Goal: Answer question/provide support: Share knowledge or assist other users

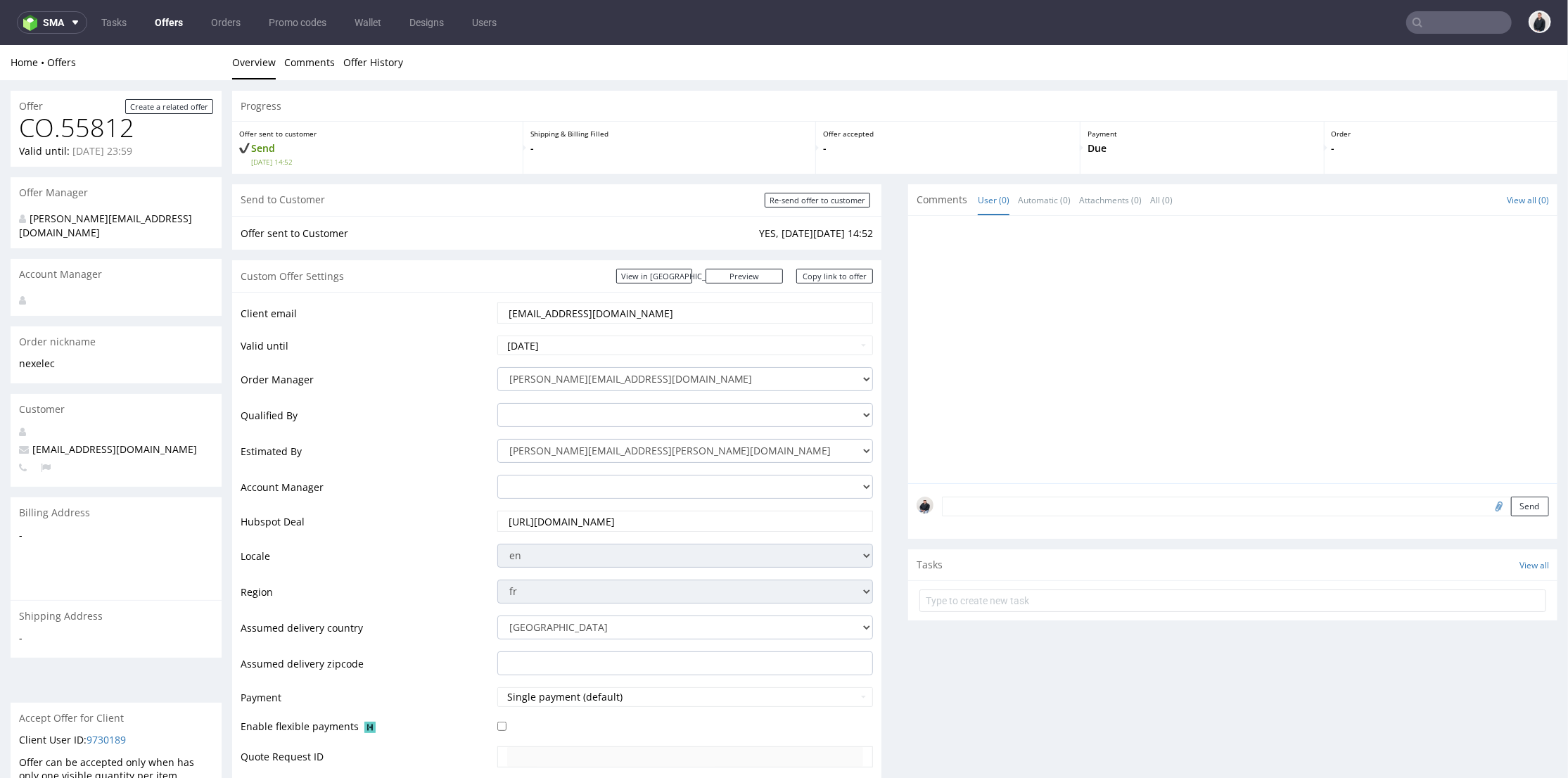
scroll to position [625, 0]
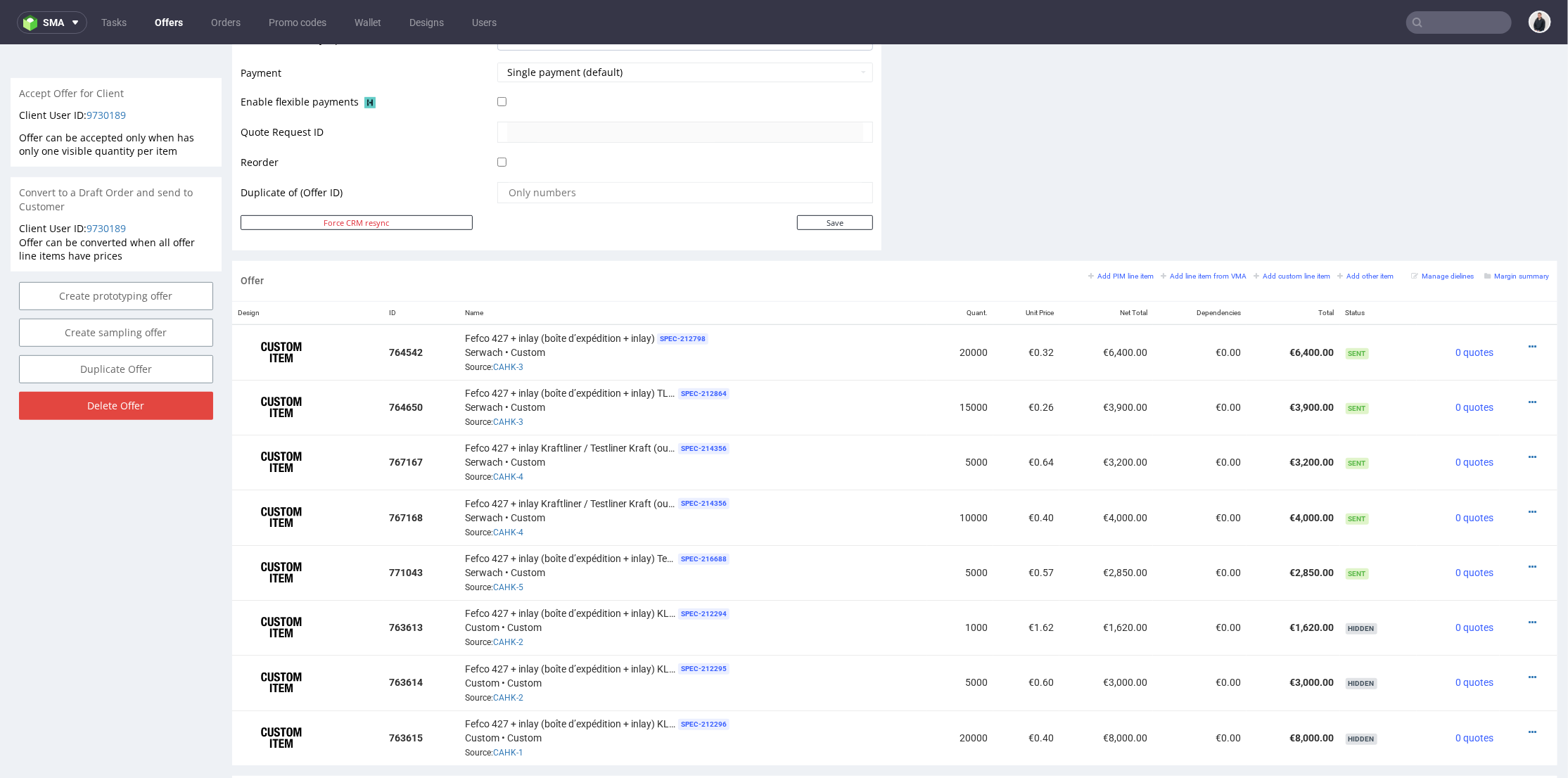
drag, startPoint x: 1032, startPoint y: 571, endPoint x: 1015, endPoint y: 571, distance: 17.0
click at [1015, 571] on td "€0.57" at bounding box center [1026, 571] width 66 height 55
click at [1008, 583] on td "€0.57" at bounding box center [1026, 571] width 66 height 55
drag, startPoint x: 1047, startPoint y: 456, endPoint x: 1013, endPoint y: 460, distance: 34.2
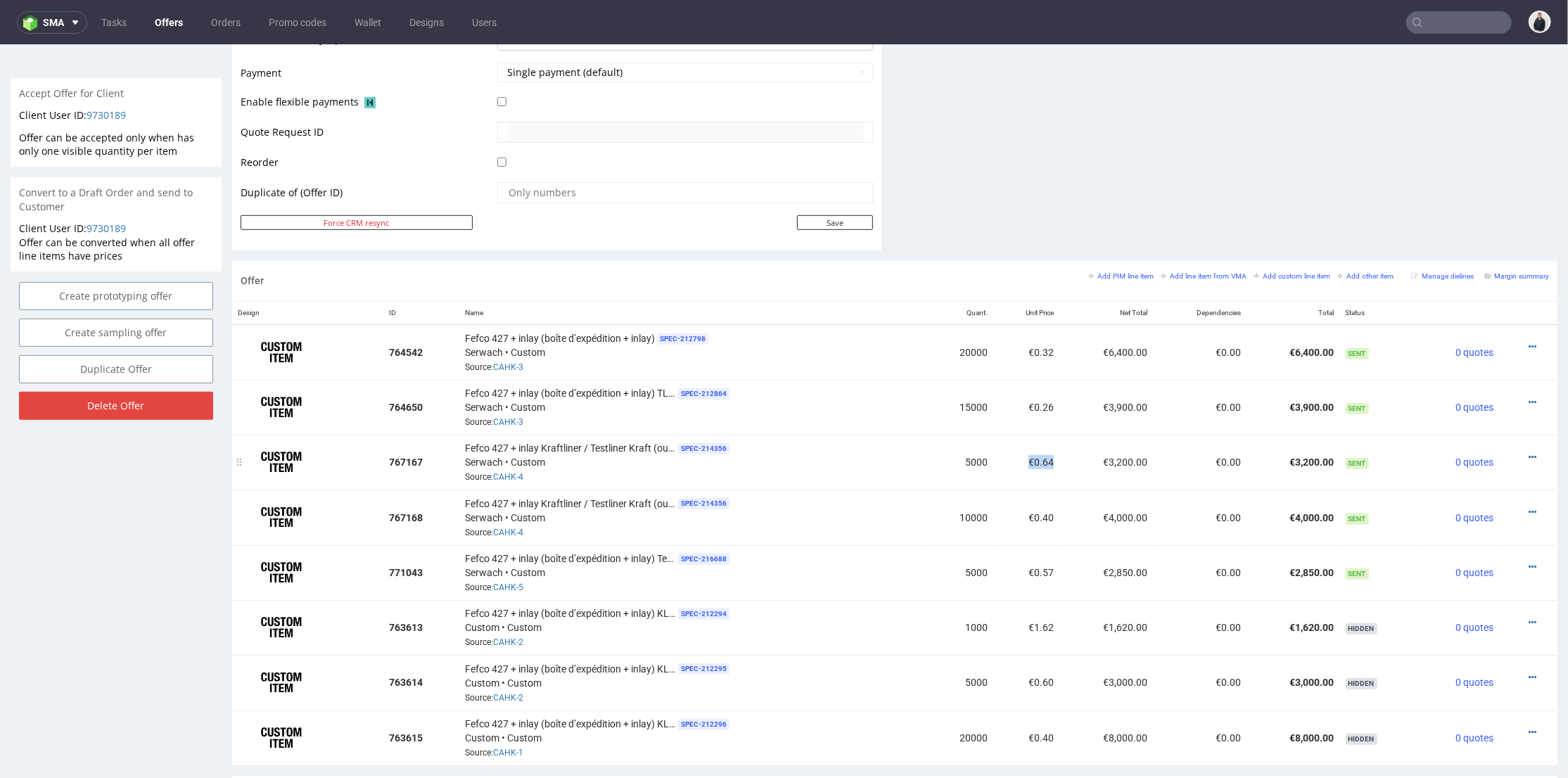
click at [1013, 460] on tr "767167 Fefco 427 + inlay Kraftliner / Testliner Kraft (outside/inside) SPEC- 21…" at bounding box center [894, 461] width 1325 height 55
click at [993, 471] on td "€0.64" at bounding box center [1026, 461] width 66 height 55
click at [1528, 561] on icon at bounding box center [1532, 566] width 8 height 10
drag, startPoint x: 1505, startPoint y: 550, endPoint x: 1450, endPoint y: 390, distance: 169.2
click at [1450, 390] on li "Edit item specification" at bounding box center [1463, 380] width 135 height 25
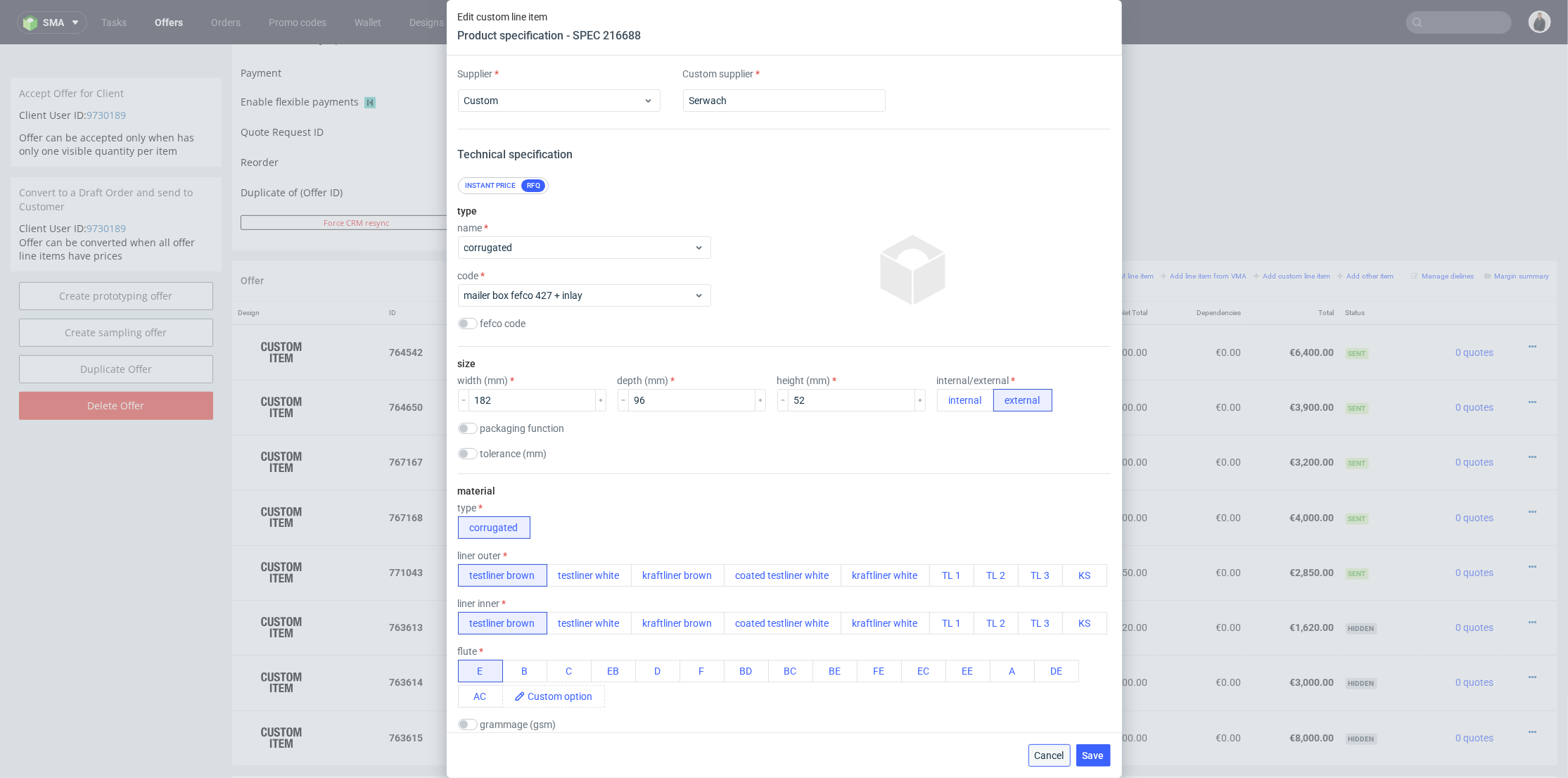
click at [1052, 752] on span "Cancel" at bounding box center [1049, 756] width 30 height 10
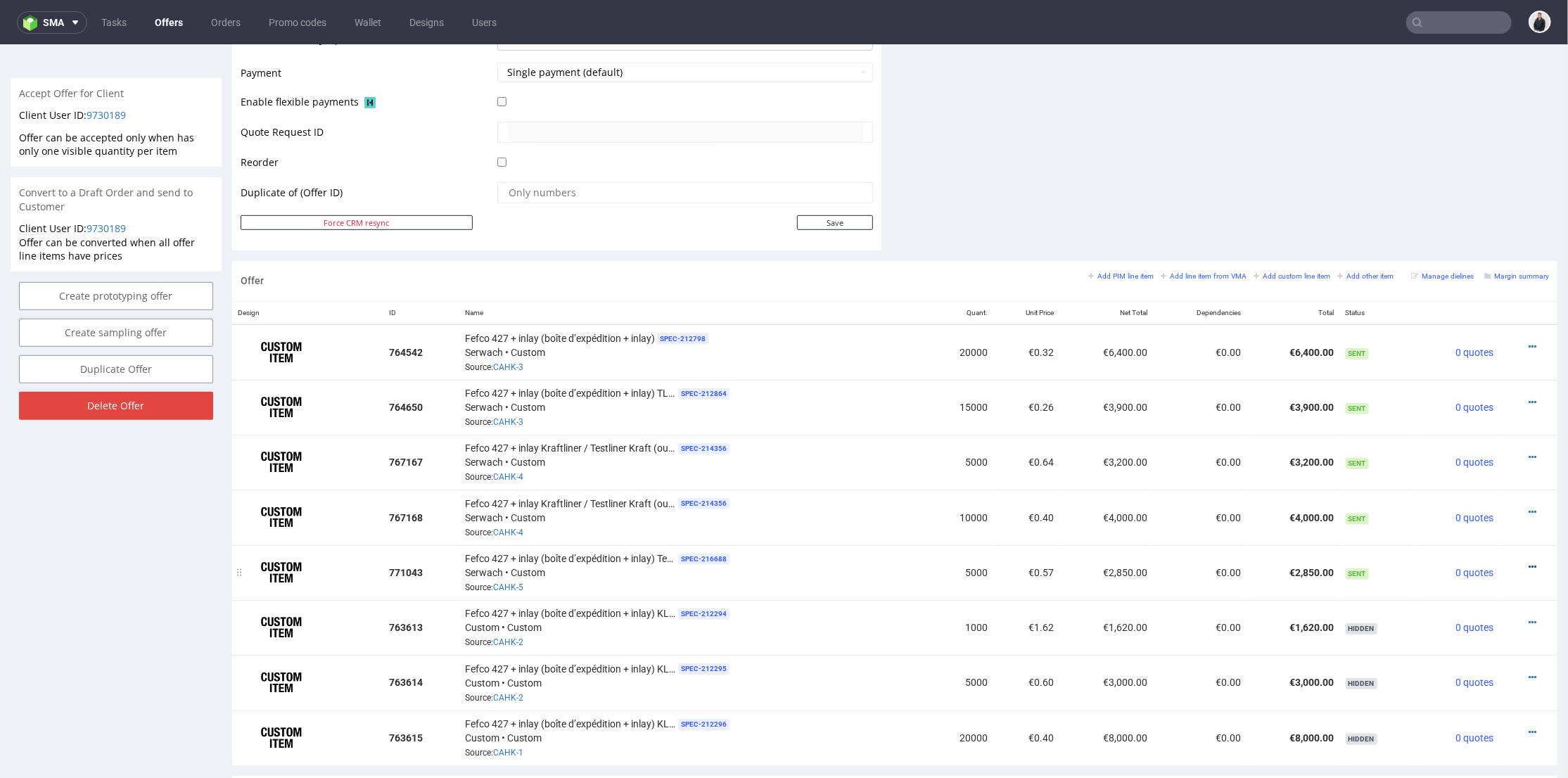
click at [1528, 561] on icon at bounding box center [1532, 566] width 8 height 10
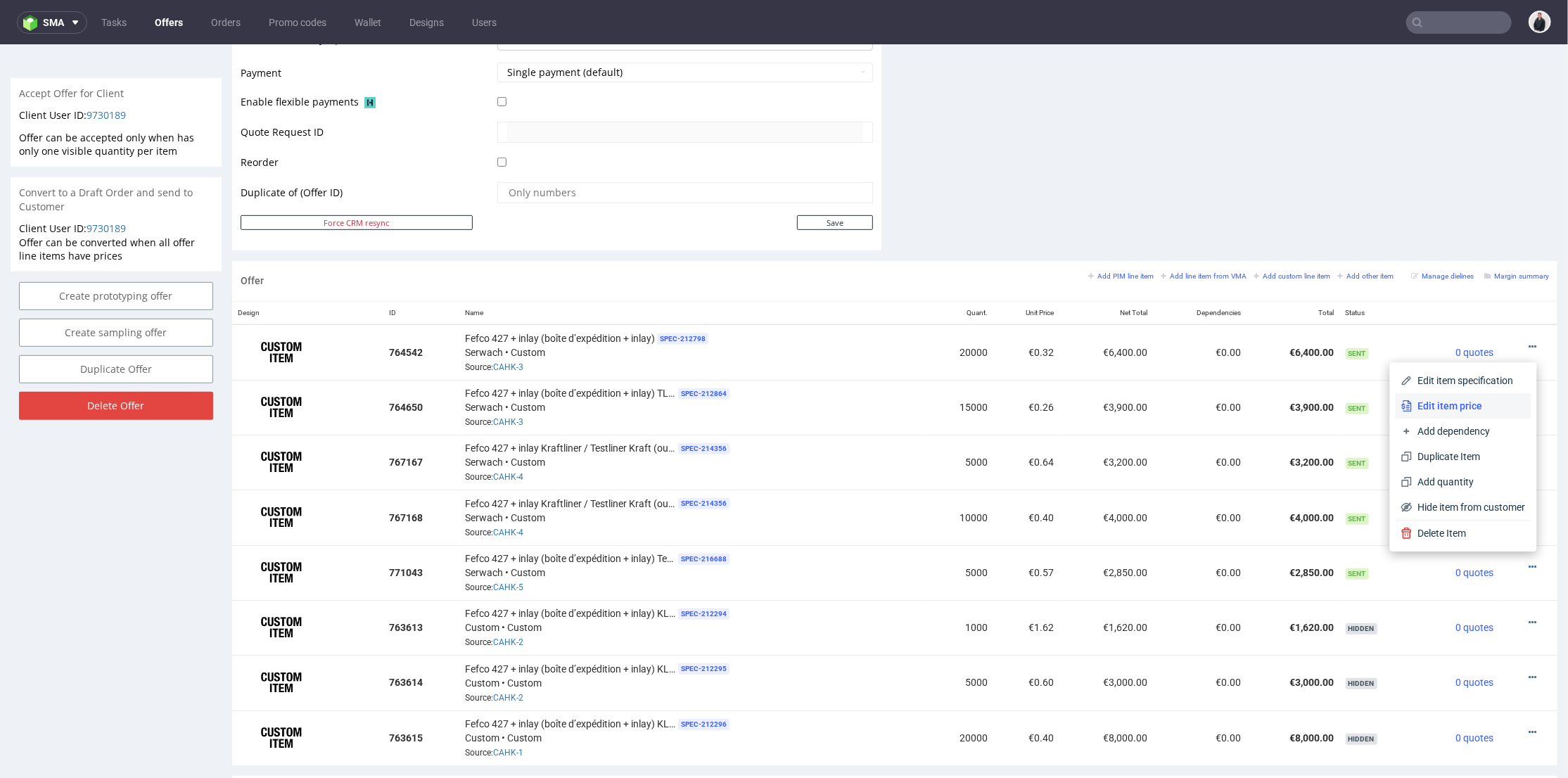
click at [1437, 398] on span "Edit item price" at bounding box center [1469, 405] width 113 height 14
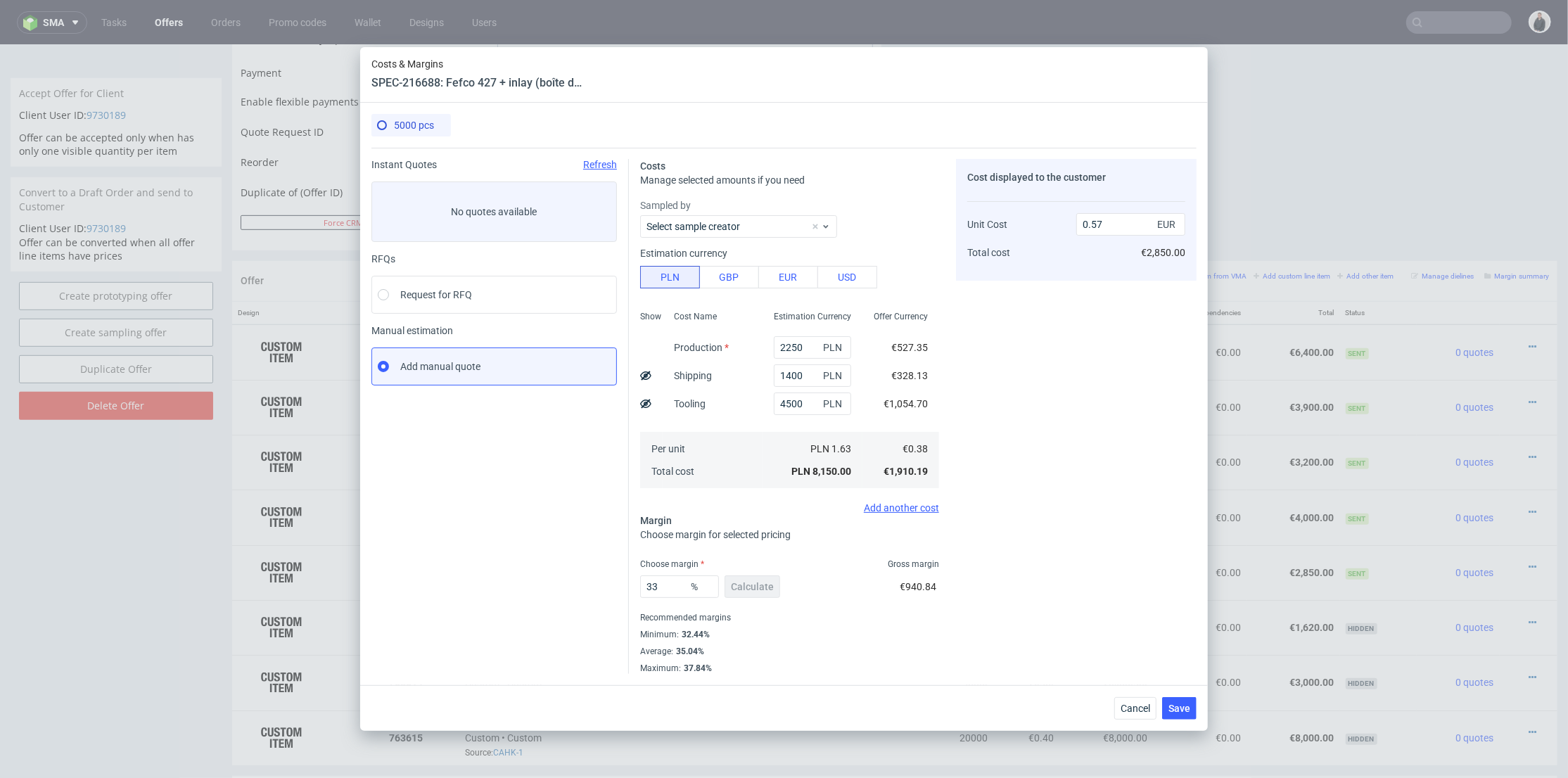
click at [645, 405] on use at bounding box center [645, 403] width 11 height 9
click at [645, 405] on use at bounding box center [645, 404] width 11 height 8
type input "0.57"
click at [1127, 713] on span "Cancel" at bounding box center [1135, 709] width 30 height 10
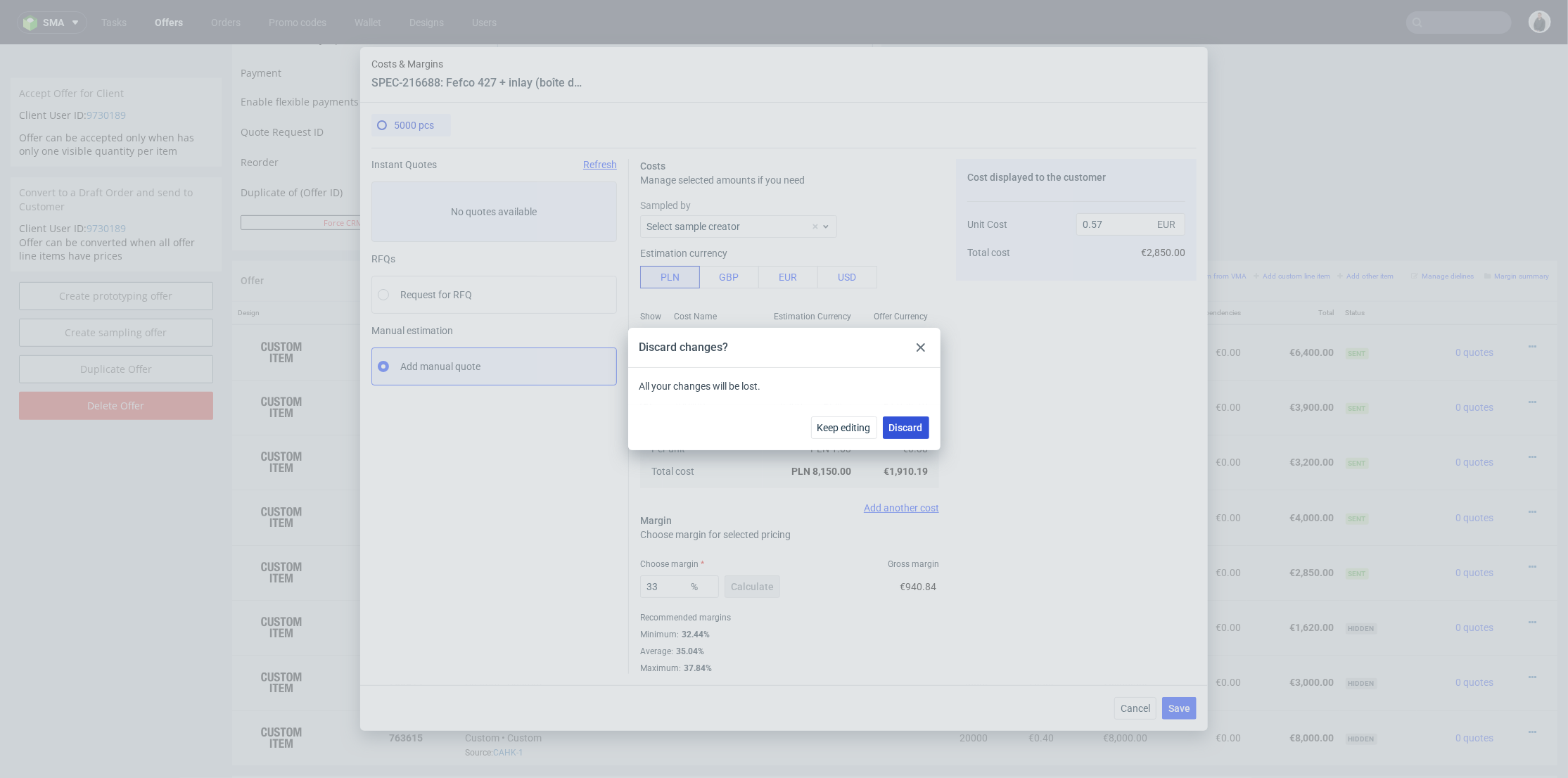
click at [915, 431] on span "Discard" at bounding box center [906, 428] width 34 height 10
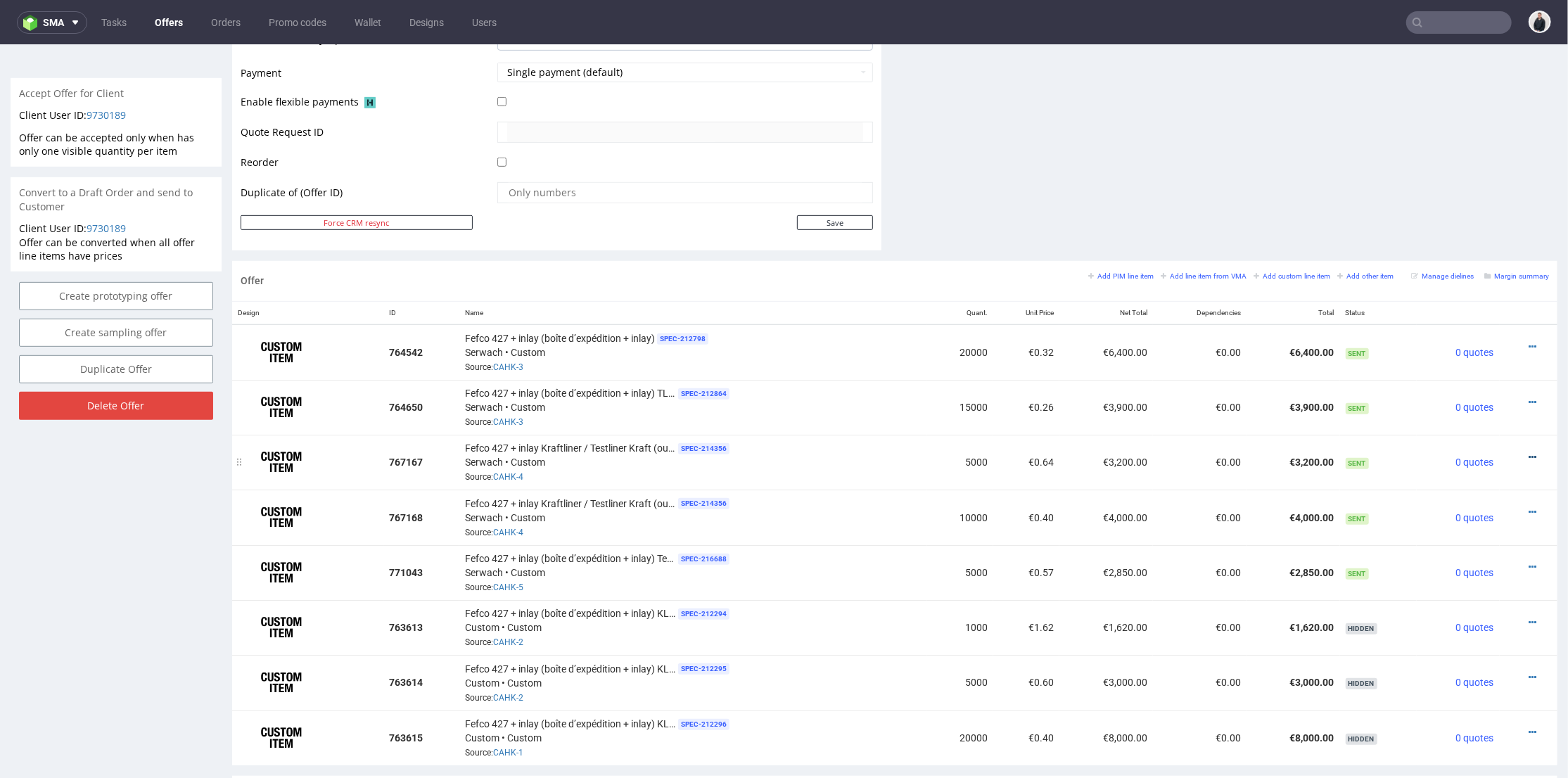
click at [1528, 452] on icon at bounding box center [1532, 457] width 8 height 10
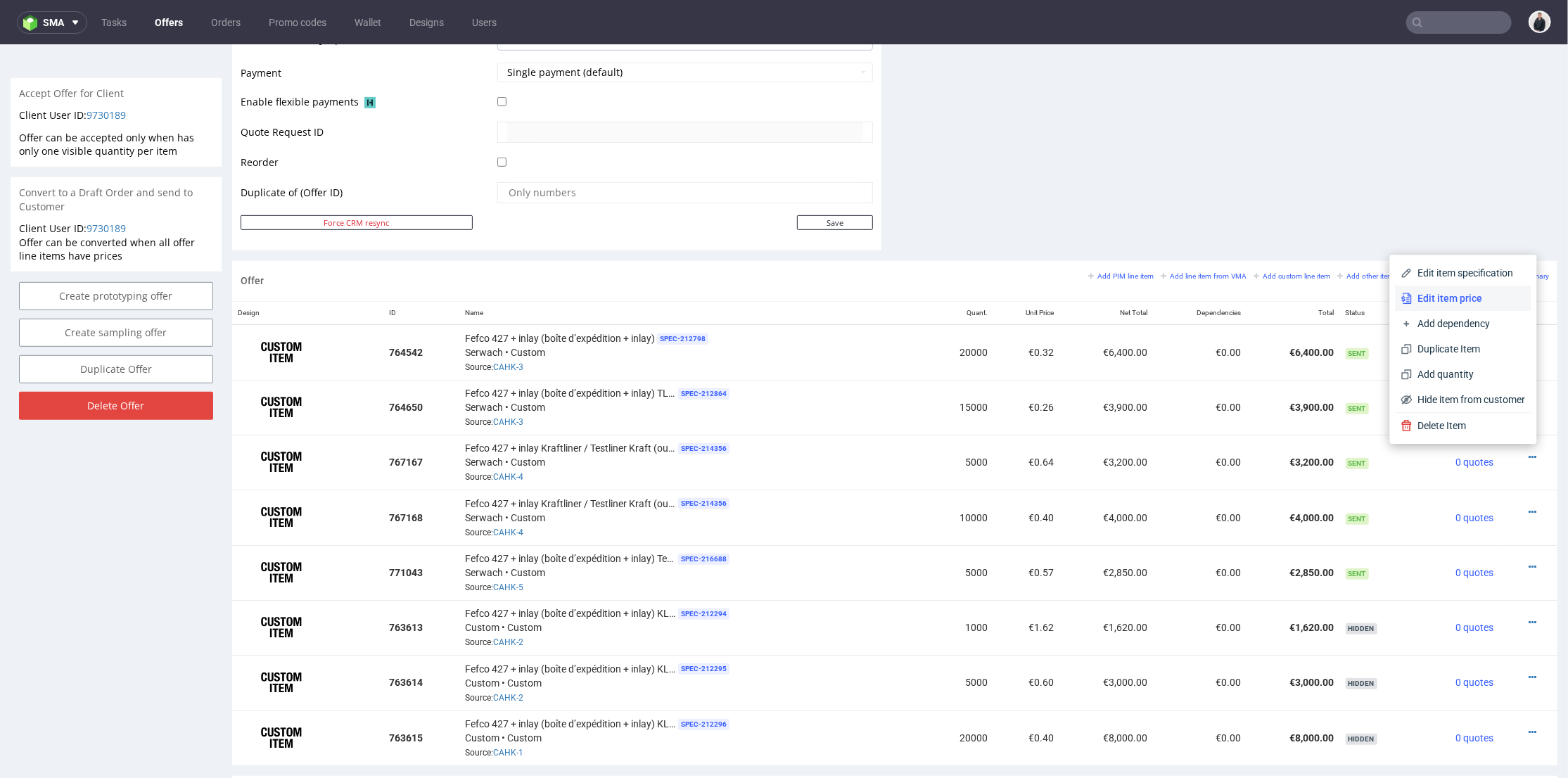
click at [1463, 303] on span "Edit item price" at bounding box center [1469, 297] width 113 height 14
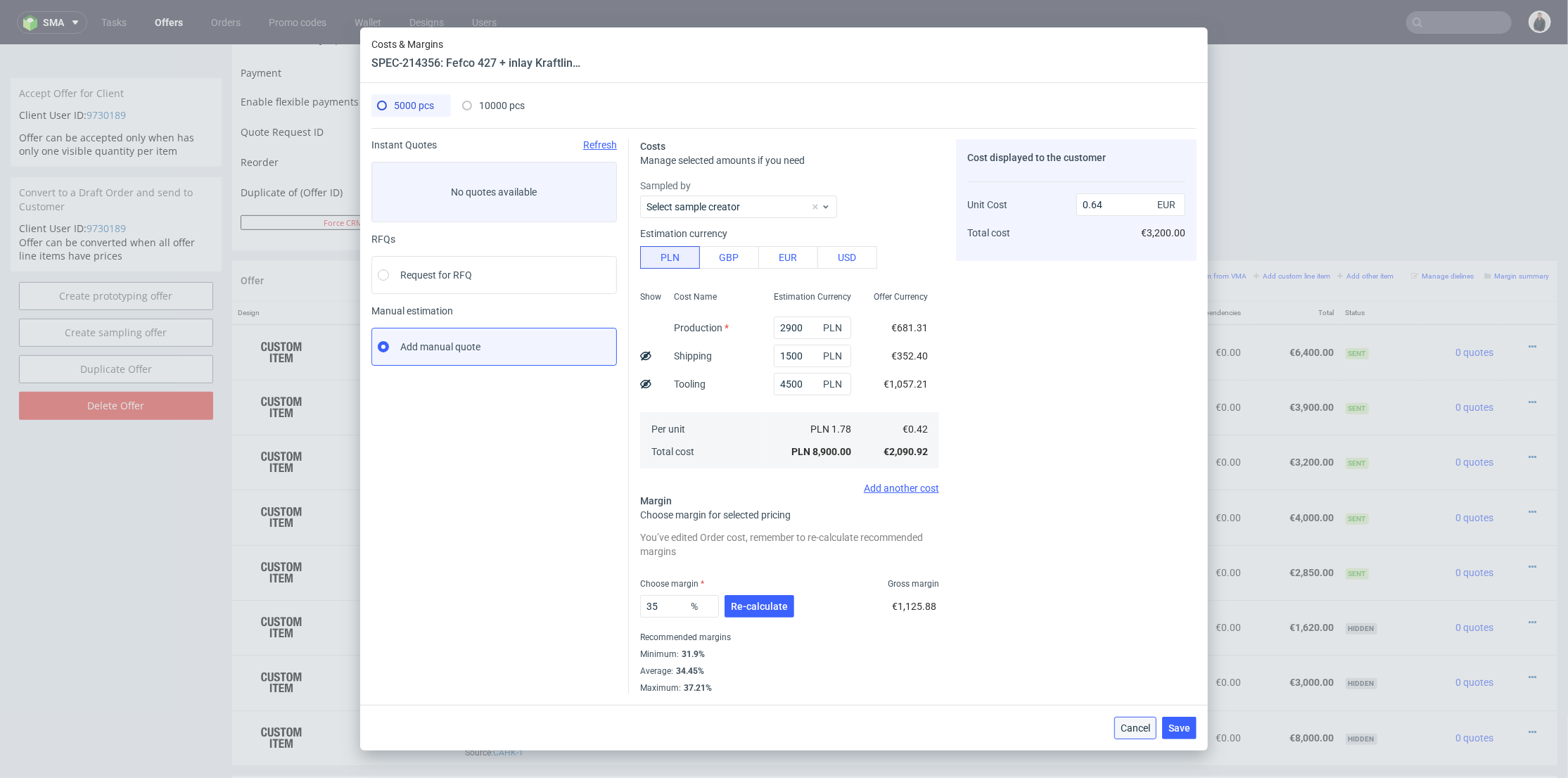
click at [1124, 734] on button "Cancel" at bounding box center [1136, 728] width 42 height 23
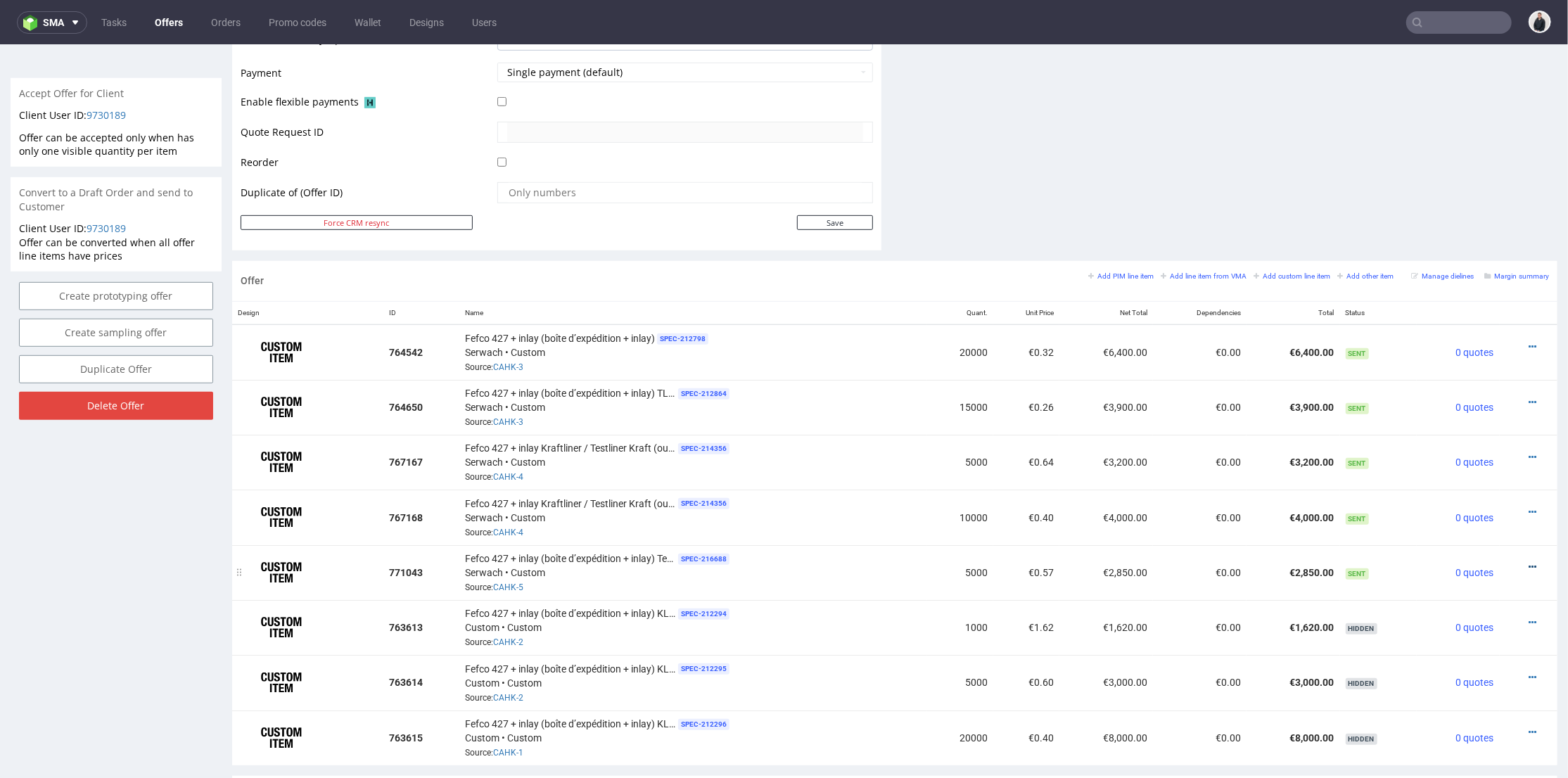
click at [1528, 561] on icon at bounding box center [1532, 566] width 8 height 10
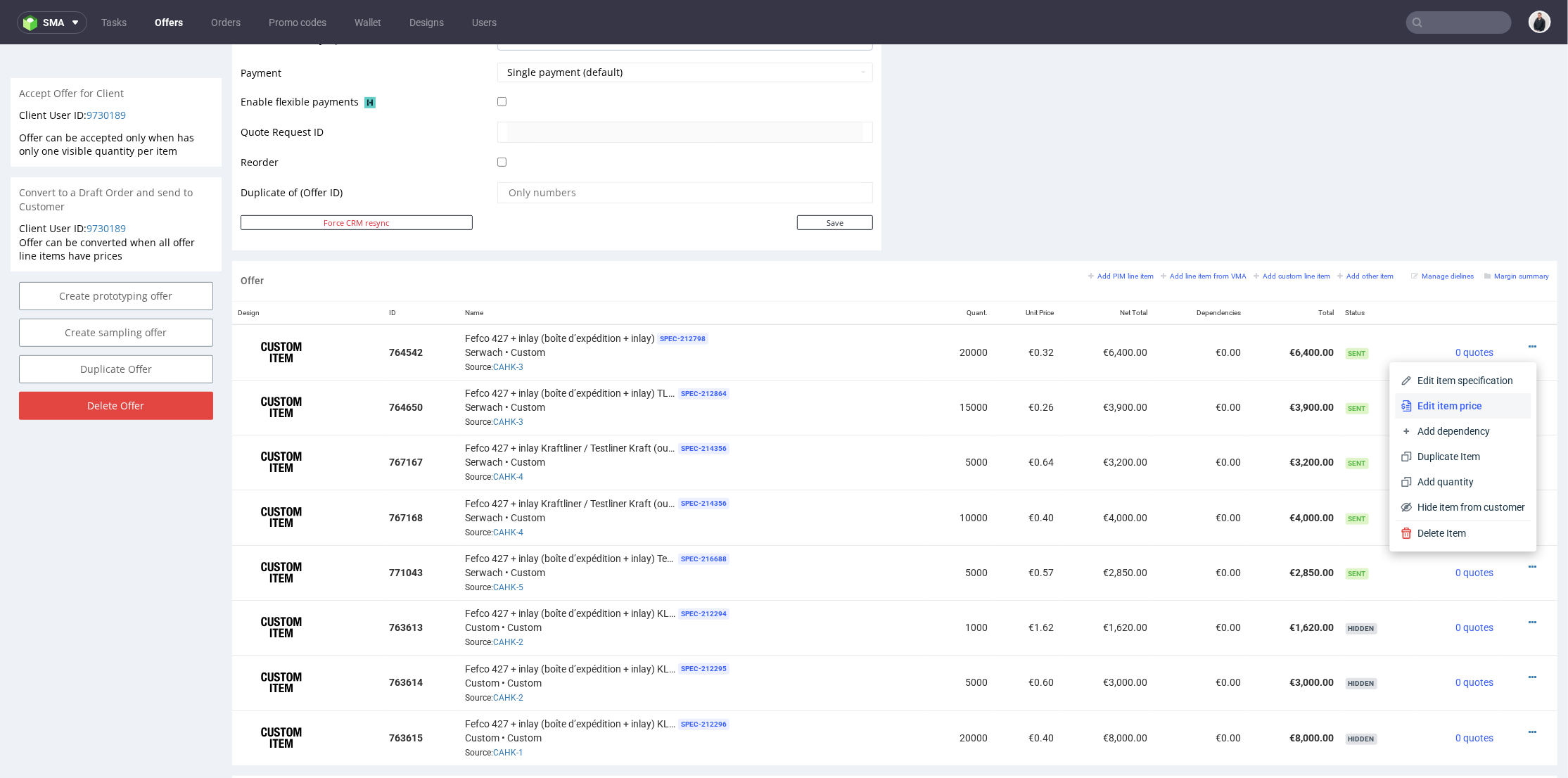
click at [1472, 411] on span "Edit item price" at bounding box center [1469, 405] width 113 height 14
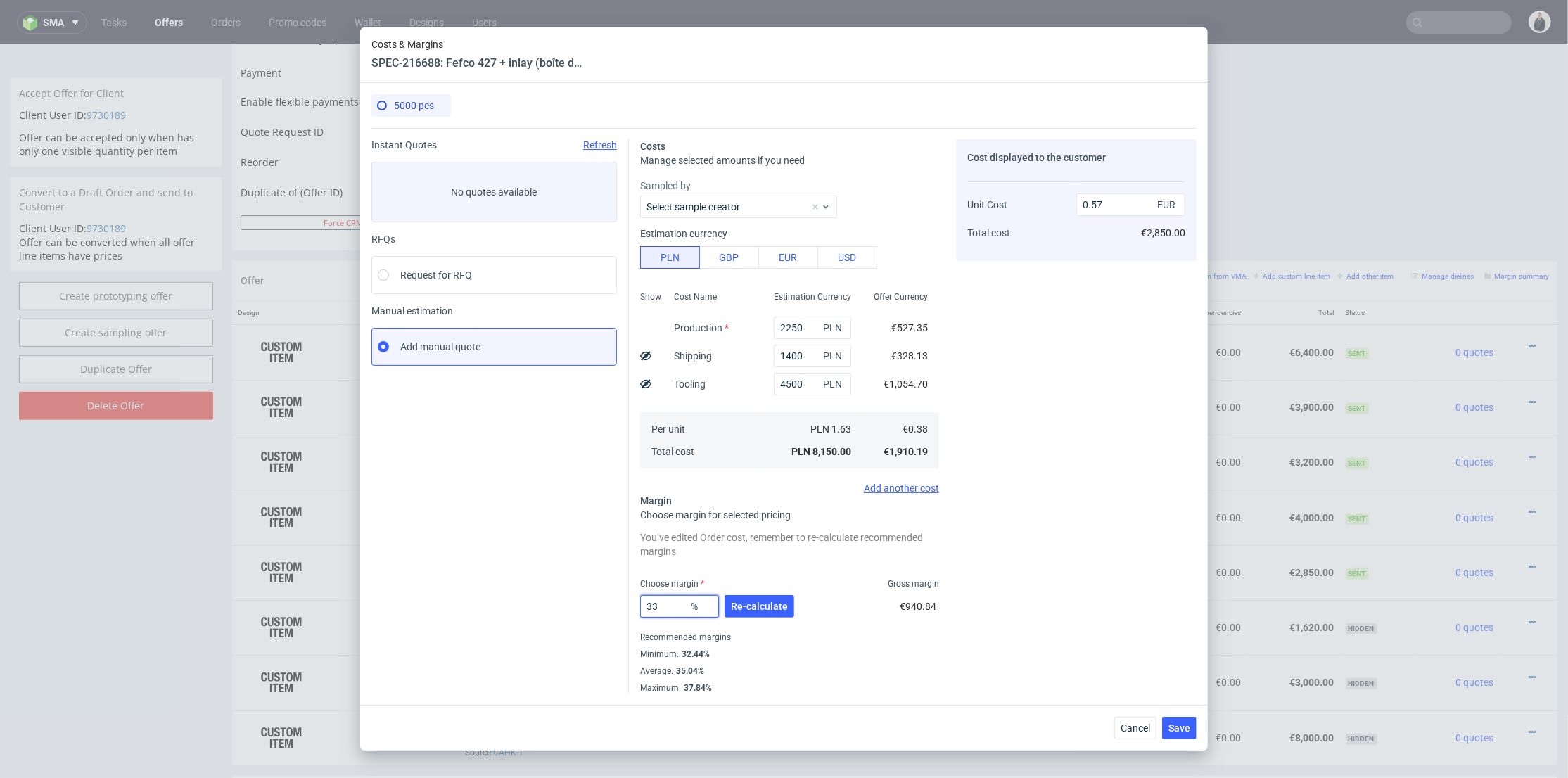
drag, startPoint x: 665, startPoint y: 605, endPoint x: 651, endPoint y: 607, distance: 14.1
click at [651, 607] on input "33" at bounding box center [679, 606] width 79 height 23
click at [1095, 448] on div "Cost displayed to the customer Unit Cost Total cost 0.57 EUR €2,850.00" at bounding box center [1076, 417] width 240 height 555
drag, startPoint x: 1095, startPoint y: 201, endPoint x: 1131, endPoint y: 207, distance: 36.5
click at [1131, 207] on input "0.57" at bounding box center [1131, 205] width 109 height 23
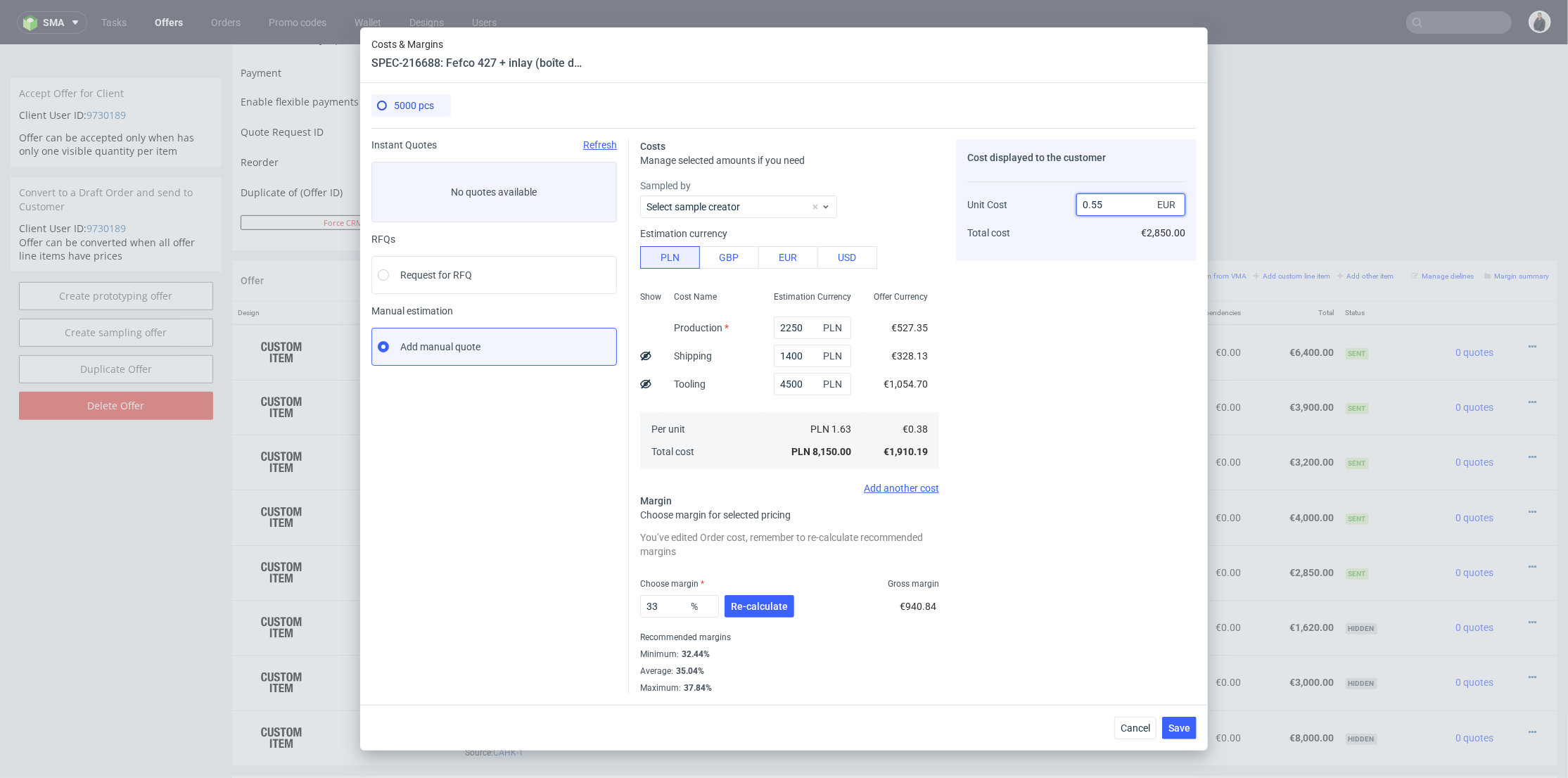
type input "0.55"
click at [1149, 332] on div "Cost displayed to the customer Unit Cost Total cost 0.55 EUR €2,850.00" at bounding box center [1076, 417] width 240 height 555
type input "30.909090909090907"
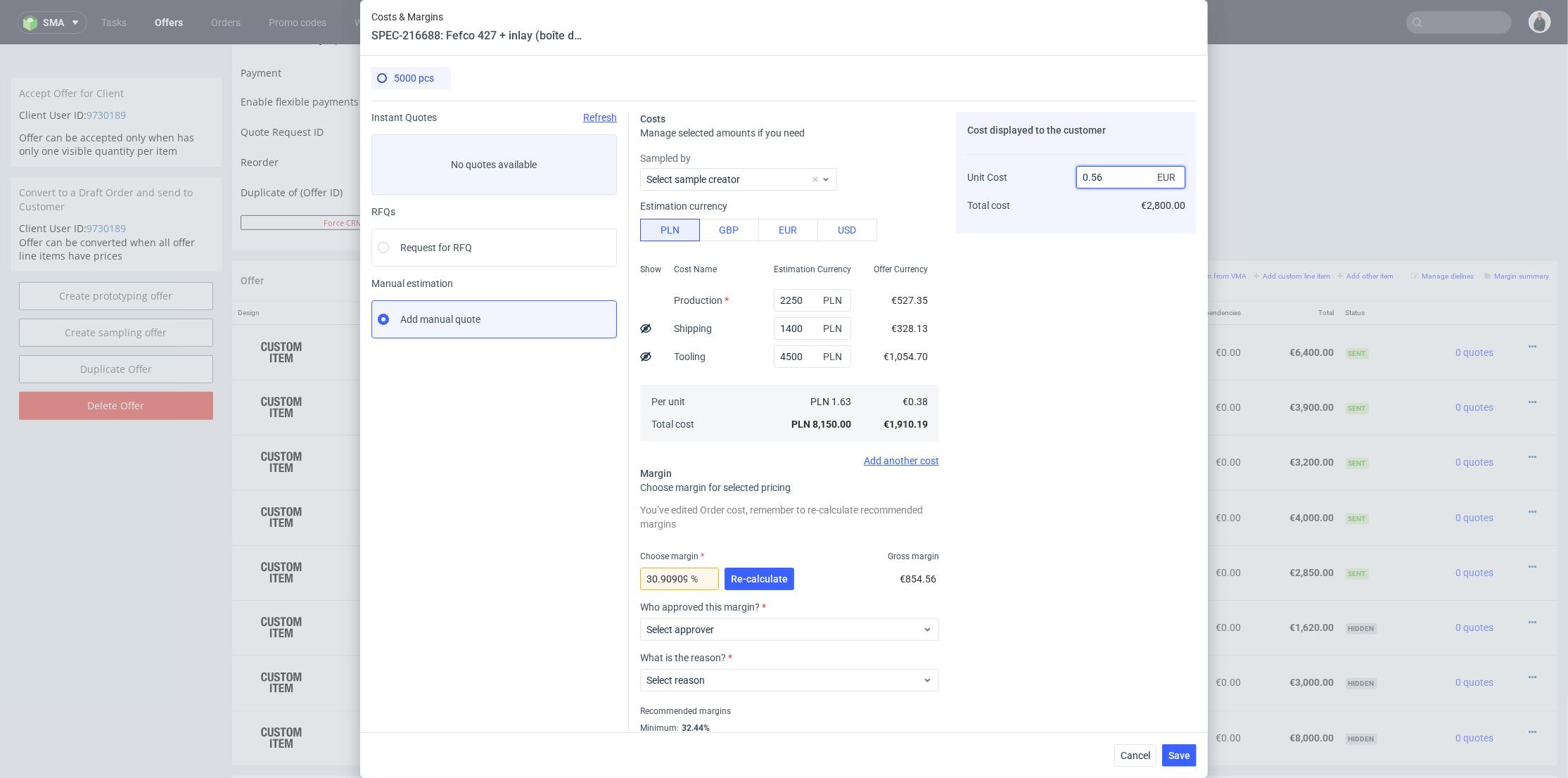
drag, startPoint x: 1092, startPoint y: 176, endPoint x: 1105, endPoint y: 176, distance: 13.0
click at [1105, 176] on input "0.56" at bounding box center [1131, 177] width 109 height 23
type input "0.54"
type input "29.629629629629626"
type input "0.55"
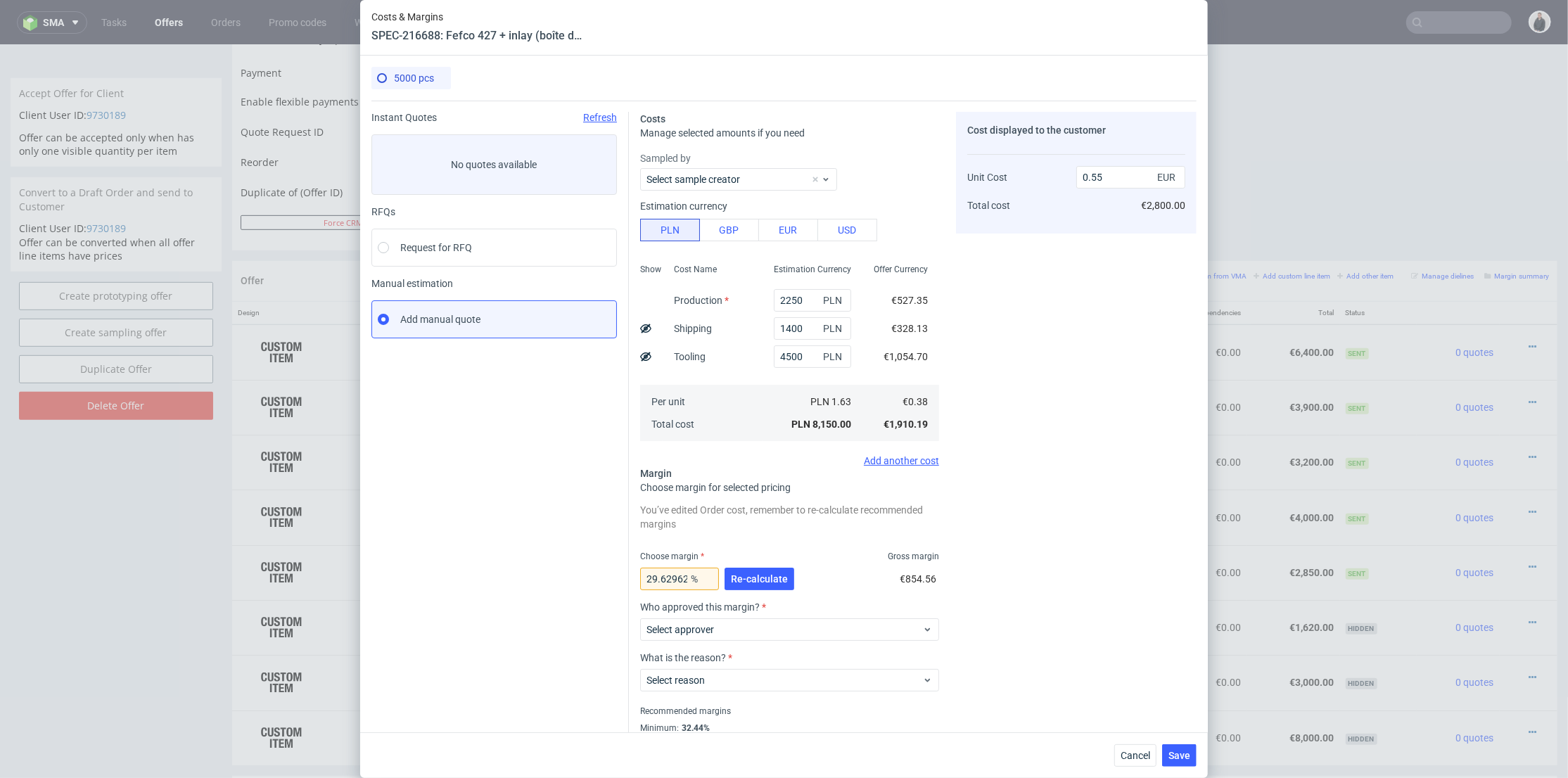
click at [1103, 244] on div "Cost displayed to the customer Unit Cost Total cost 0.55 EUR €2,800.00" at bounding box center [1076, 439] width 240 height 656
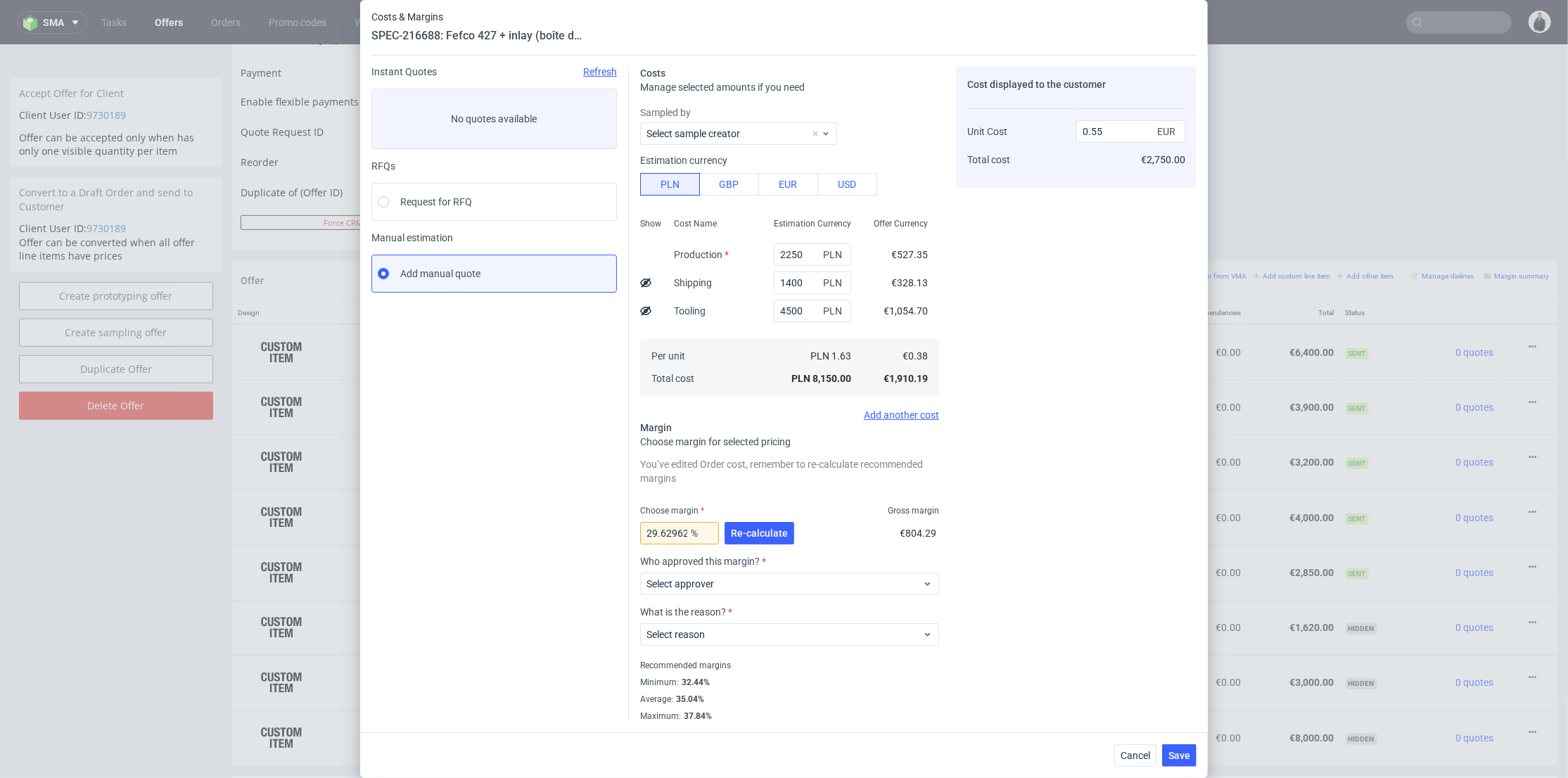
scroll to position [0, 0]
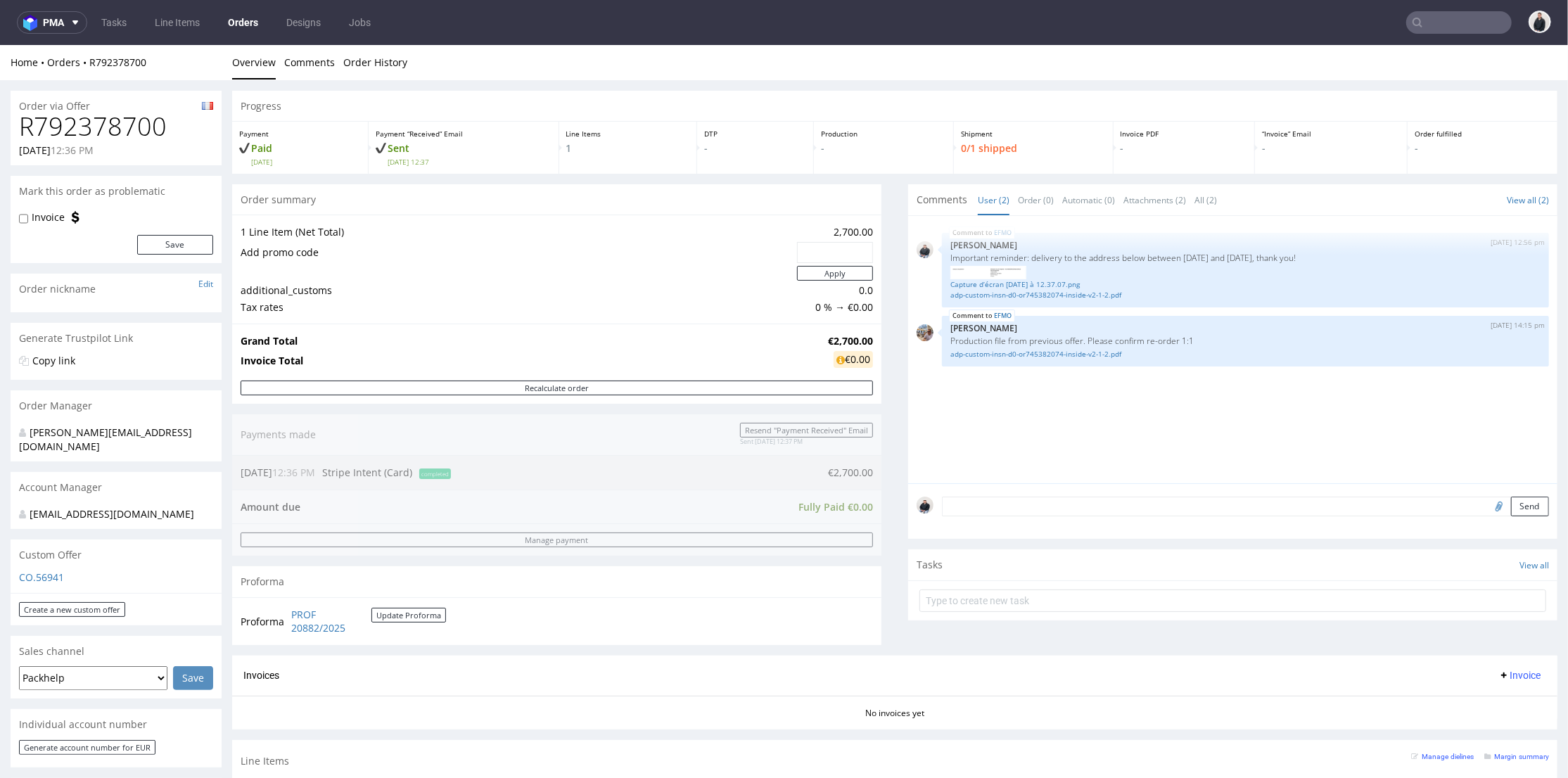
scroll to position [235, 0]
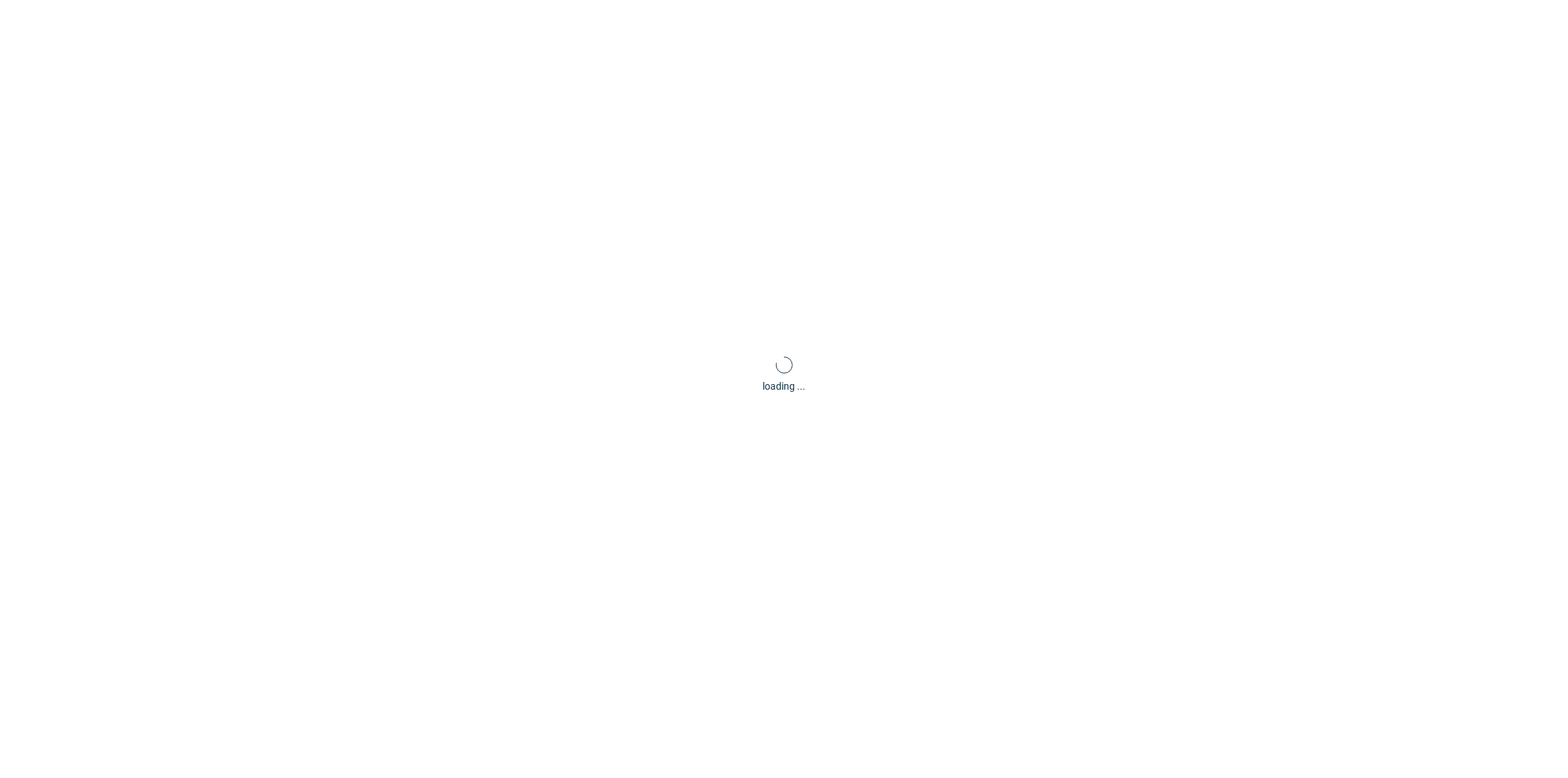
scroll to position [4, 0]
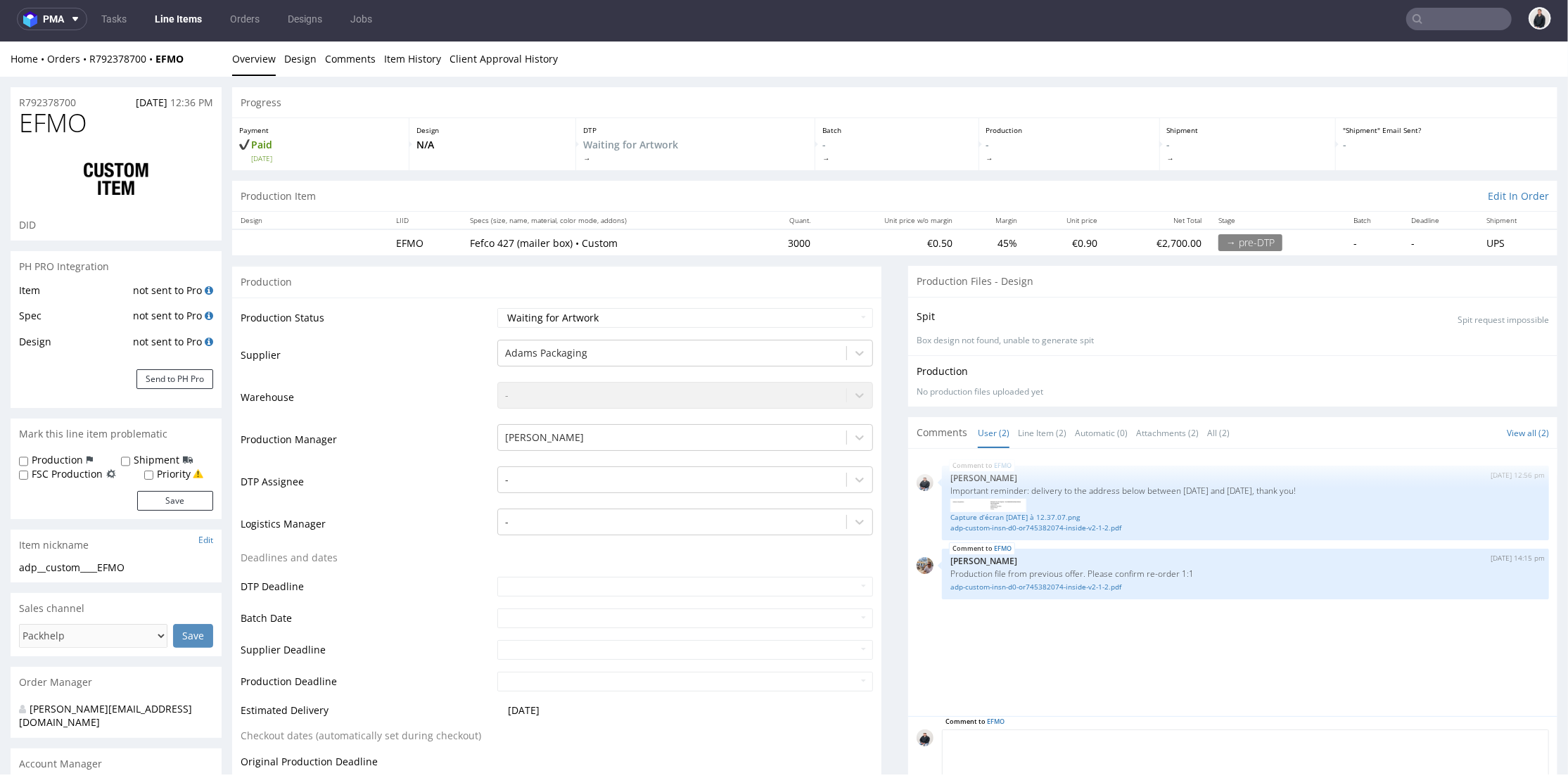
click at [1065, 737] on textarea at bounding box center [1245, 759] width 607 height 60
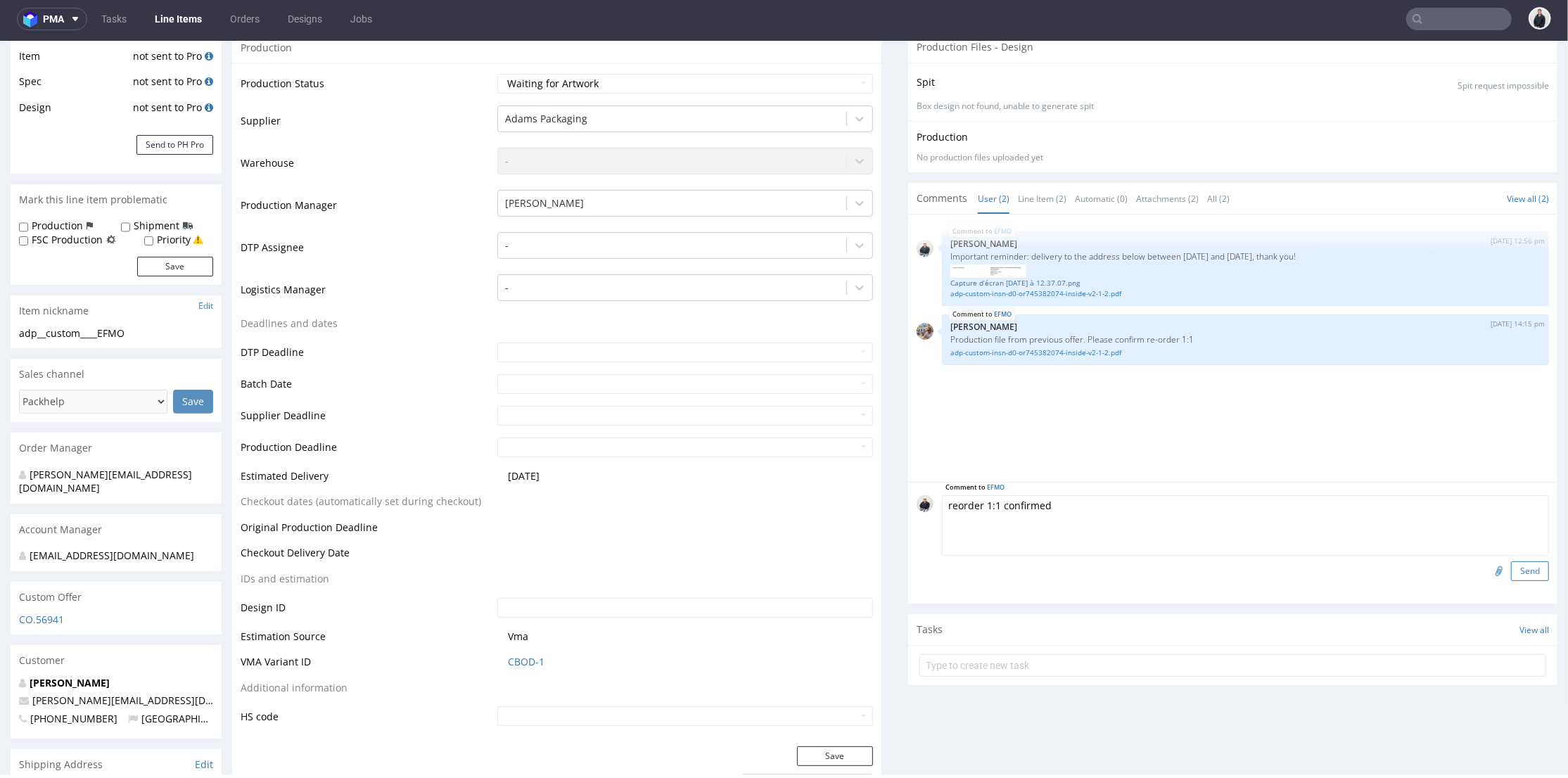
type textarea "reorder 1:1 confirmed"
click at [1516, 575] on button "Send" at bounding box center [1529, 570] width 38 height 19
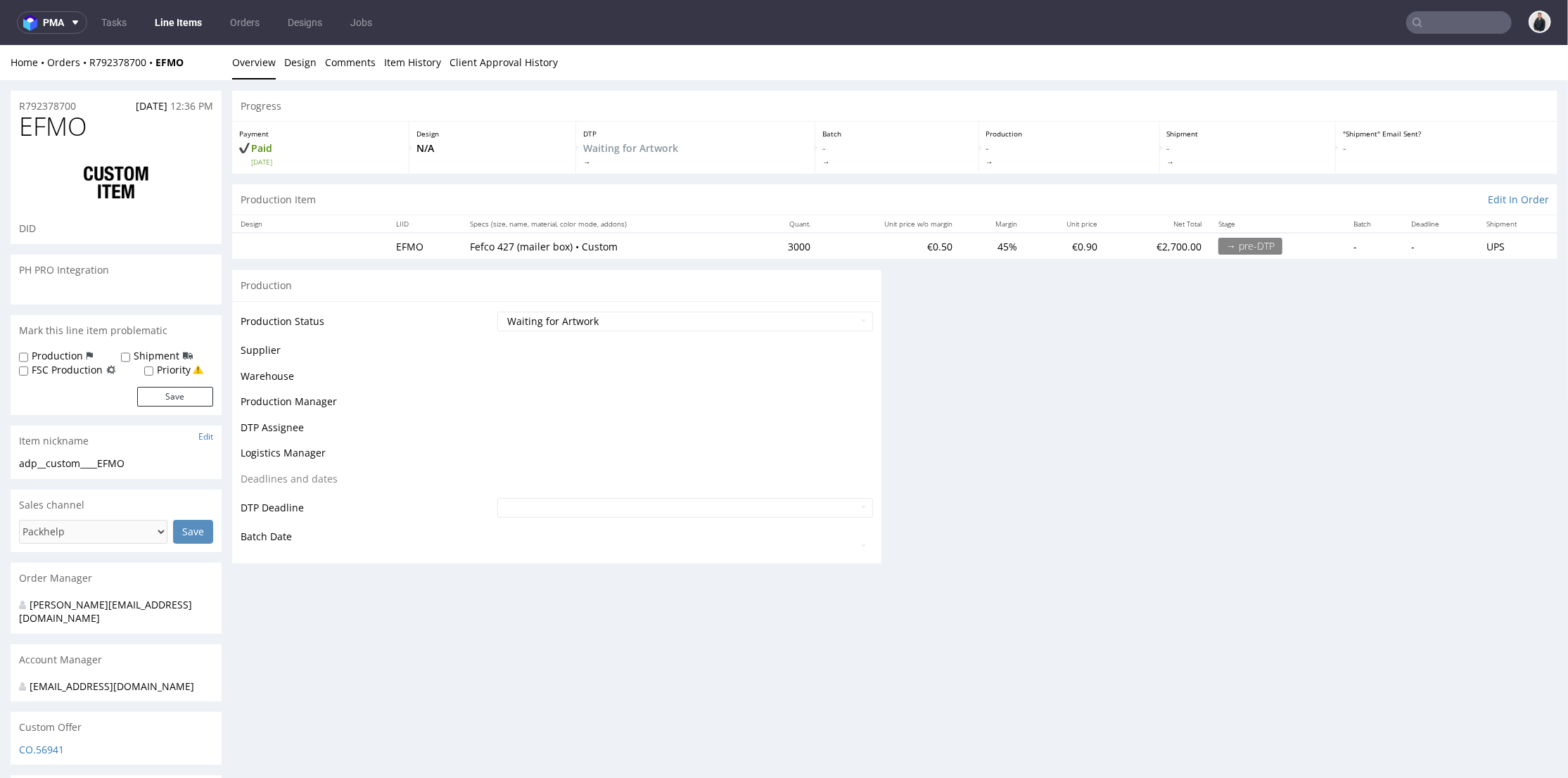
scroll to position [0, 0]
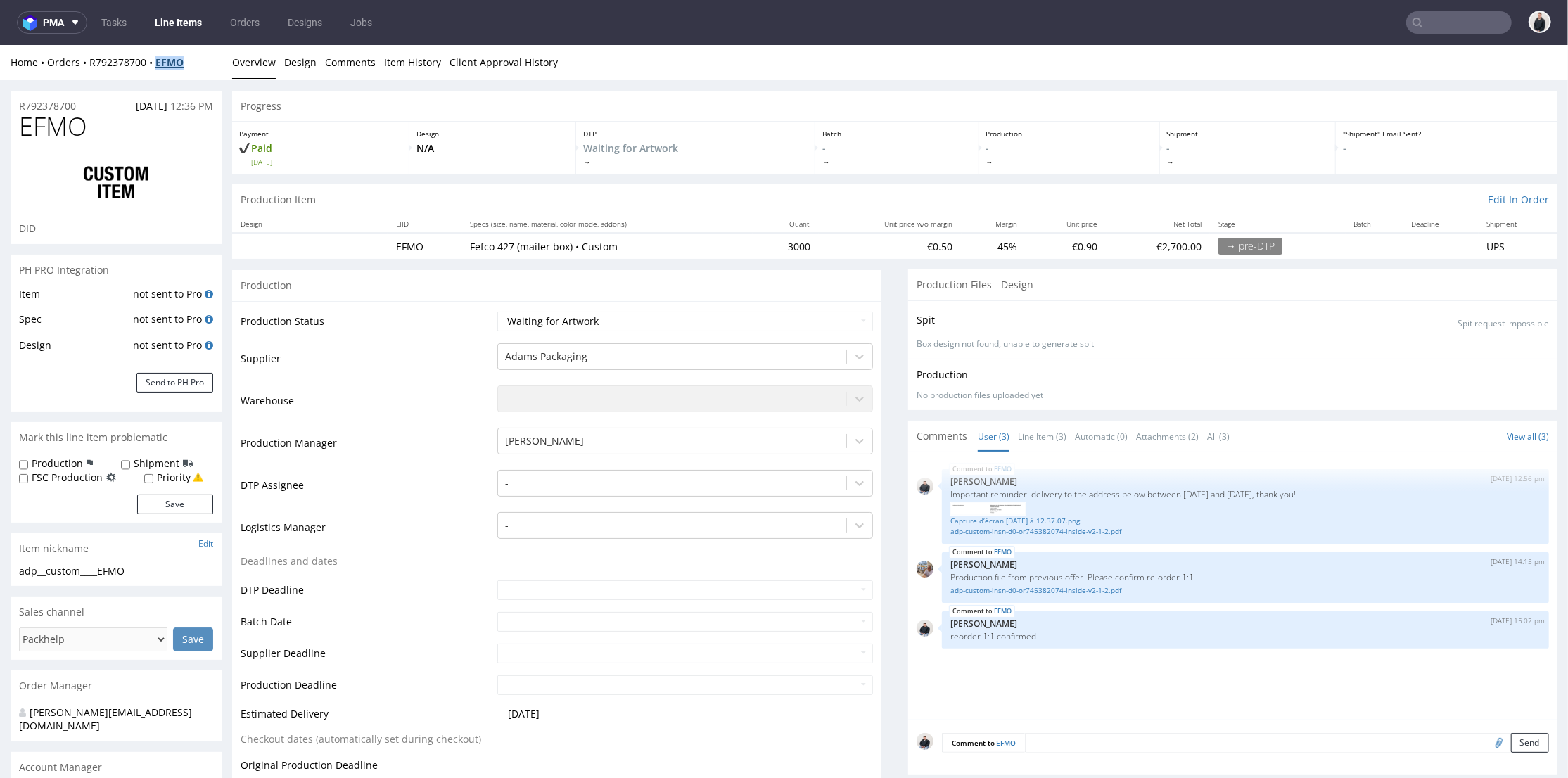
drag, startPoint x: 172, startPoint y: 61, endPoint x: 278, endPoint y: 44, distance: 107.4
click at [157, 62] on div "Home Orders R792378700 EFMO" at bounding box center [115, 62] width 211 height 14
copy strong "EFMO"
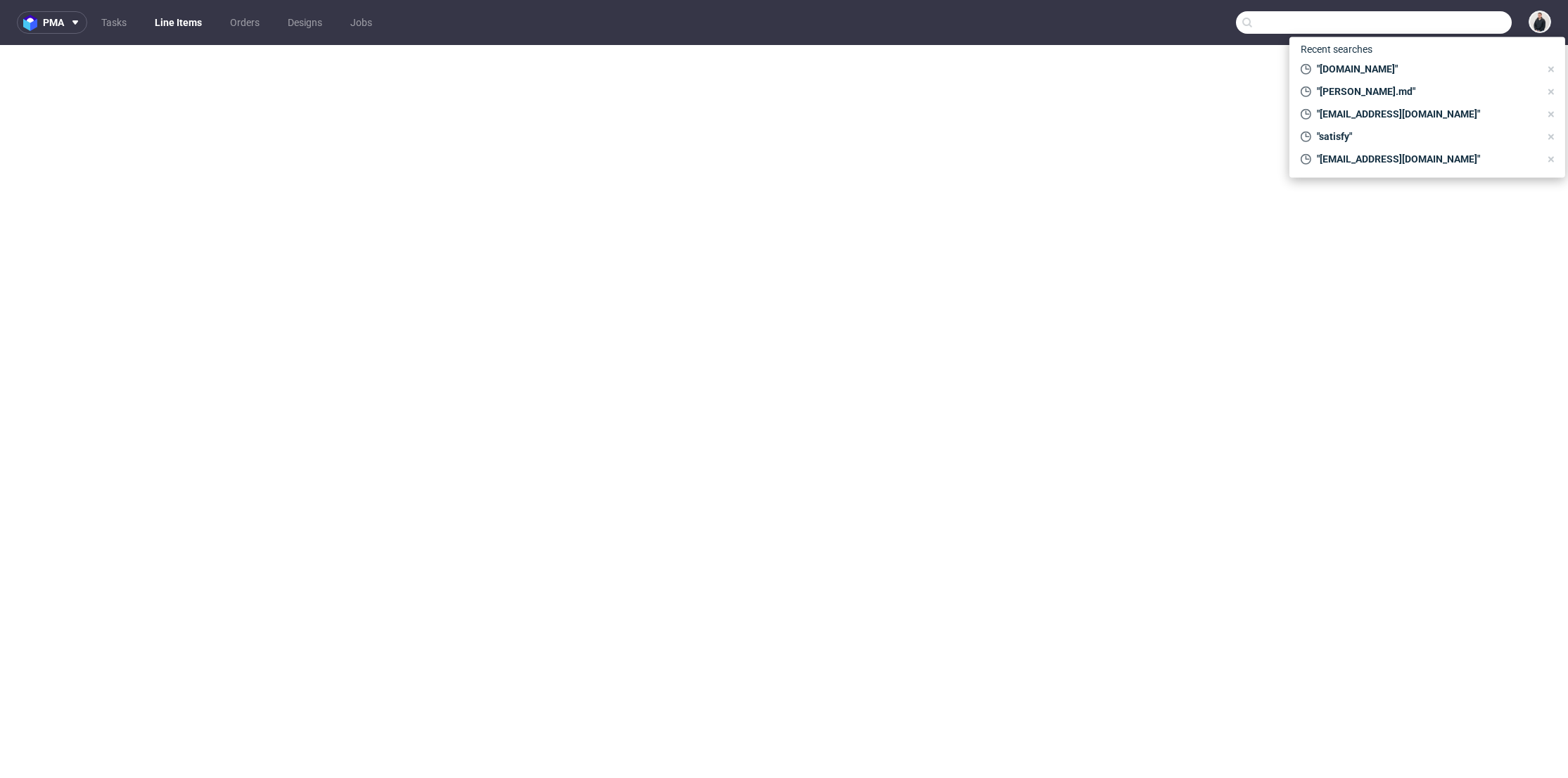
select select "in_progress"
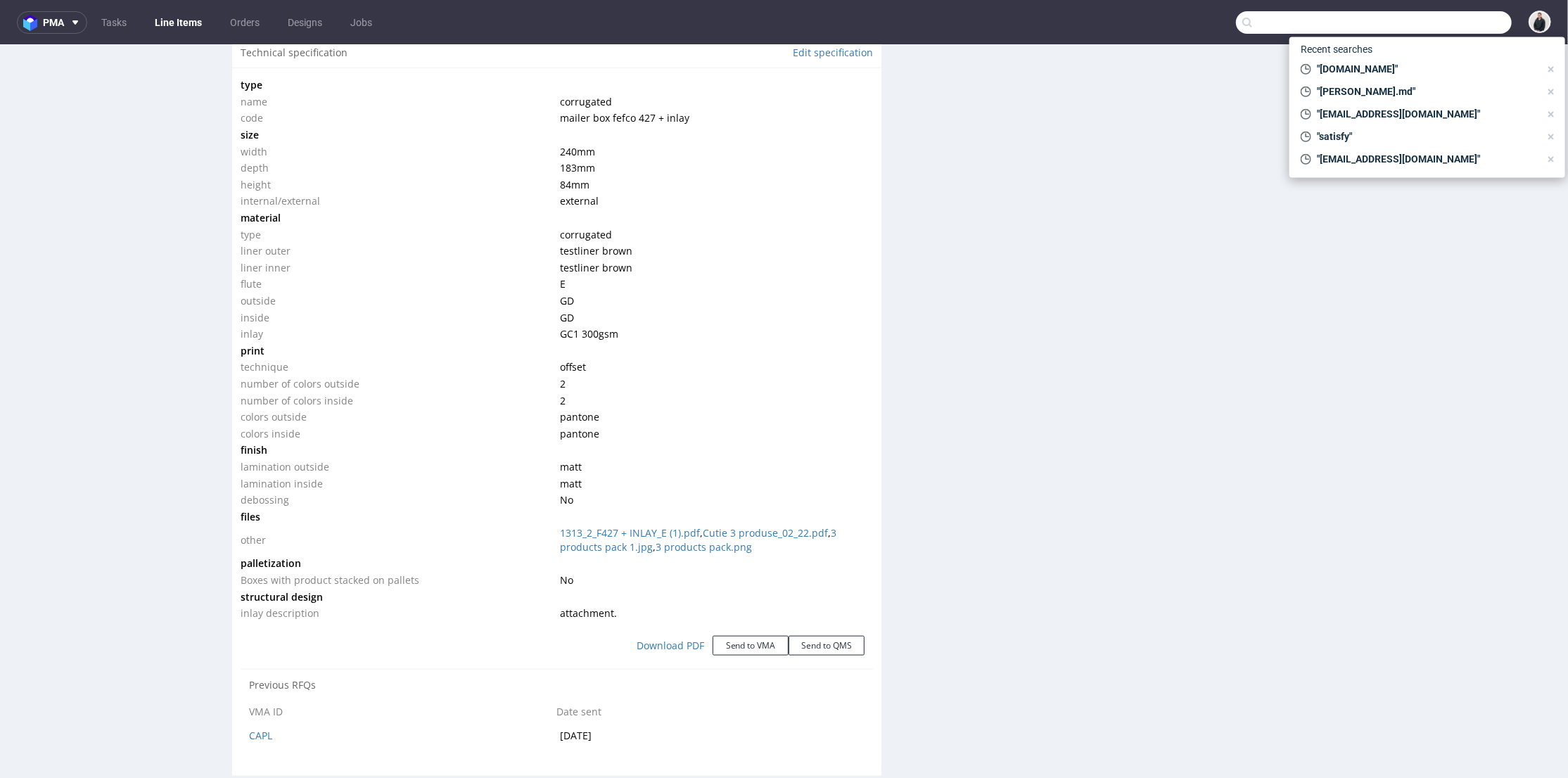
scroll to position [1617, 0]
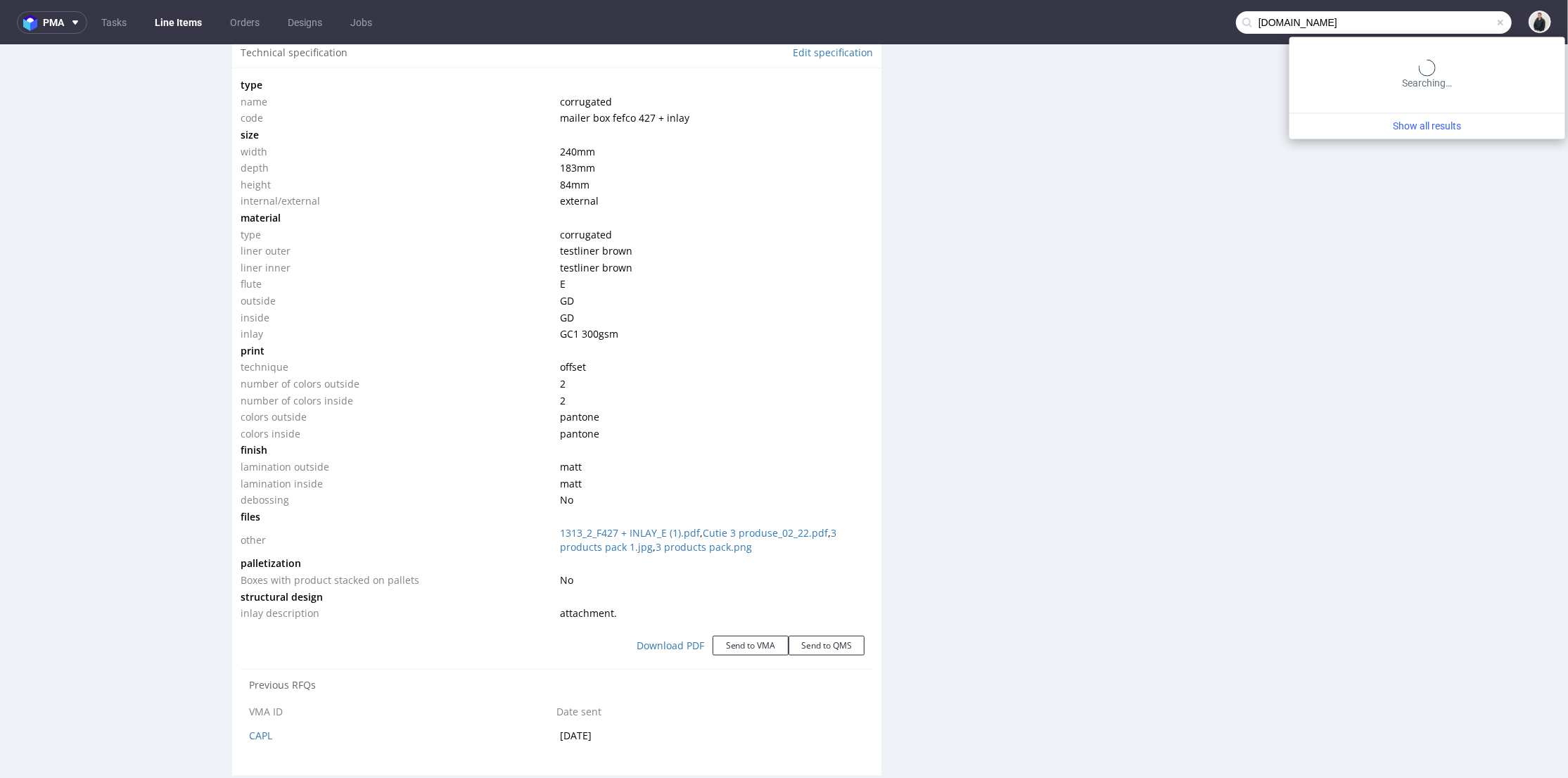
type input "nexelec.fr"
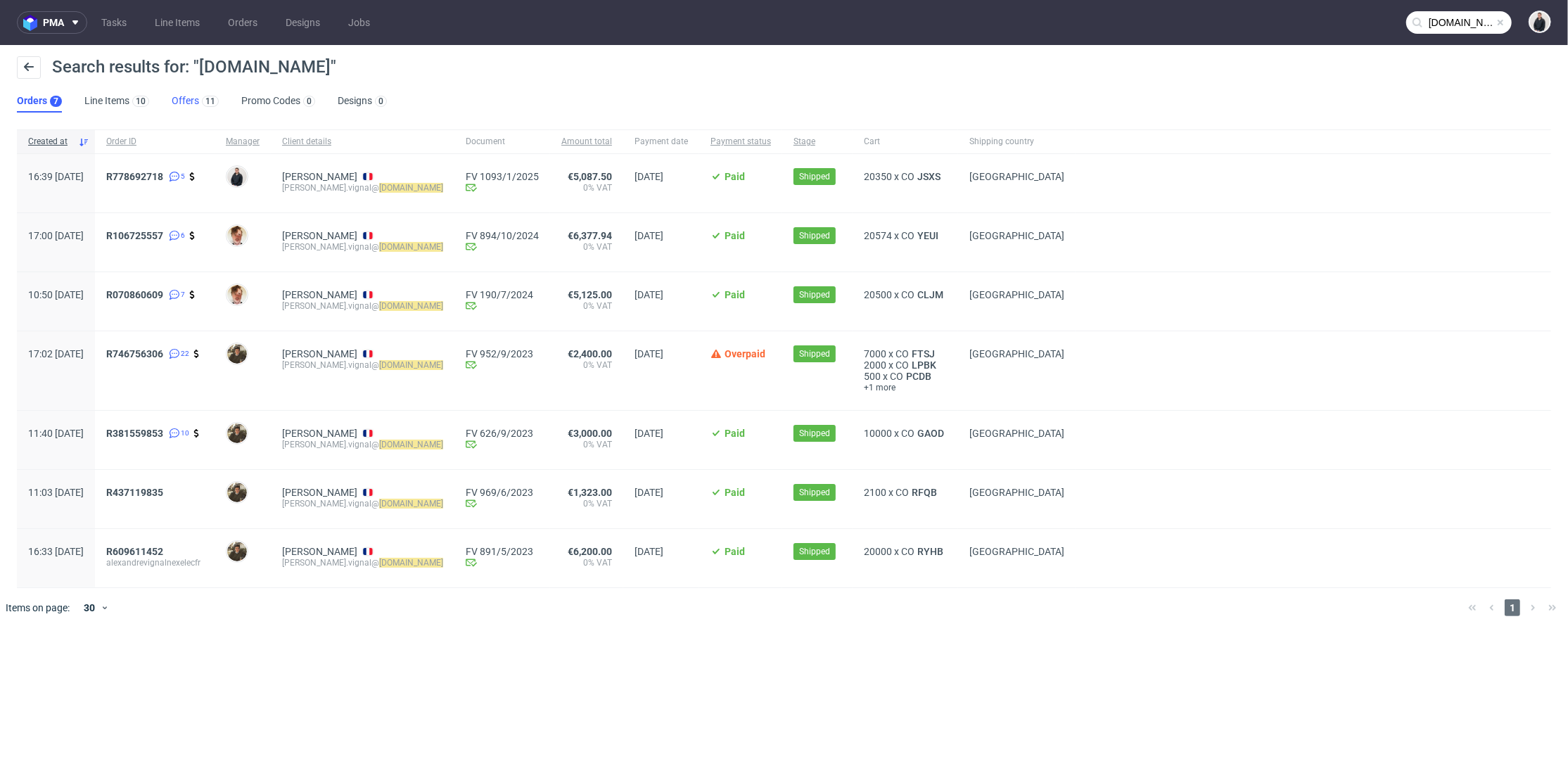
click at [189, 100] on link "Offers 11" at bounding box center [195, 101] width 47 height 23
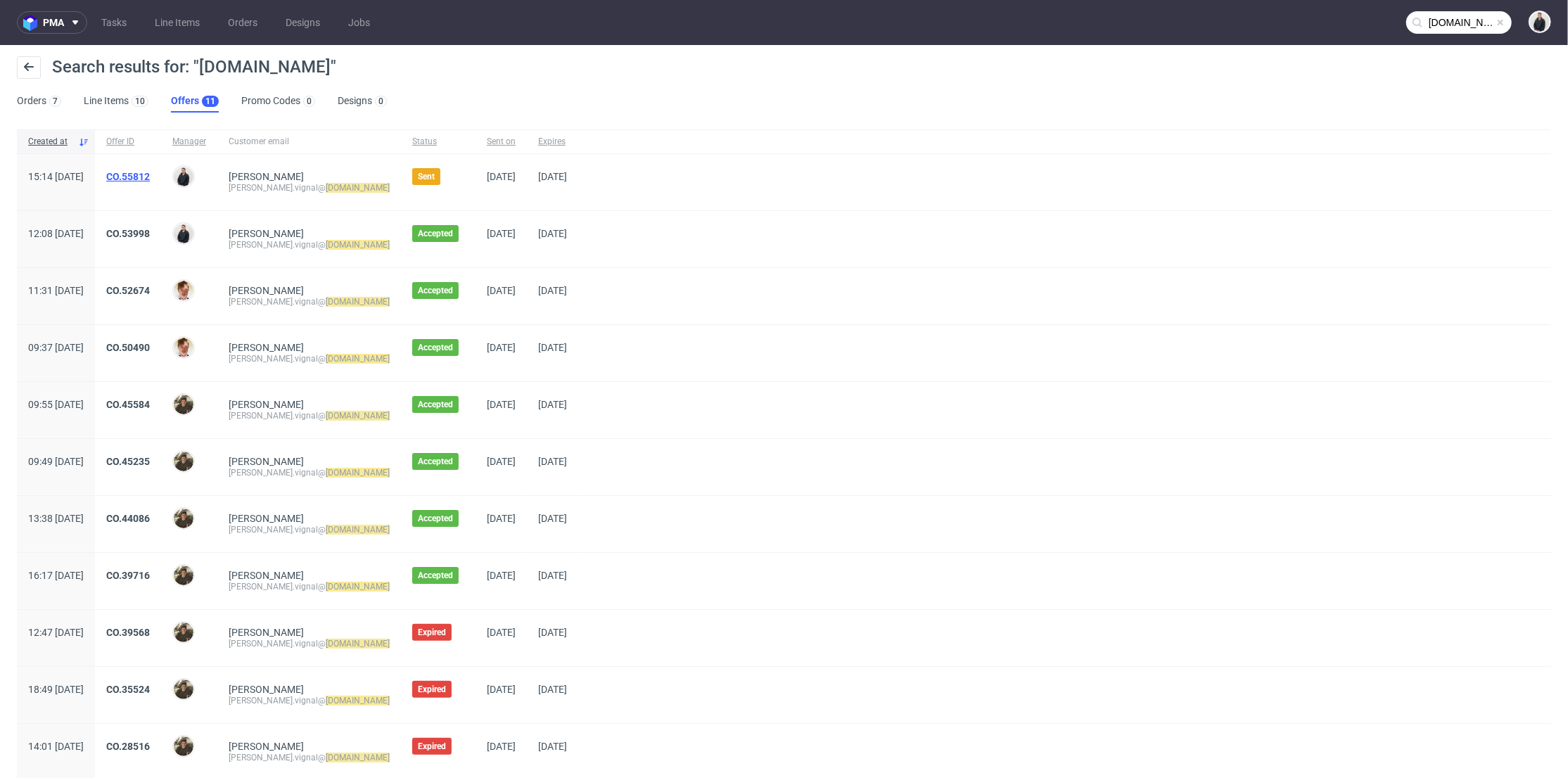
click at [150, 174] on link "CO.55812" at bounding box center [129, 176] width 44 height 11
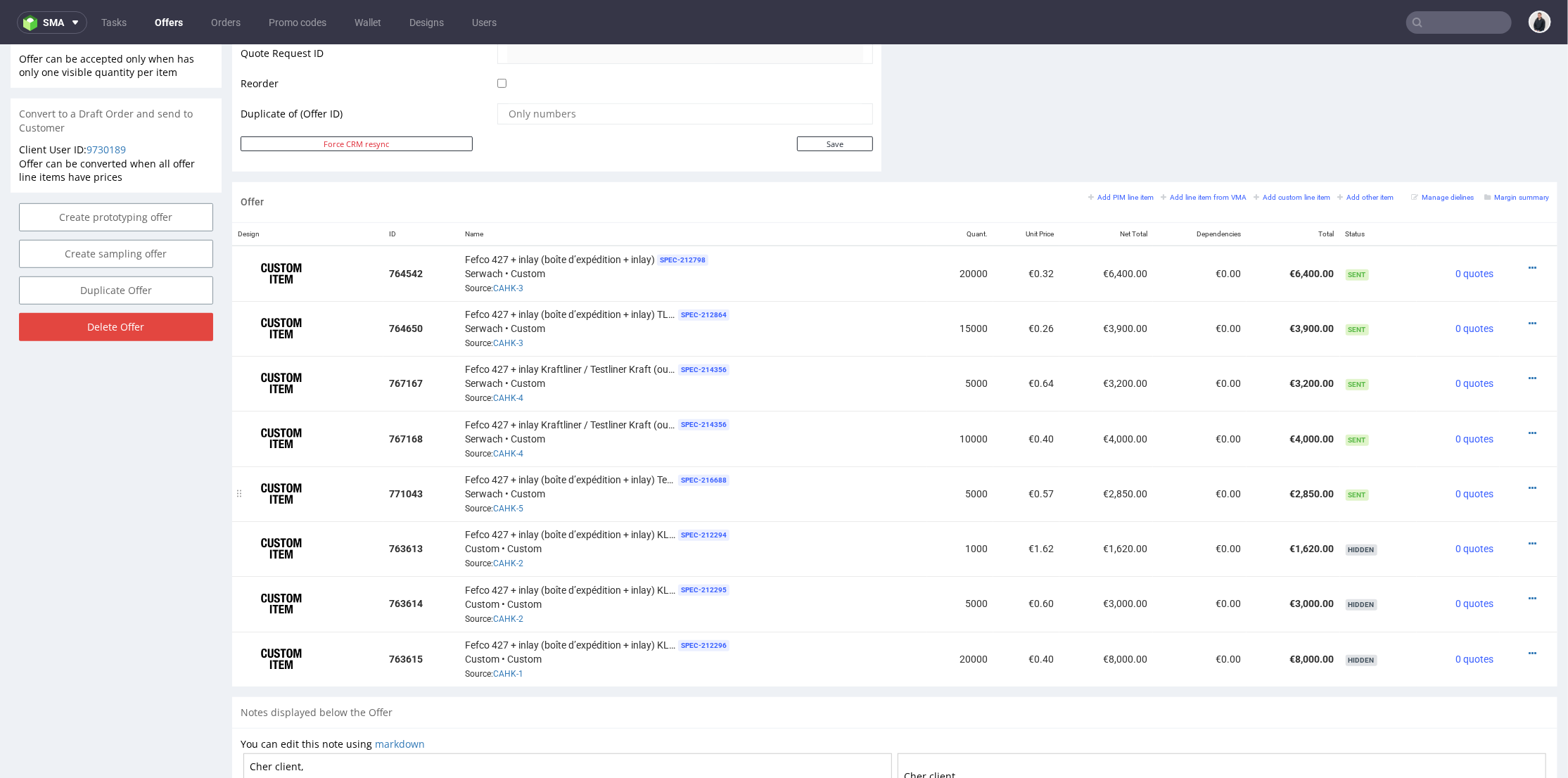
scroll to position [625, 0]
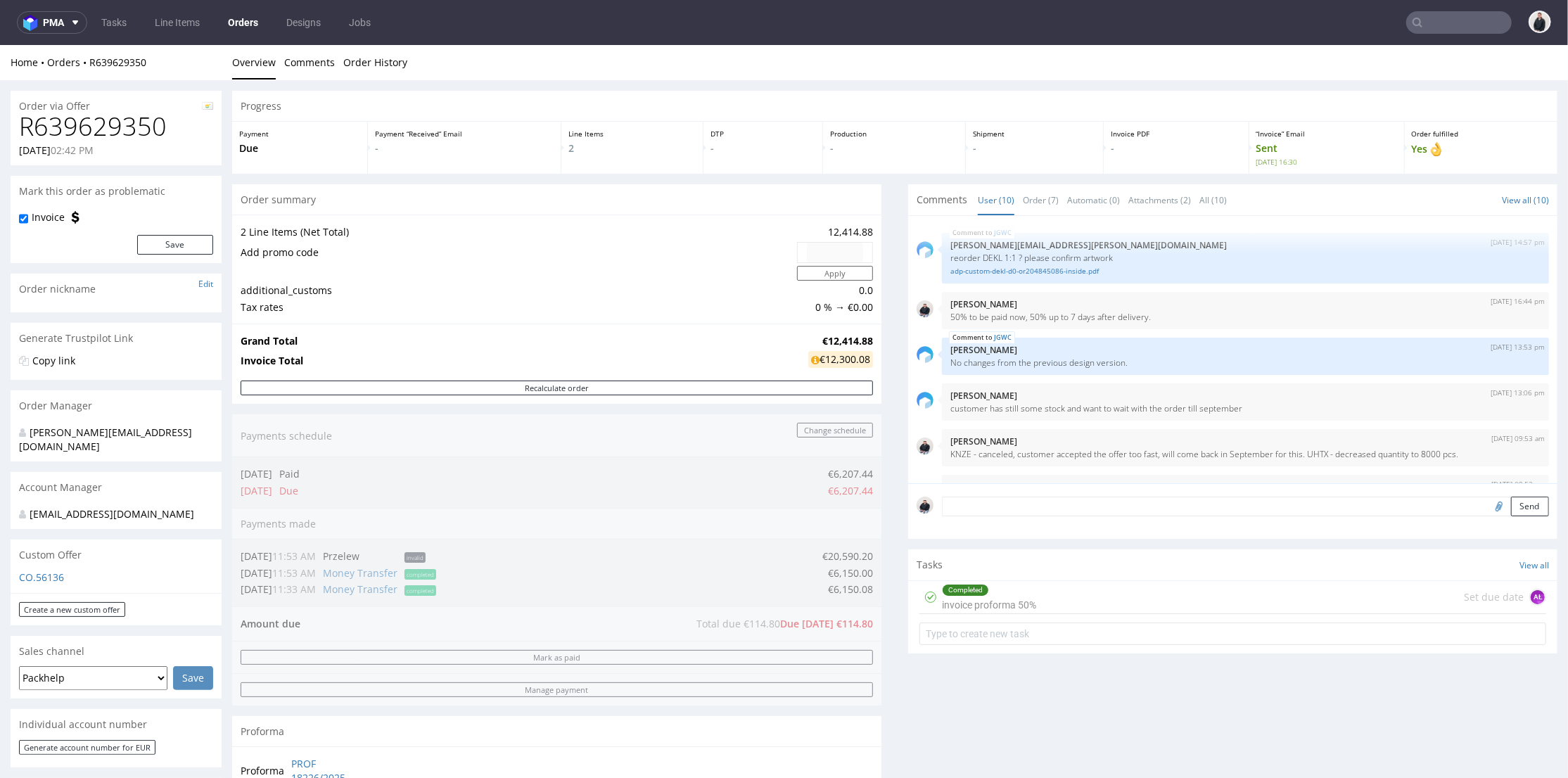
scroll to position [279, 0]
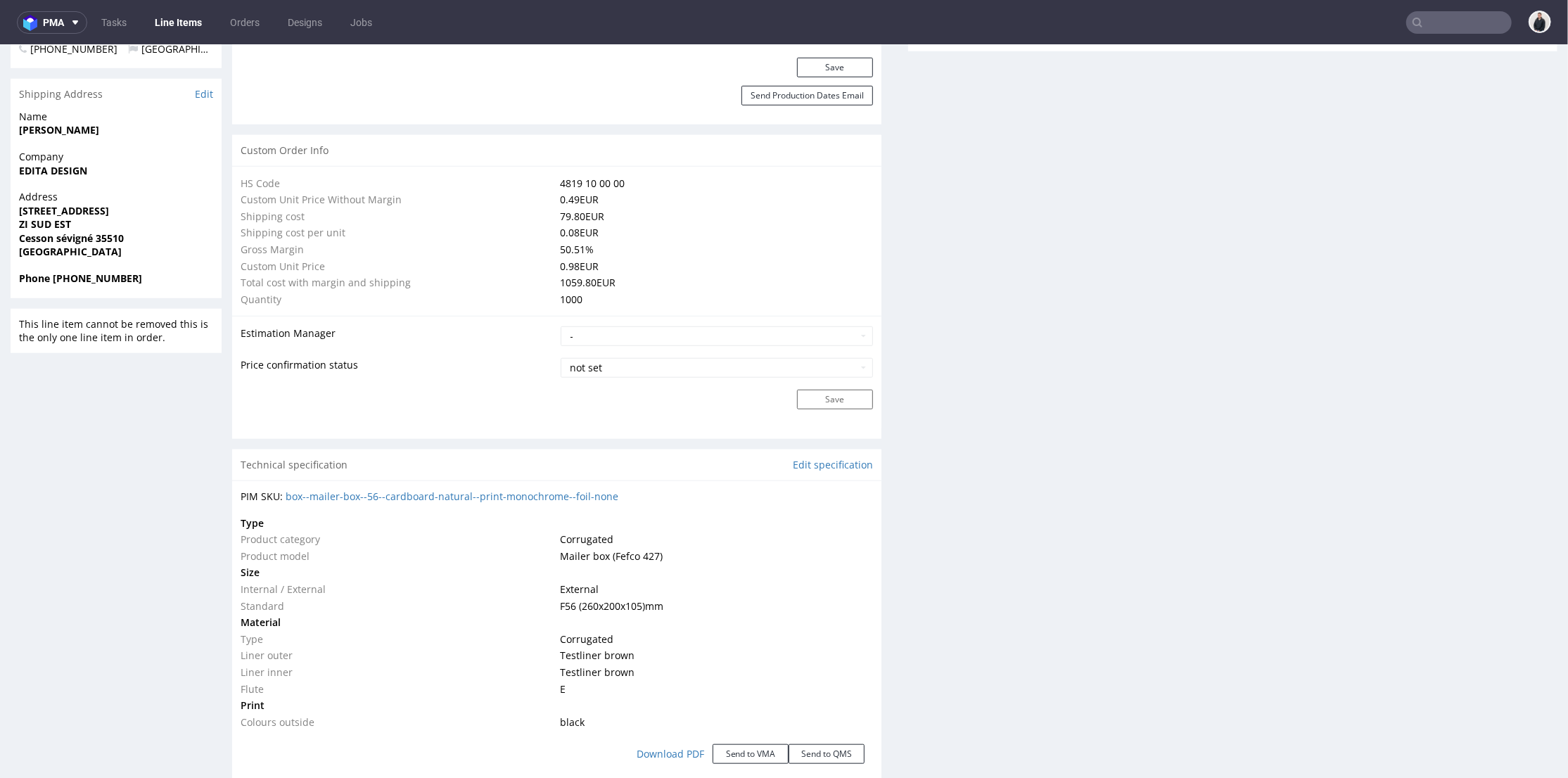
scroll to position [1016, 0]
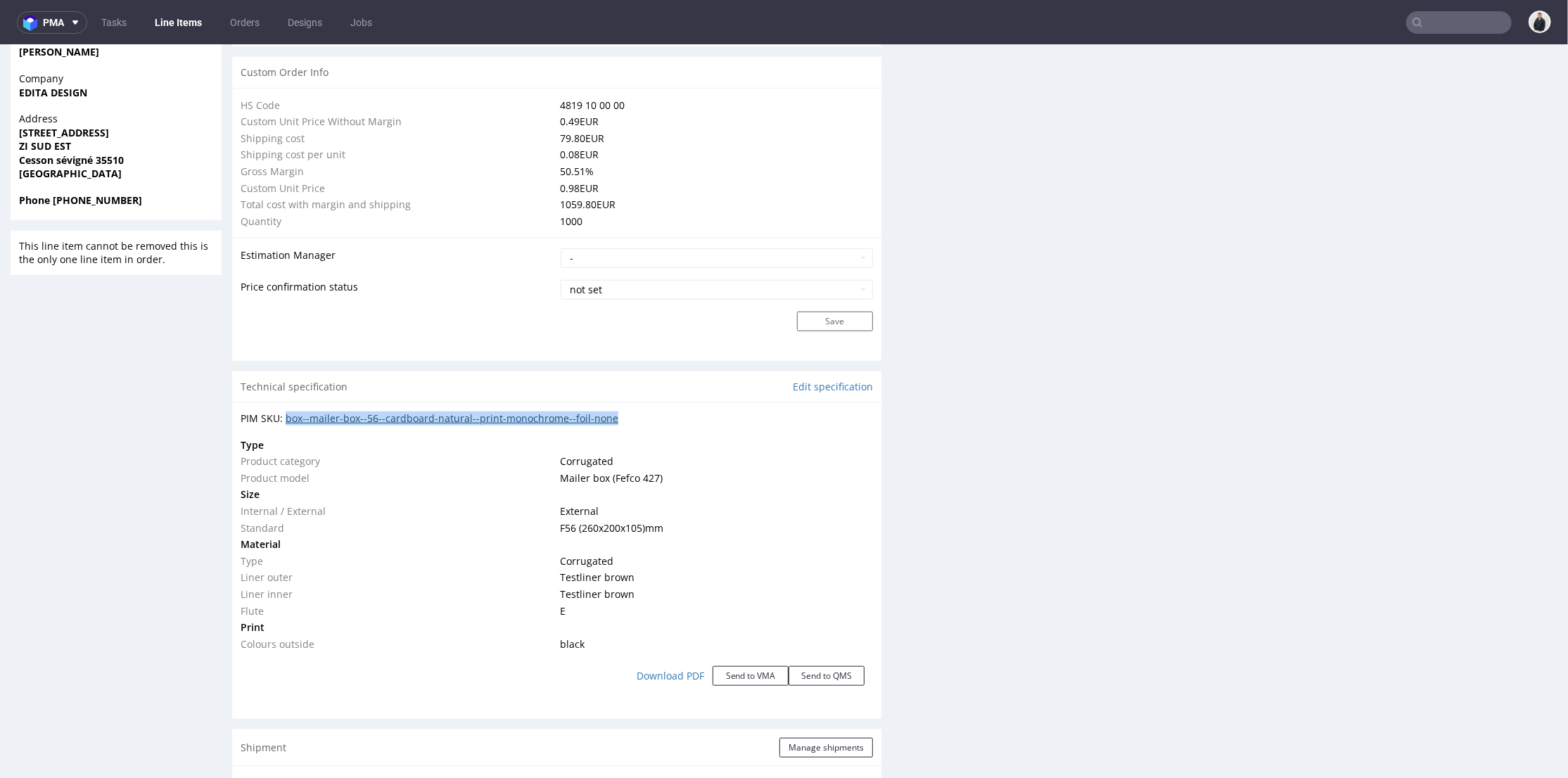
drag, startPoint x: 612, startPoint y: 419, endPoint x: 284, endPoint y: 417, distance: 328.0
click at [284, 417] on div "PIM SKU: box--mailer-box--56--cardboard-natural--print-monochrome--foil-none" at bounding box center [556, 417] width 632 height 14
copy link "box--mailer-box--56--cardboard-natural--print-monochrome--foil-none"
click at [707, 378] on div "Technical specification Edit specification" at bounding box center [556, 386] width 649 height 31
drag, startPoint x: 516, startPoint y: 415, endPoint x: 239, endPoint y: 412, distance: 277.0
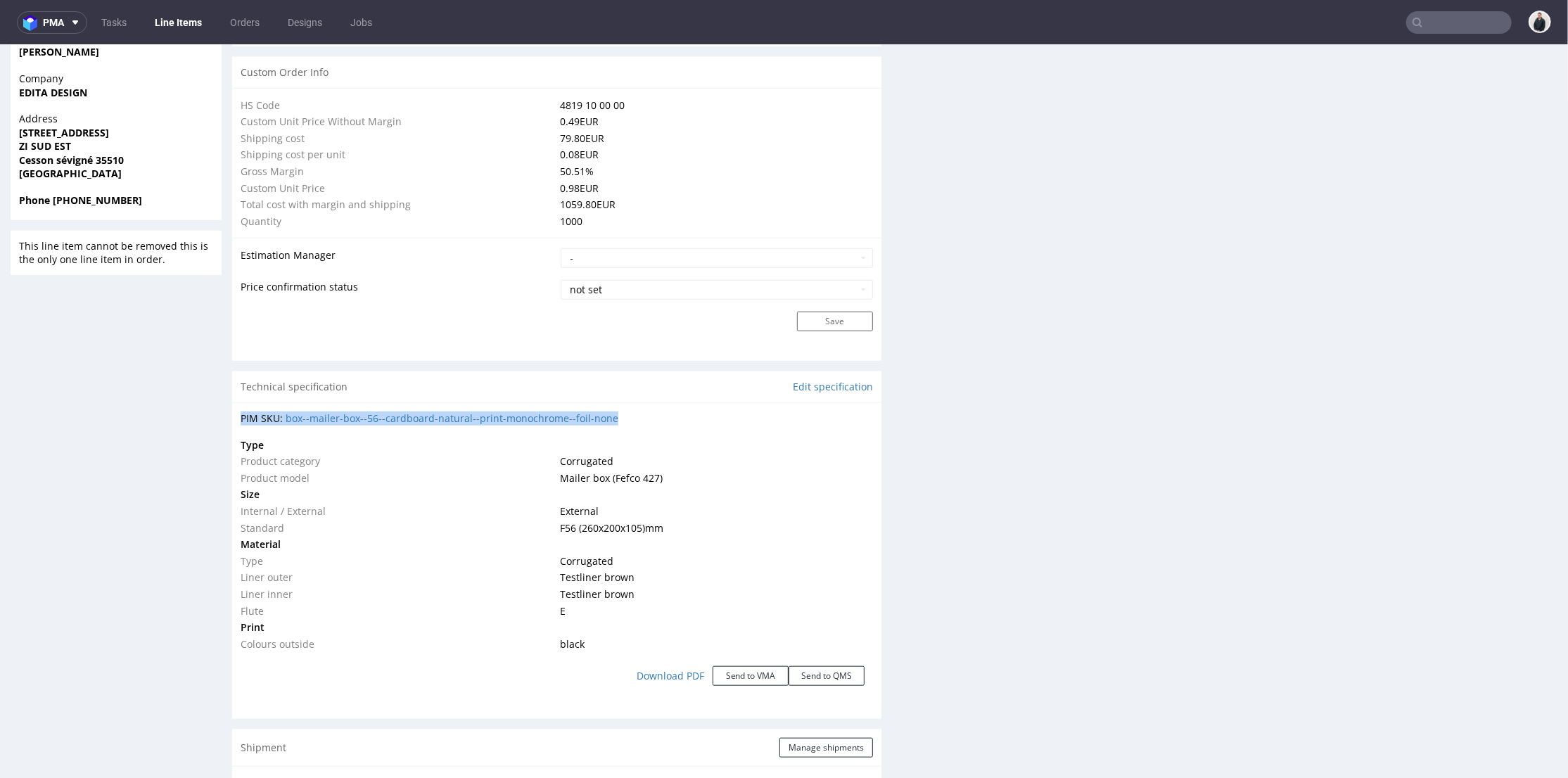
click at [239, 412] on div "PIM SKU: box--mailer-box--56--cardboard-natural--print-monochrome--foil-none Ty…" at bounding box center [556, 555] width 649 height 306
copy div "PIM SKU: box--mailer-box--56--cardboard-natural--print-monochrome--foil-none"
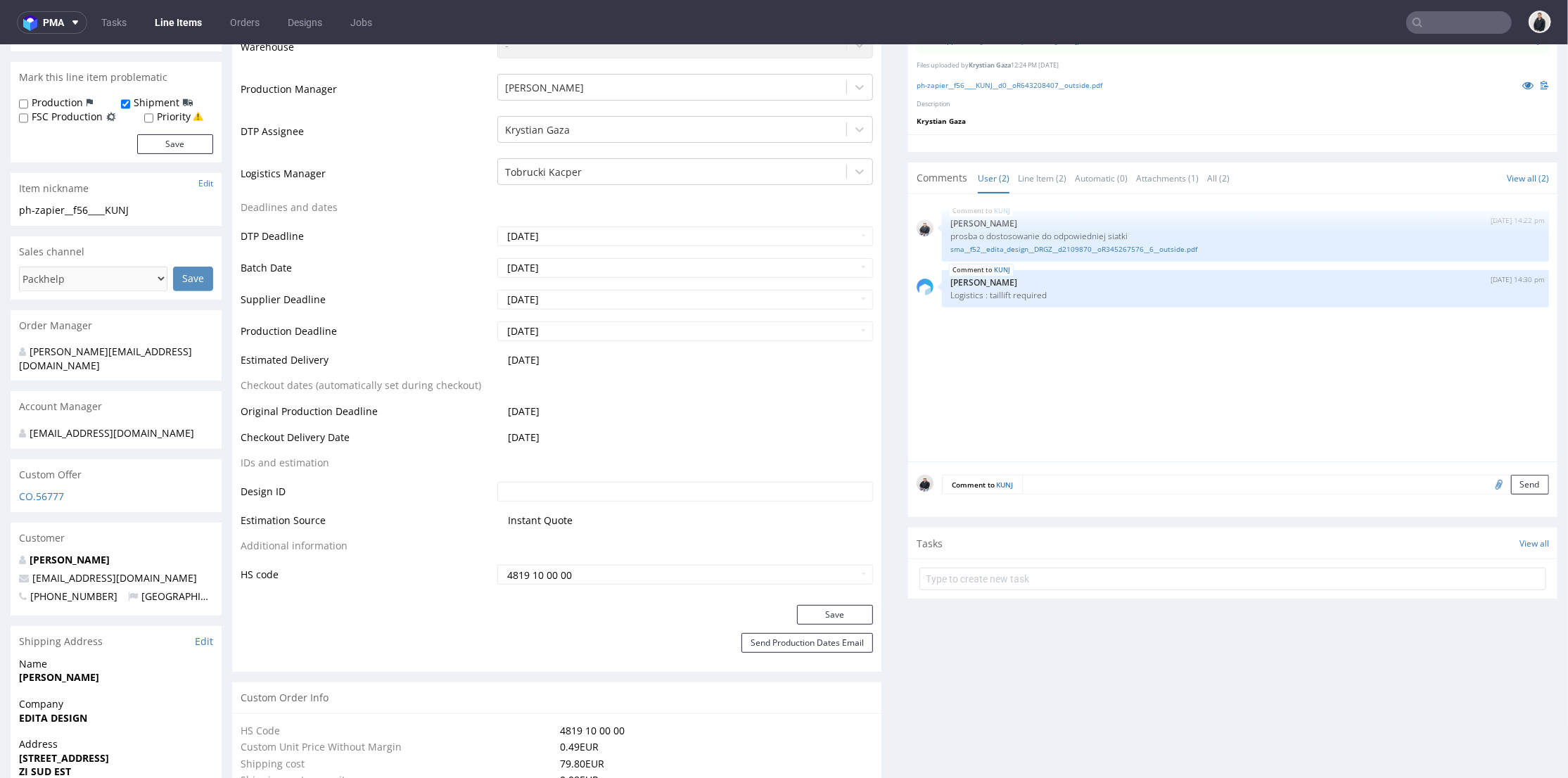
scroll to position [0, 0]
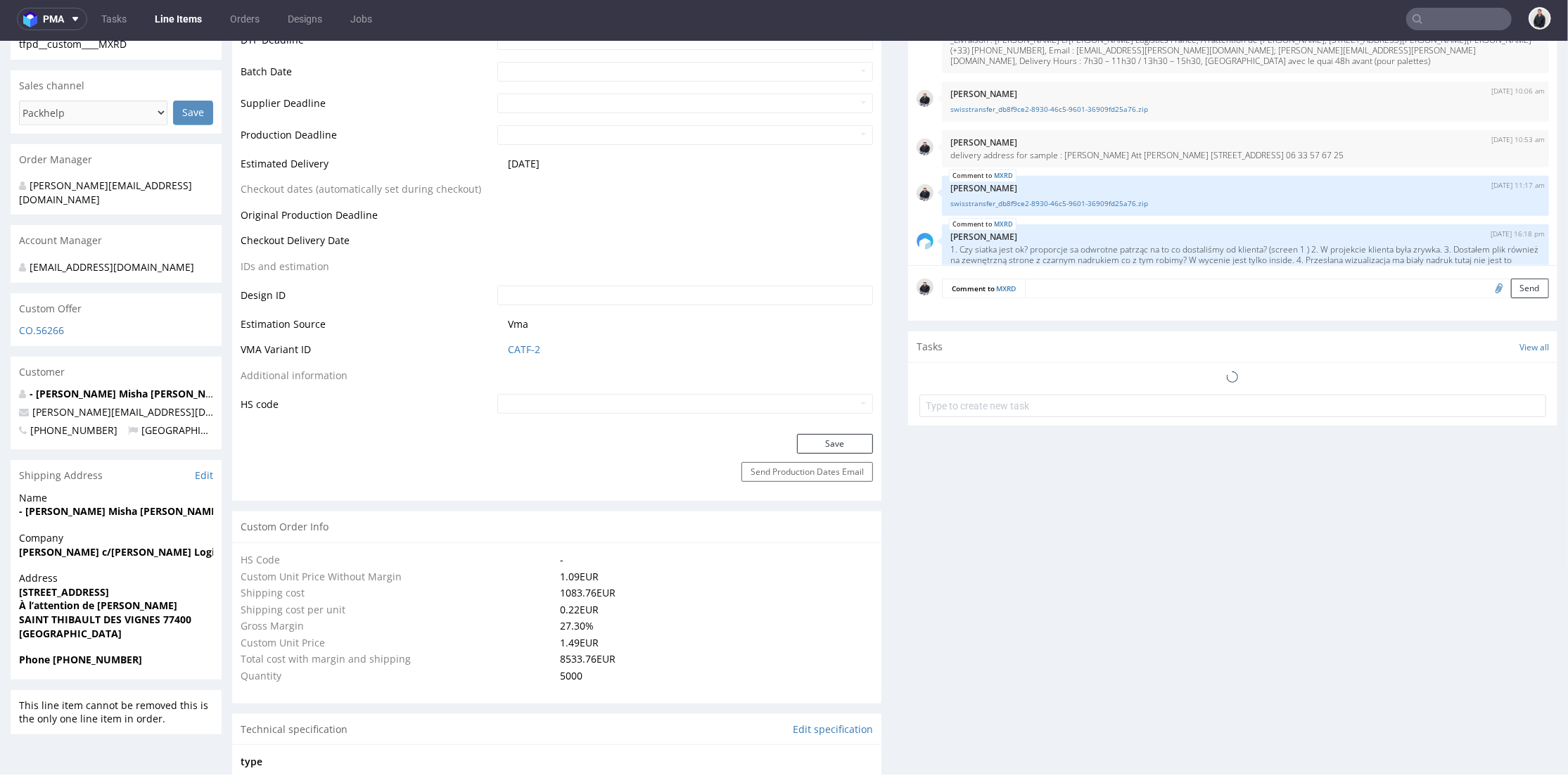
scroll to position [643, 0]
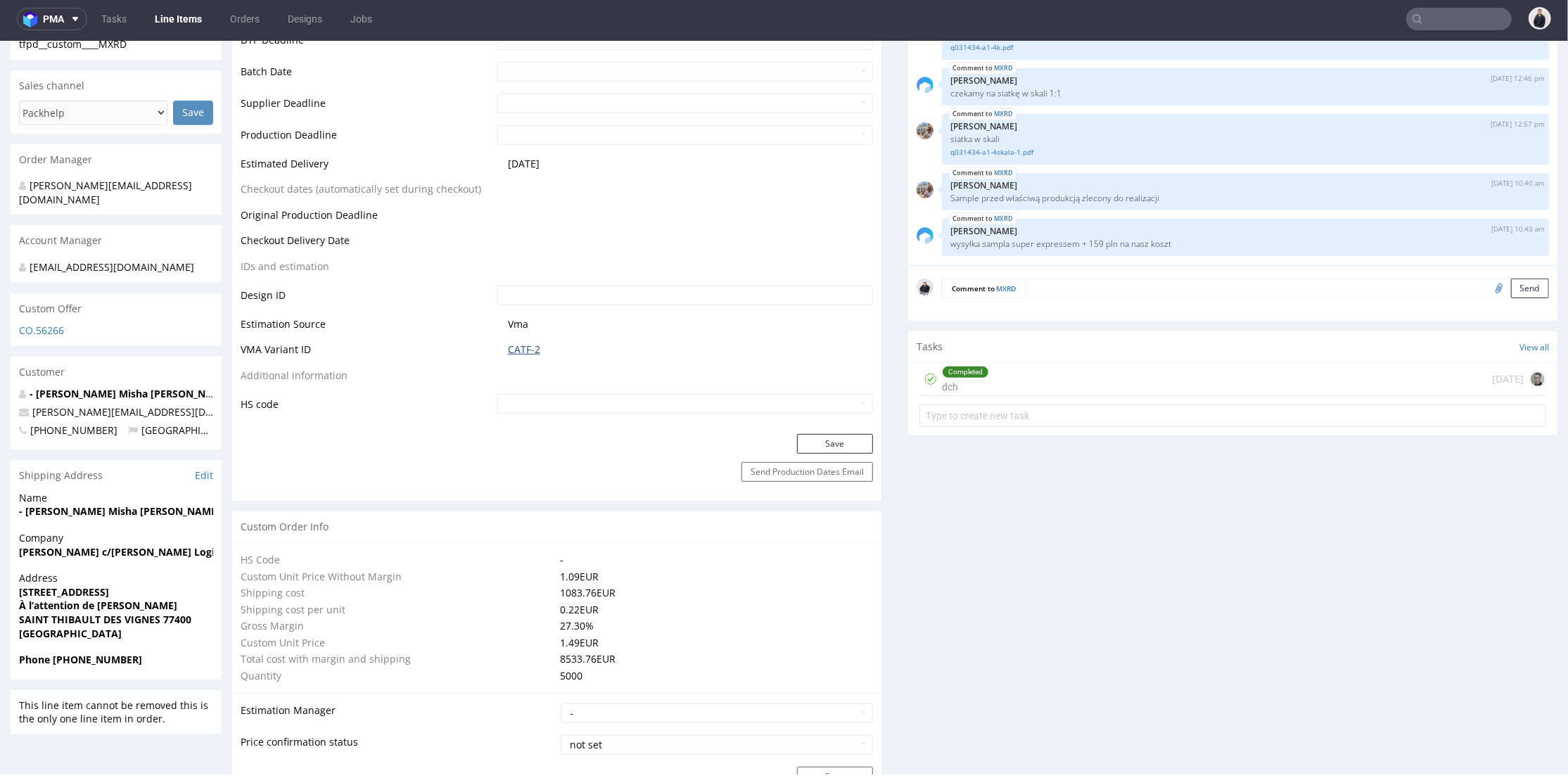
click at [514, 346] on link "CATF-2" at bounding box center [524, 349] width 32 height 14
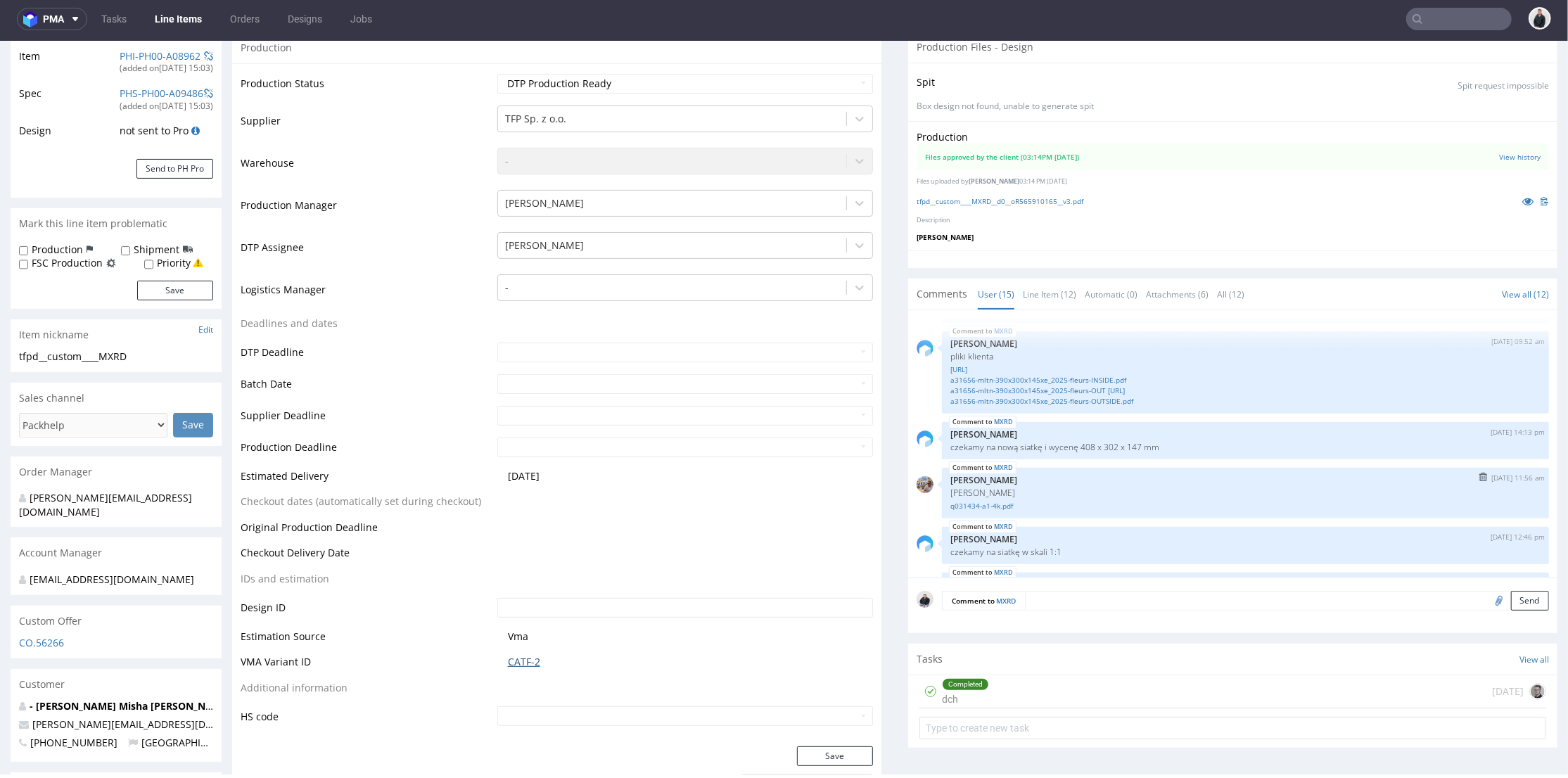
scroll to position [330, 0]
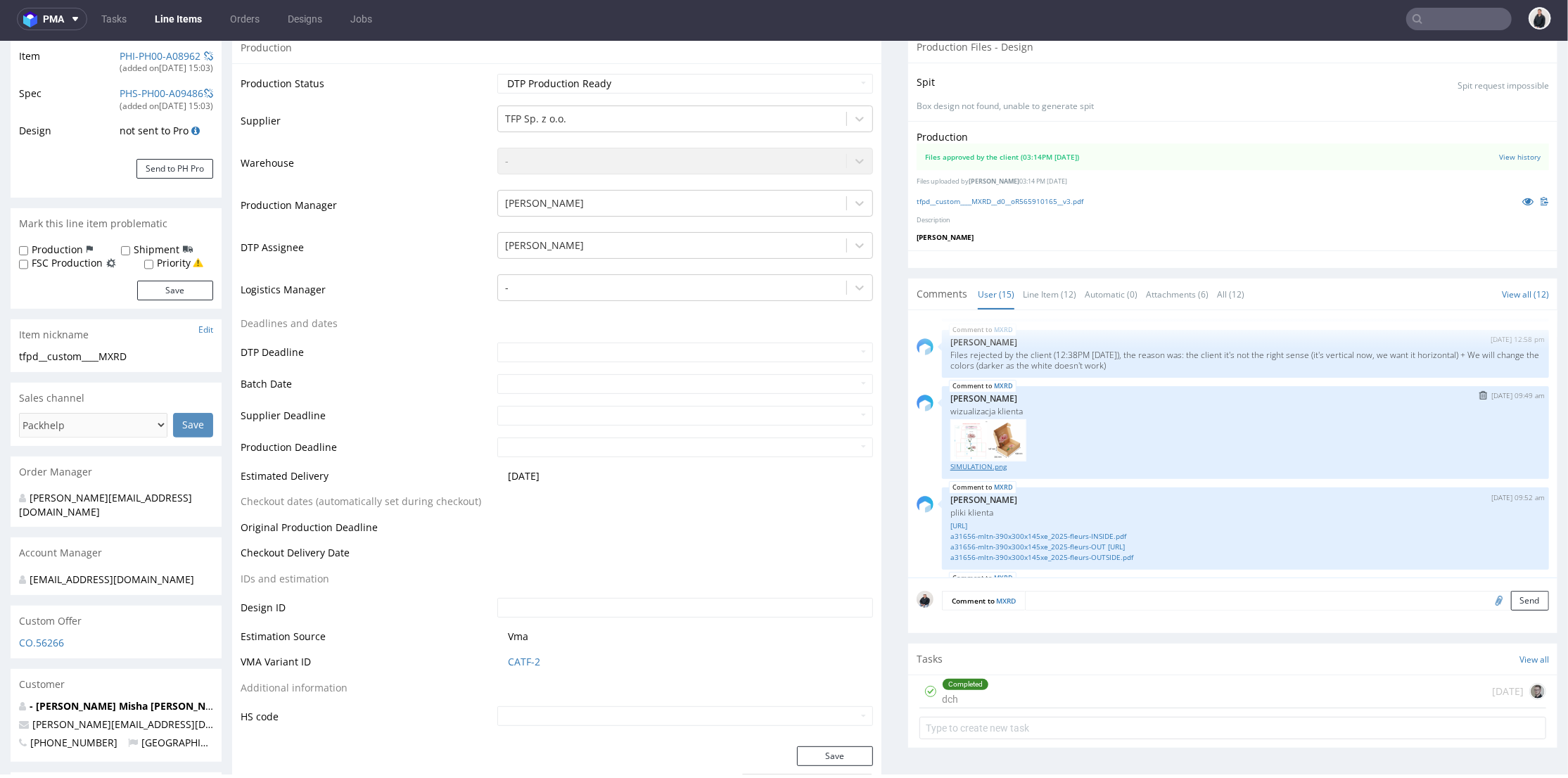
click at [970, 472] on link "SIMULATION.png" at bounding box center [1245, 466] width 590 height 10
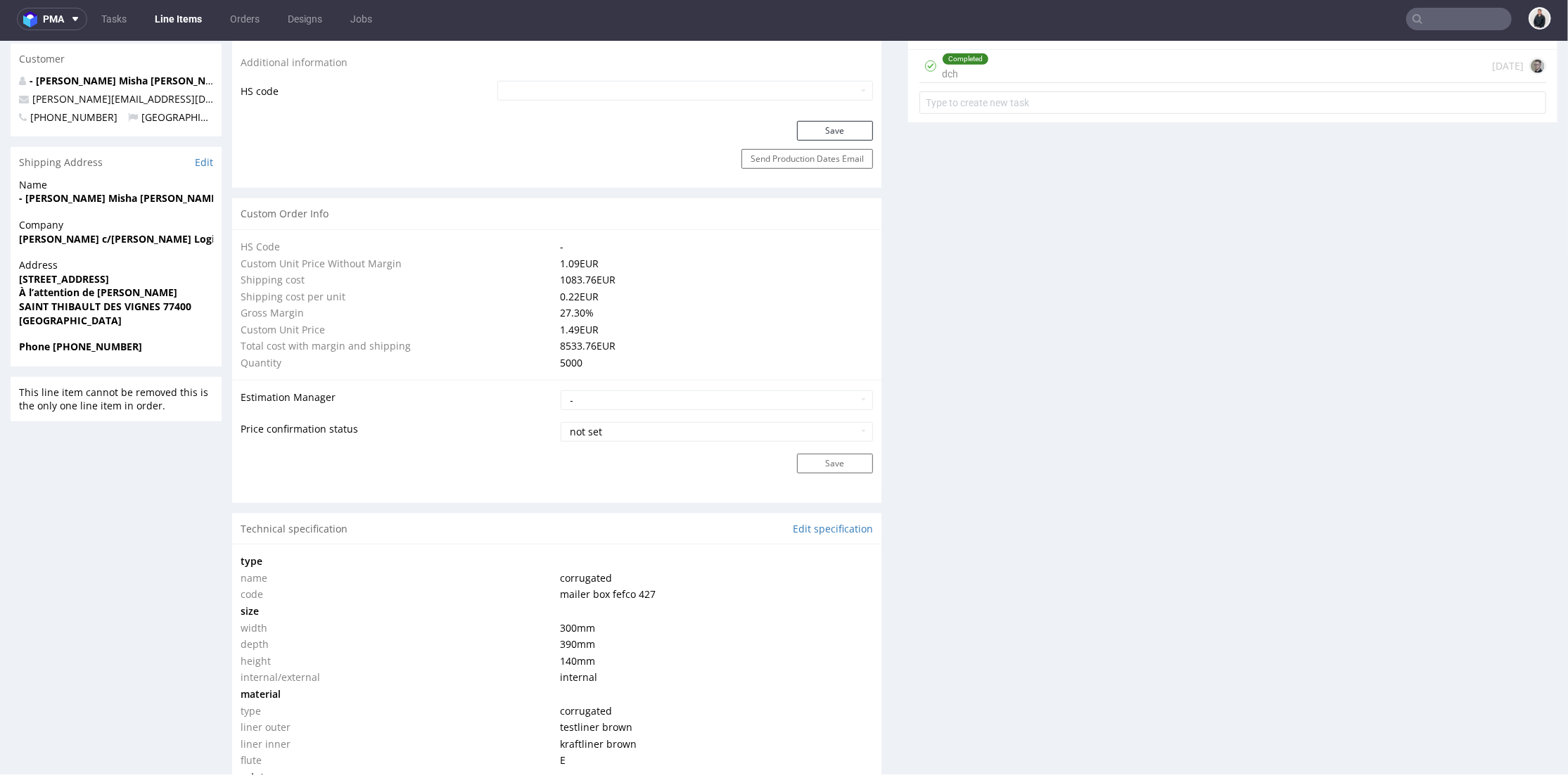
scroll to position [1250, 0]
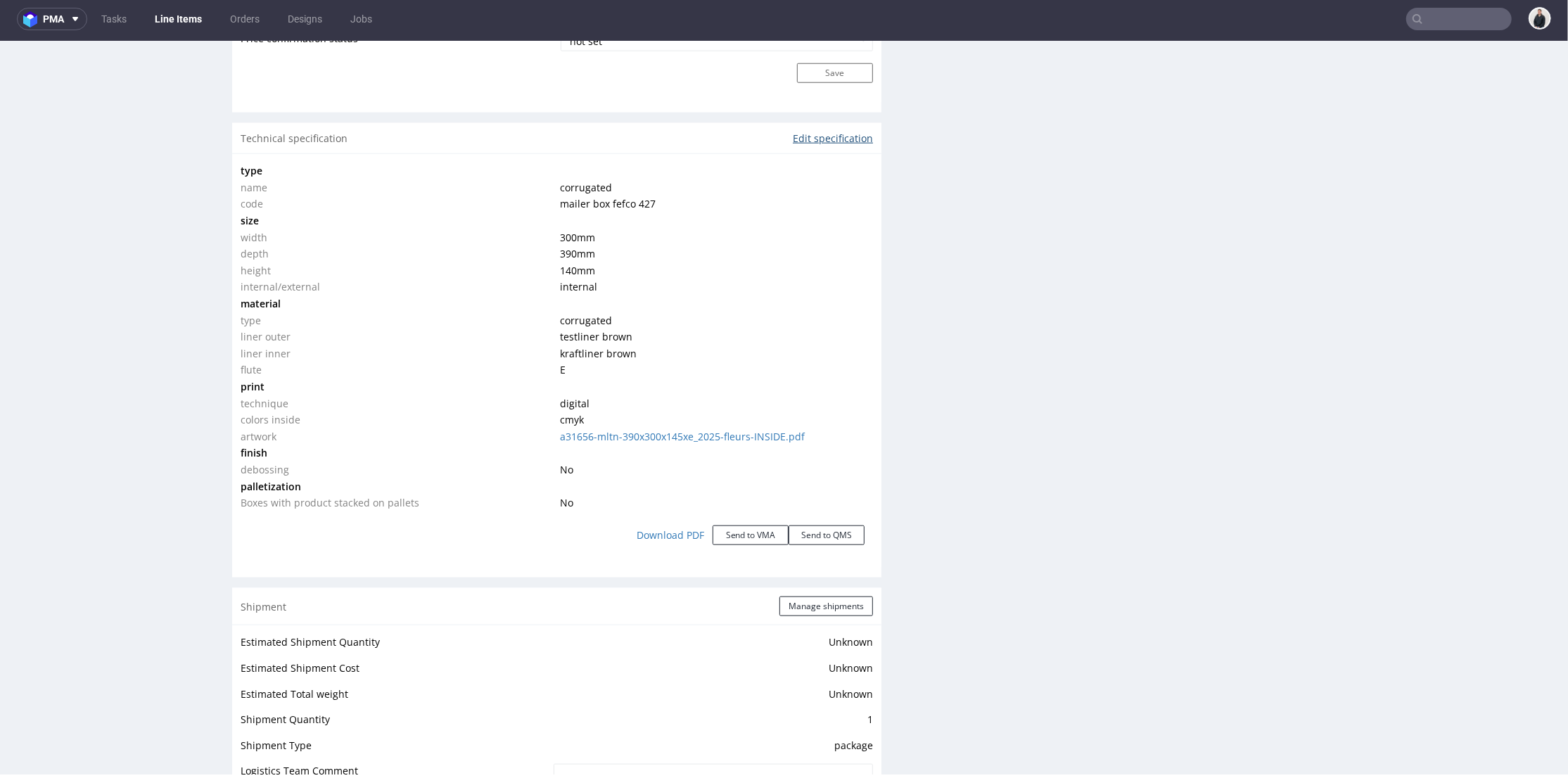
click at [827, 135] on link "Edit specification" at bounding box center [833, 138] width 80 height 14
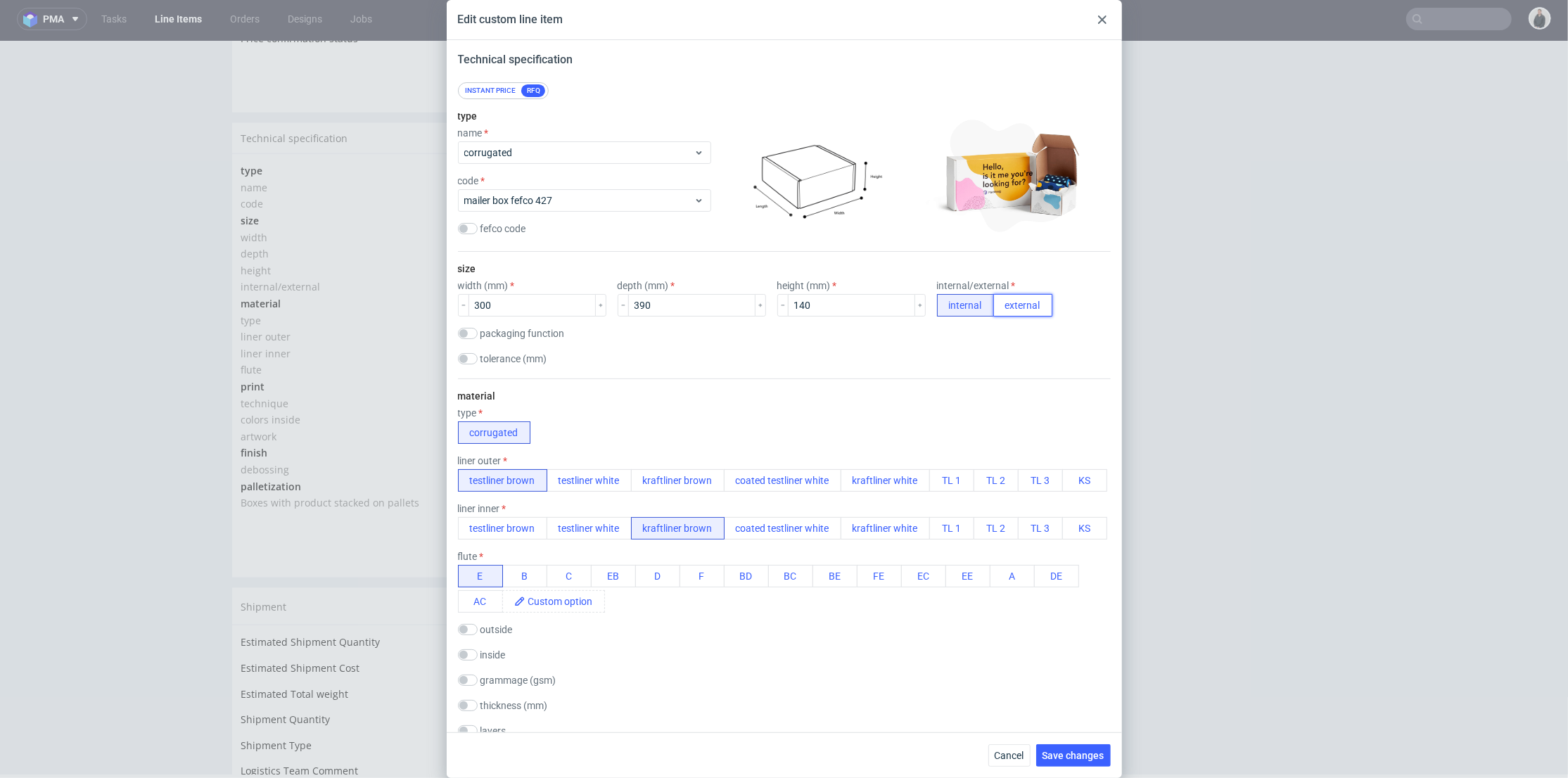
drag, startPoint x: 1008, startPoint y: 307, endPoint x: 973, endPoint y: 308, distance: 35.0
click at [1007, 307] on button "external" at bounding box center [1023, 305] width 59 height 23
drag, startPoint x: 527, startPoint y: 310, endPoint x: 470, endPoint y: 296, distance: 58.7
click at [404, 301] on div "Edit custom line item Technical specification Instant price RFQ type name corru…" at bounding box center [784, 389] width 1568 height 778
type input "408"
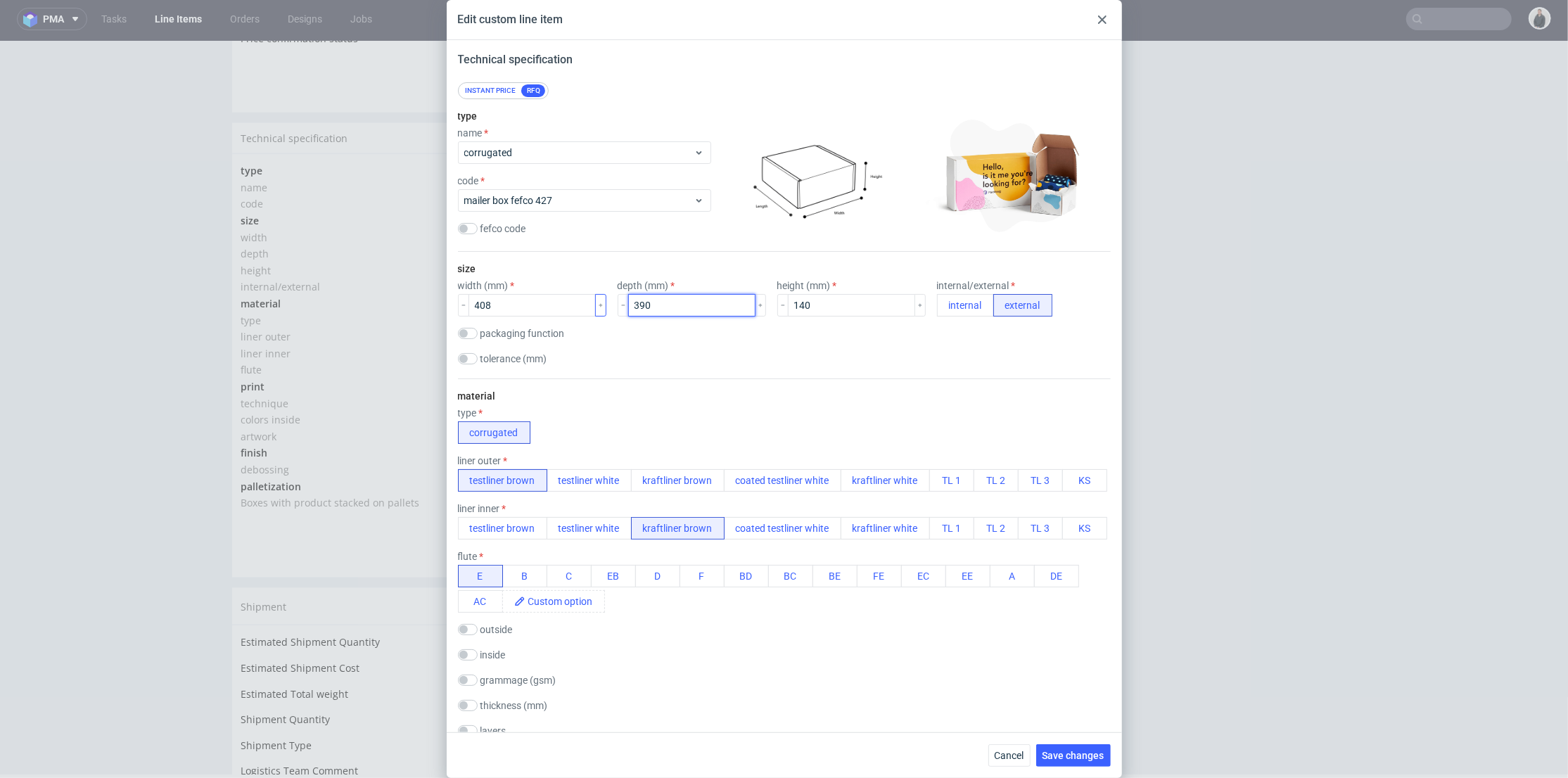
drag, startPoint x: 670, startPoint y: 297, endPoint x: 592, endPoint y: 295, distance: 78.0
click at [592, 295] on div "width (mm) 408 depth (mm) 390 height (mm) 140 internal/external internal extern…" at bounding box center [784, 298] width 652 height 36
type input "302"
drag, startPoint x: 813, startPoint y: 306, endPoint x: 763, endPoint y: 305, distance: 50.0
click at [763, 305] on div "width (mm) 408 depth (mm) 302 height (mm) 140 internal/external internal extern…" at bounding box center [784, 298] width 652 height 36
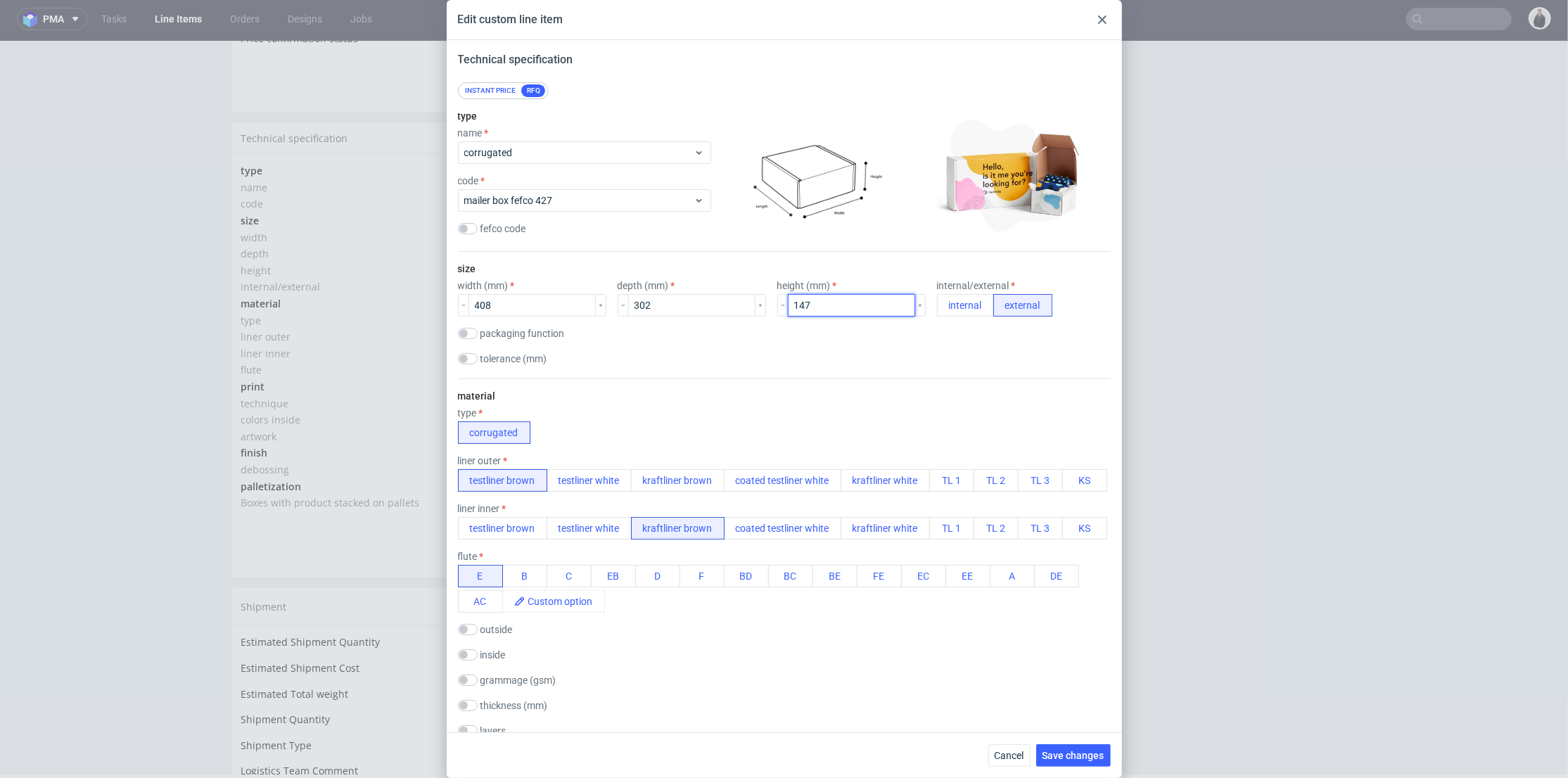
type input "147"
drag, startPoint x: 713, startPoint y: 370, endPoint x: 653, endPoint y: 2, distance: 372.9
click at [712, 366] on div "size width (mm) 408 depth (mm) 302 height (mm) 147 internal/external internal e…" at bounding box center [784, 316] width 652 height 127
click at [1078, 383] on div "material type corrugated liner outer testliner brown testliner white kraftliner…" at bounding box center [784, 590] width 652 height 423
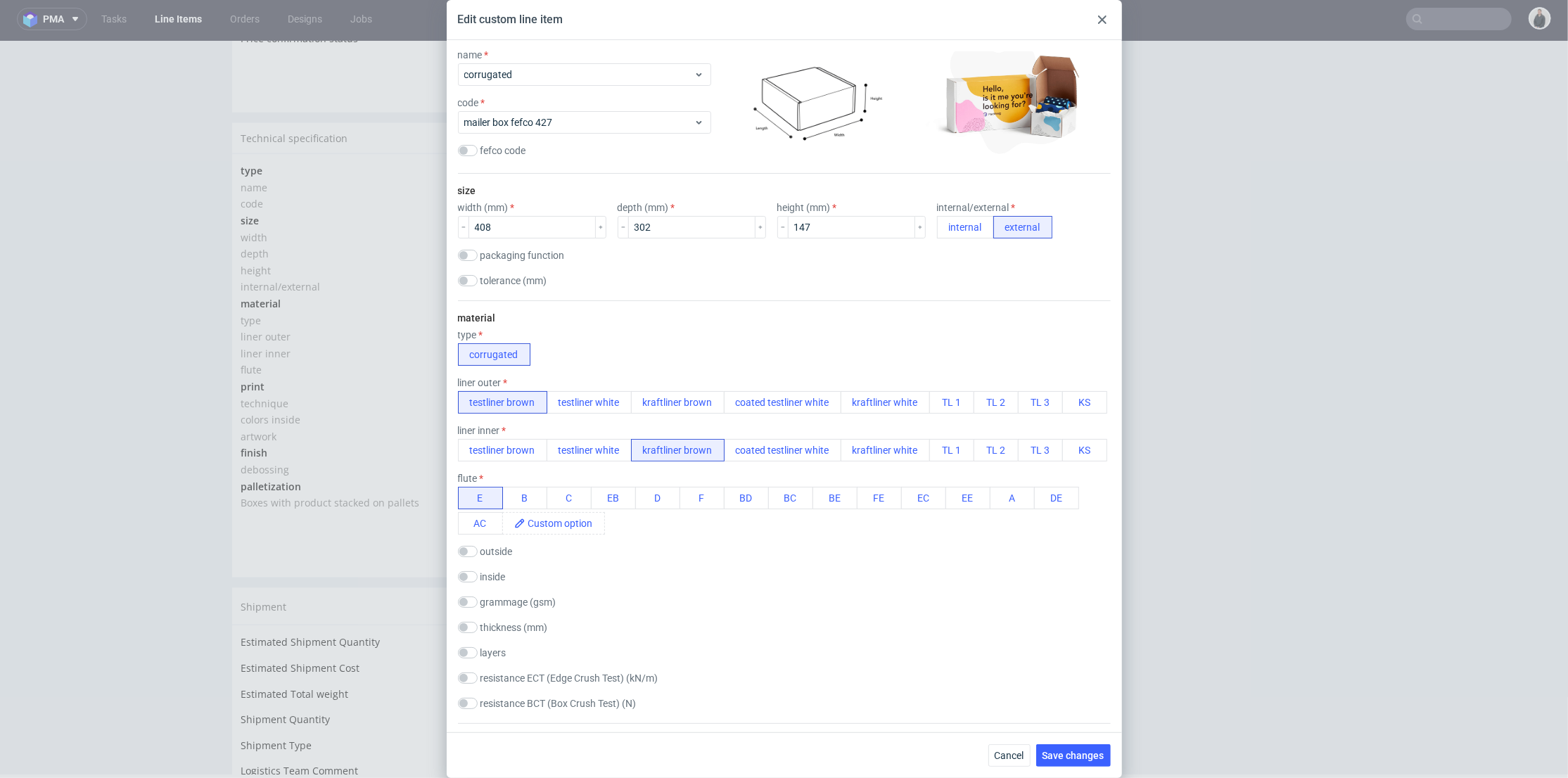
scroll to position [547, 0]
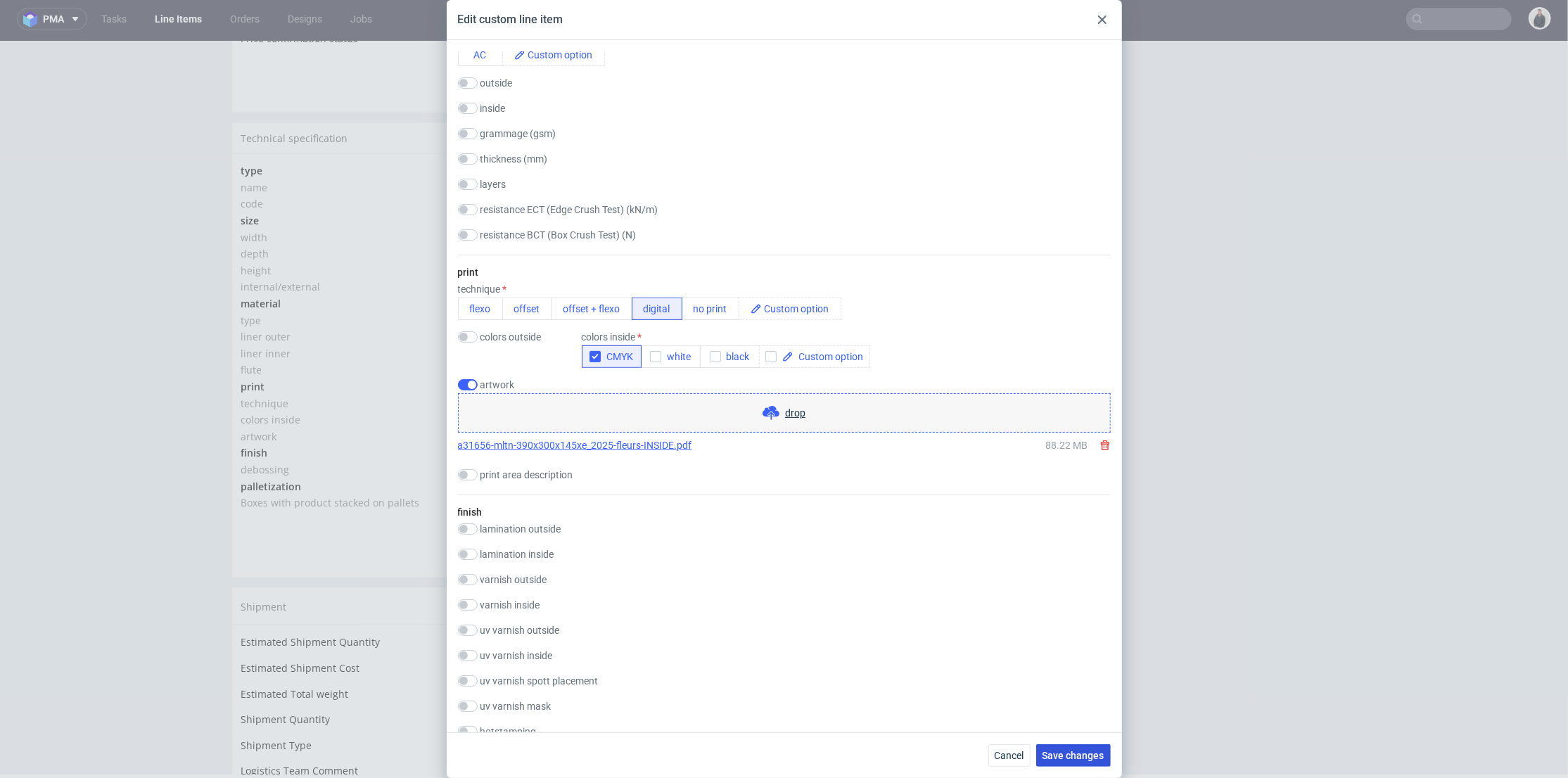
click at [1070, 757] on span "Save changes" at bounding box center [1073, 756] width 62 height 10
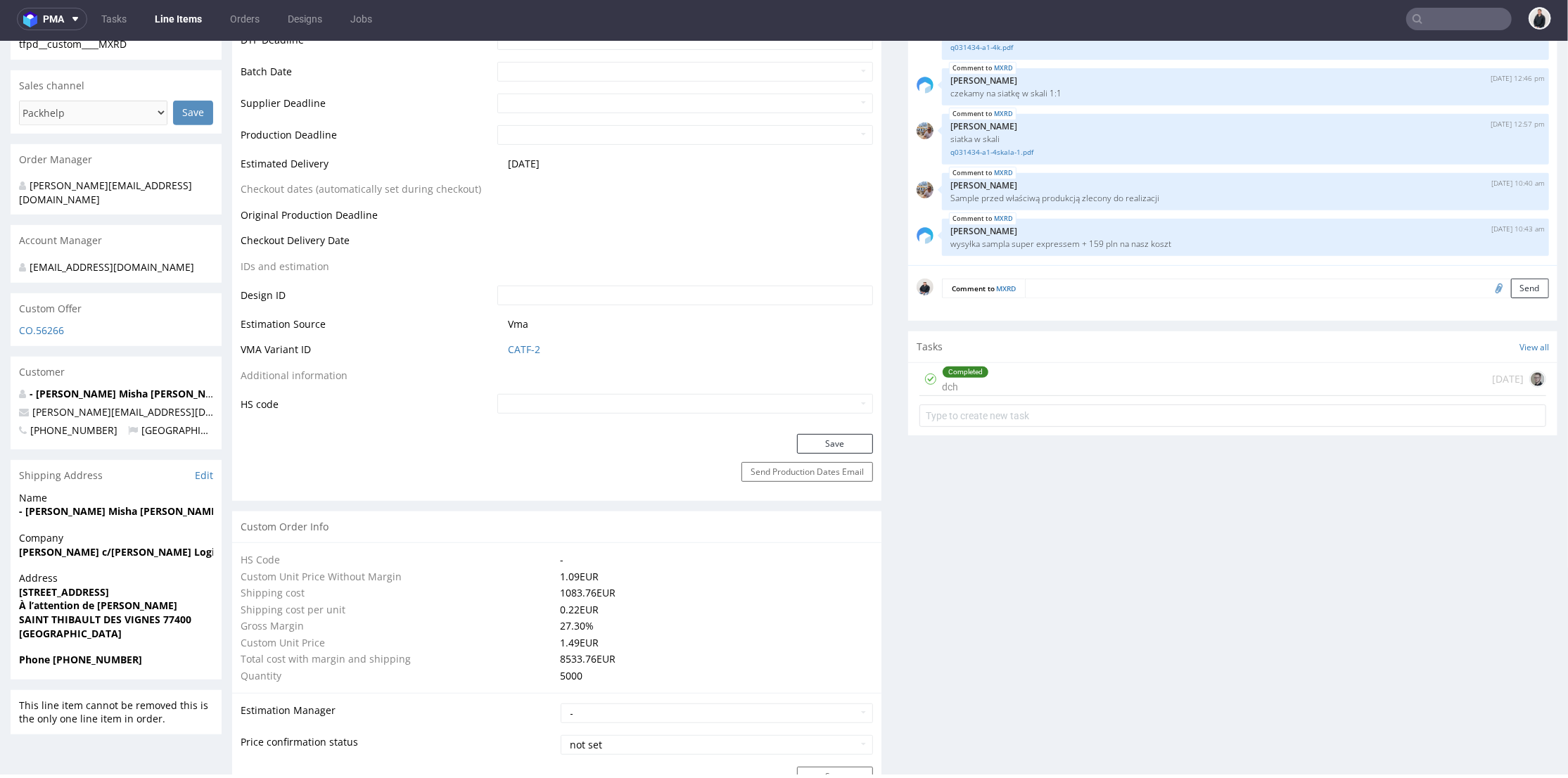
scroll to position [1095, 0]
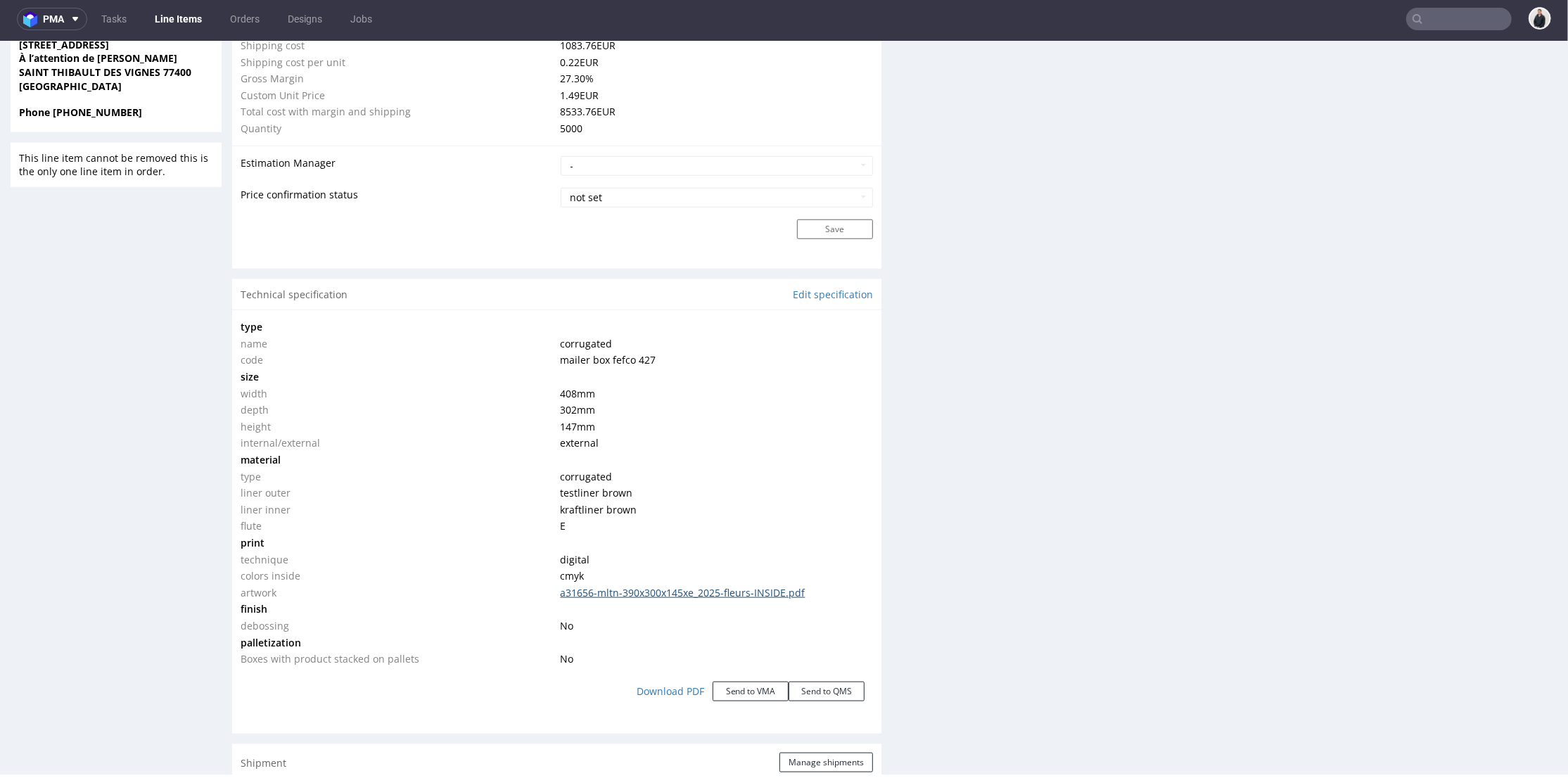
click at [751, 598] on link "a31656-mltn-390x300x145xe_2025-fleurs-INSIDE.pdf" at bounding box center [682, 593] width 245 height 14
click at [669, 591] on link "a31656-mltn-390x300x145xe_2025-fleurs-INSIDE.pdf" at bounding box center [682, 593] width 245 height 14
click at [1000, 328] on div "Production Files - Design Spit Spit request impossible Box design not found, un…" at bounding box center [1232, 456] width 649 height 2571
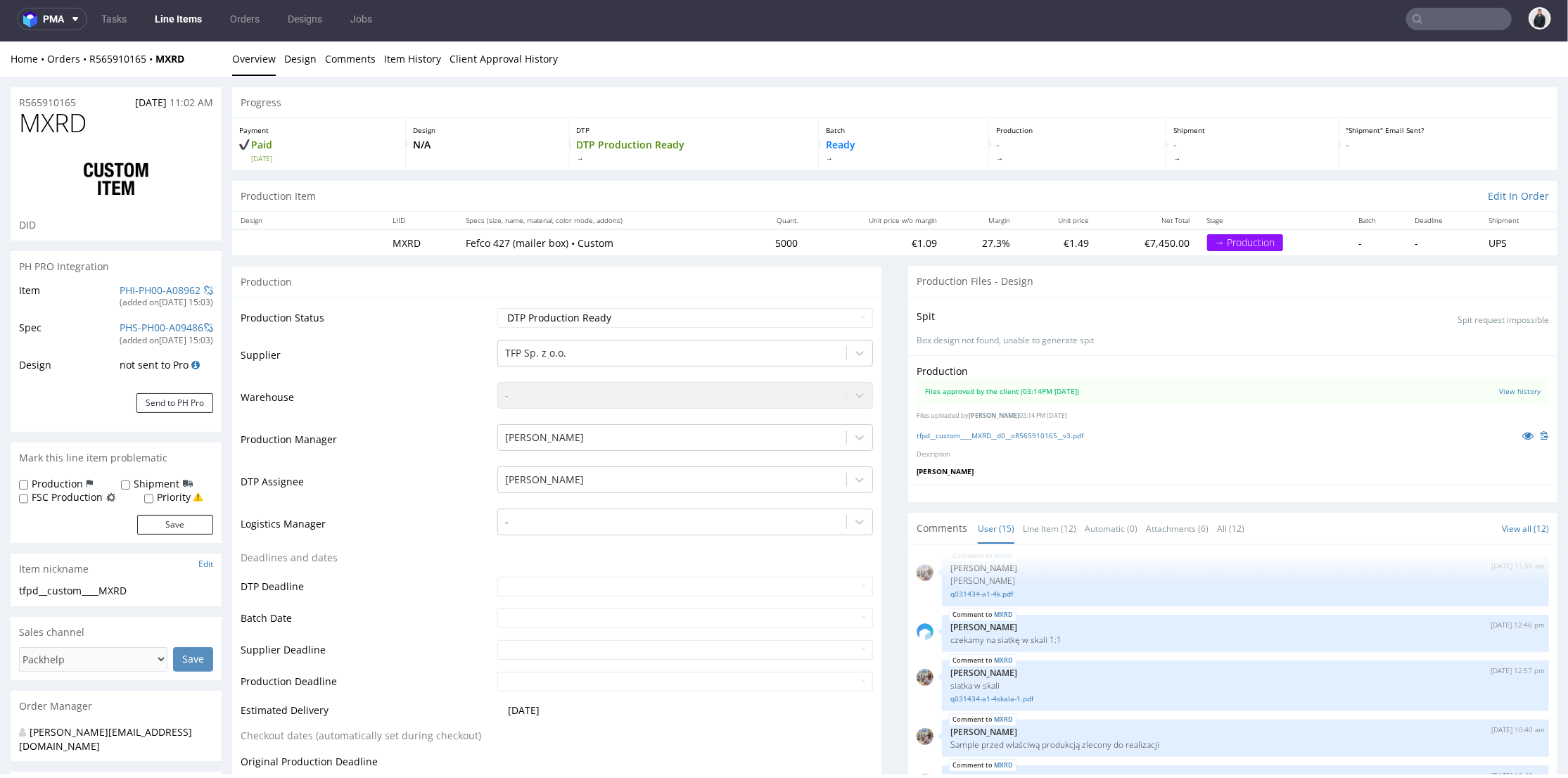
scroll to position [0, 0]
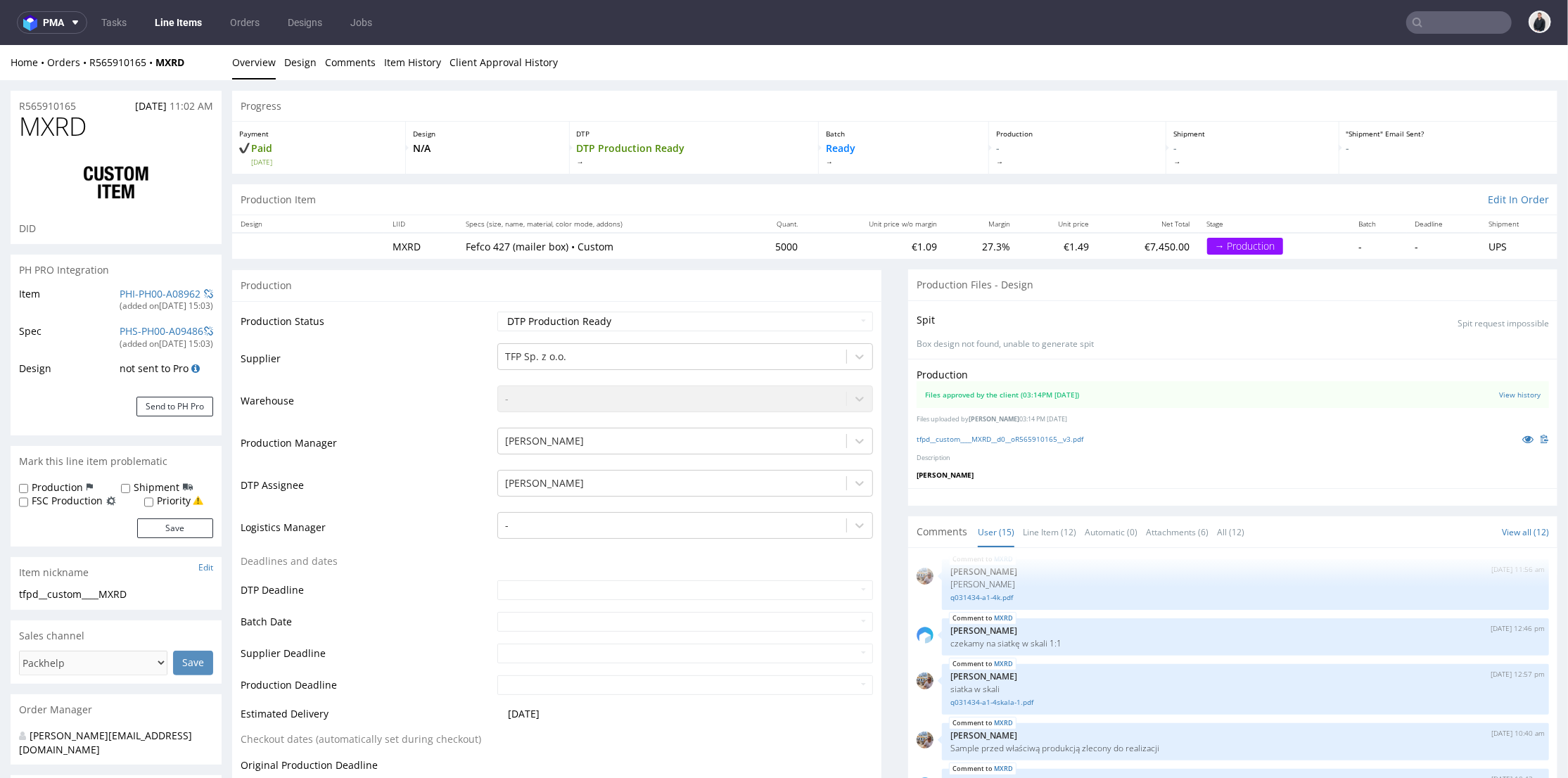
click at [1477, 29] on input "text" at bounding box center [1459, 22] width 106 height 23
paste input "la-jonx.ch"
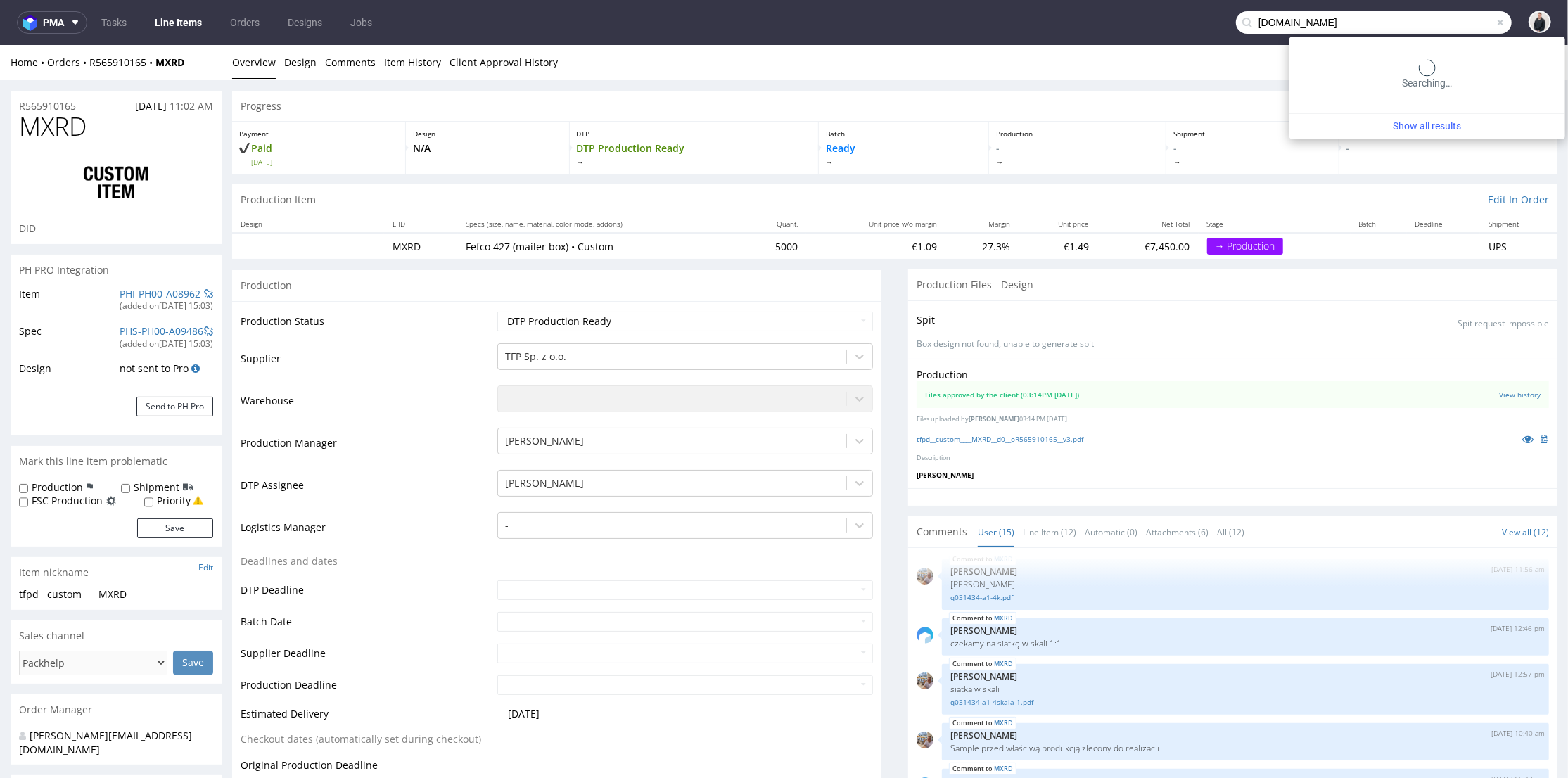
type input "la-jonx.ch"
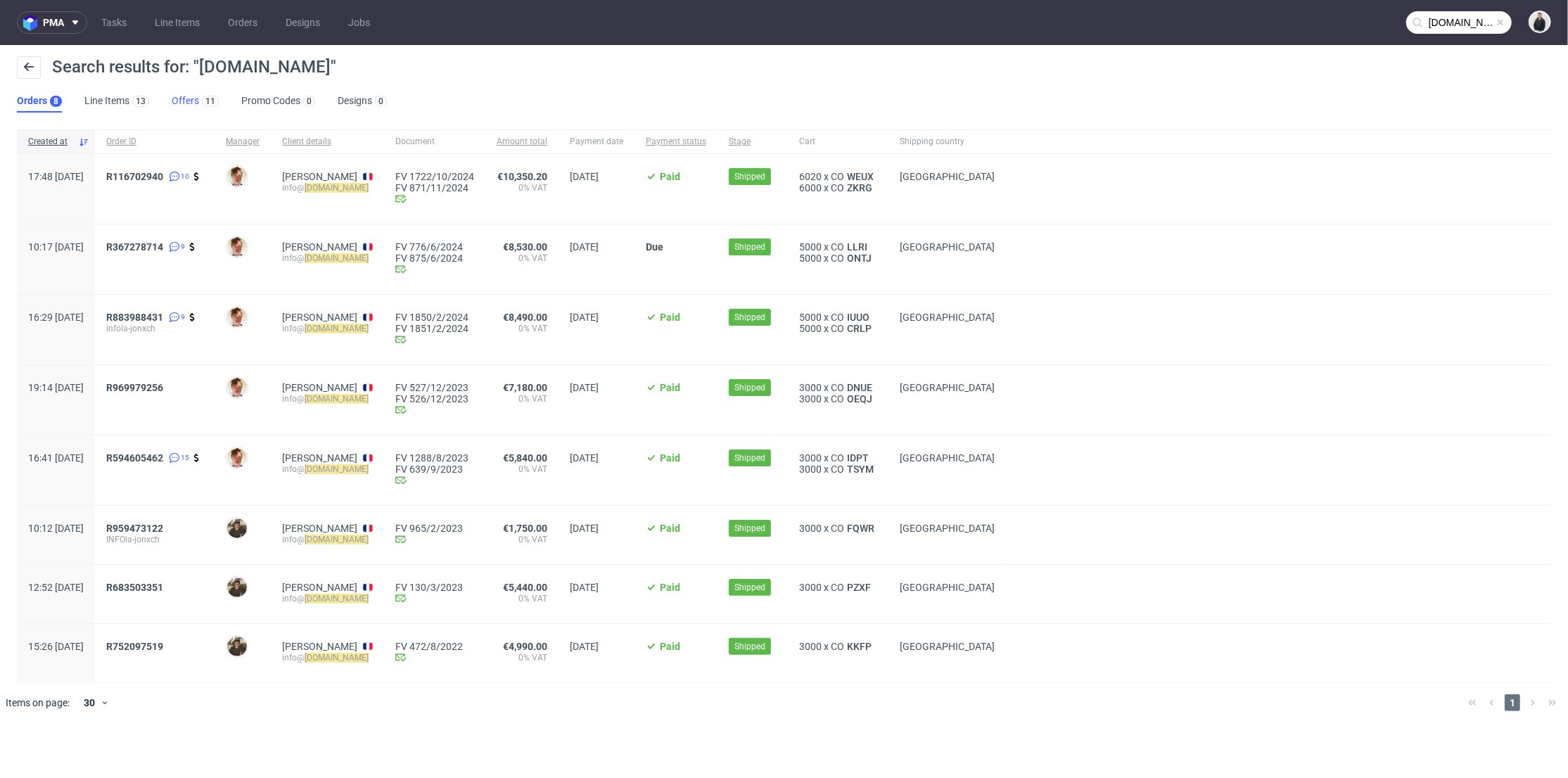
click at [199, 94] on div "11" at bounding box center [208, 101] width 19 height 14
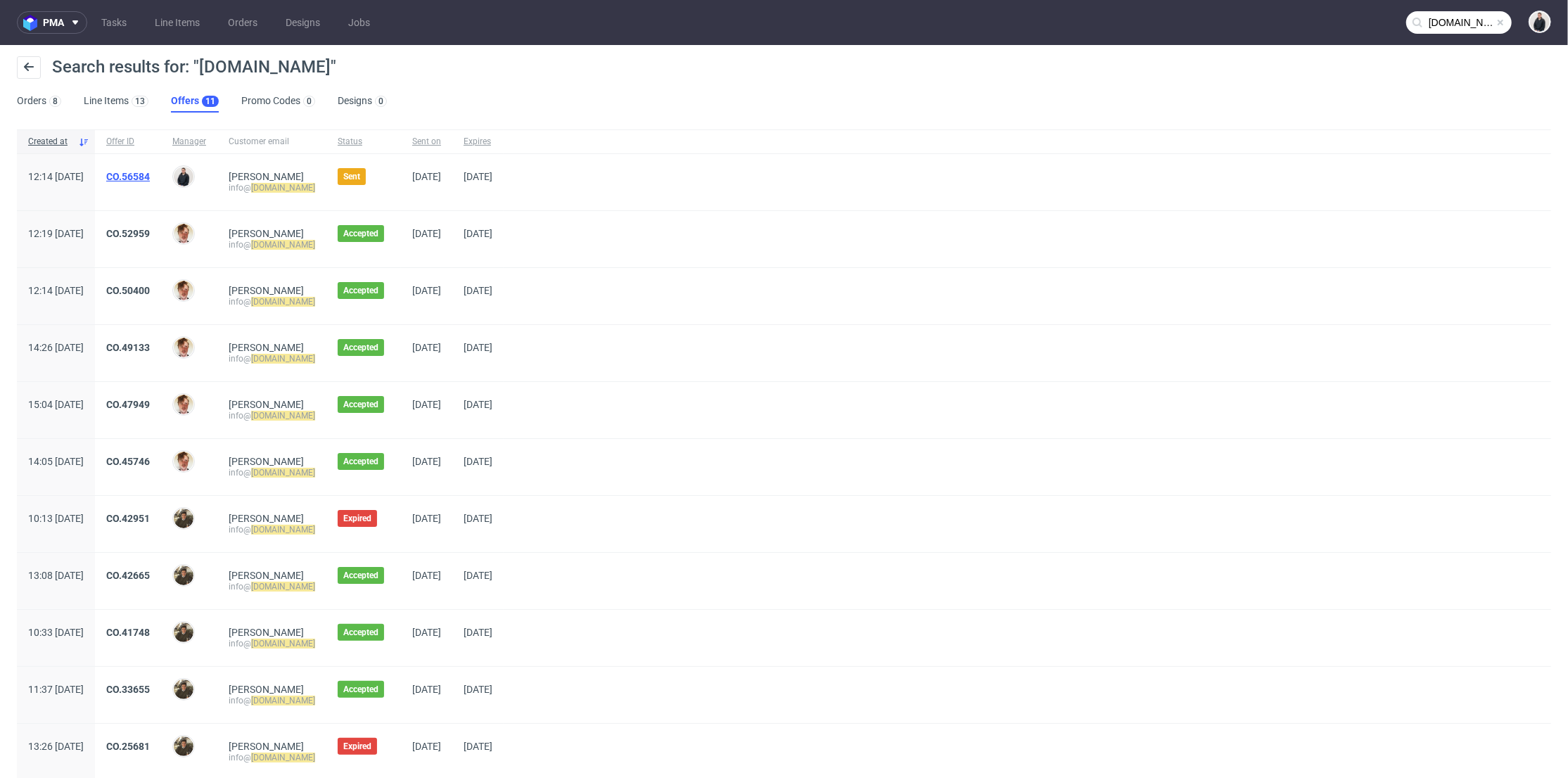
click at [150, 178] on link "CO.56584" at bounding box center [129, 176] width 44 height 11
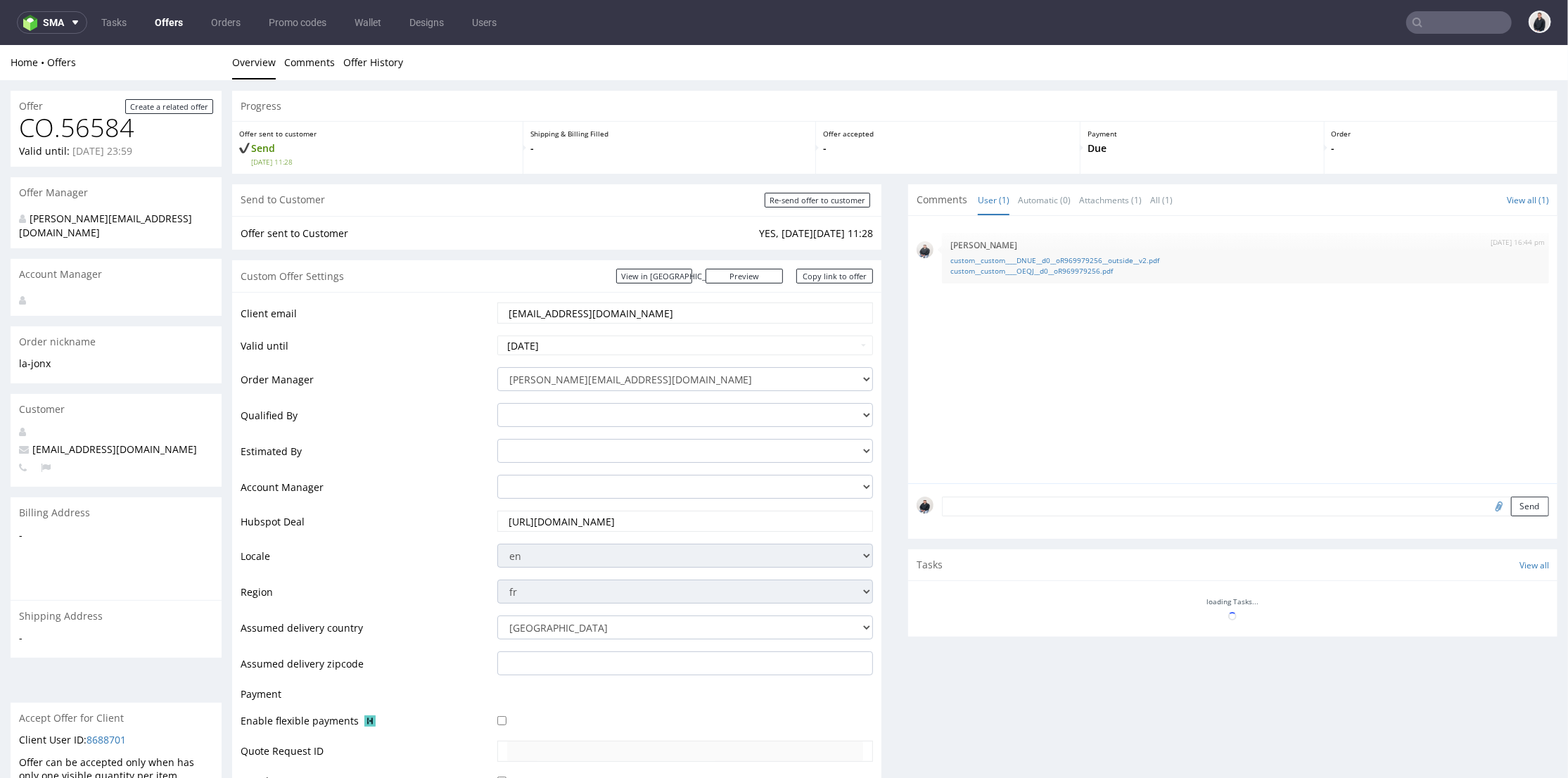
scroll to position [547, 0]
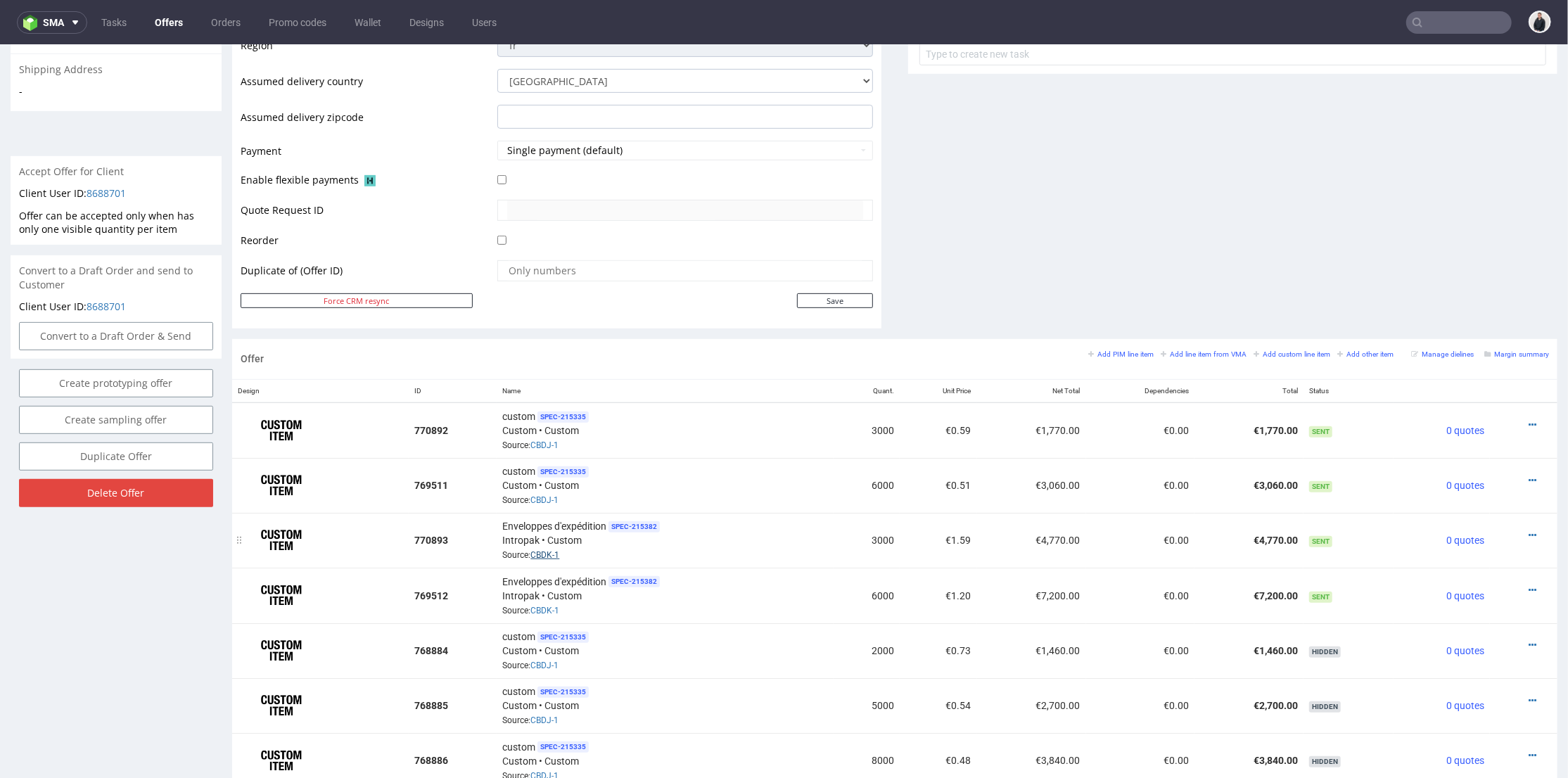
click at [548, 549] on link "CBDK-1" at bounding box center [545, 555] width 29 height 10
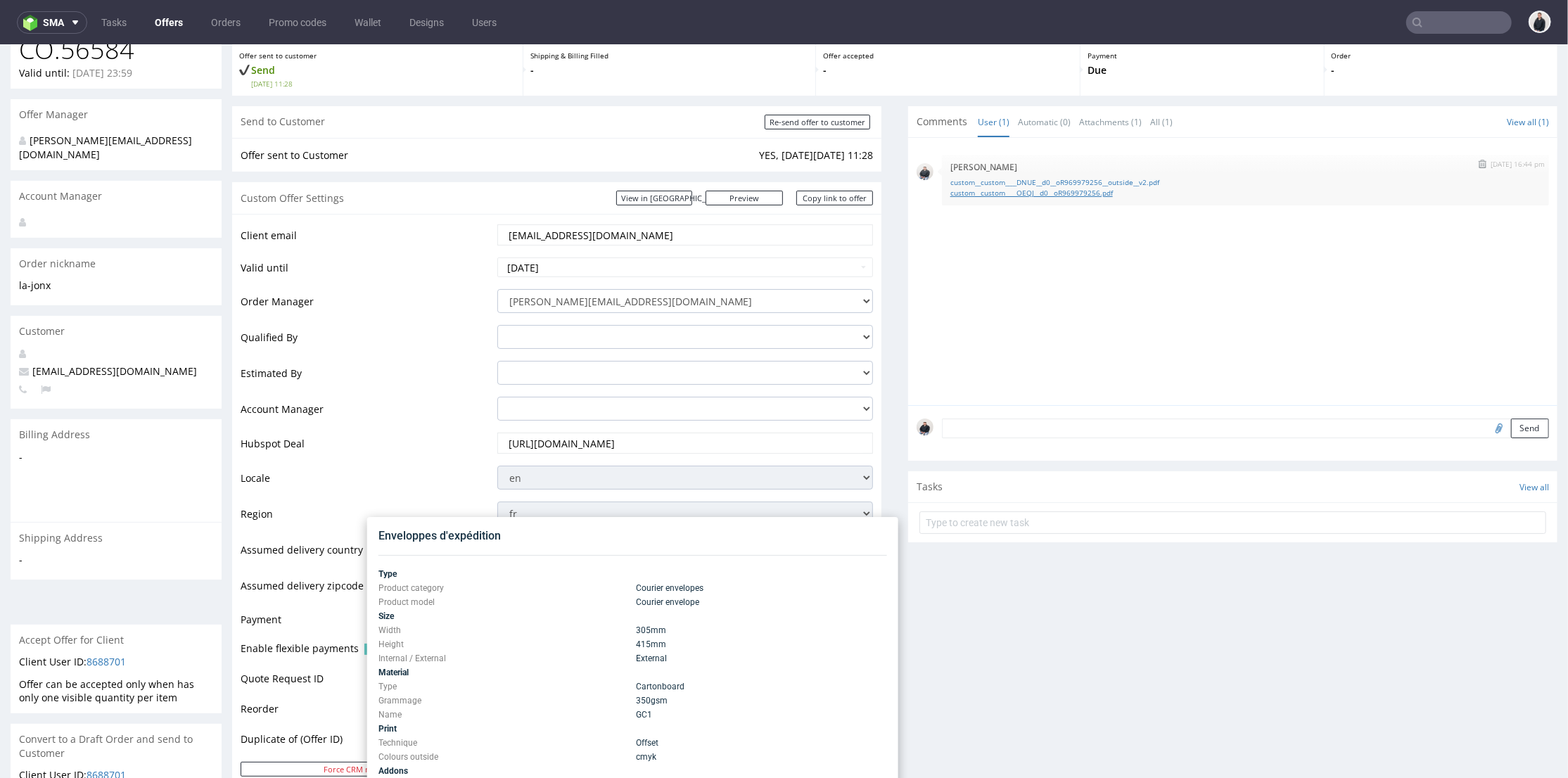
scroll to position [0, 0]
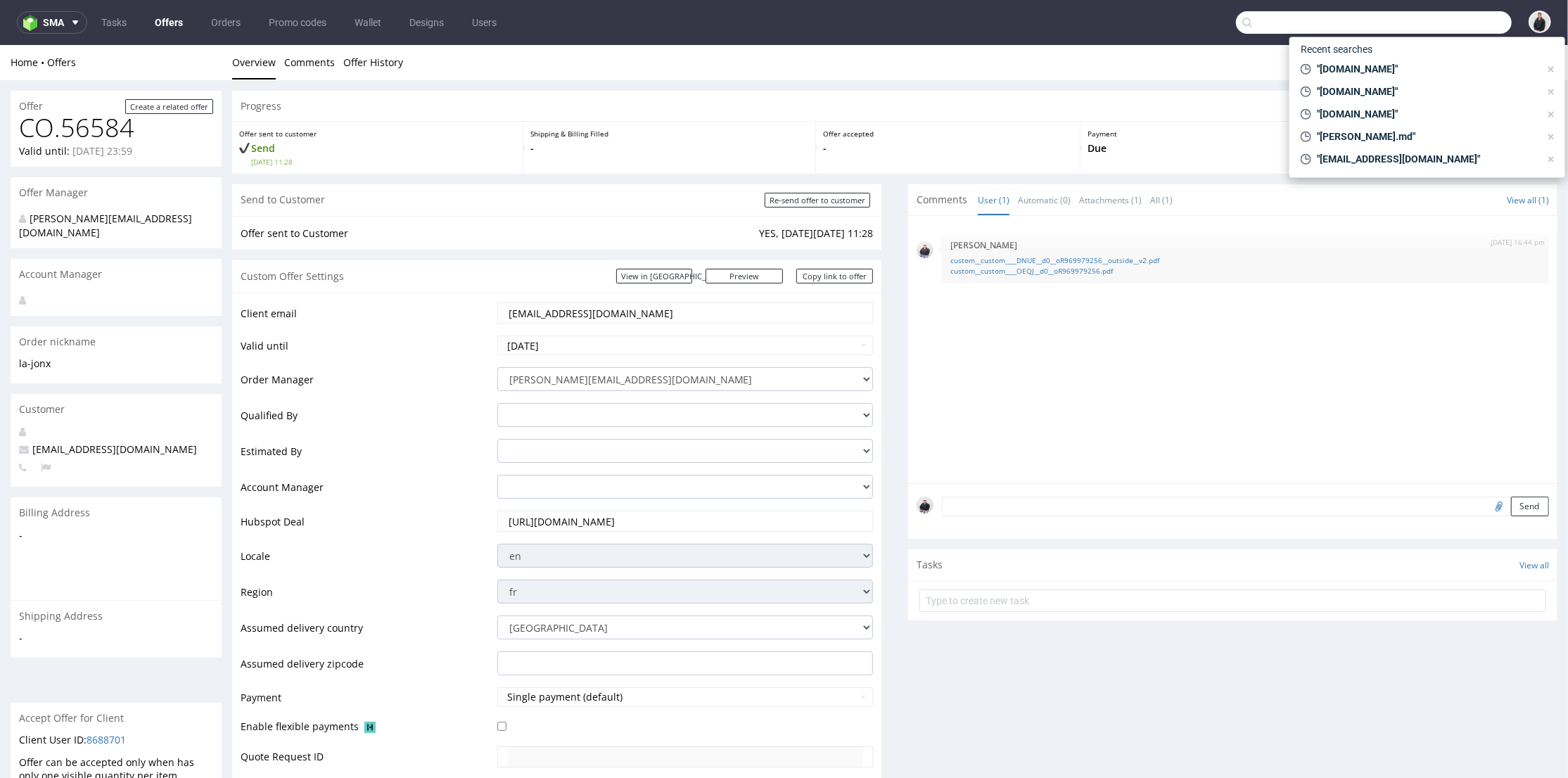
click at [1428, 18] on input "text" at bounding box center [1373, 22] width 276 height 23
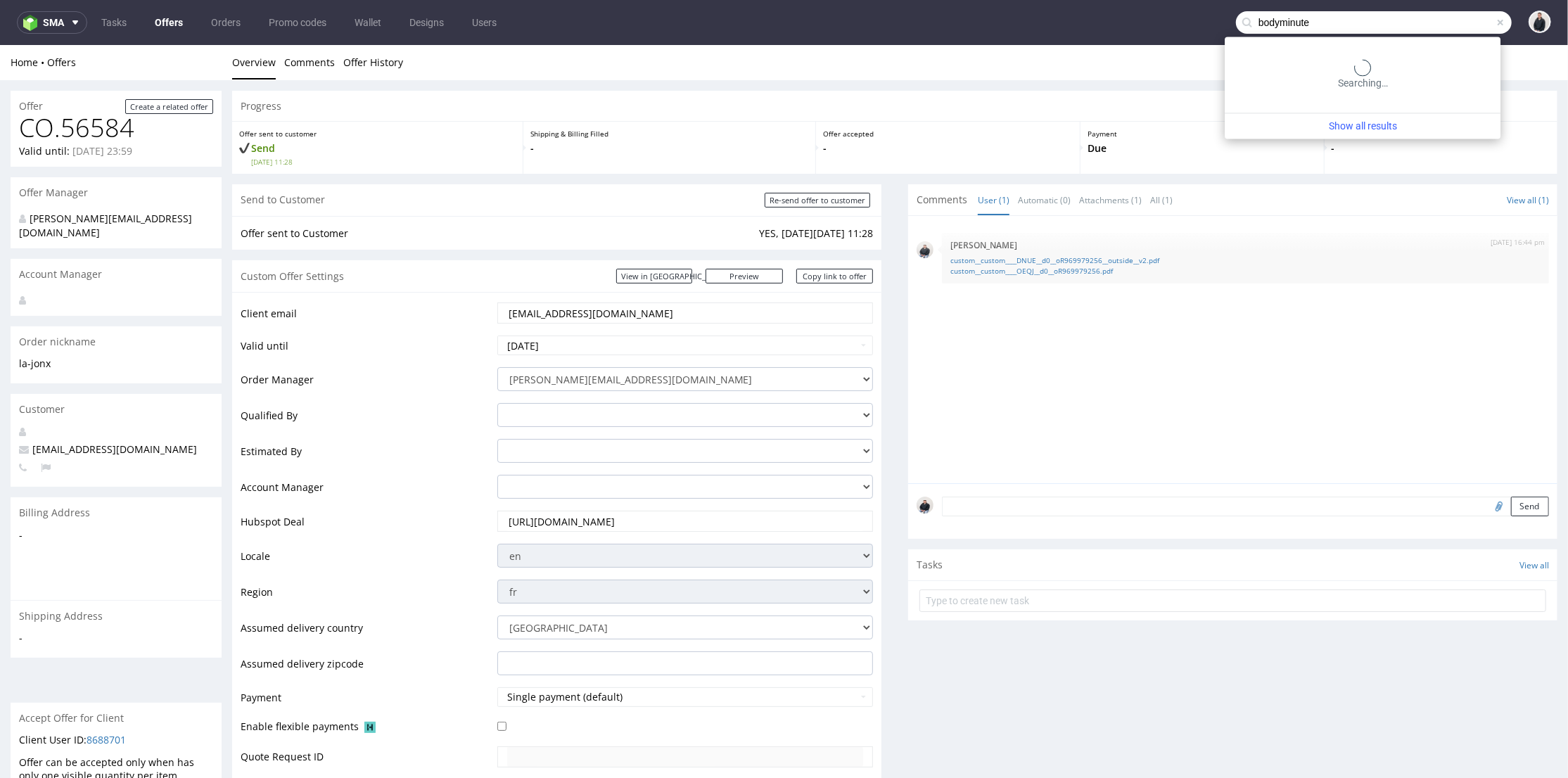
type input "bodyminute"
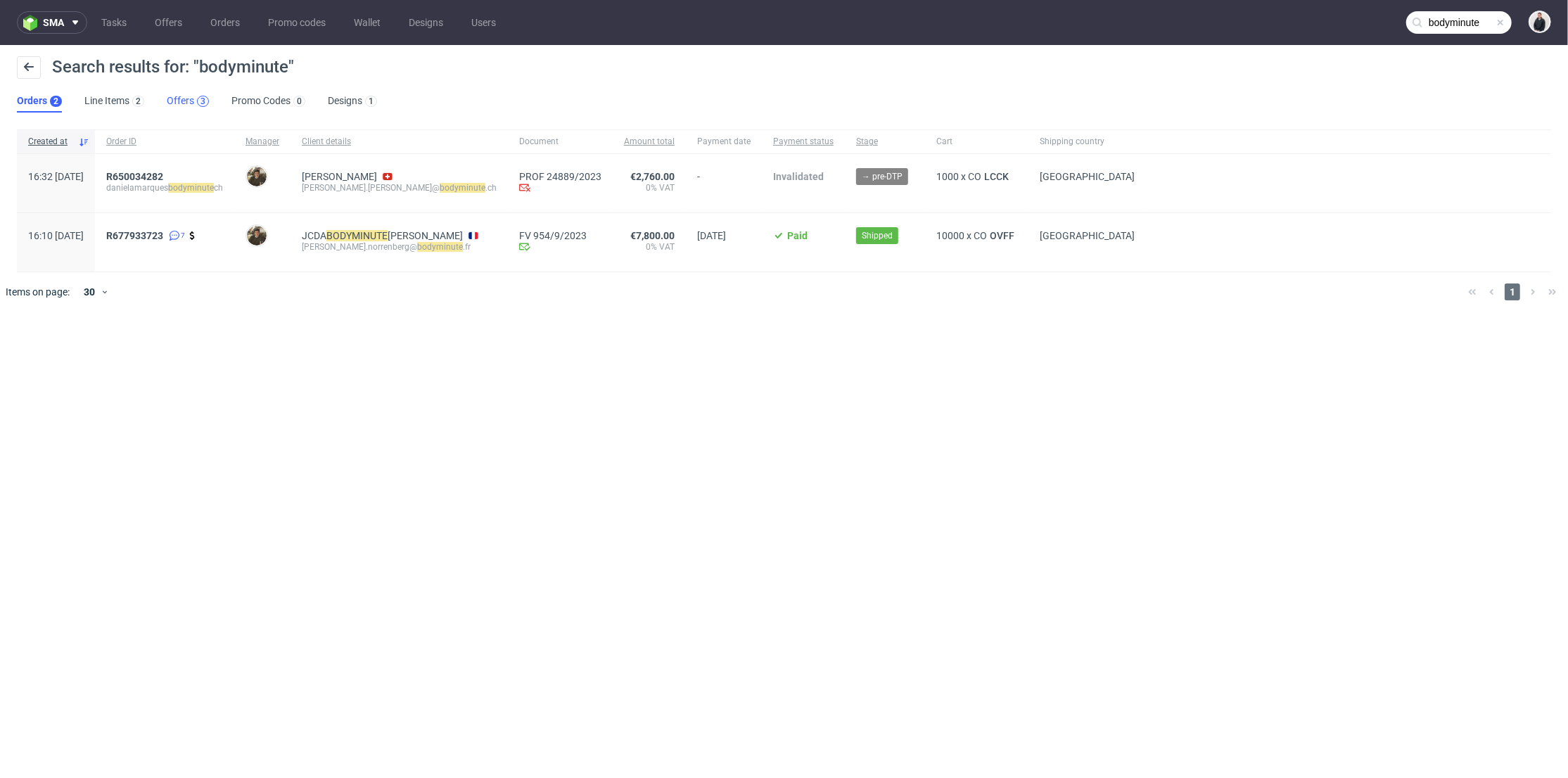
click at [197, 98] on div "3" at bounding box center [203, 101] width 12 height 11
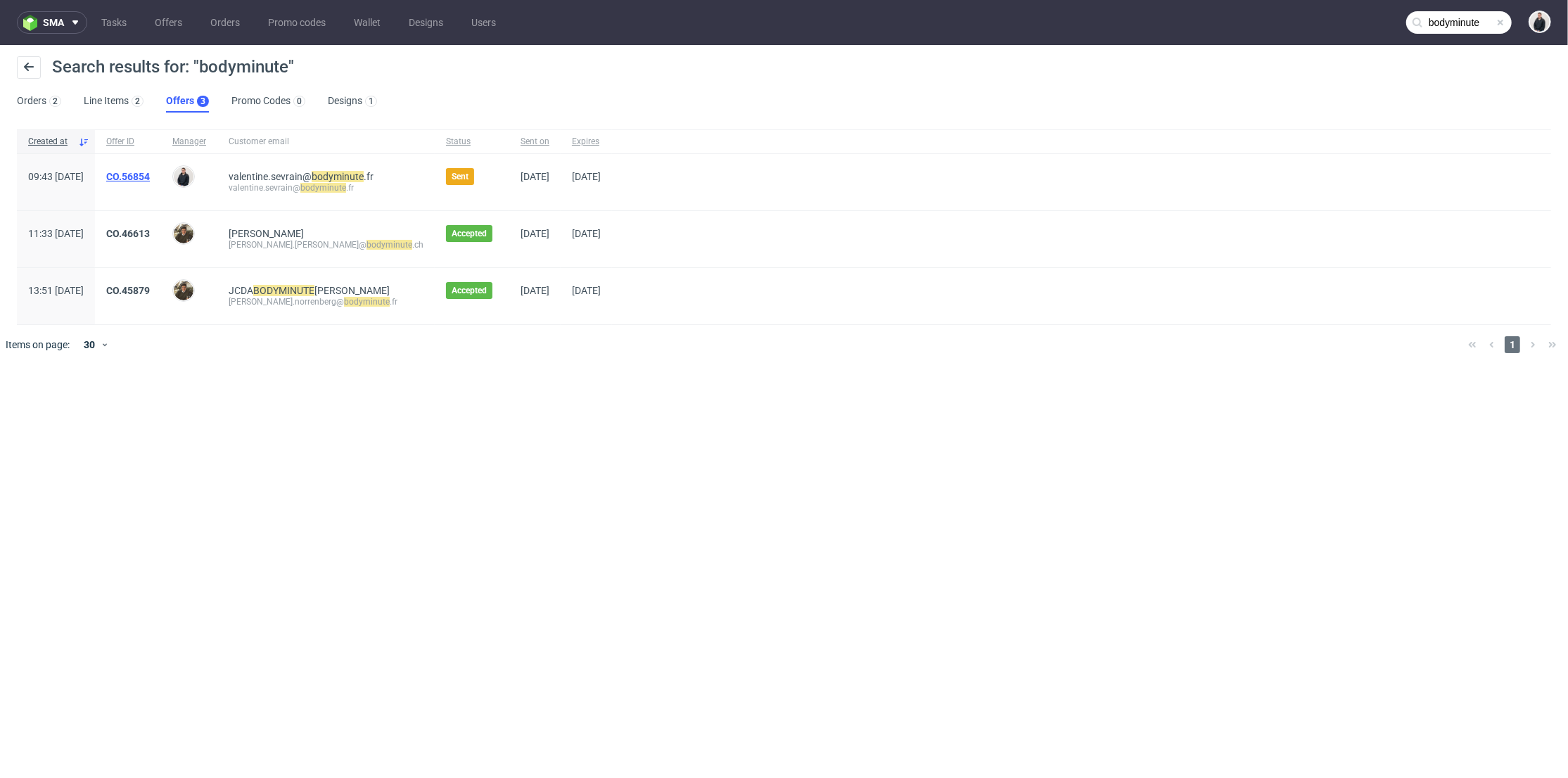
click at [150, 173] on link "CO.56854" at bounding box center [129, 176] width 44 height 11
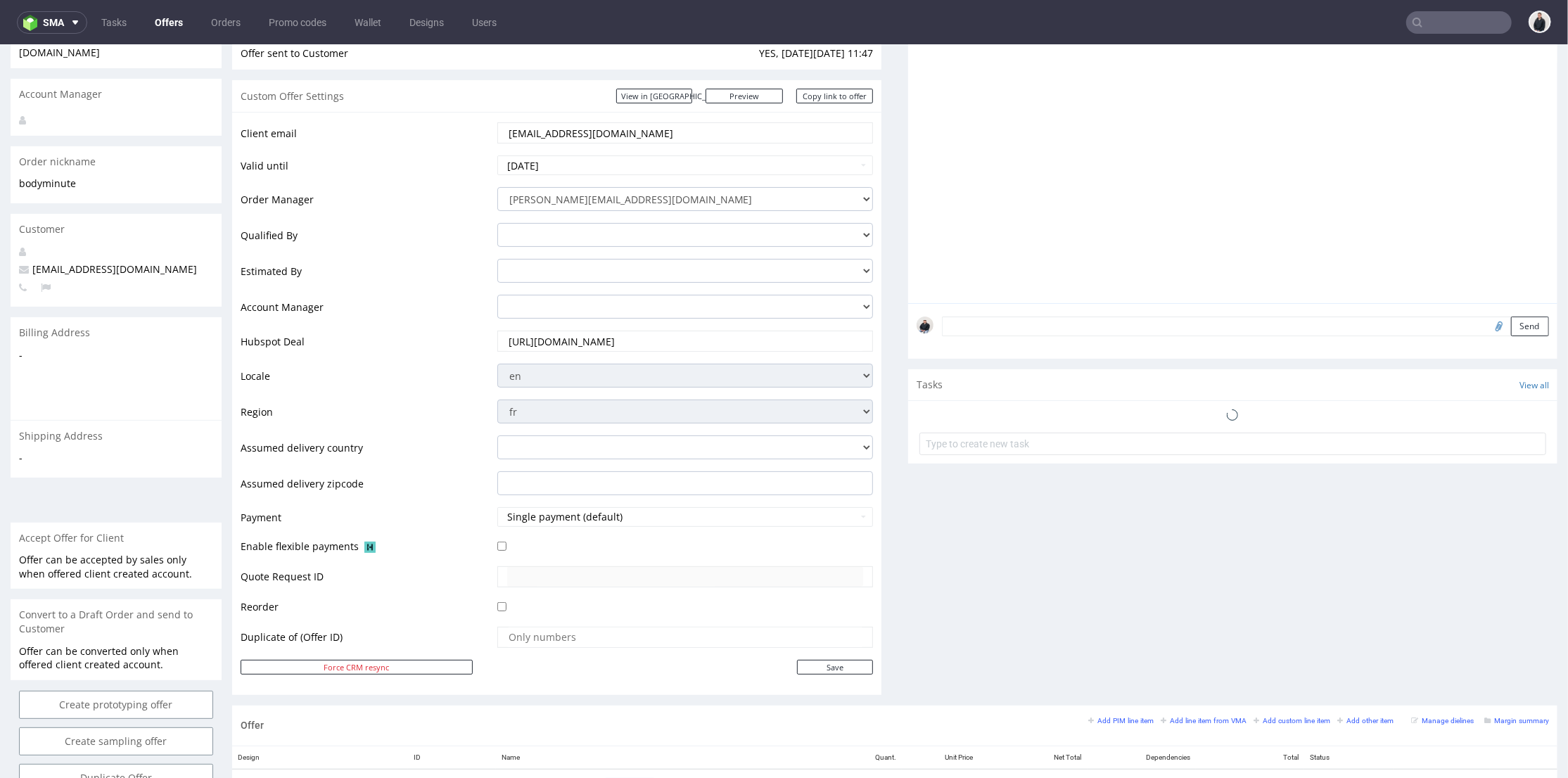
scroll to position [102, 0]
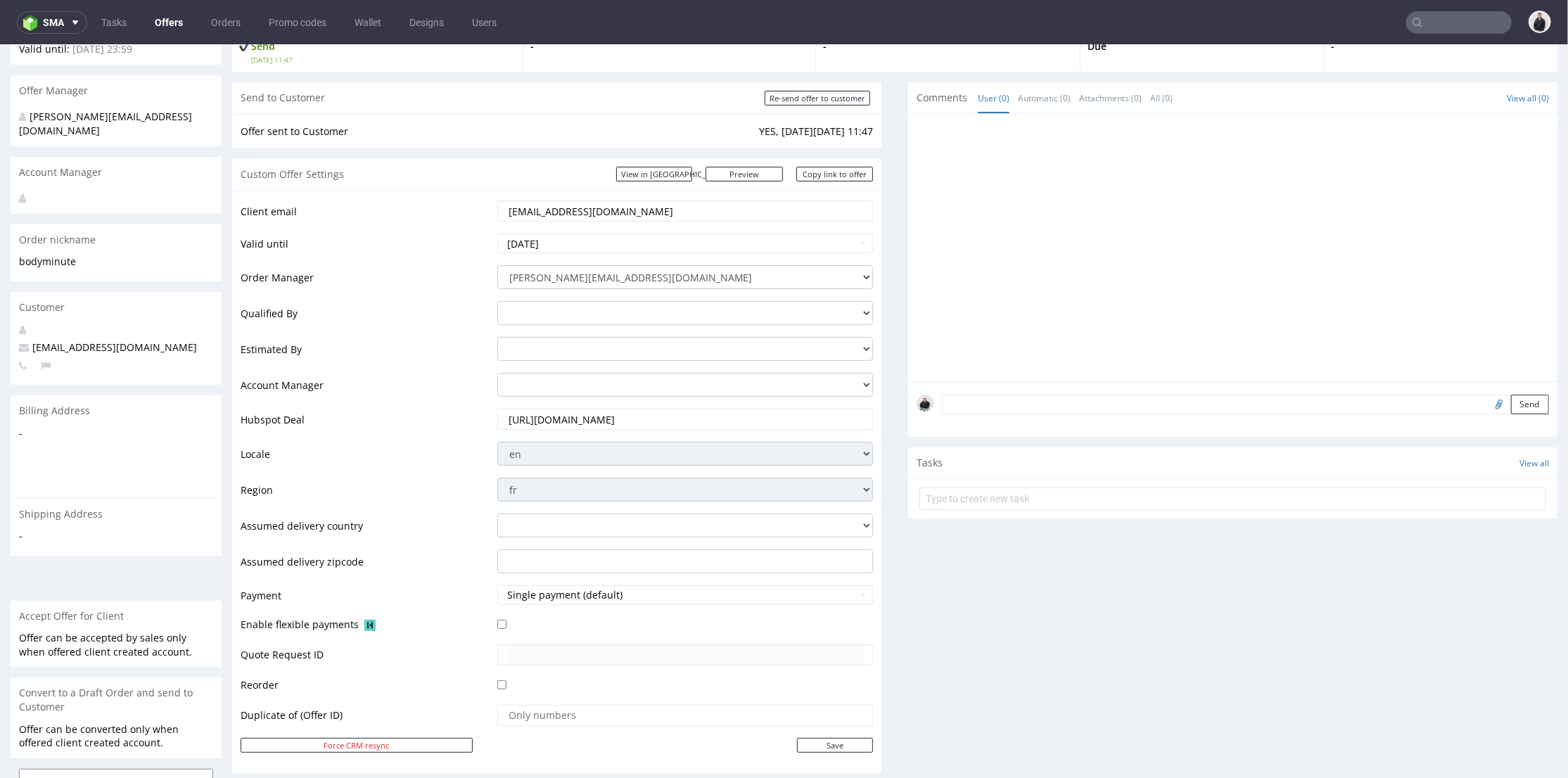
click at [740, 417] on input "https://app-eu1.hubspot.com/contacts/25600958/record/0-3/307106033894/" at bounding box center [685, 418] width 356 height 19
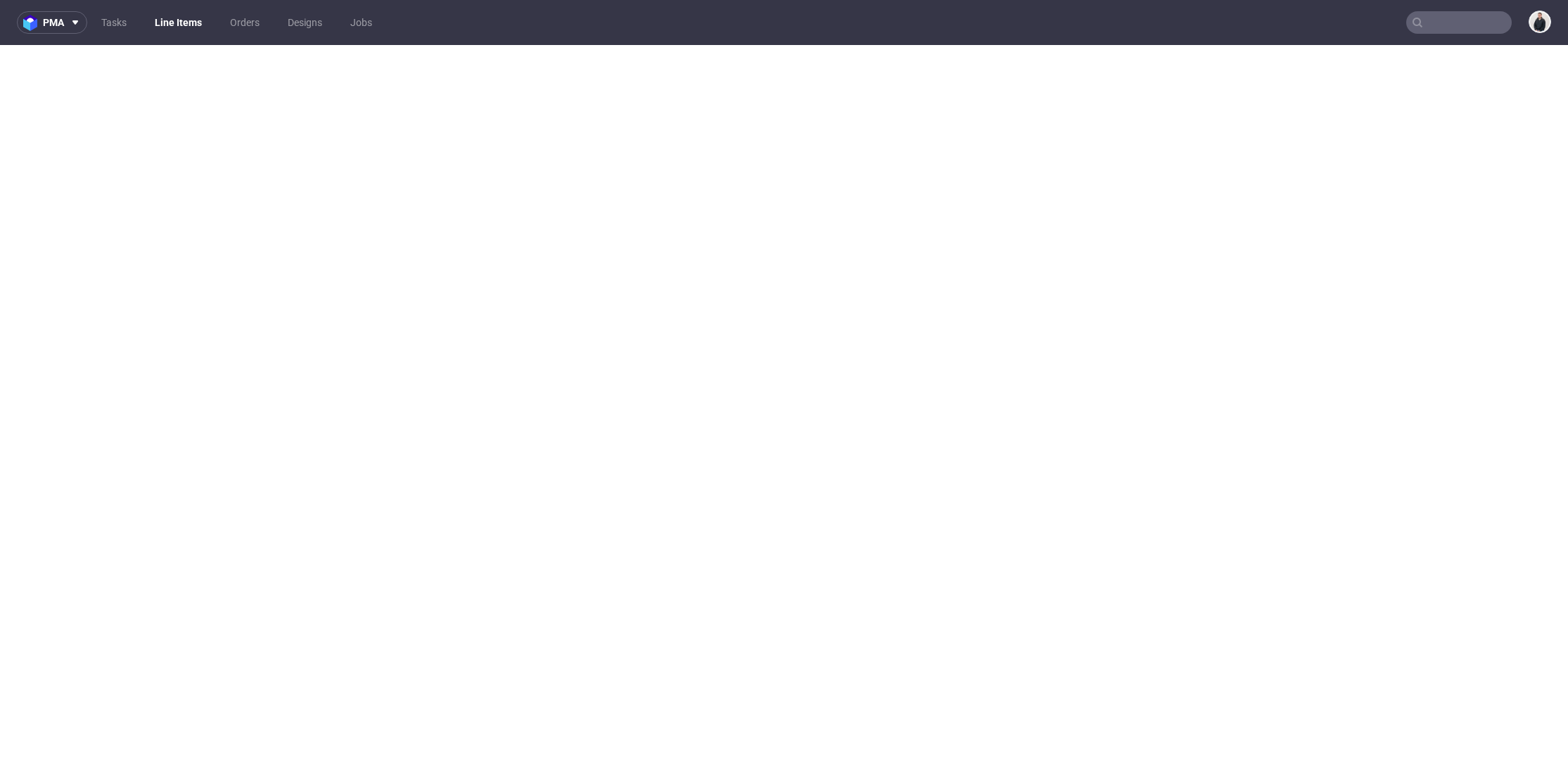
select select "in_progress"
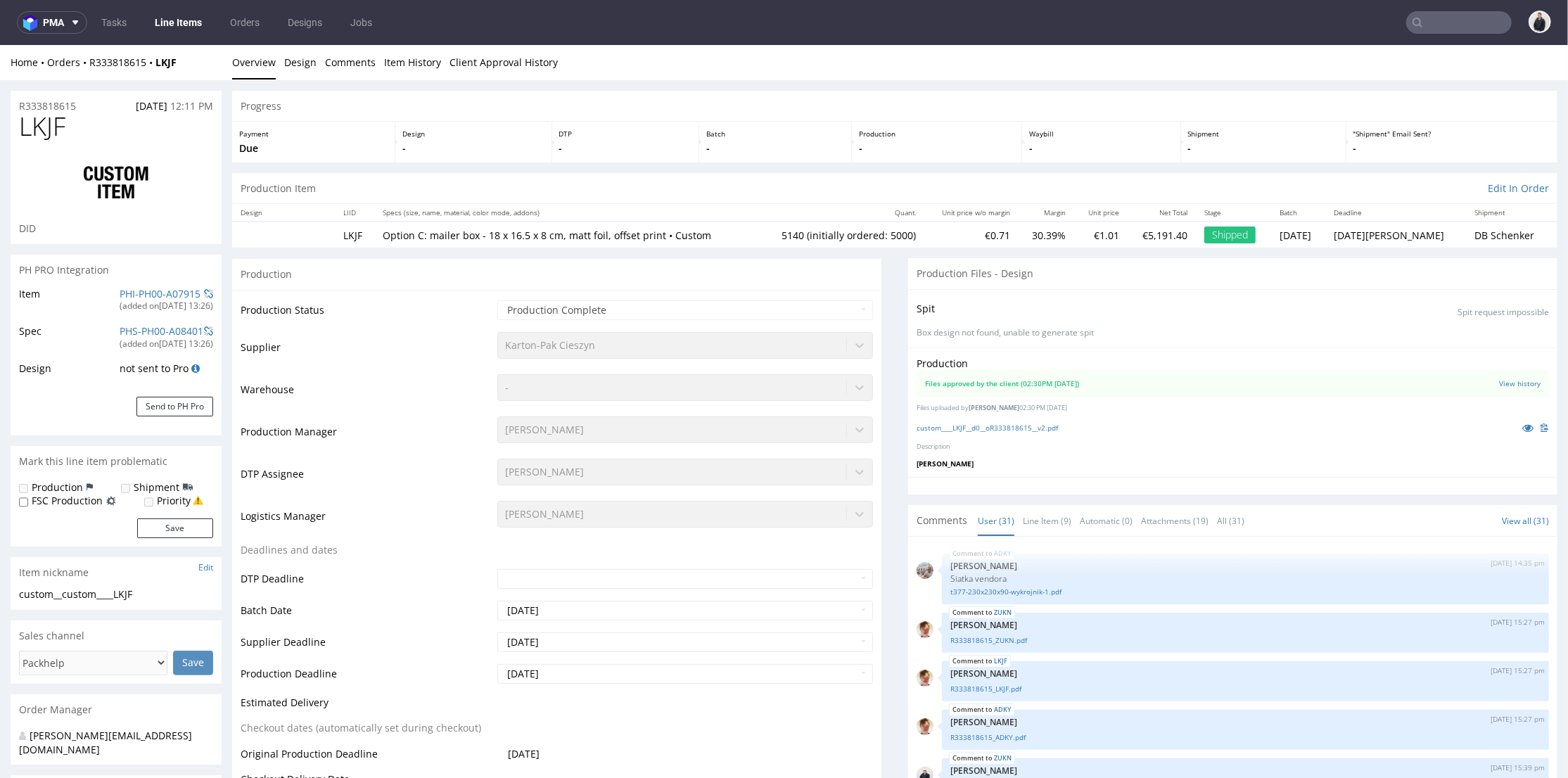
scroll to position [1617, 0]
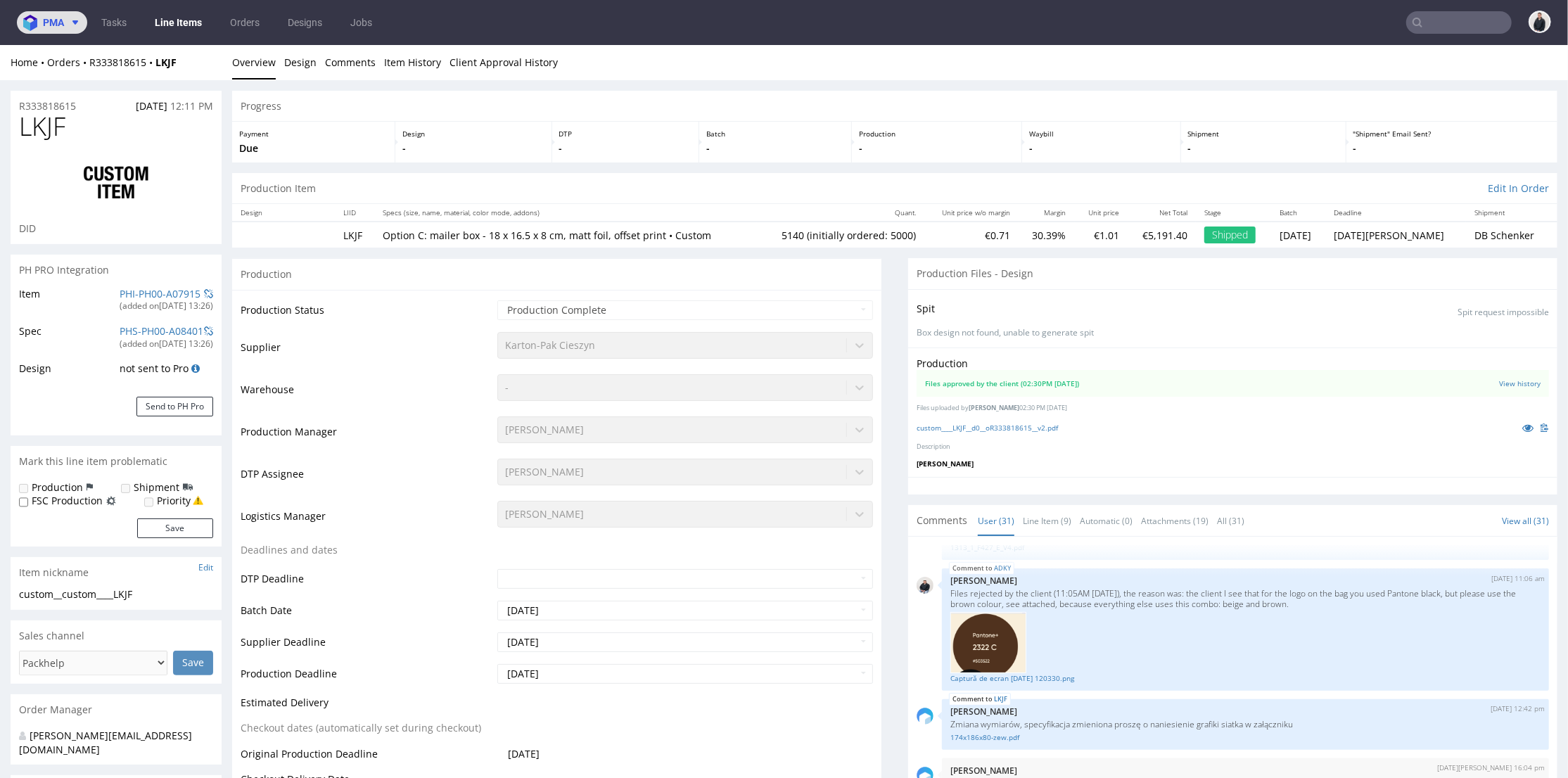
click at [74, 19] on icon at bounding box center [74, 22] width 11 height 11
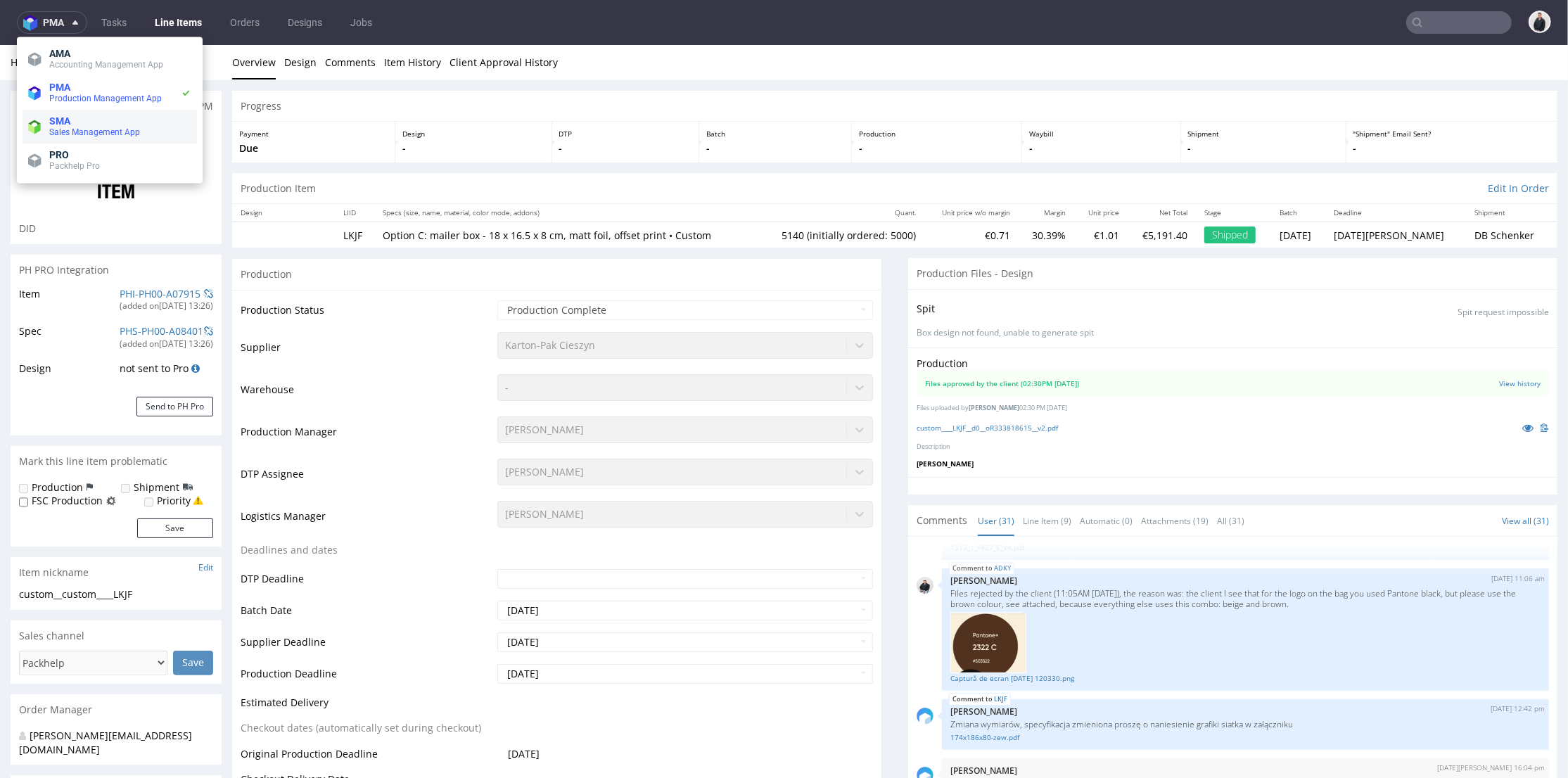
click at [90, 122] on span "SMA" at bounding box center [120, 120] width 142 height 11
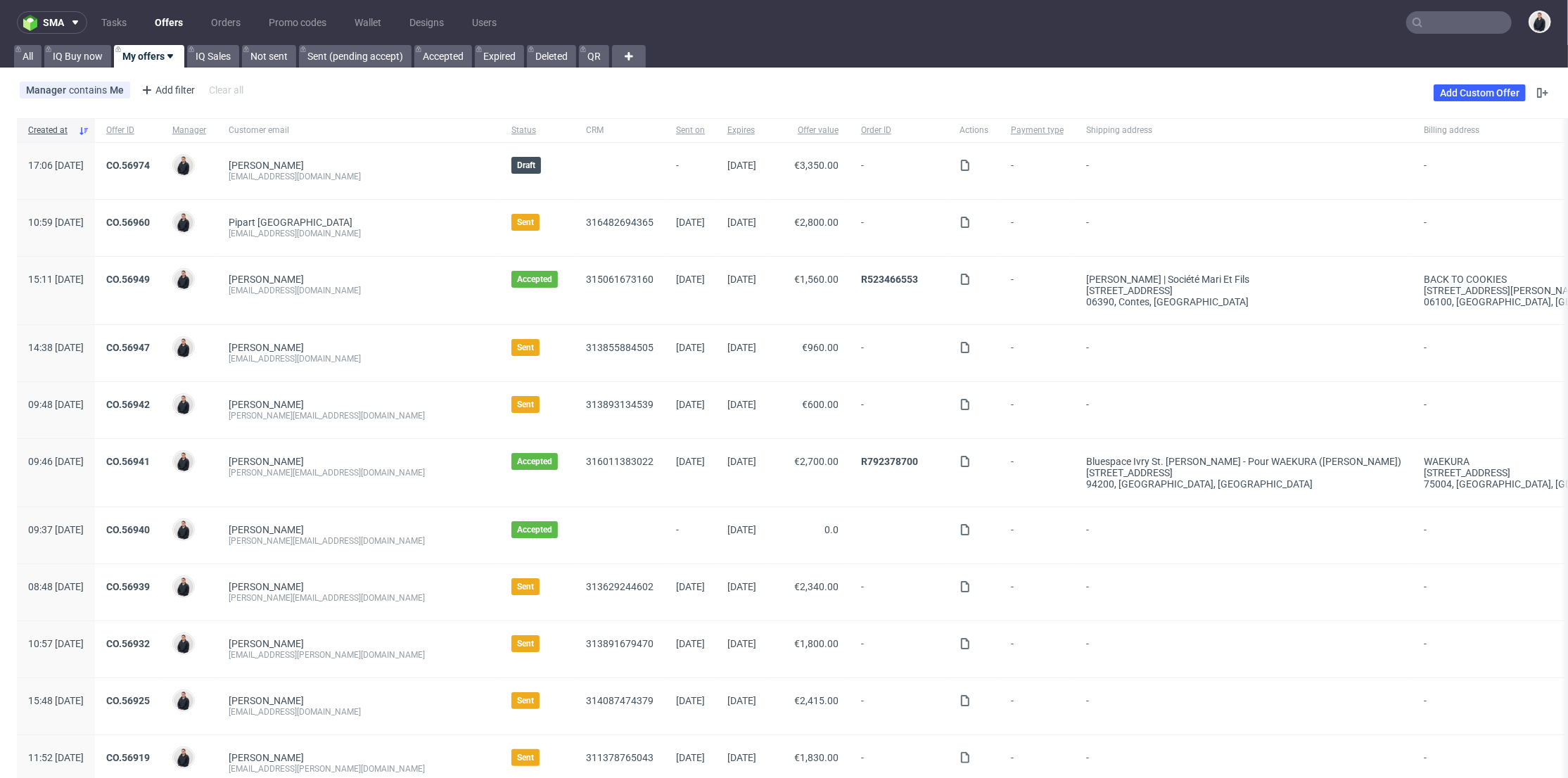
click at [165, 19] on link "Offers" at bounding box center [168, 22] width 45 height 23
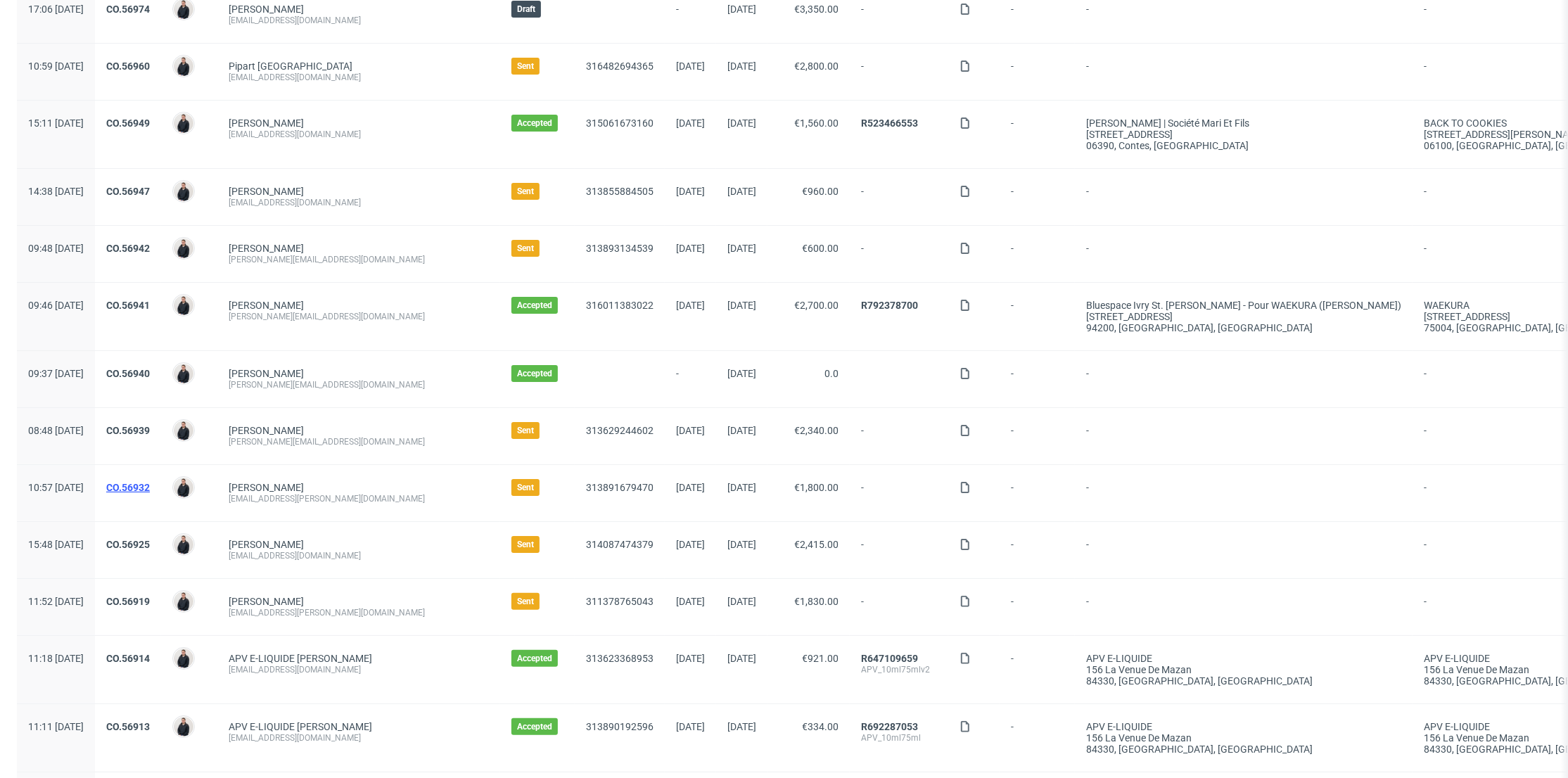
click at [148, 488] on div "CO.56932" at bounding box center [128, 493] width 66 height 56
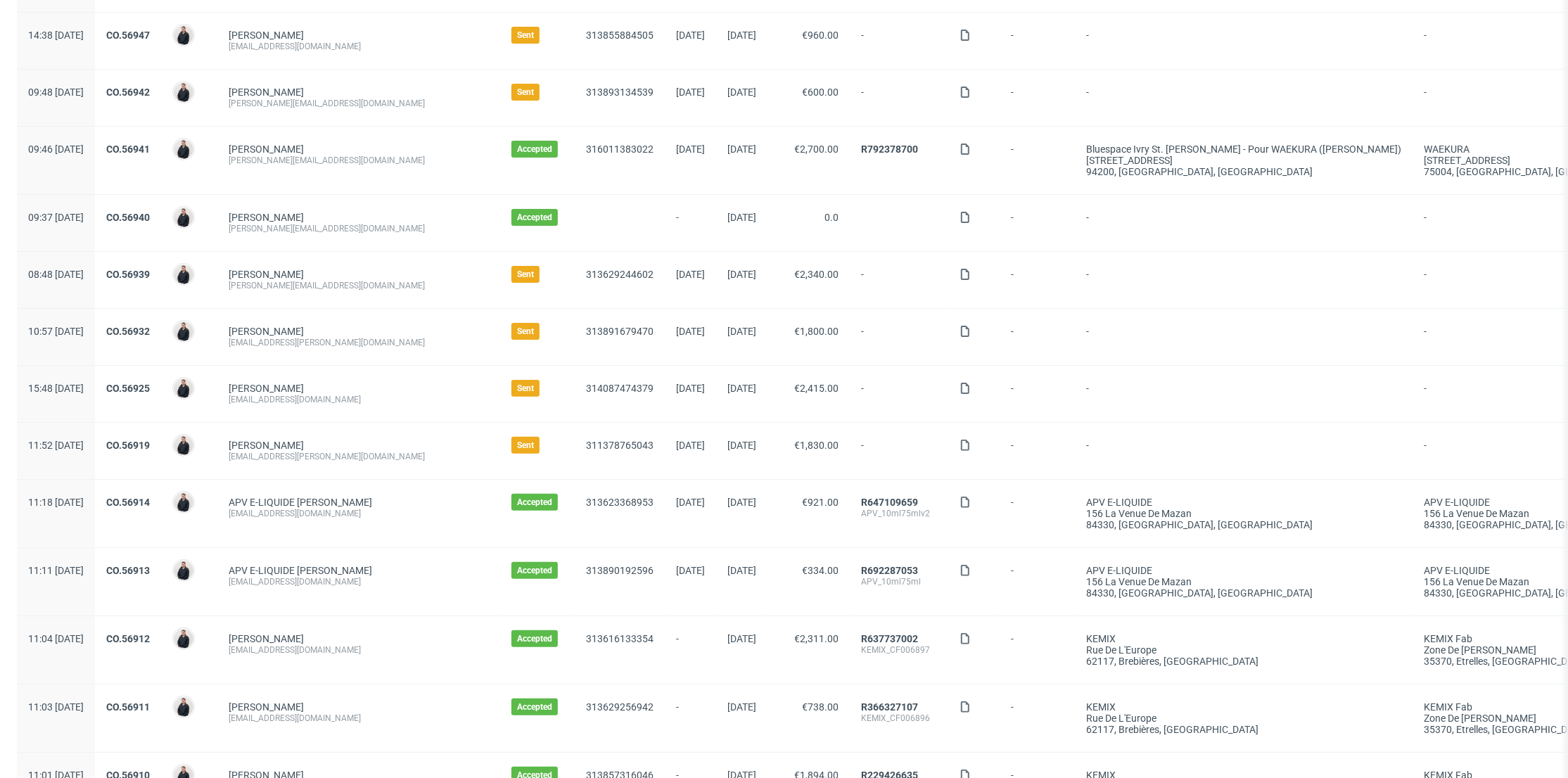
scroll to position [390, 0]
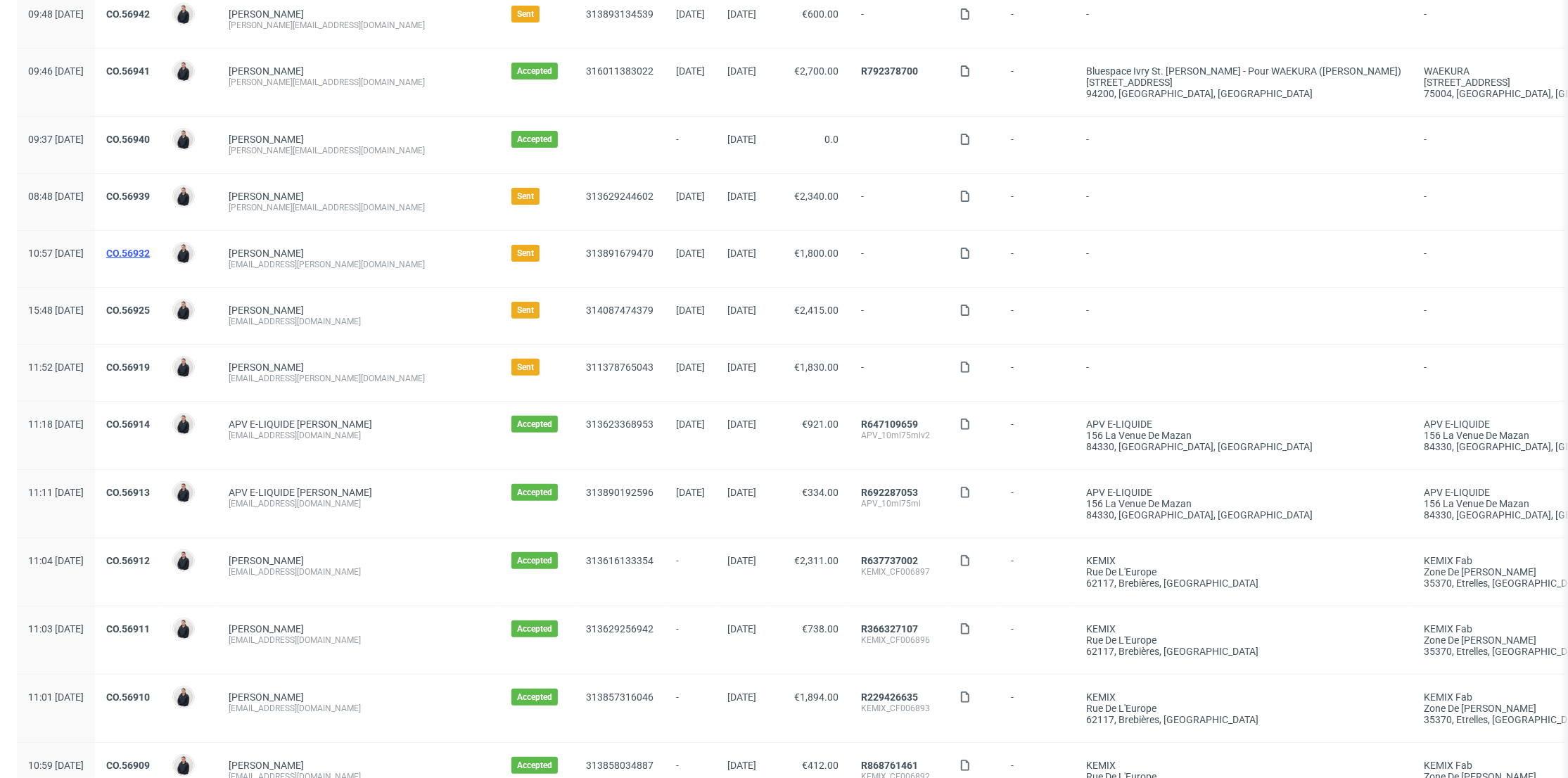
click at [161, 253] on div "CO.56932" at bounding box center [128, 259] width 66 height 56
click at [150, 252] on link "CO.56932" at bounding box center [129, 253] width 44 height 11
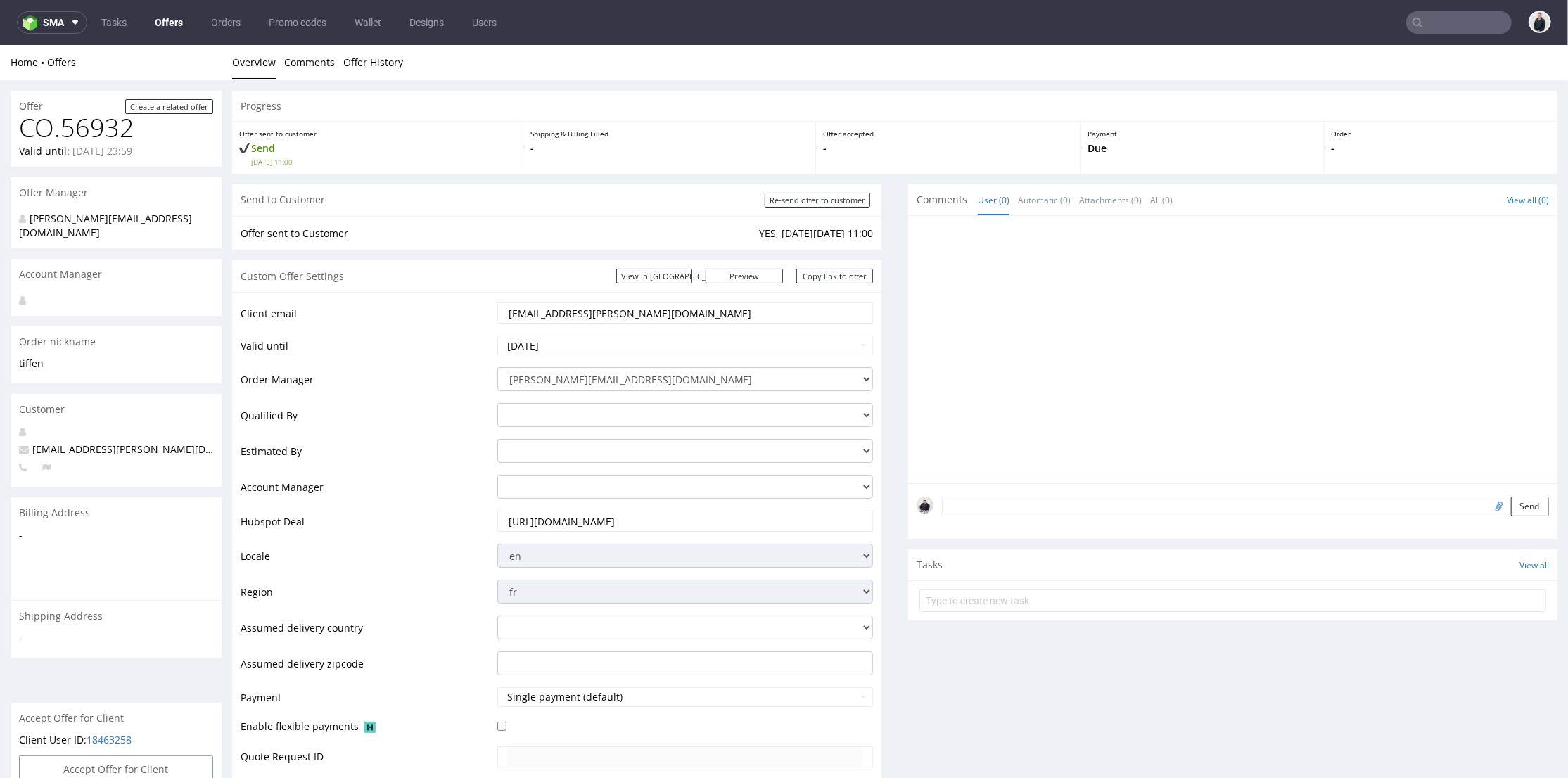
scroll to position [390, 0]
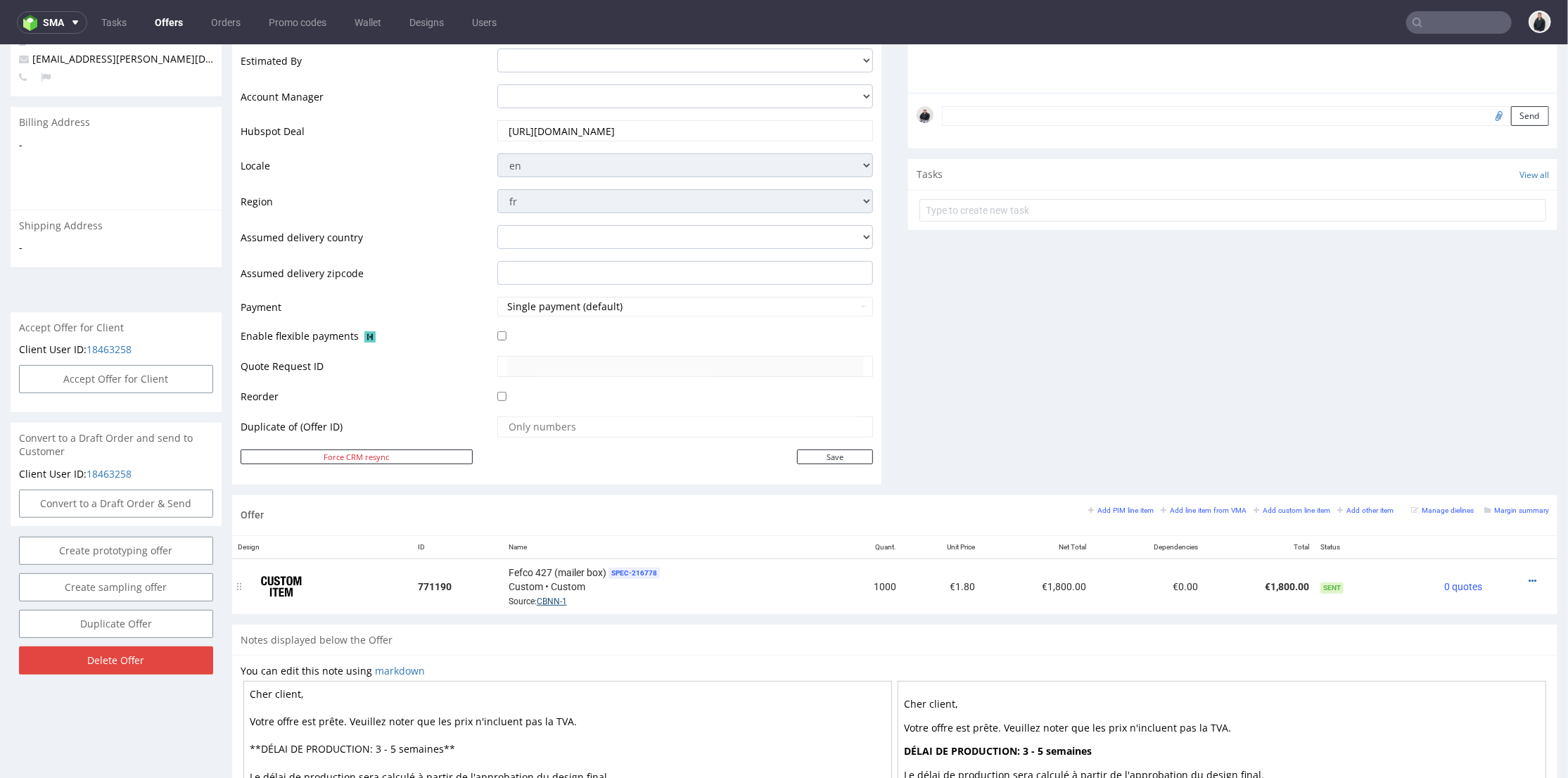
click at [544, 599] on link "CBNN-1" at bounding box center [552, 601] width 30 height 10
click at [167, 19] on link "Offers" at bounding box center [168, 22] width 45 height 23
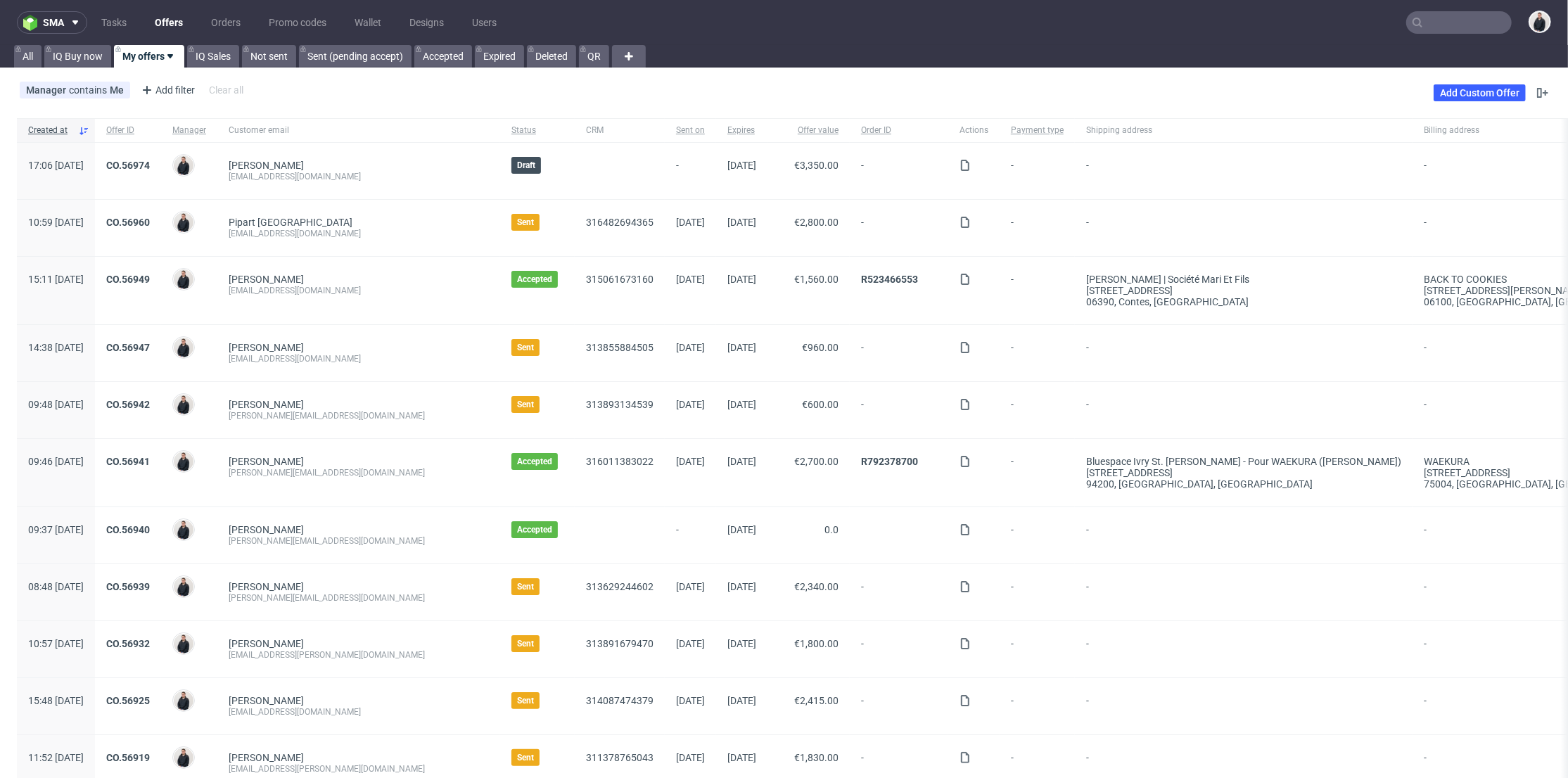
click at [1434, 30] on input "text" at bounding box center [1459, 22] width 106 height 23
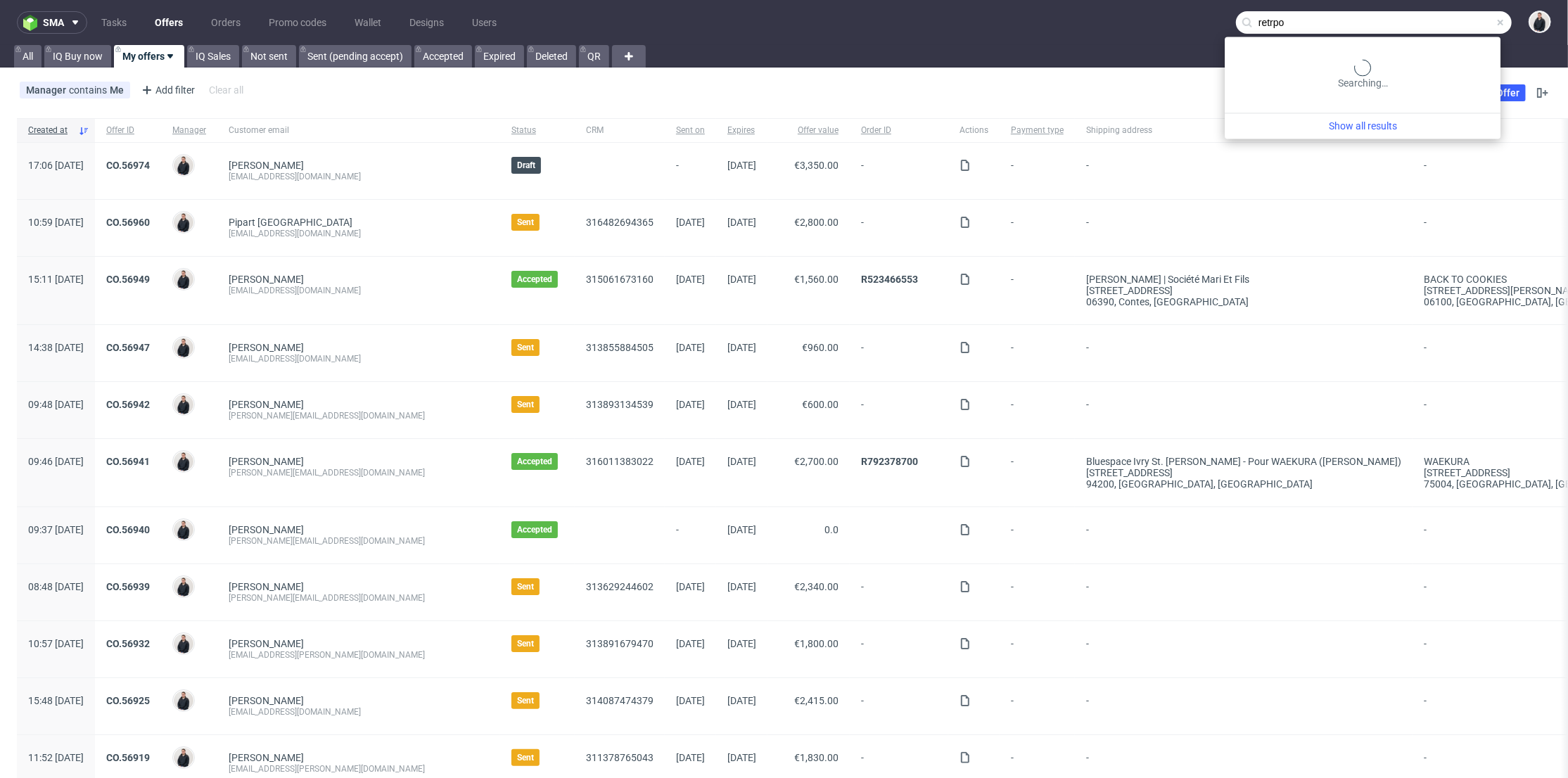
drag, startPoint x: 1284, startPoint y: 20, endPoint x: 1265, endPoint y: 20, distance: 19.0
click at [1265, 20] on input "retrpo" at bounding box center [1373, 22] width 276 height 23
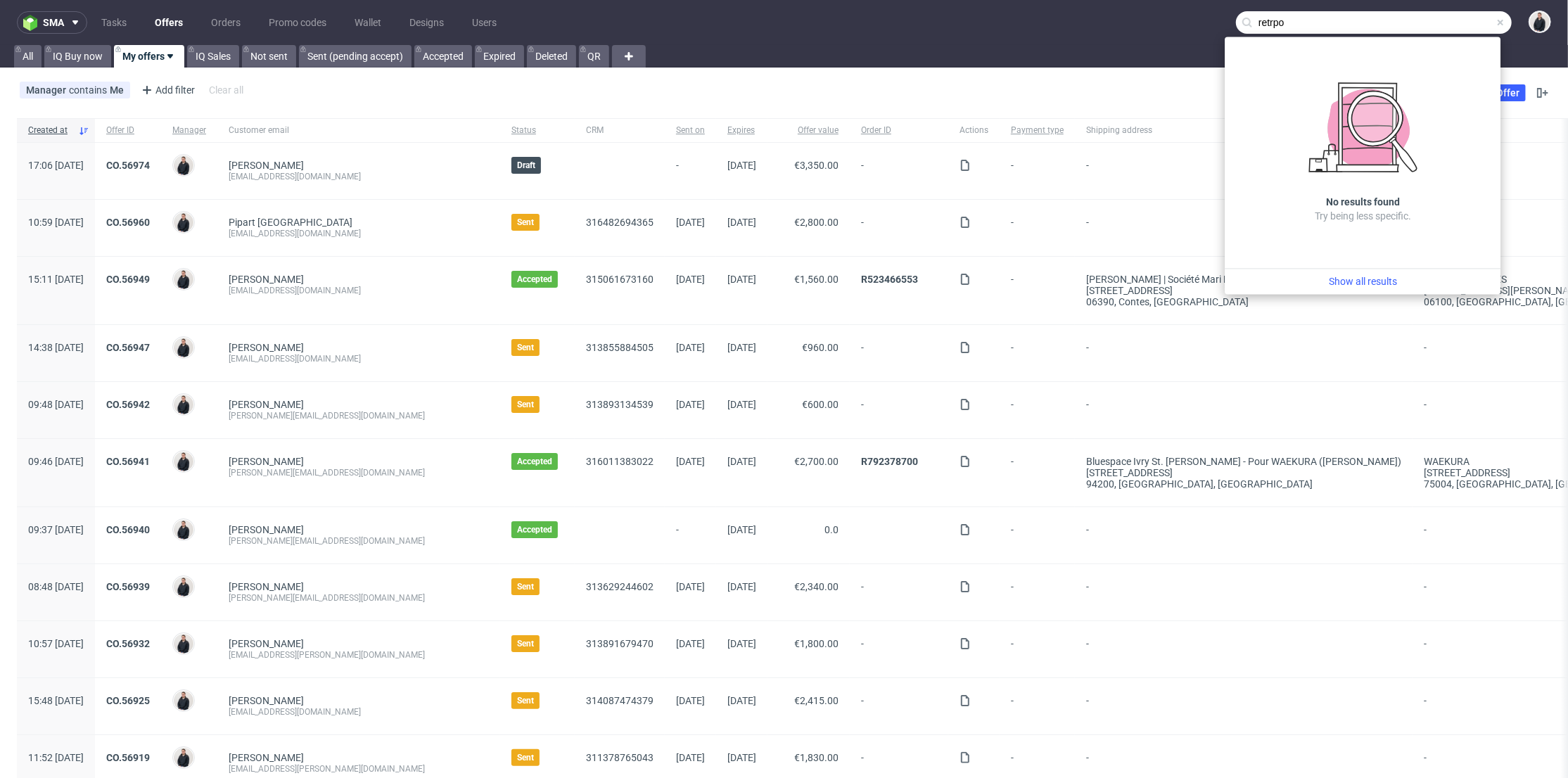
drag, startPoint x: 1274, startPoint y: 20, endPoint x: 1263, endPoint y: 21, distance: 11.0
click at [1263, 21] on input "retrpo" at bounding box center [1373, 22] width 276 height 23
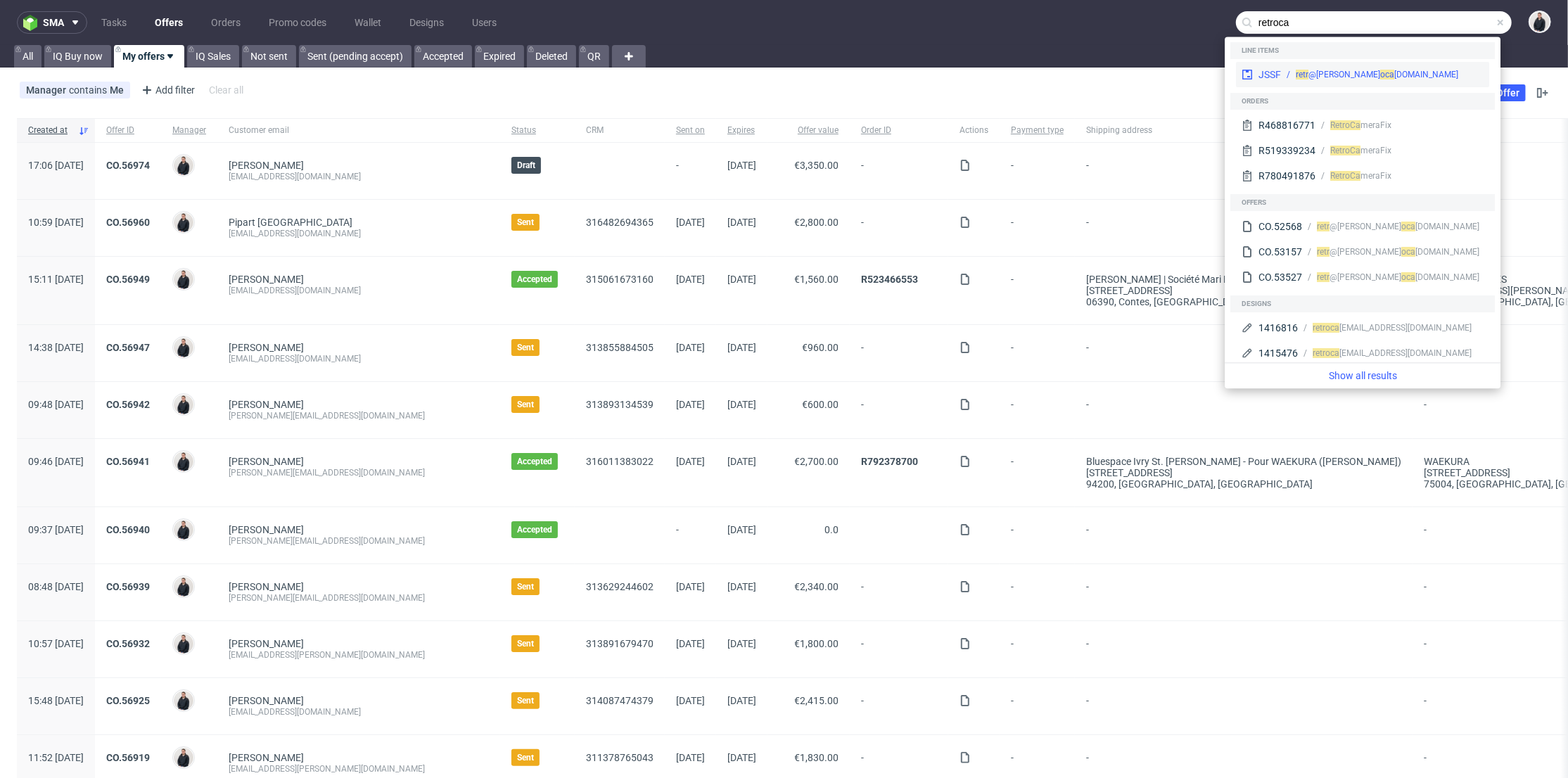
type input "retroca"
click at [1380, 72] on span "oca" at bounding box center [1387, 74] width 14 height 10
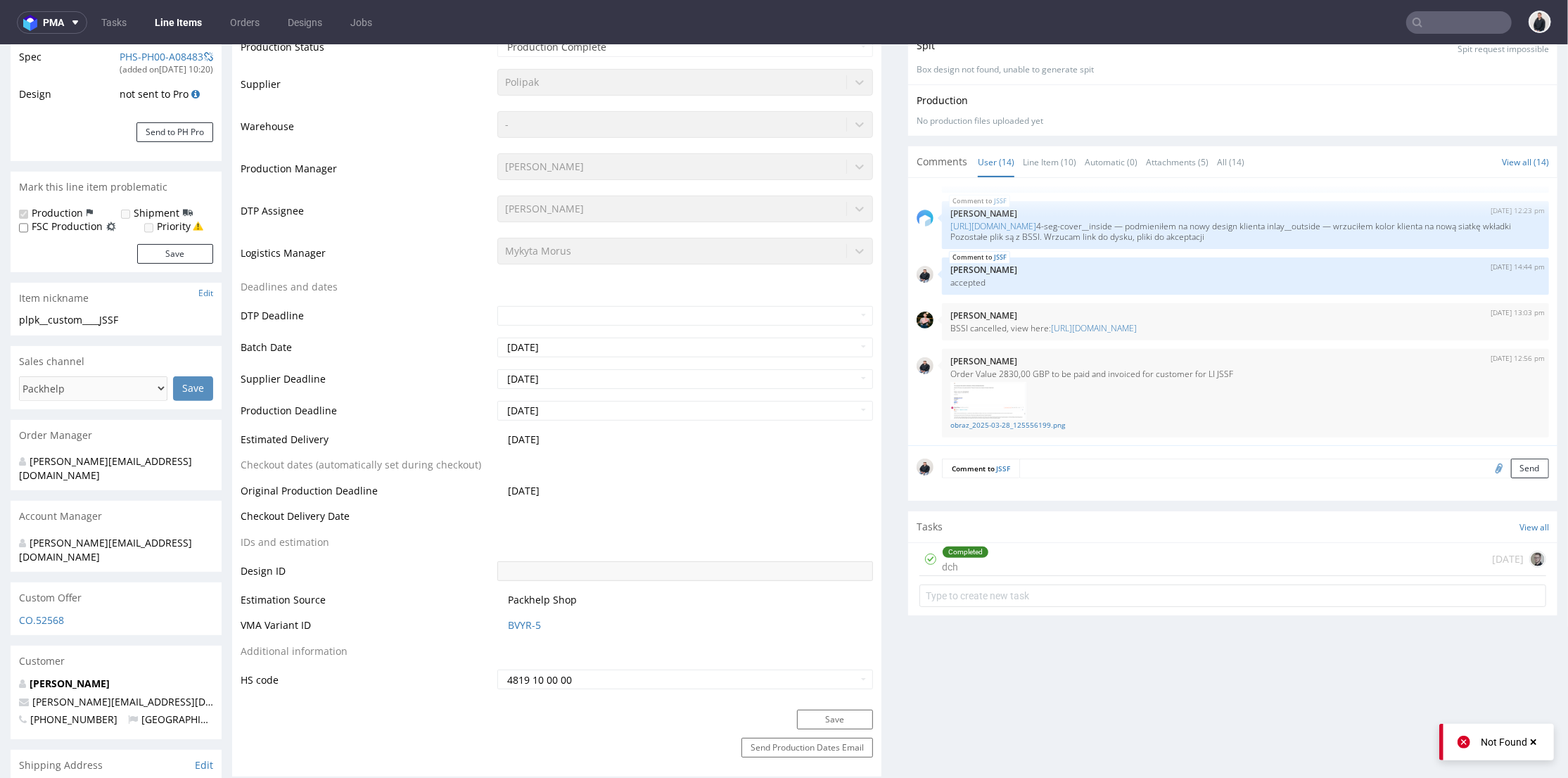
scroll to position [390, 0]
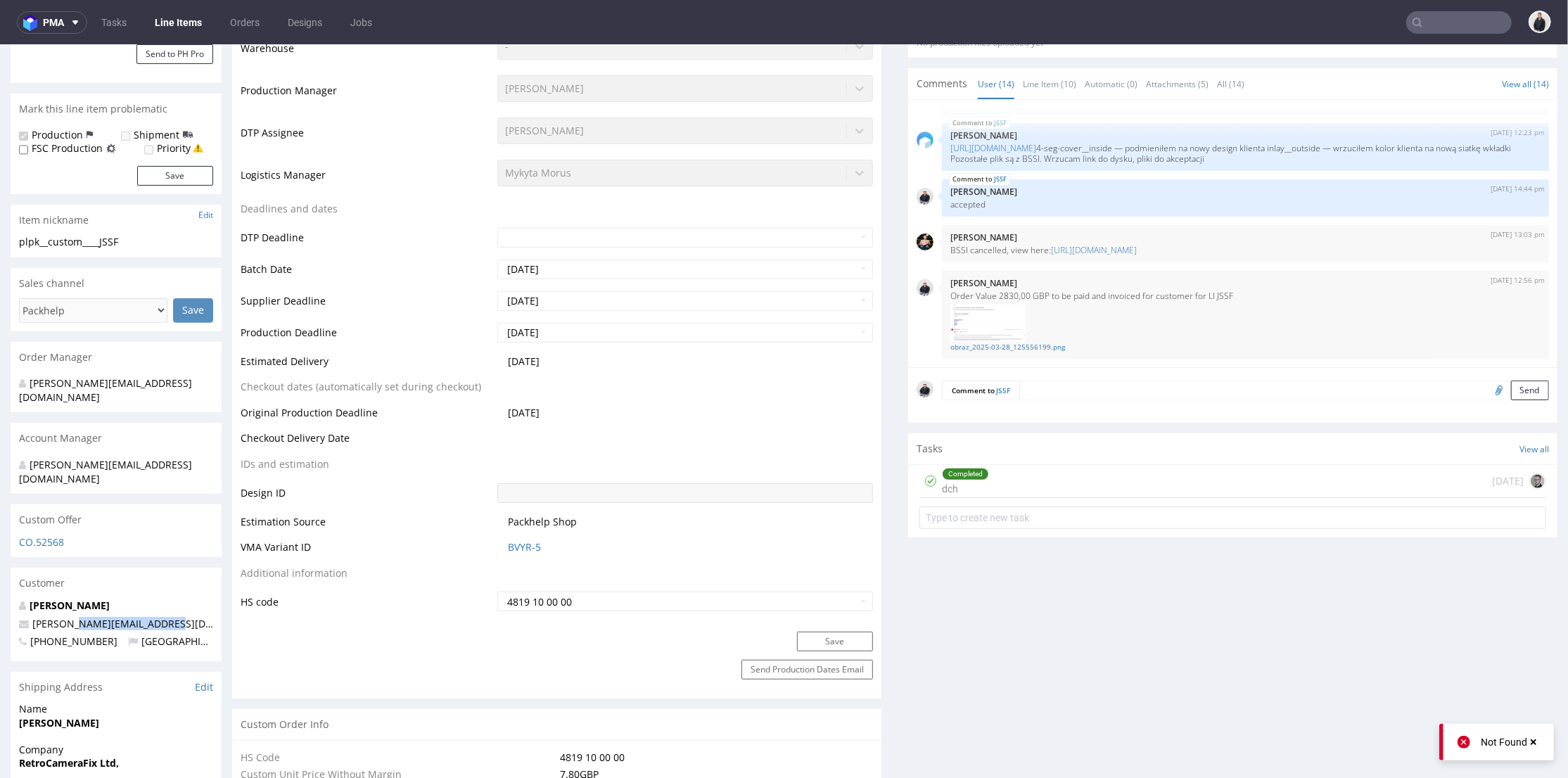
drag, startPoint x: 166, startPoint y: 598, endPoint x: 160, endPoint y: 549, distance: 49.4
click at [80, 616] on p "rowland@retrocamerafix.com" at bounding box center [115, 623] width 194 height 14
copy link "retrocamerafix.com"
click at [1433, 19] on input "text" at bounding box center [1459, 22] width 106 height 23
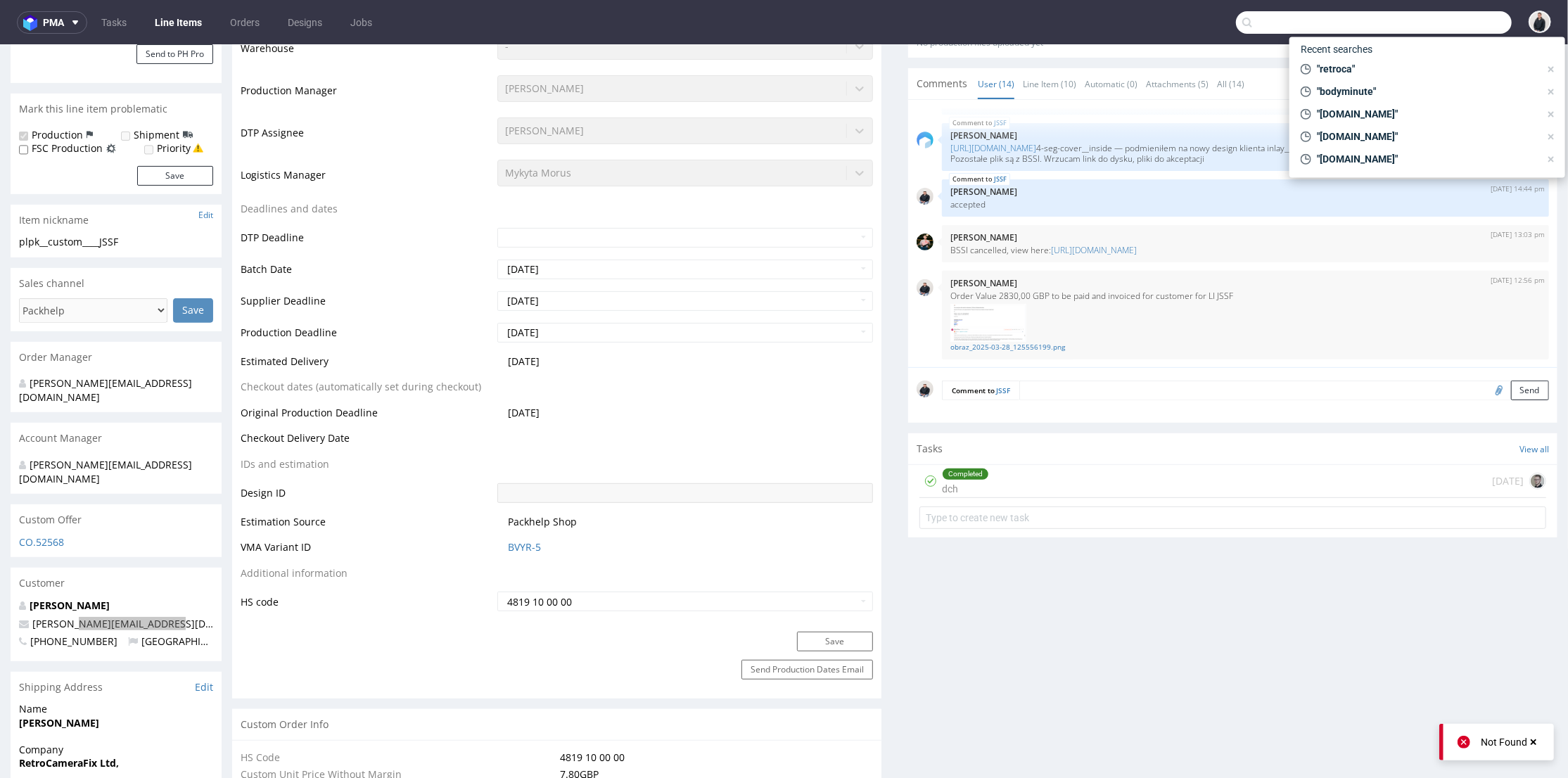
paste input "retrocamerafix.com"
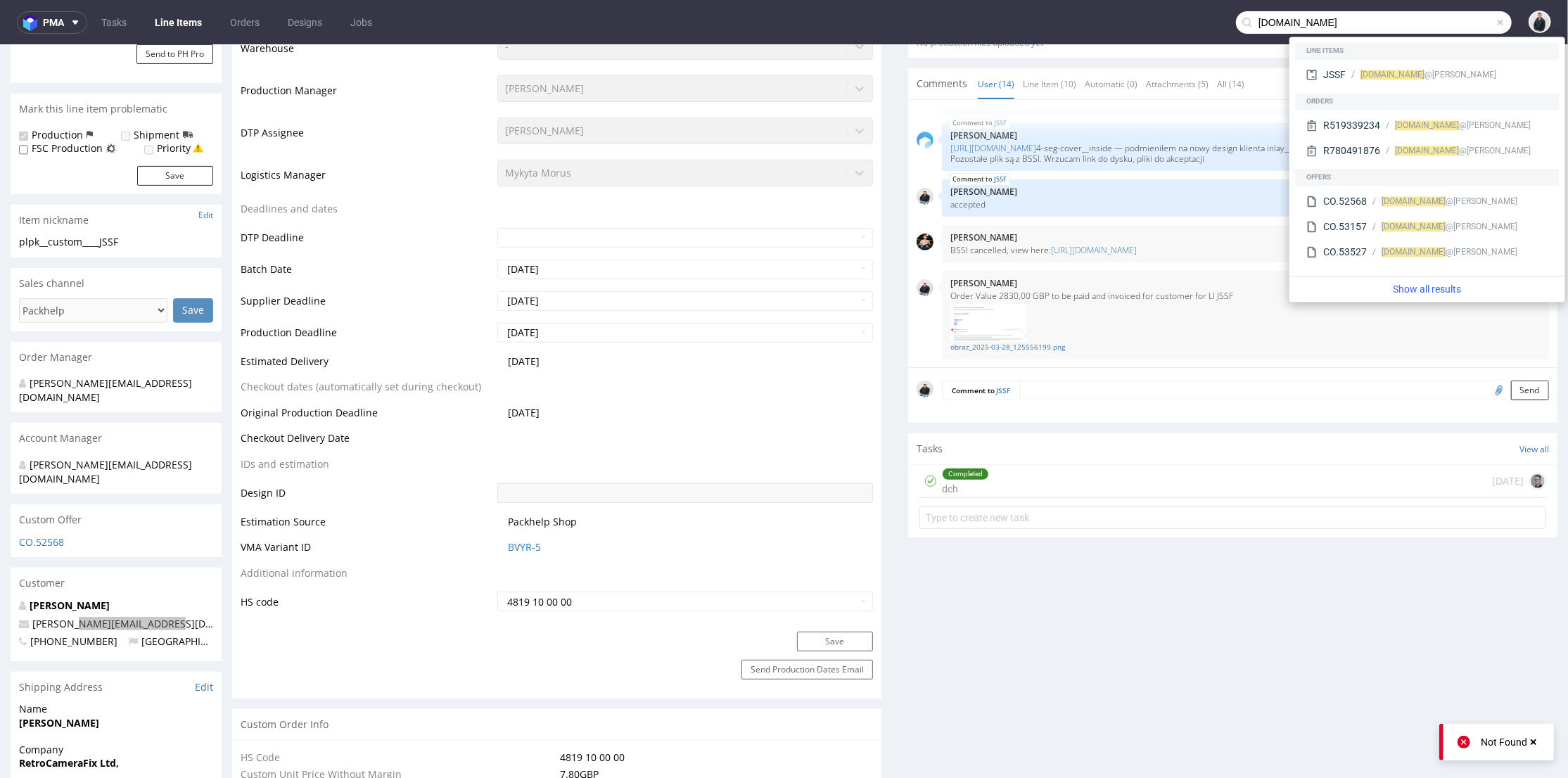
type input "retrocamerafix.com"
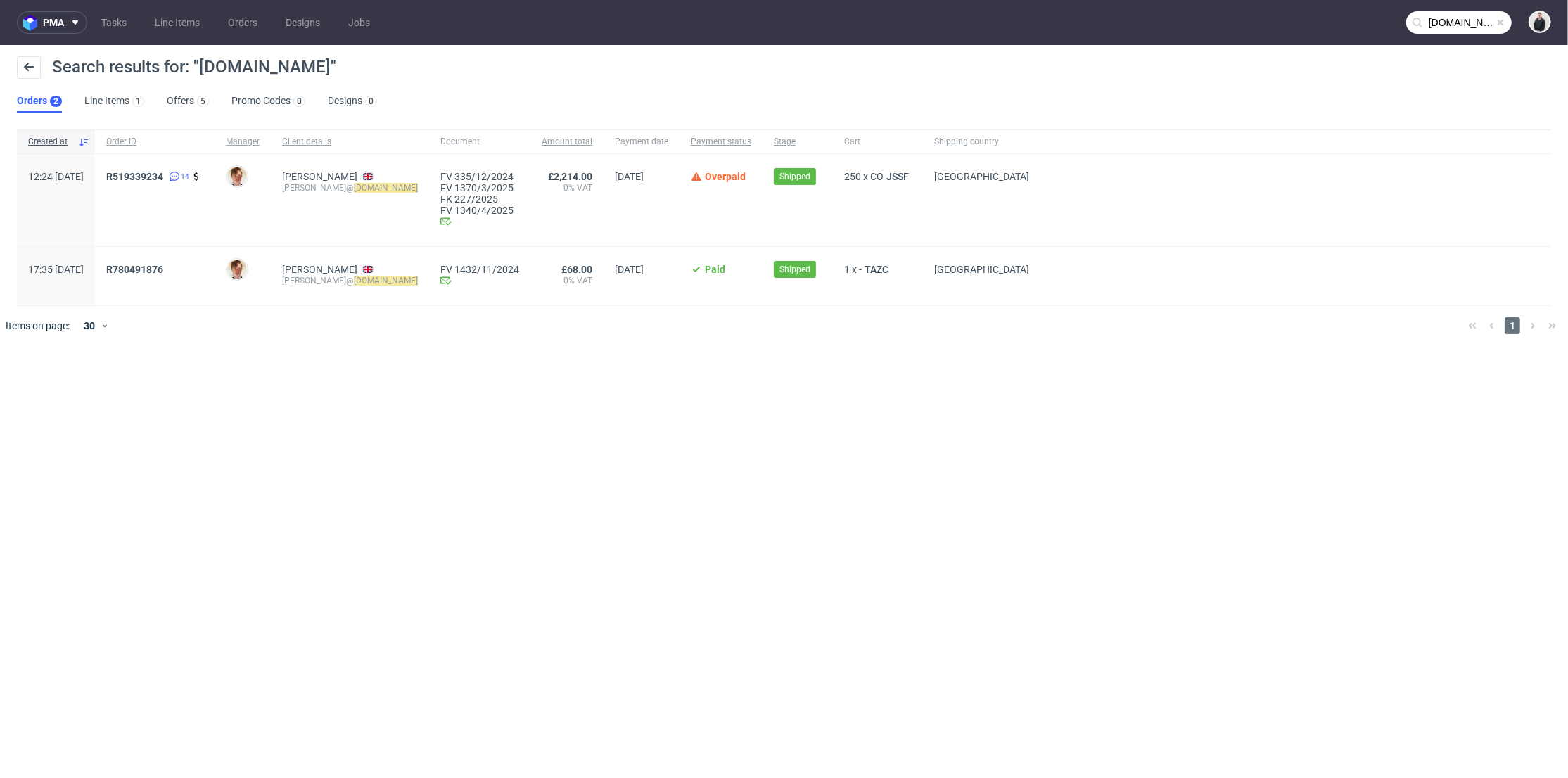
click at [196, 87] on div "Search results for: "retrocamerafix.com"" at bounding box center [784, 73] width 1534 height 34
click at [194, 97] on div "5" at bounding box center [201, 101] width 14 height 14
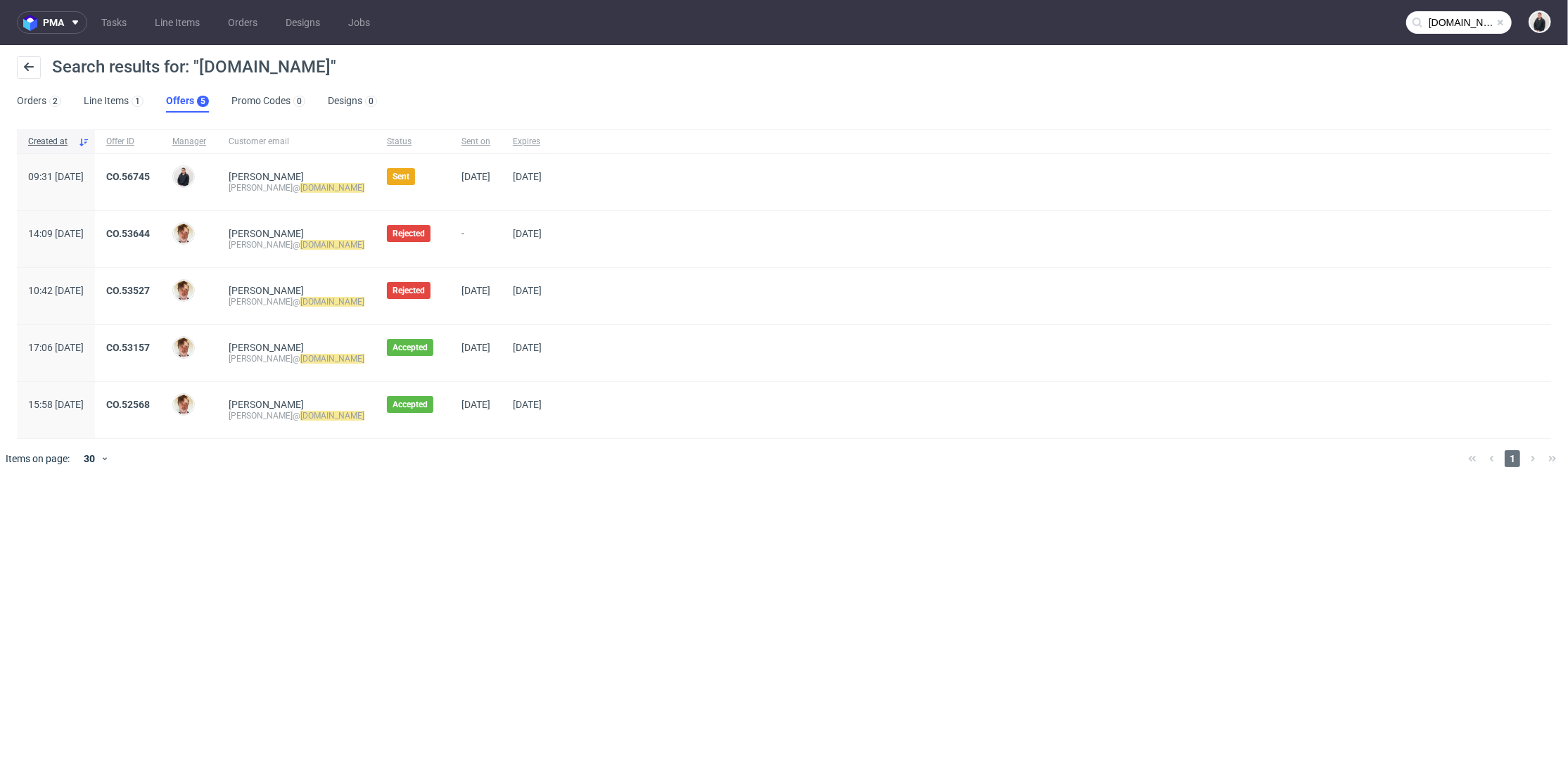
click at [150, 182] on span "CO.56745" at bounding box center [129, 182] width 44 height 23
click at [161, 166] on div "CO.56745" at bounding box center [128, 182] width 66 height 56
click at [150, 175] on link "CO.56745" at bounding box center [129, 176] width 44 height 11
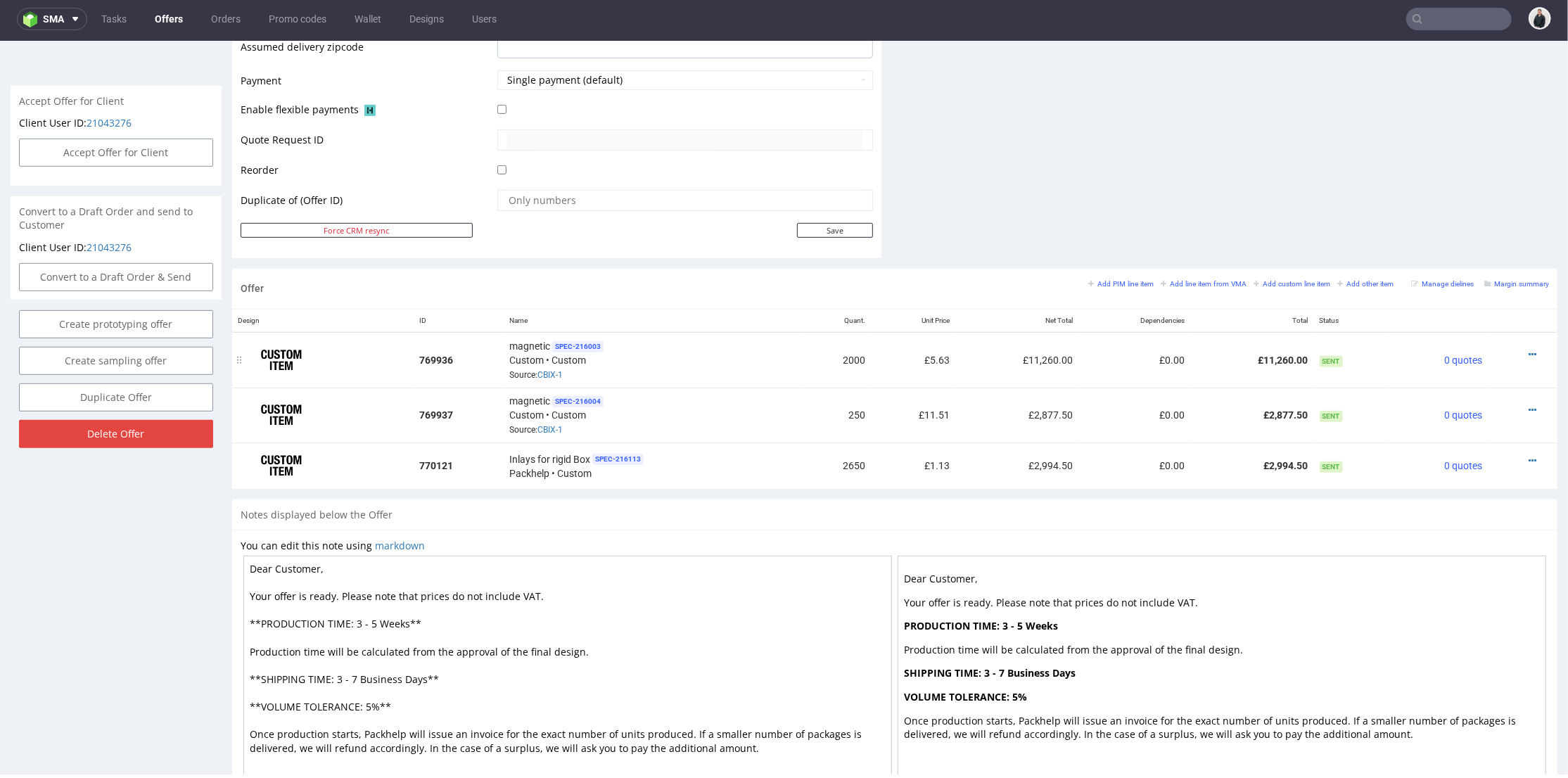
scroll to position [692, 0]
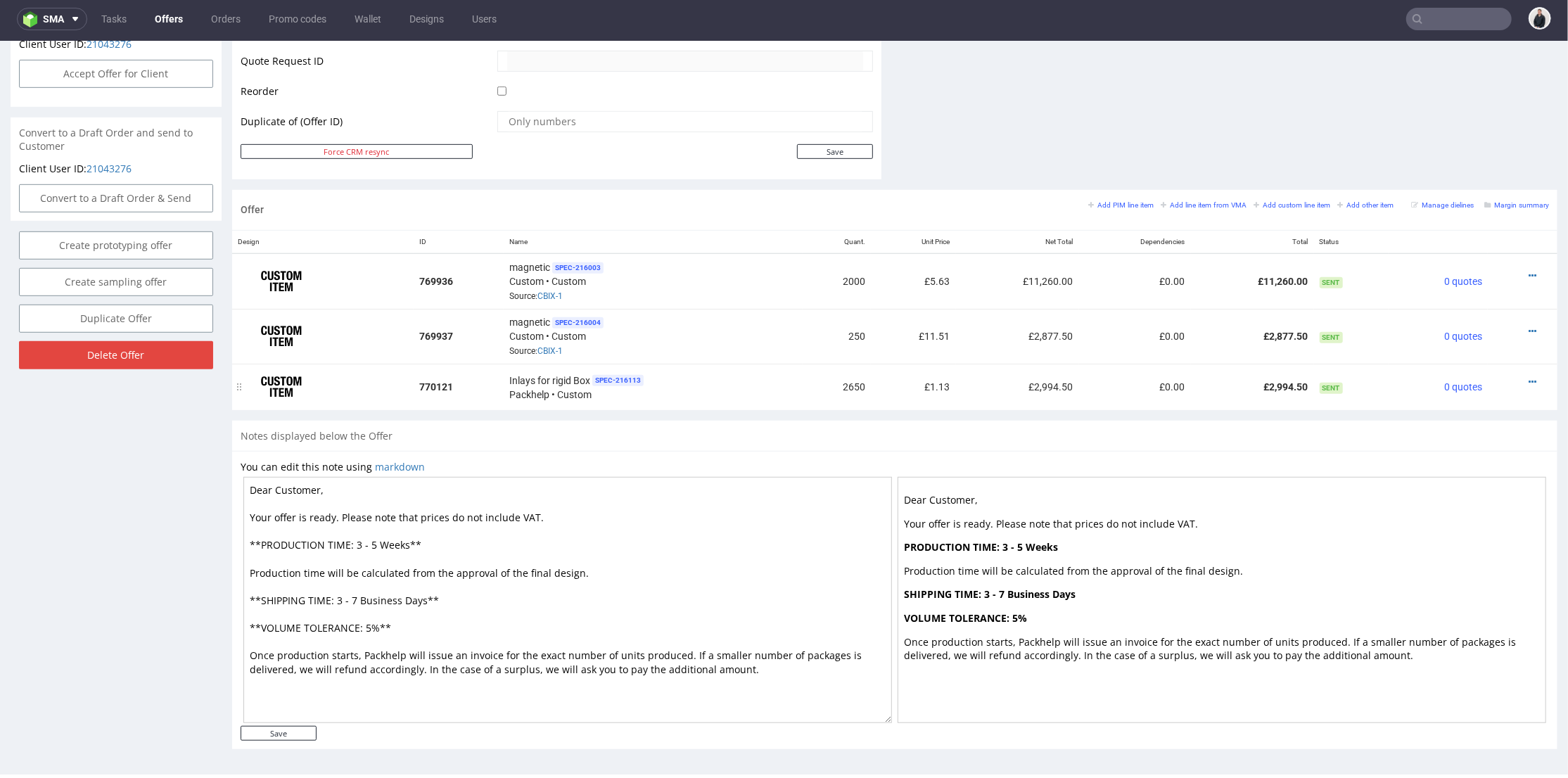
click at [936, 398] on td "£1.13" at bounding box center [913, 386] width 85 height 47
click at [1528, 377] on icon at bounding box center [1532, 382] width 8 height 10
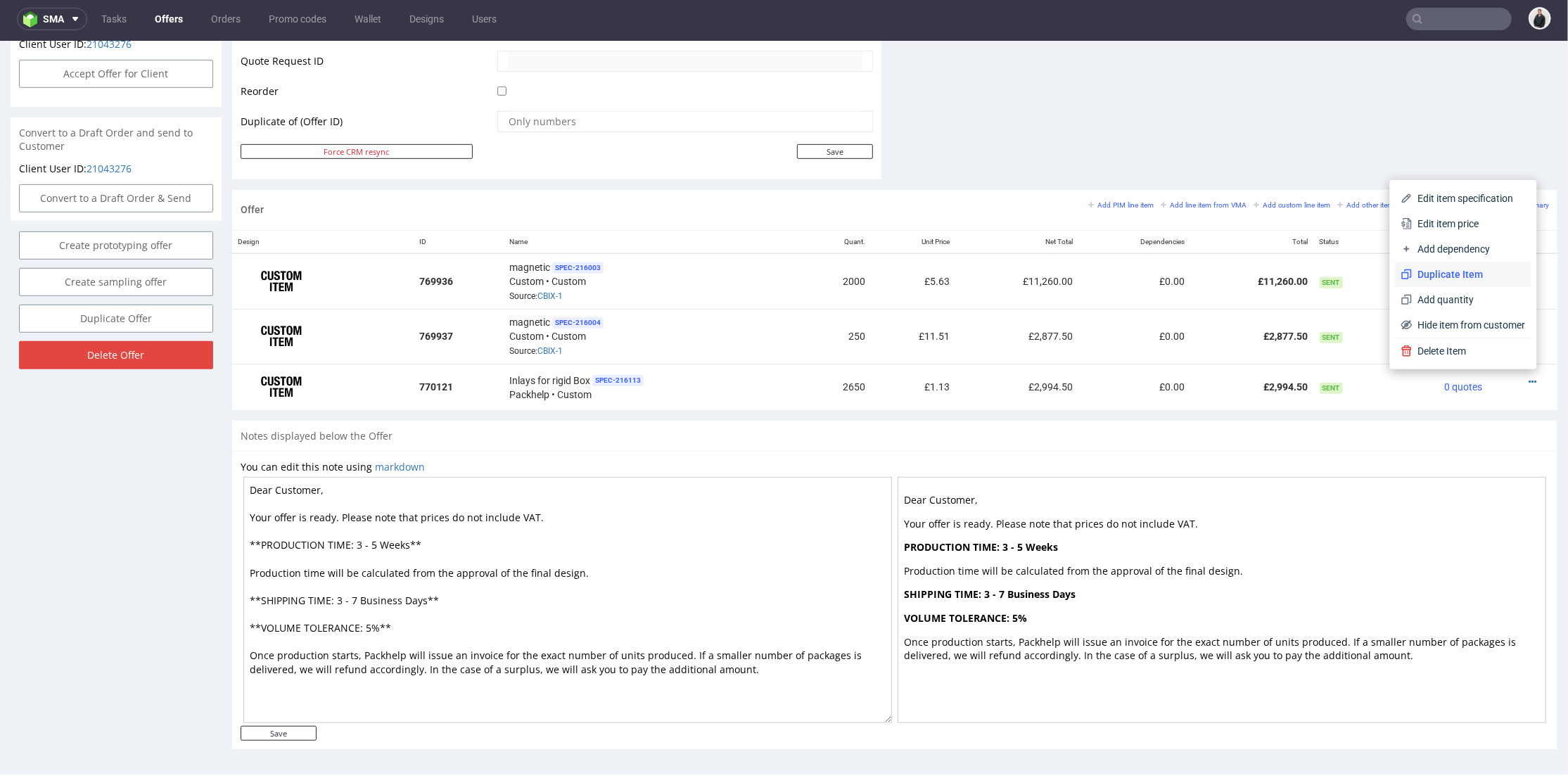
click at [1472, 274] on span "Duplicate Item" at bounding box center [1469, 273] width 113 height 14
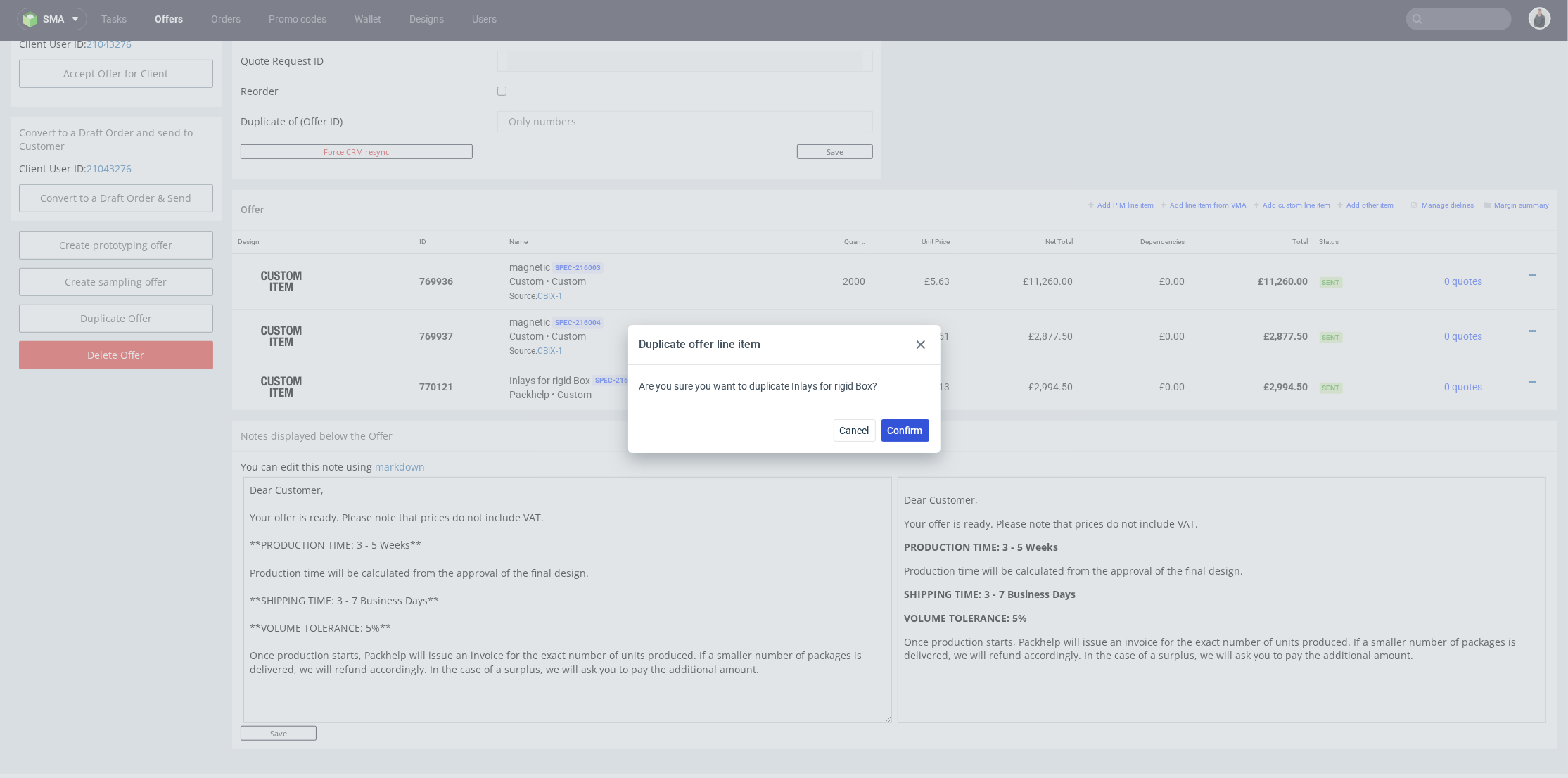
click at [911, 435] on span "Confirm" at bounding box center [905, 431] width 36 height 10
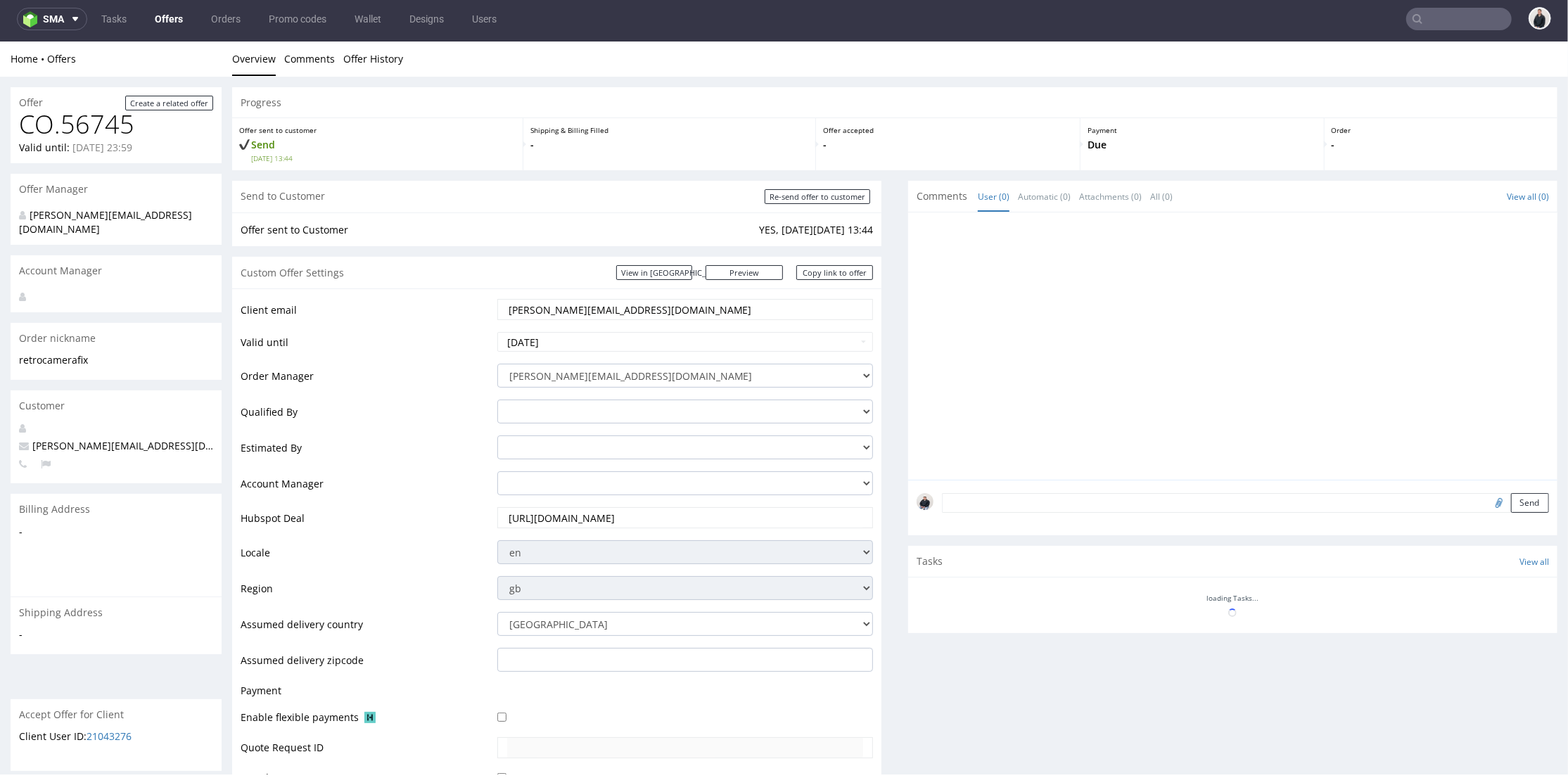
scroll to position [519, 0]
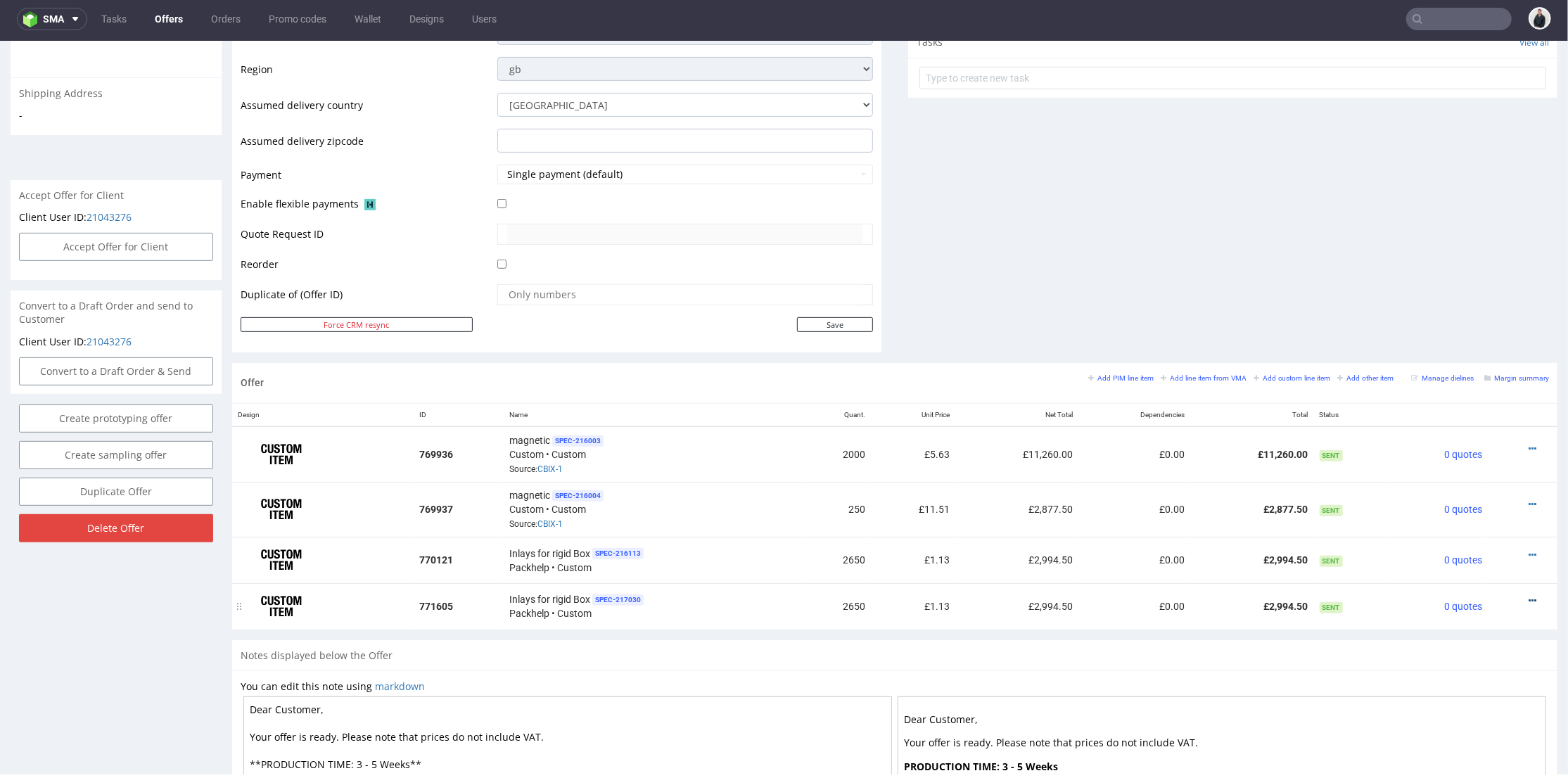
click at [1528, 595] on icon at bounding box center [1532, 600] width 8 height 10
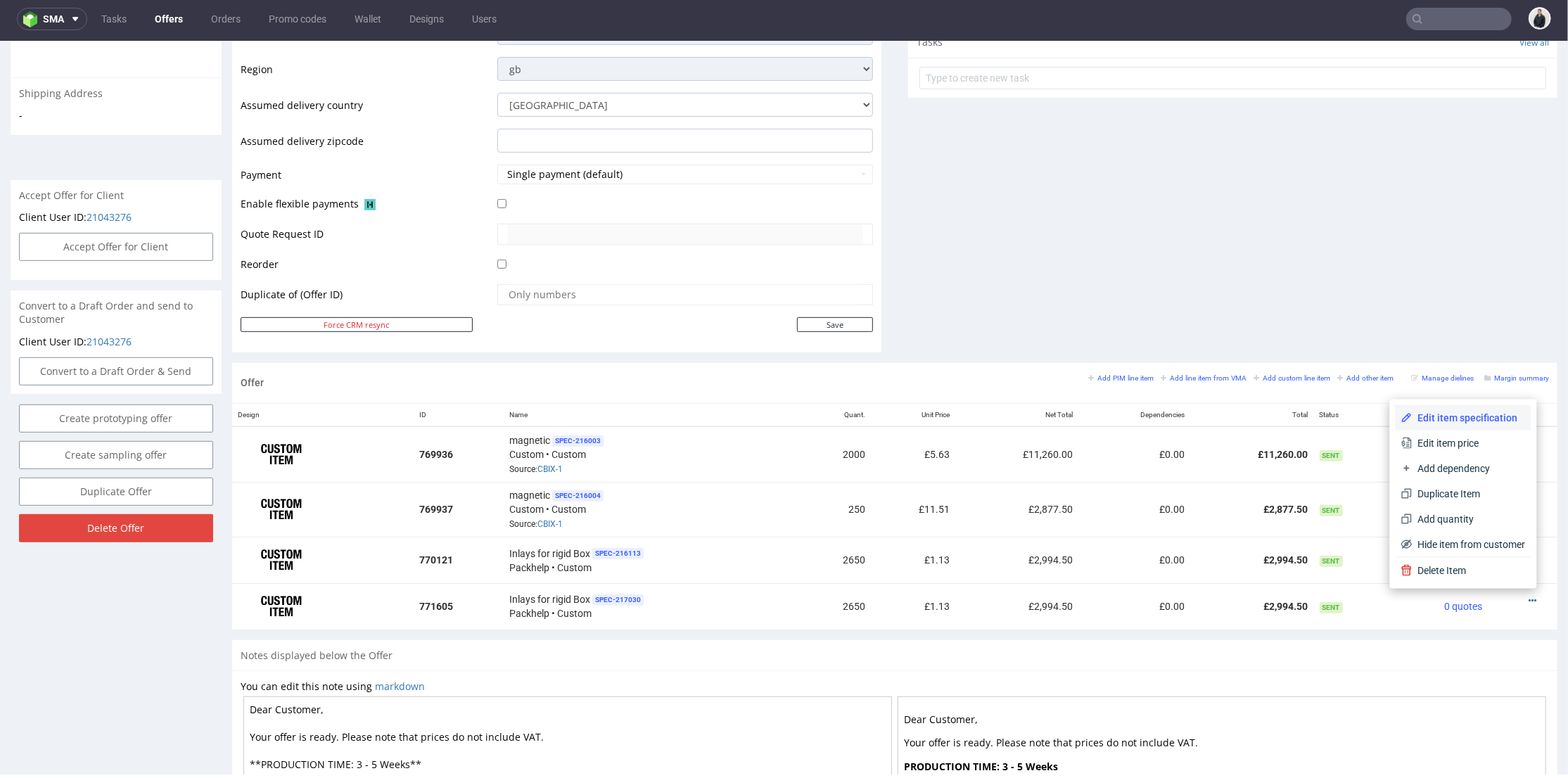
click at [1465, 416] on span "Edit item specification" at bounding box center [1469, 417] width 113 height 14
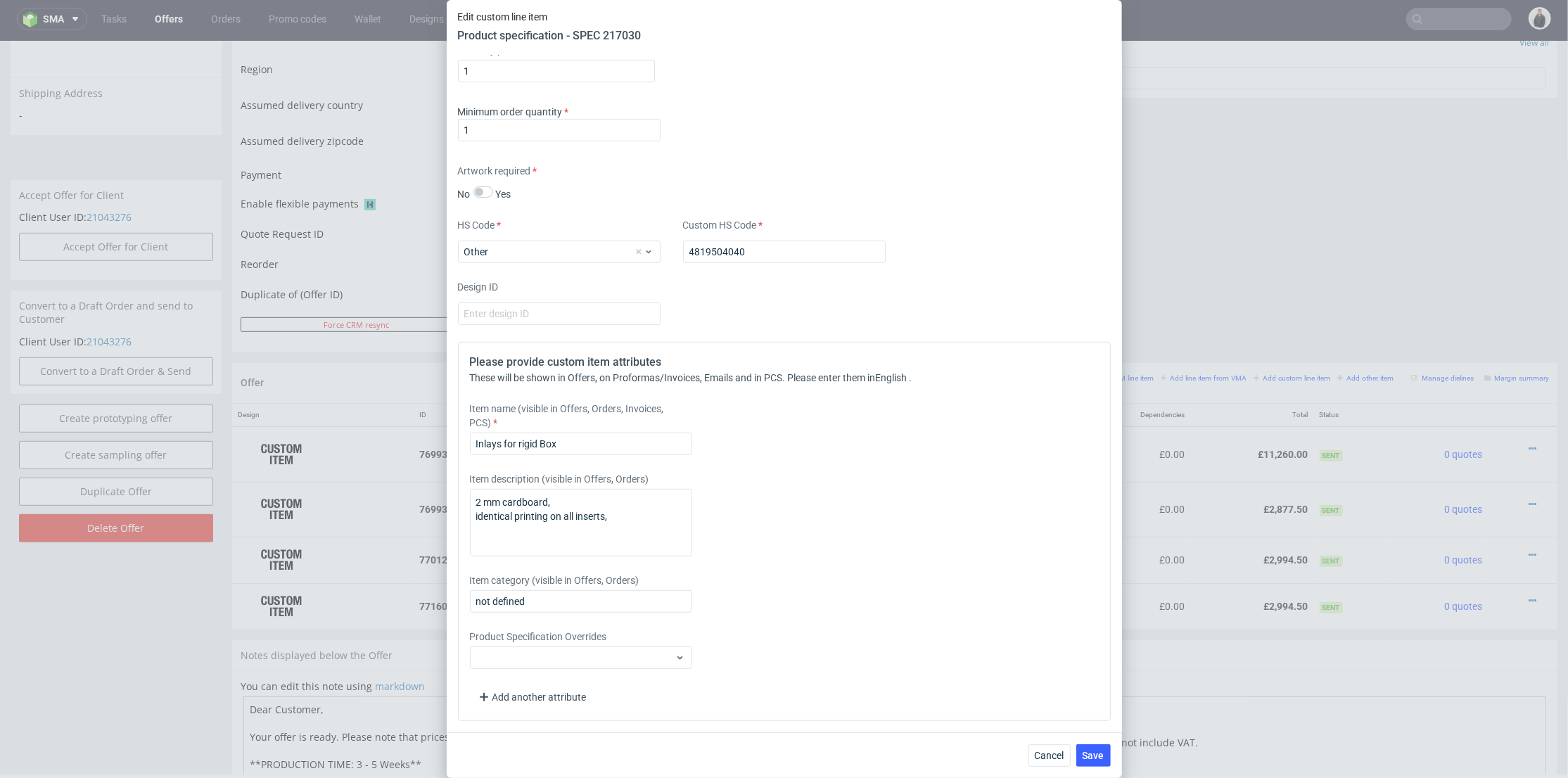
scroll to position [95, 0]
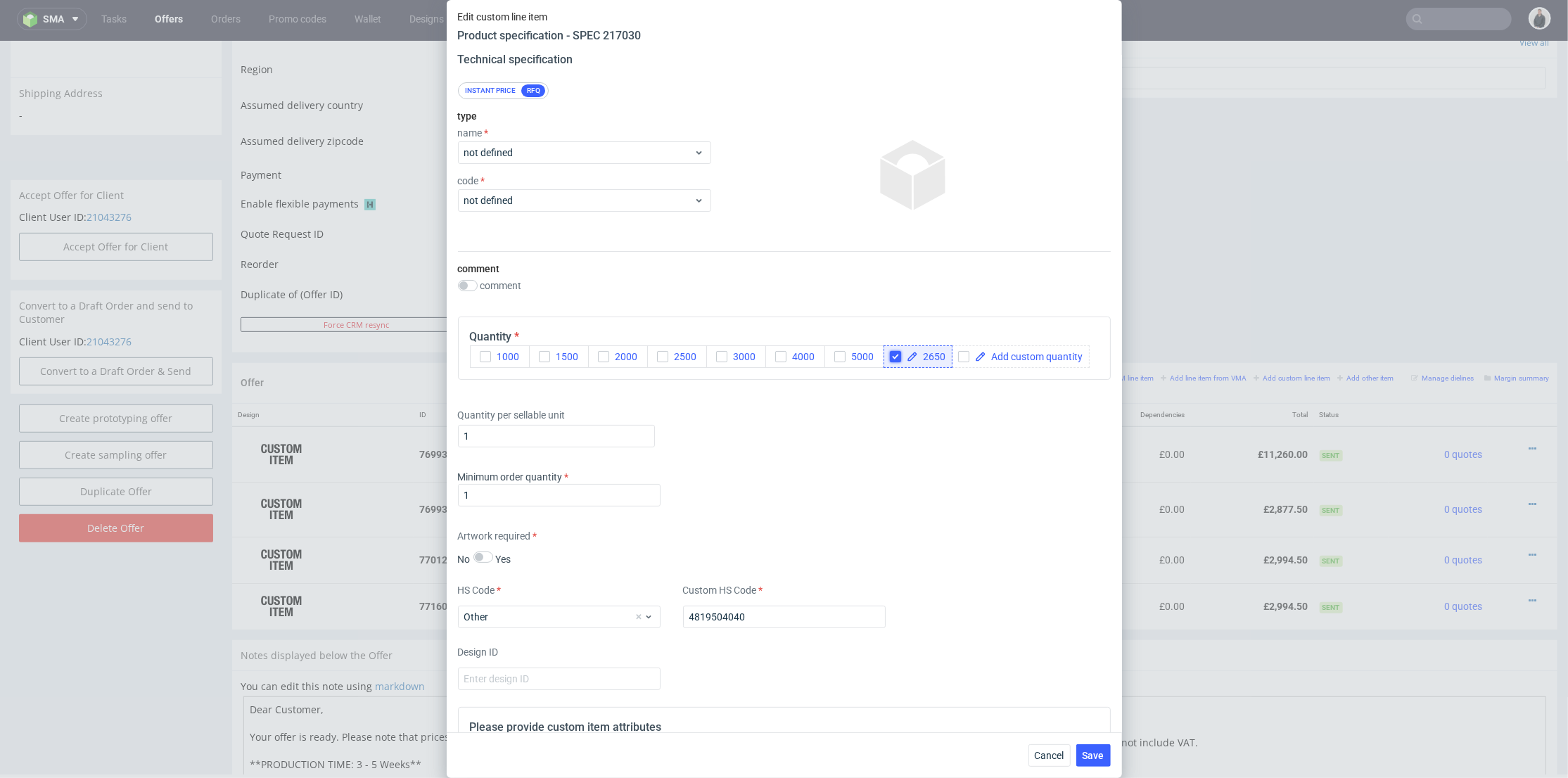
drag, startPoint x: 897, startPoint y: 355, endPoint x: 932, endPoint y: 359, distance: 35.2
click at [898, 356] on input "checkbox" at bounding box center [895, 356] width 11 height 11
checkbox input "false"
click at [932, 359] on span at bounding box center [966, 357] width 97 height 10
checkbox input "true"
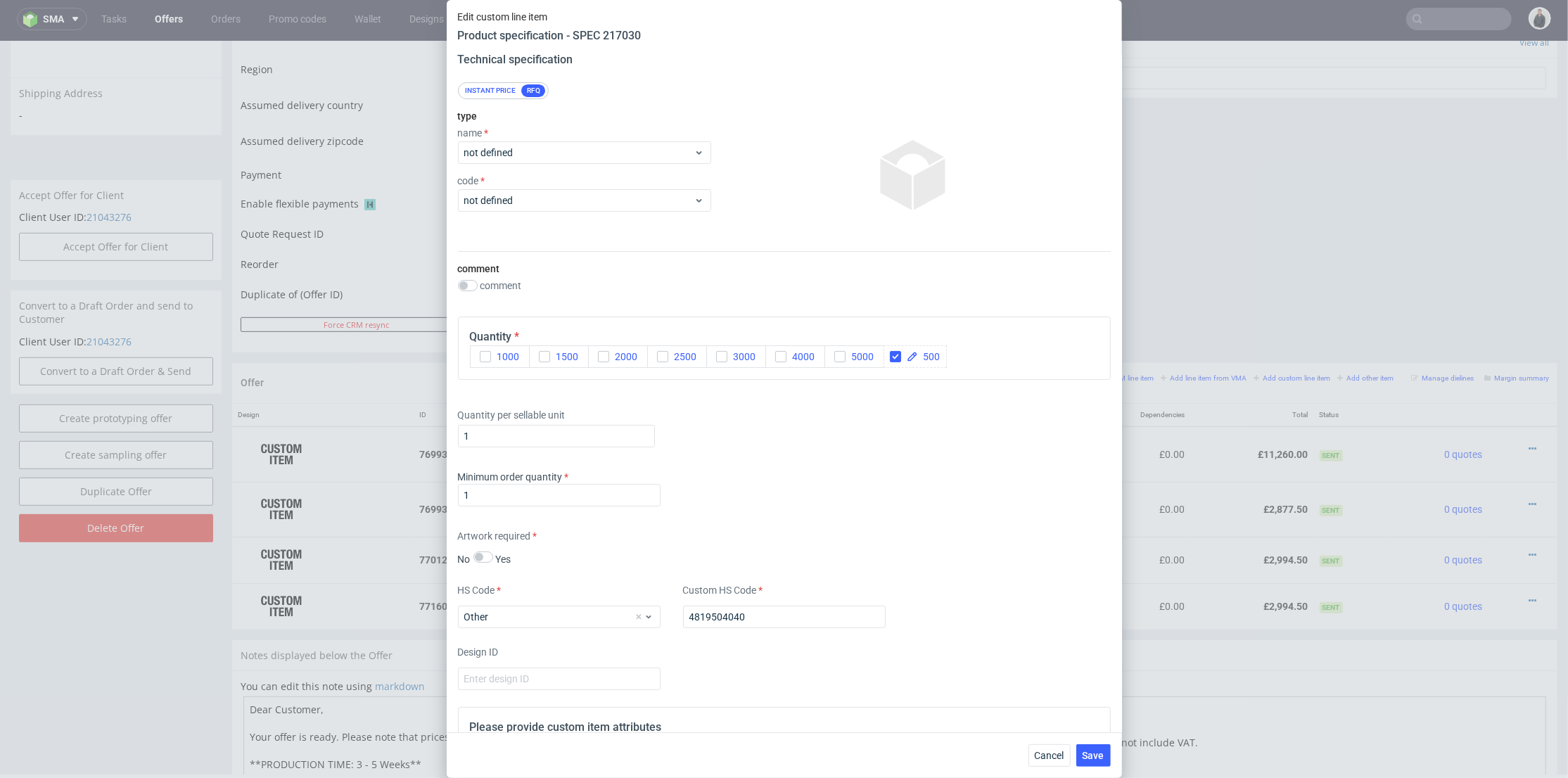
drag, startPoint x: 933, startPoint y: 398, endPoint x: 933, endPoint y: 384, distance: 14.0
click at [933, 398] on div "Quantity per sellable unit 1" at bounding box center [784, 425] width 652 height 56
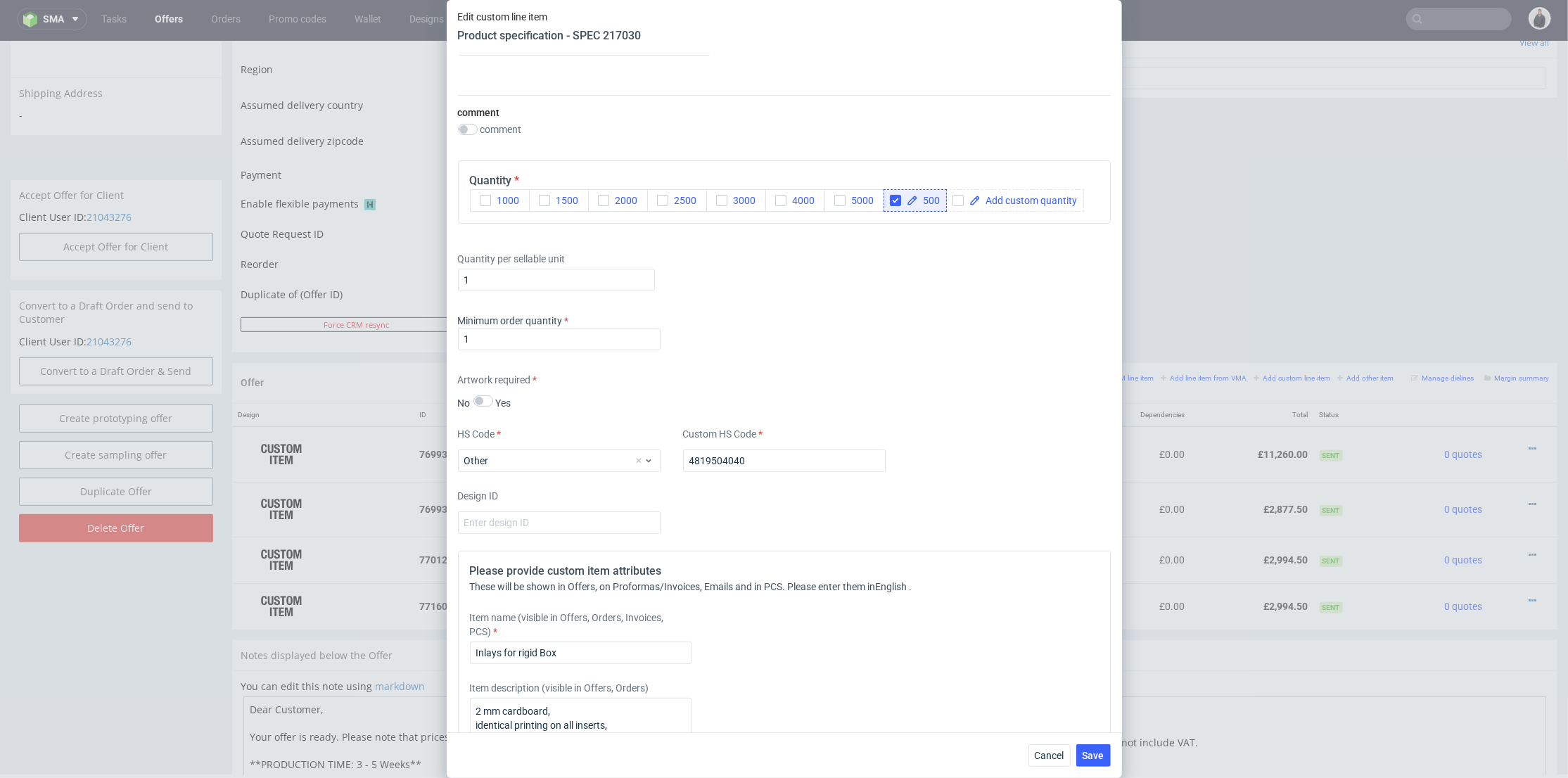
scroll to position [461, 0]
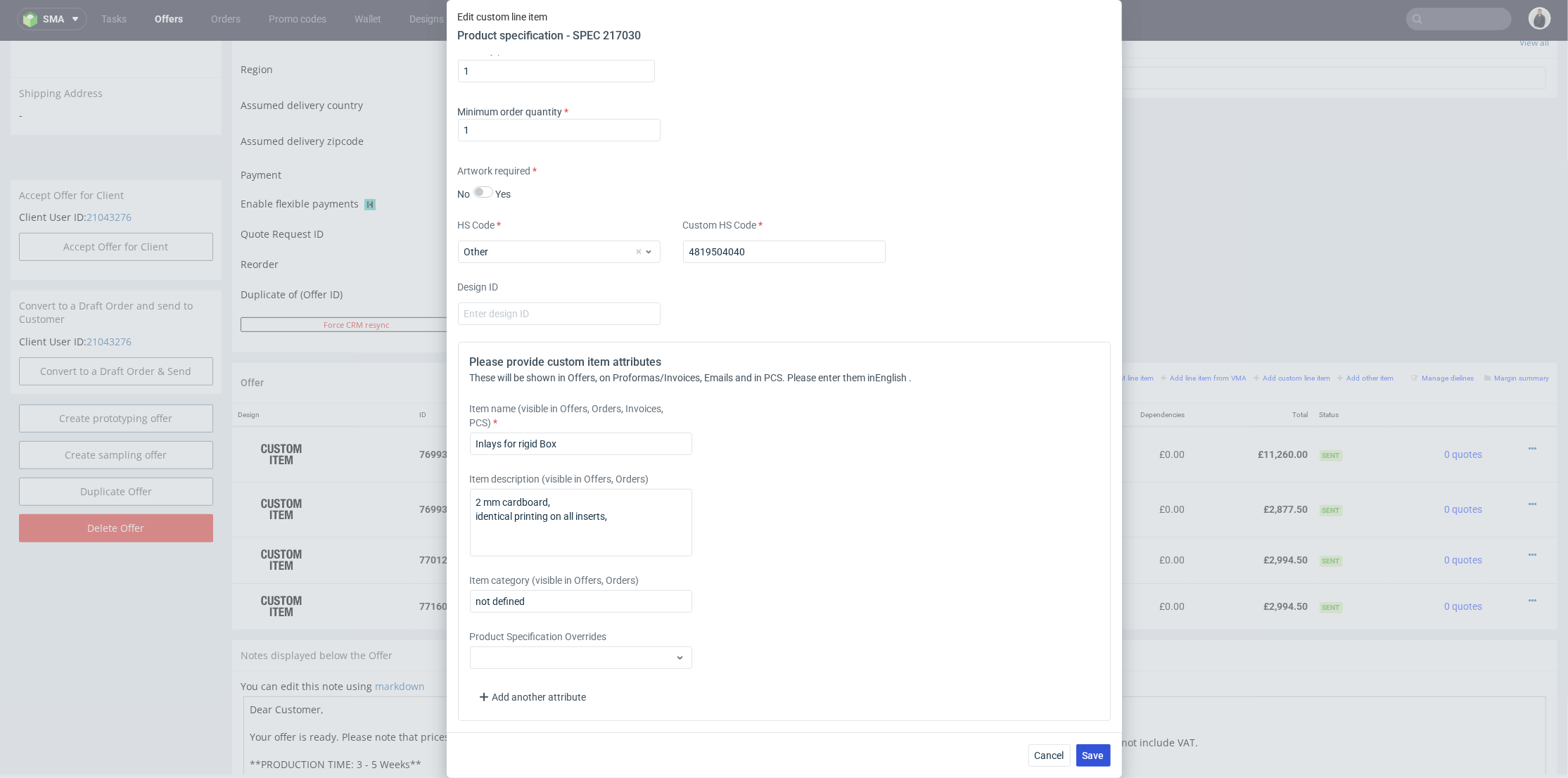
click at [1099, 759] on span "Save" at bounding box center [1093, 756] width 22 height 10
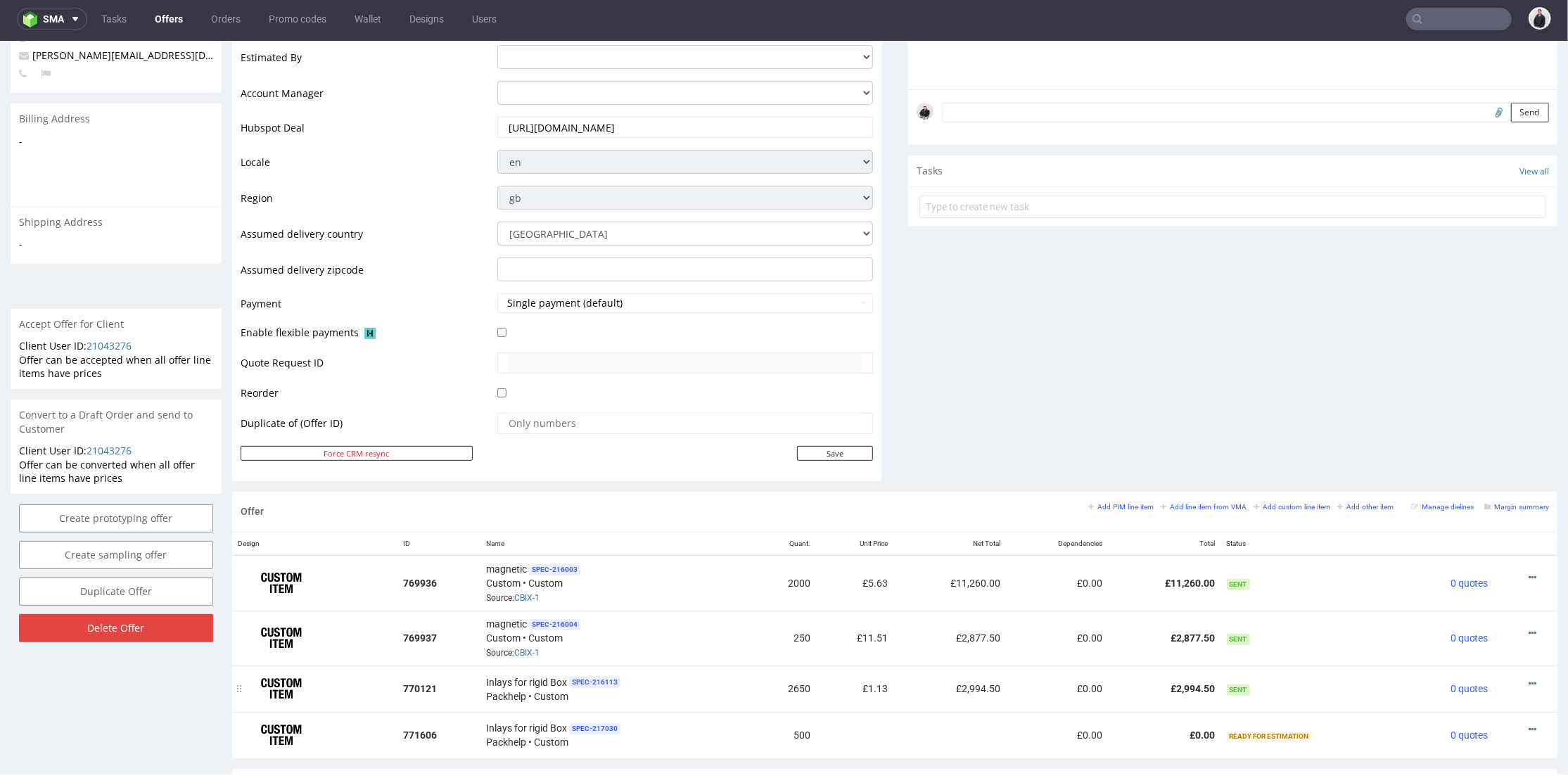
scroll to position [547, 0]
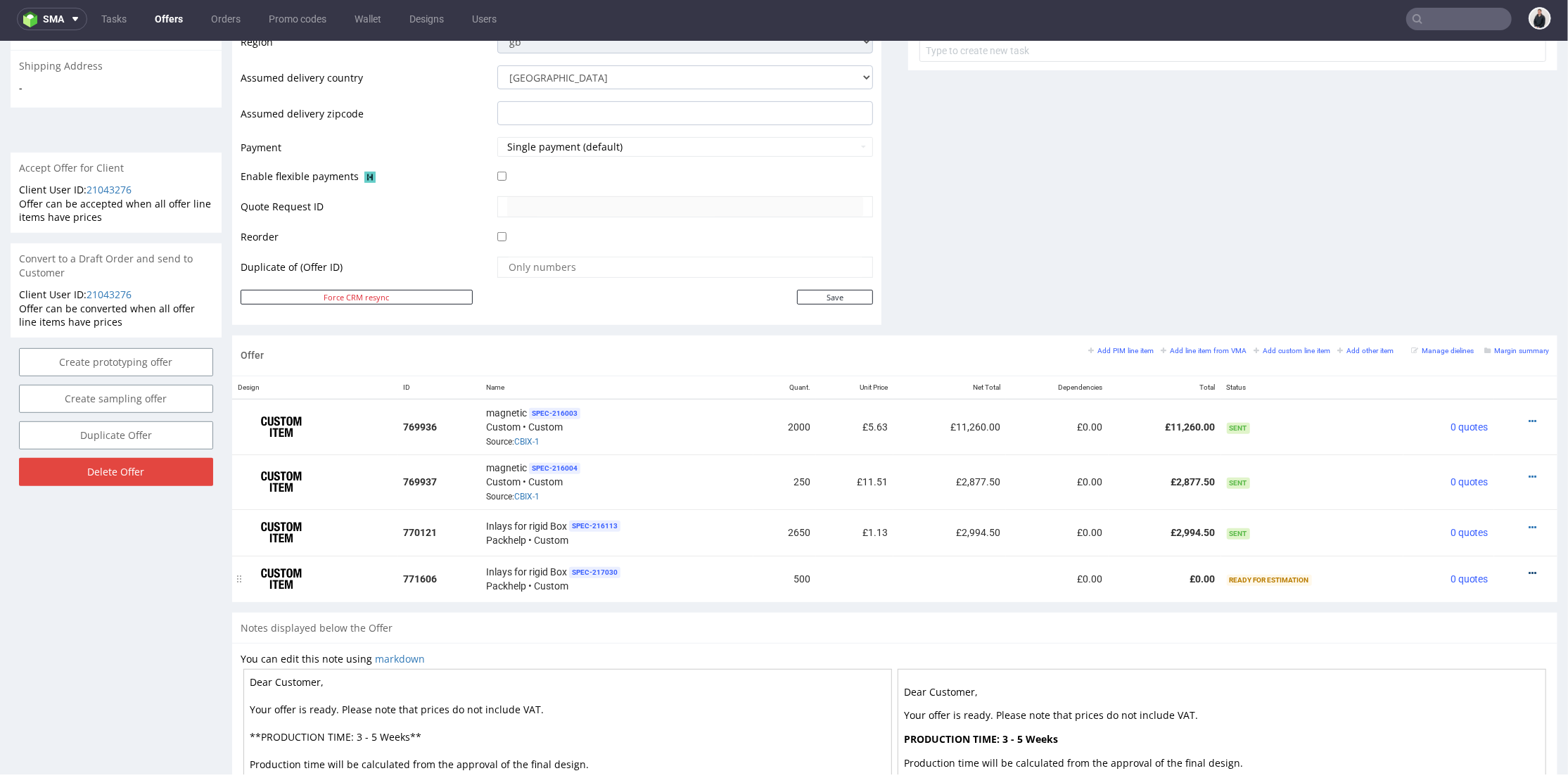
click at [1528, 568] on icon at bounding box center [1532, 573] width 8 height 10
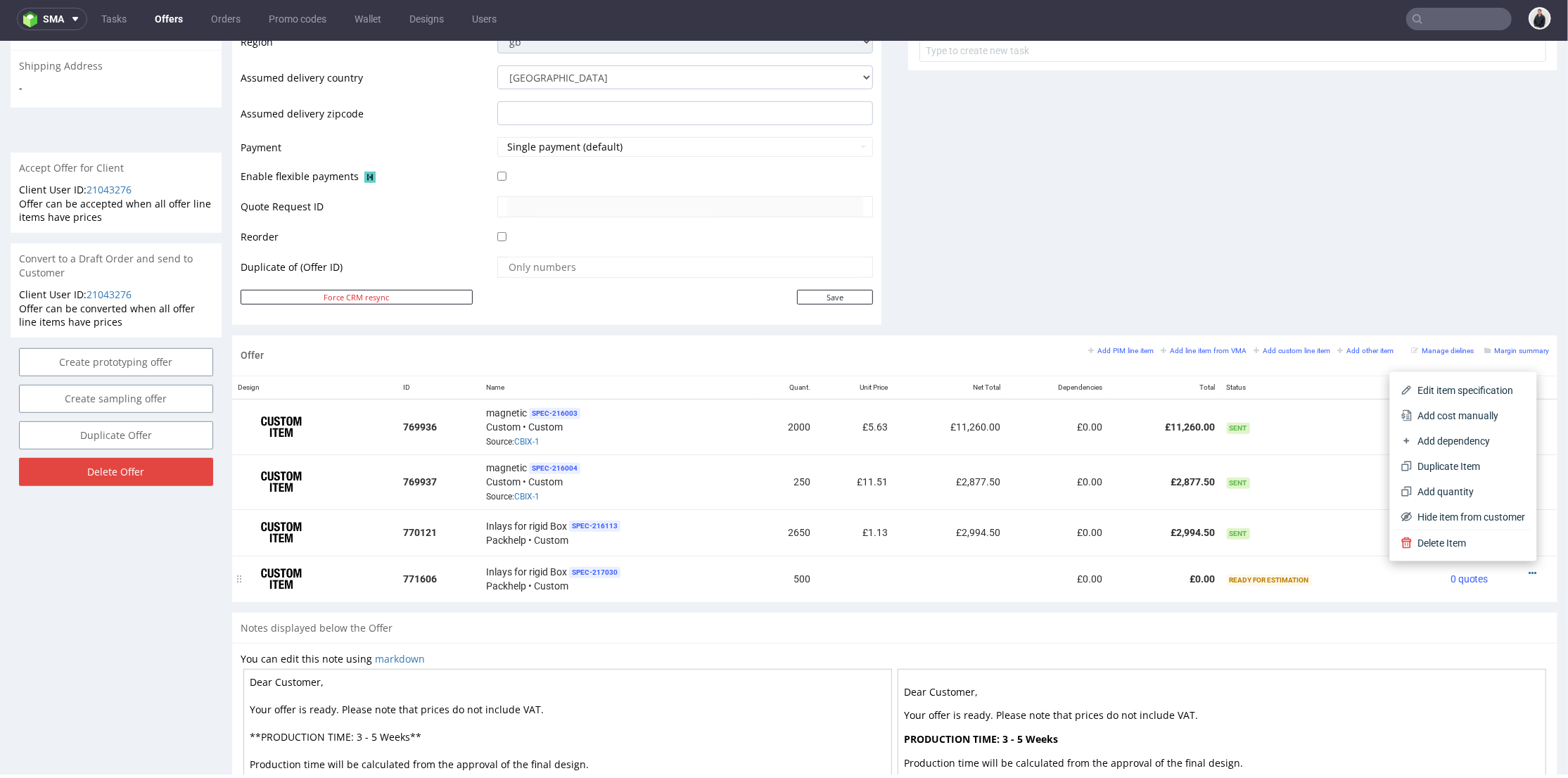
click at [1472, 422] on li "Add cost manually" at bounding box center [1463, 415] width 135 height 25
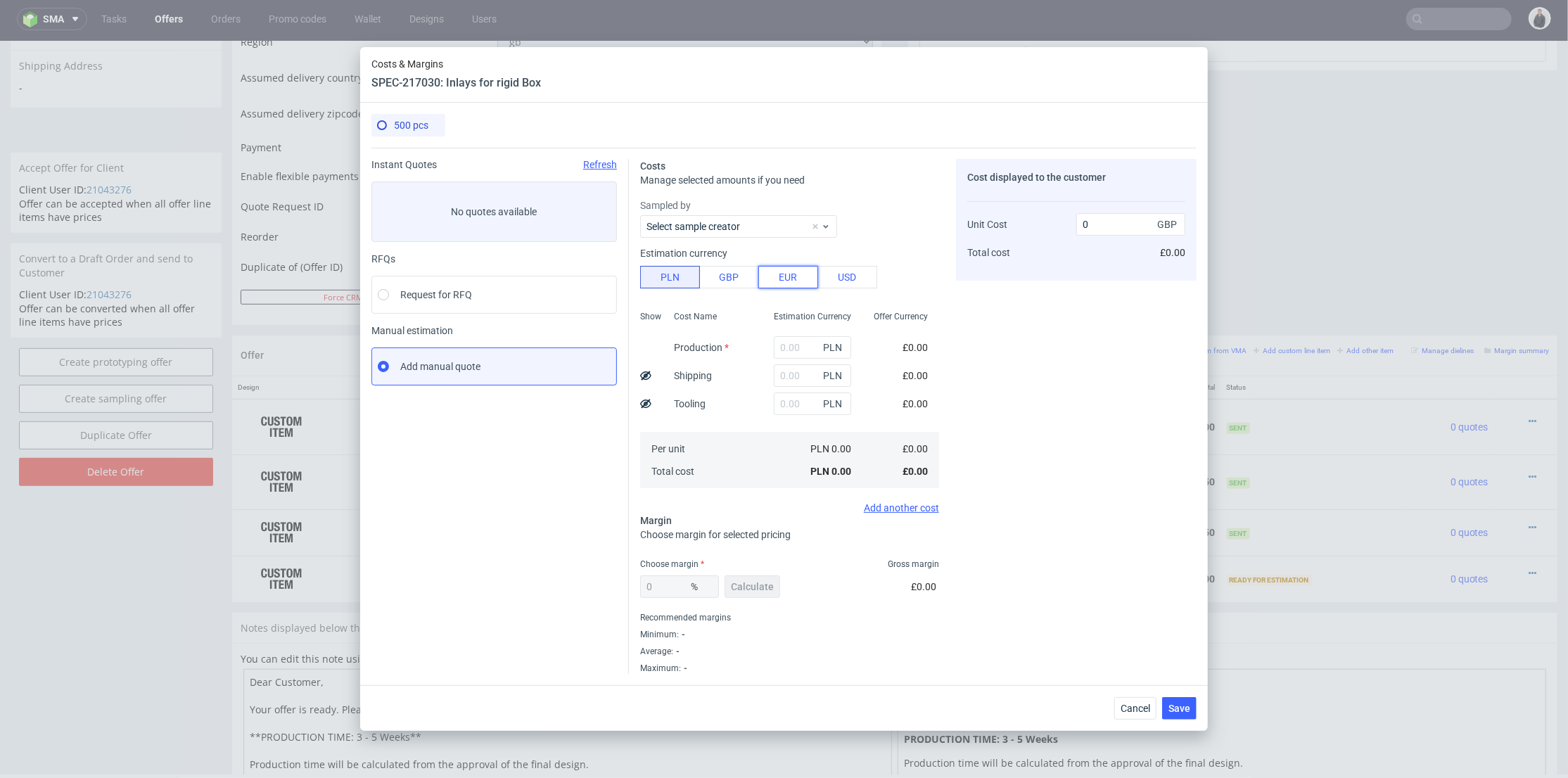
click at [787, 285] on button "EUR" at bounding box center [788, 277] width 60 height 23
click at [670, 279] on button "PLN" at bounding box center [669, 277] width 60 height 23
click at [794, 351] on input "text" at bounding box center [812, 347] width 77 height 23
type input "18"
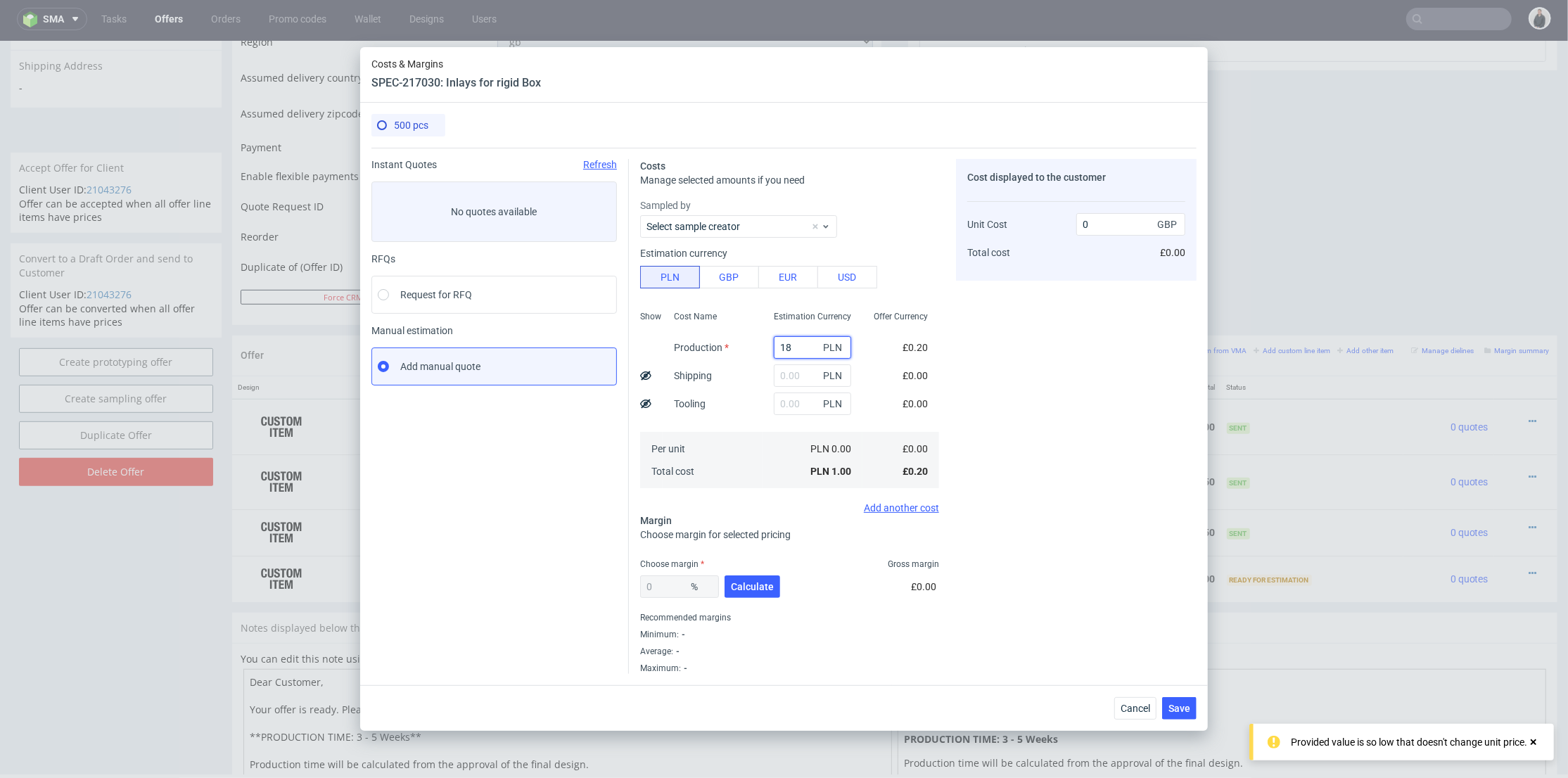
type input "0.01"
type input "1843"
type input "0.76"
type input "1843"
click at [773, 401] on input "text" at bounding box center [812, 404] width 77 height 23
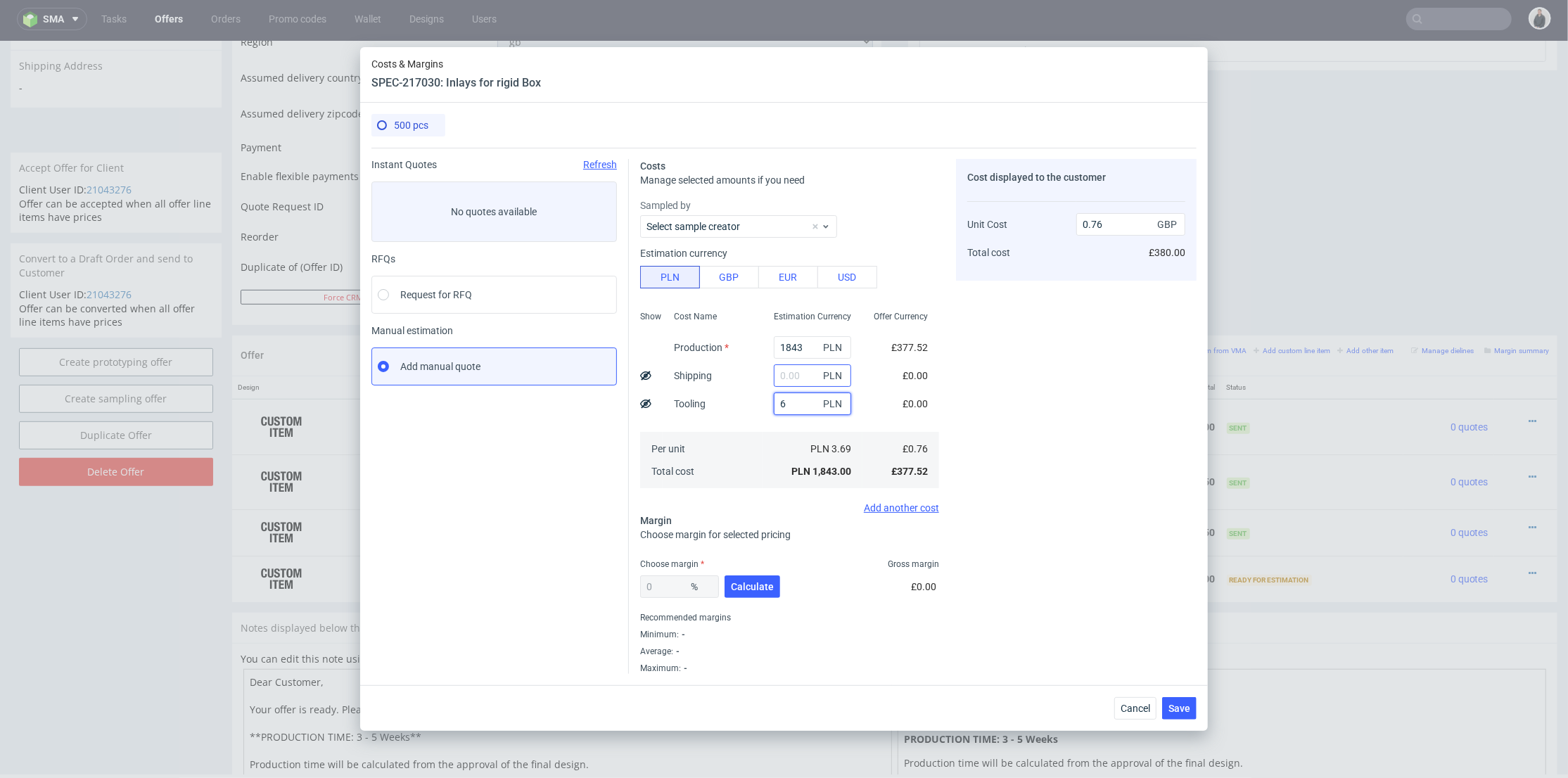
type input "65"
type input "0.79"
type input "650"
type input "1.03"
type input "650"
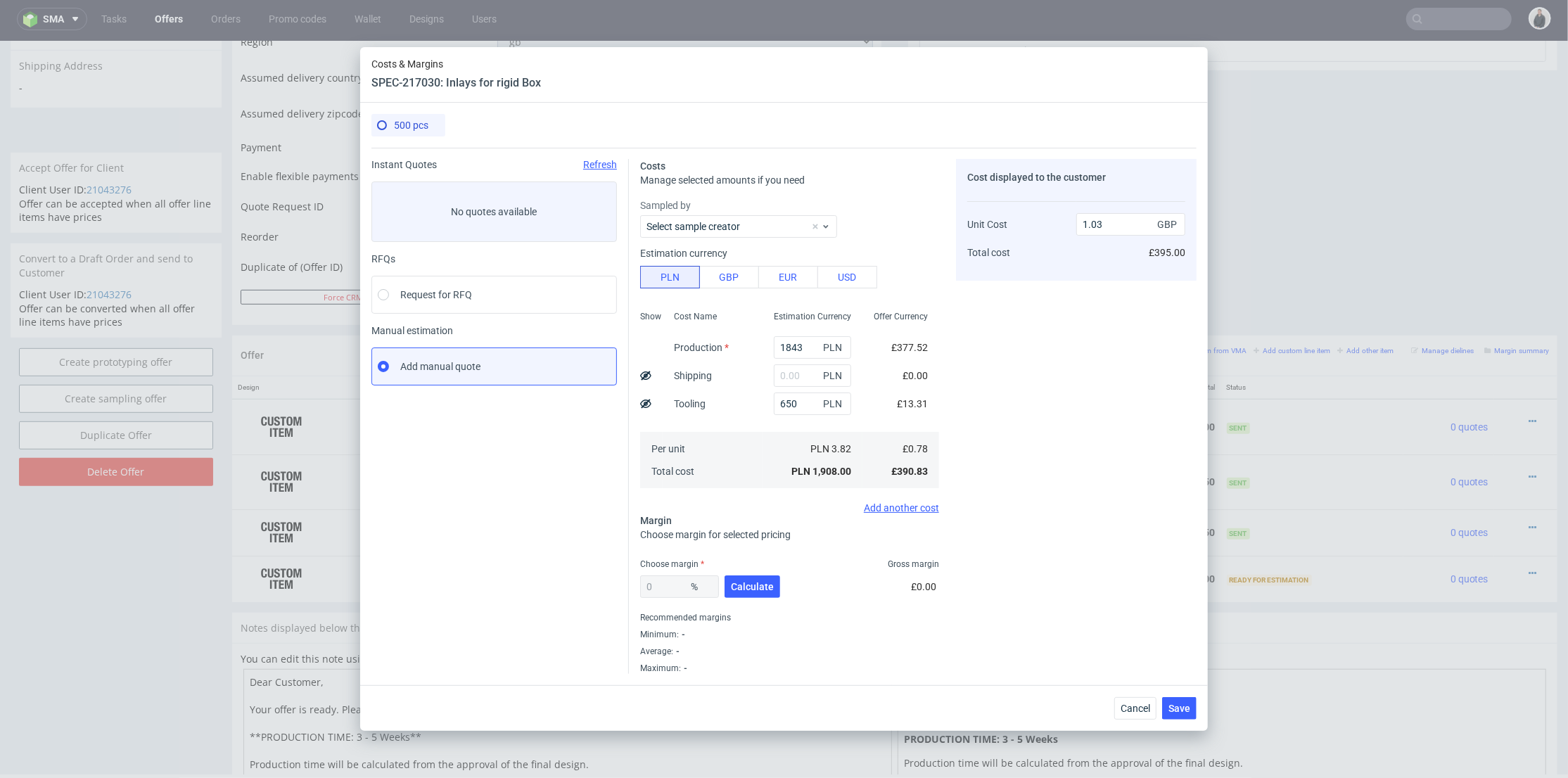
click at [740, 417] on div "Cost Name Production Shipping Tooling Per unit Total cost" at bounding box center [712, 398] width 100 height 185
click at [756, 582] on span "Calculate" at bounding box center [752, 587] width 43 height 10
type input "42.92"
type input "1.79"
drag, startPoint x: 671, startPoint y: 582, endPoint x: 580, endPoint y: 566, distance: 92.4
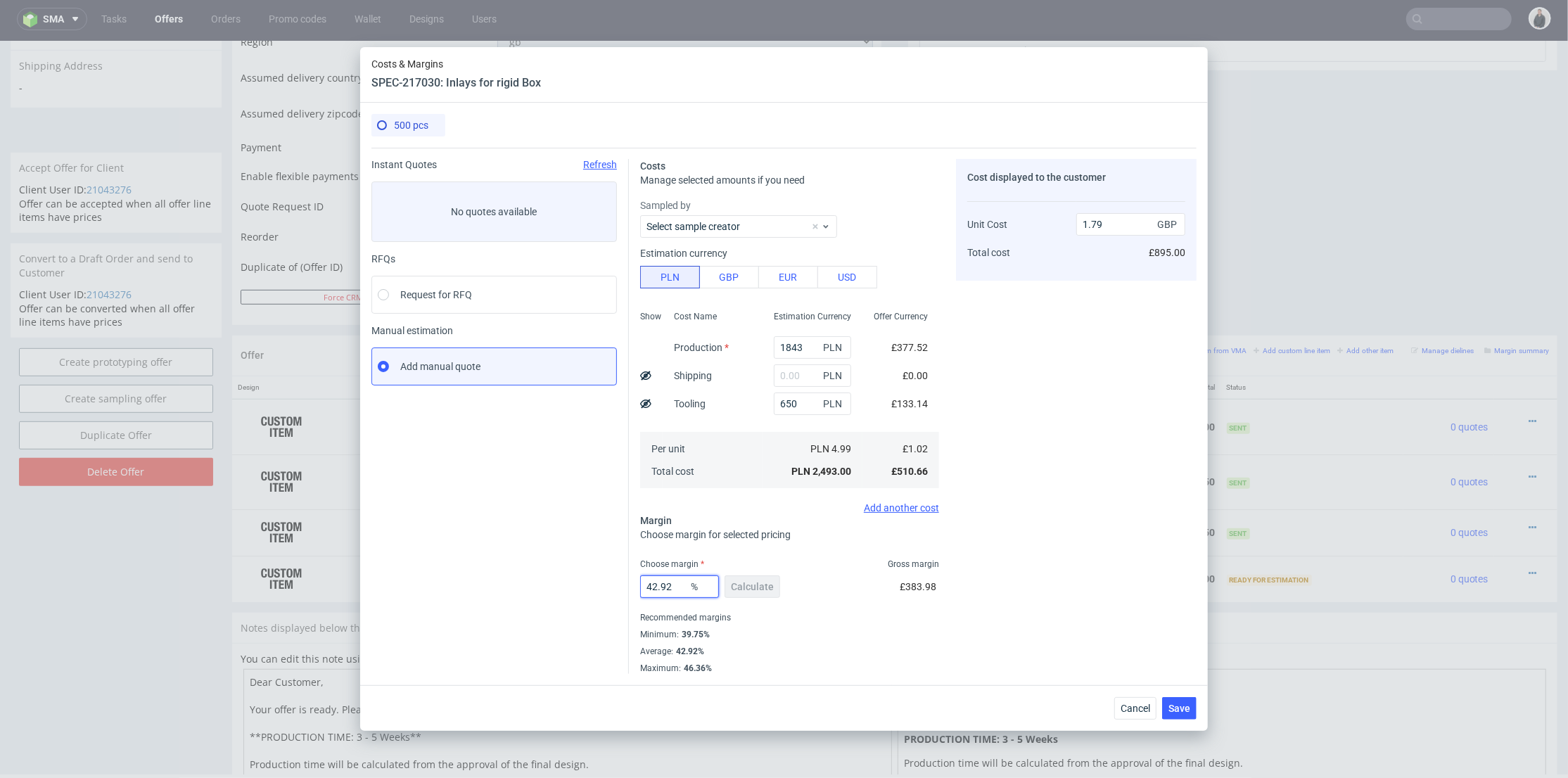
click at [590, 568] on div "Instant Quotes Refresh No quotes available RFQs Request for RFQ Manual estimati…" at bounding box center [784, 411] width 825 height 527
type input "41"
click at [1103, 512] on div "Cost displayed to the customer Unit Cost Total cost 1.79 GBP £895.00" at bounding box center [1076, 417] width 240 height 515
type input "1.73"
click at [1190, 715] on button "Save" at bounding box center [1179, 709] width 35 height 23
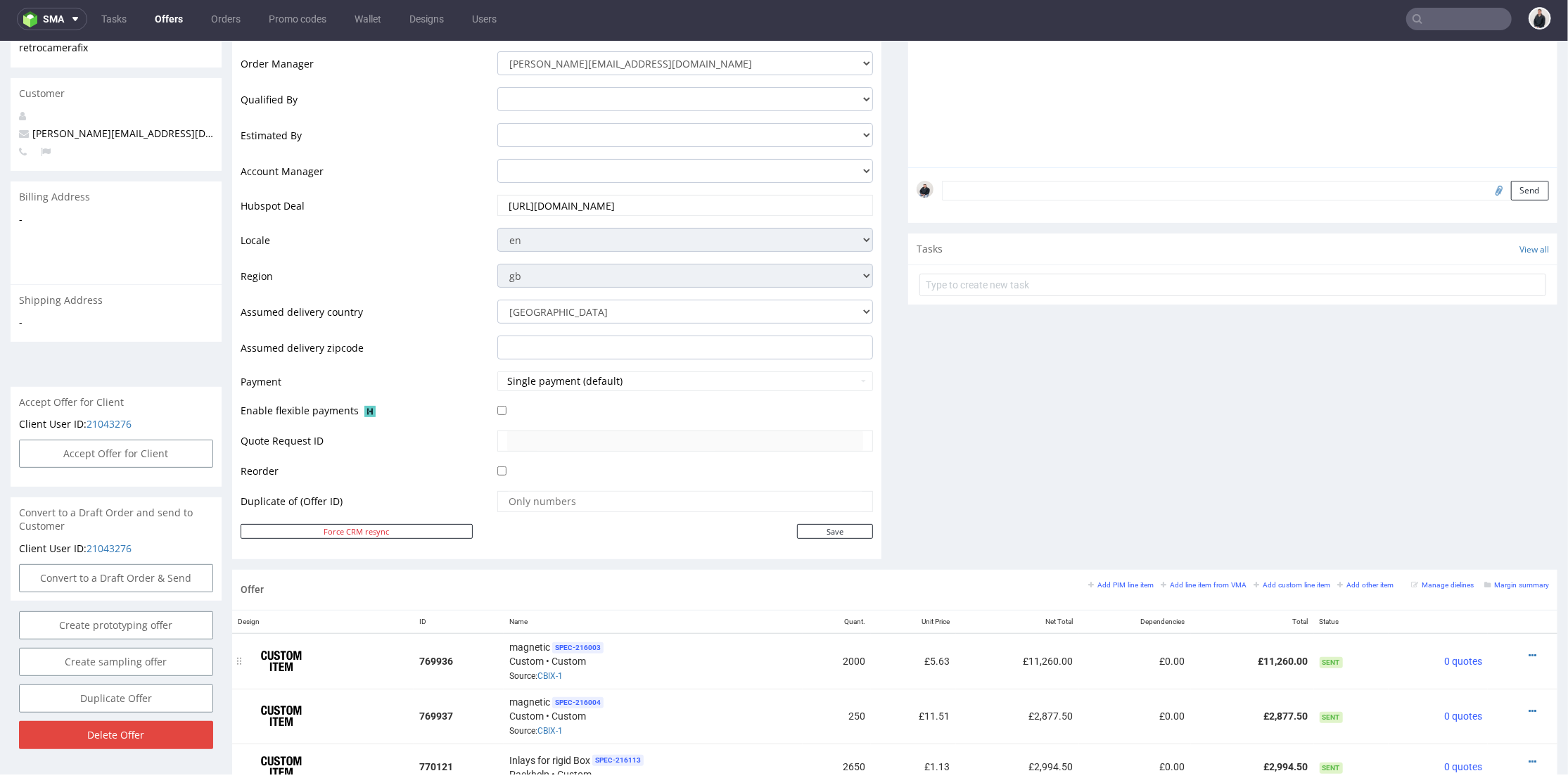
scroll to position [469, 0]
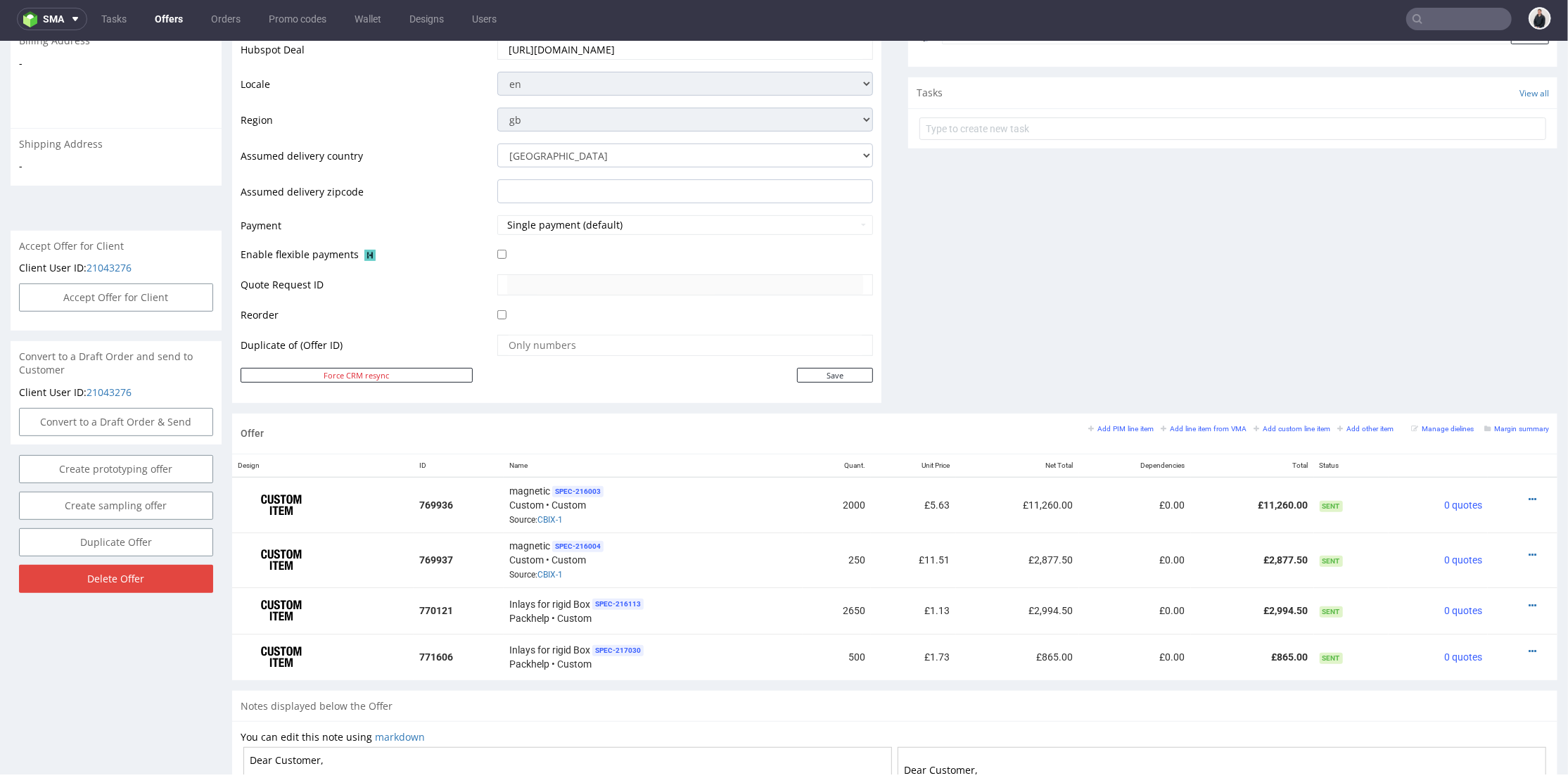
click at [983, 343] on div "Comments User (0) Automatic (0) Attachments (0) All (0) View all (0) Send Tasks…" at bounding box center [1232, 62] width 649 height 702
click at [1279, 293] on div "Comments User (0) Automatic (0) Attachments (0) All (0) View all (0) Send Tasks…" at bounding box center [1232, 62] width 649 height 702
click at [1528, 646] on icon at bounding box center [1532, 651] width 8 height 10
click at [1152, 341] on div "Comments User (0) Automatic (0) Attachments (0) All (0) View all (0) Send Tasks…" at bounding box center [1232, 62] width 649 height 702
click at [1528, 648] on icon at bounding box center [1532, 651] width 8 height 10
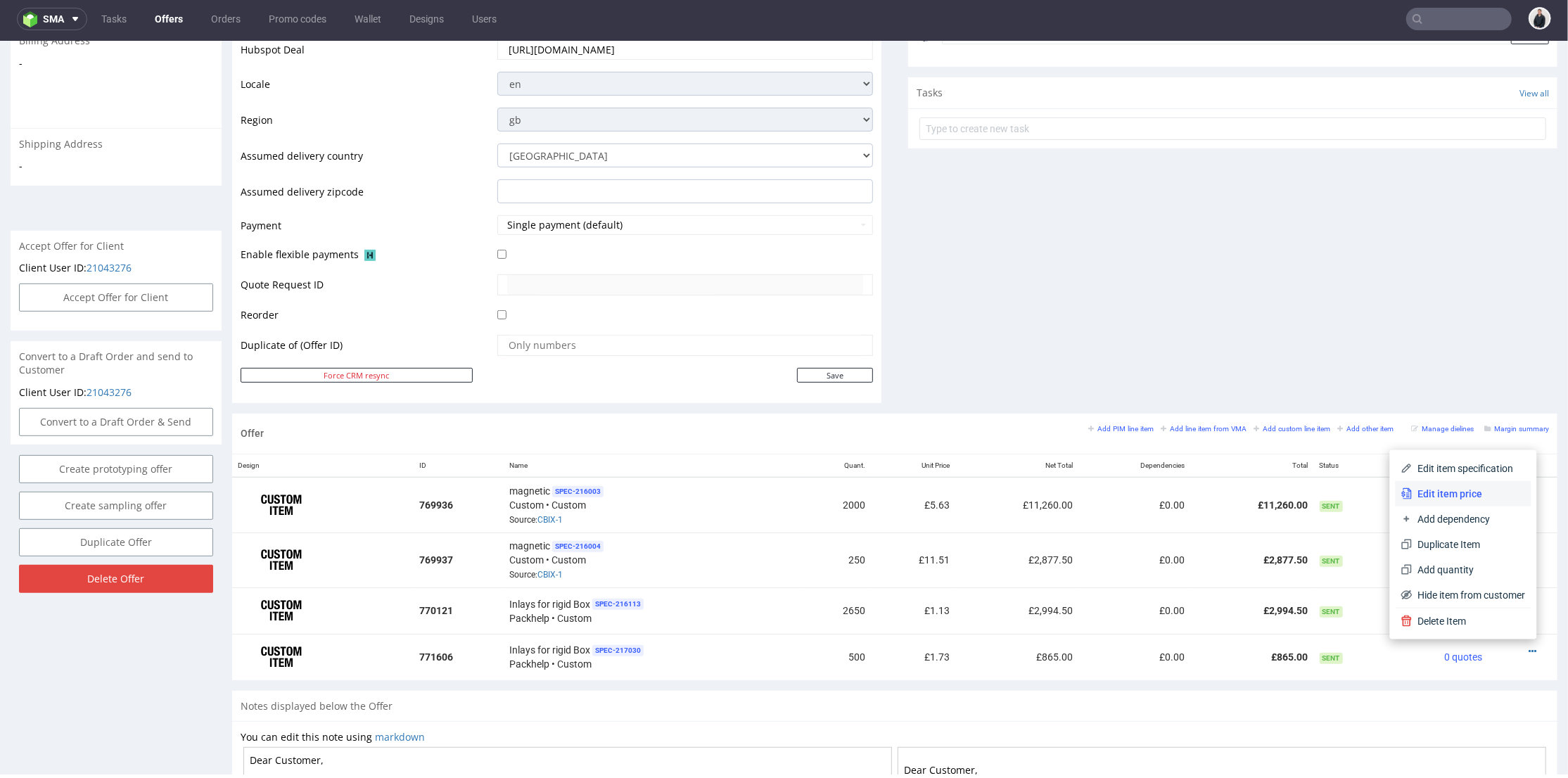
click at [1466, 490] on span "Edit item price" at bounding box center [1469, 493] width 113 height 14
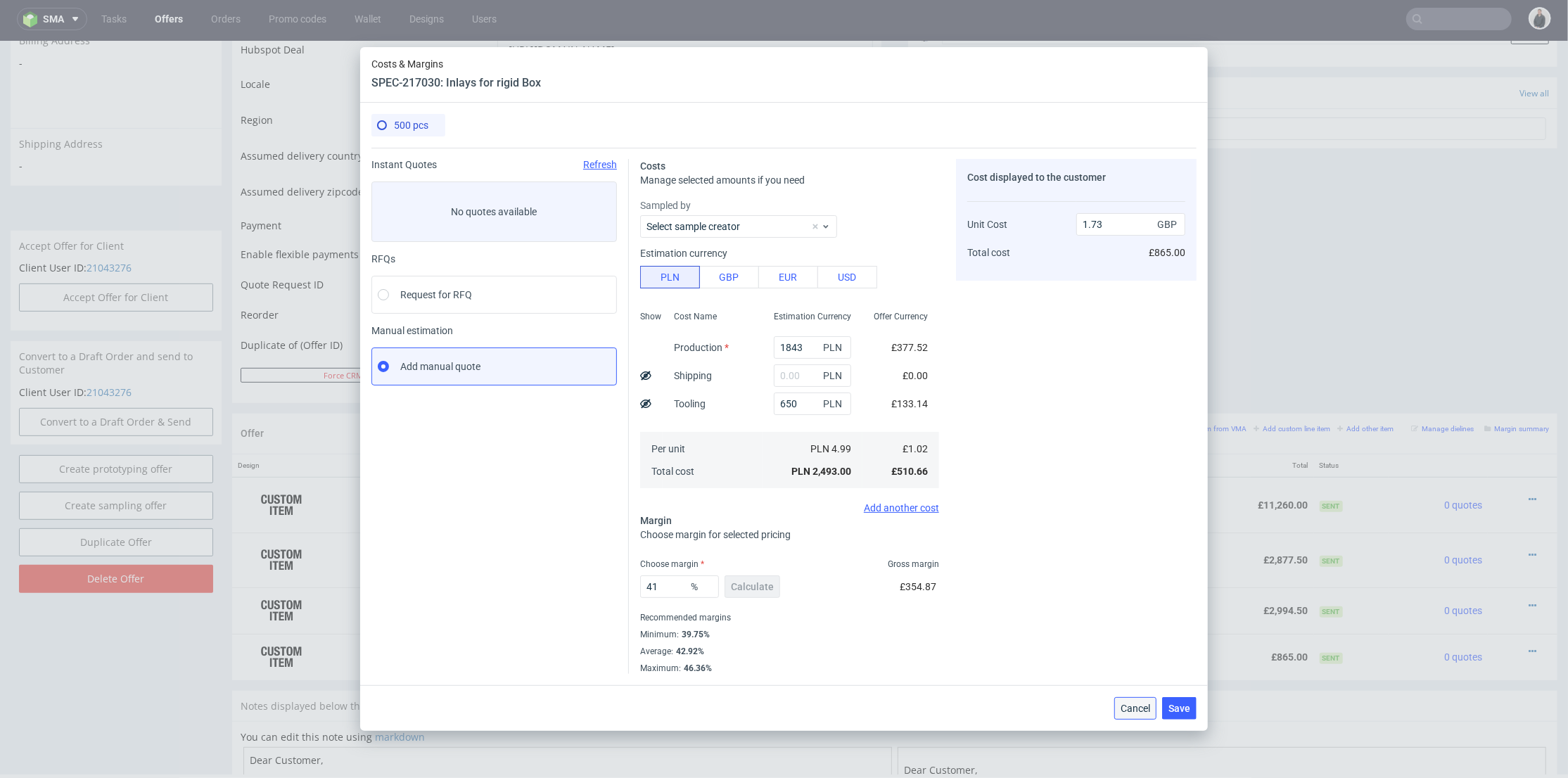
click at [1151, 718] on button "Cancel" at bounding box center [1136, 709] width 42 height 23
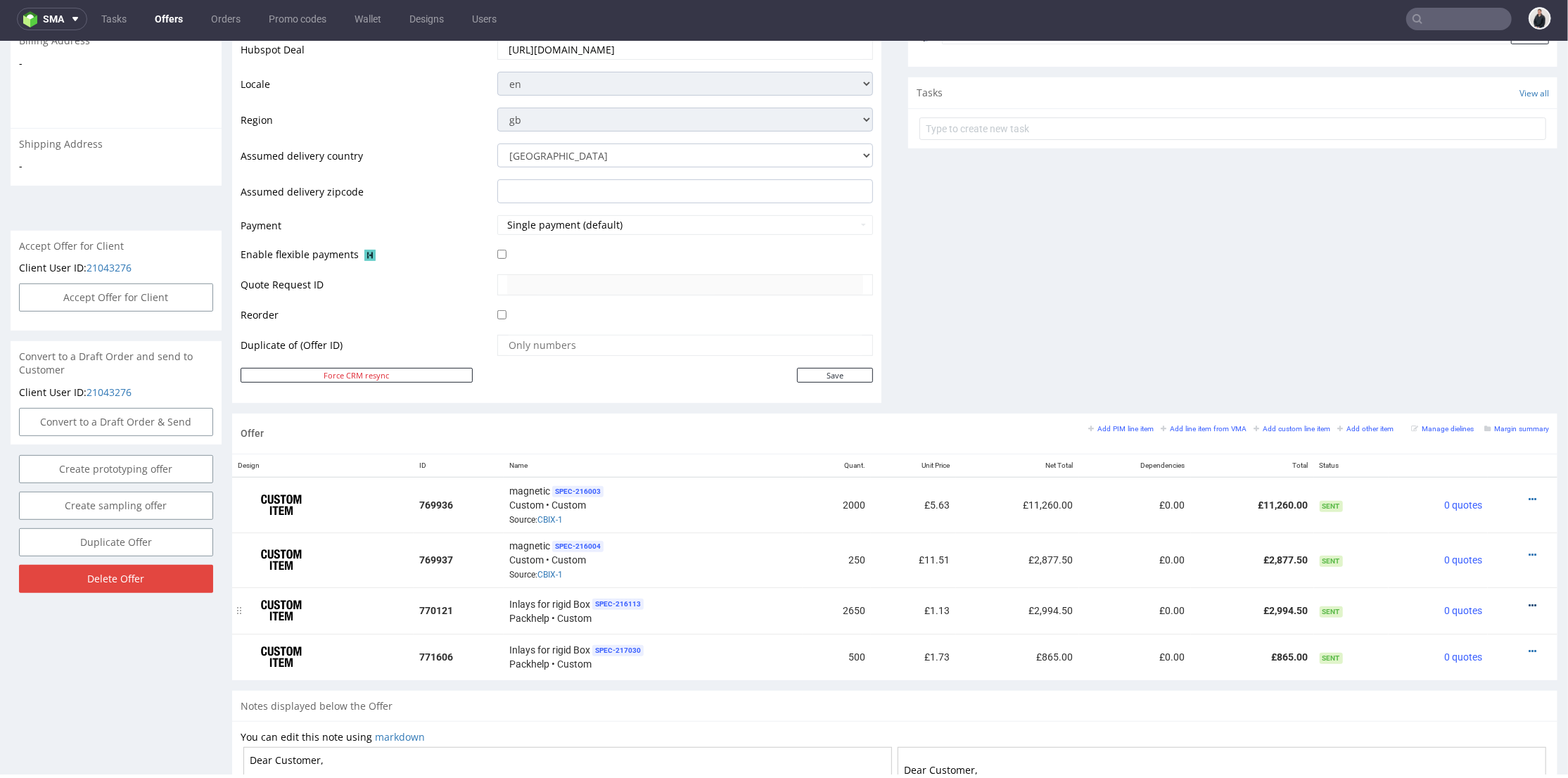
click at [1528, 600] on icon at bounding box center [1532, 605] width 8 height 10
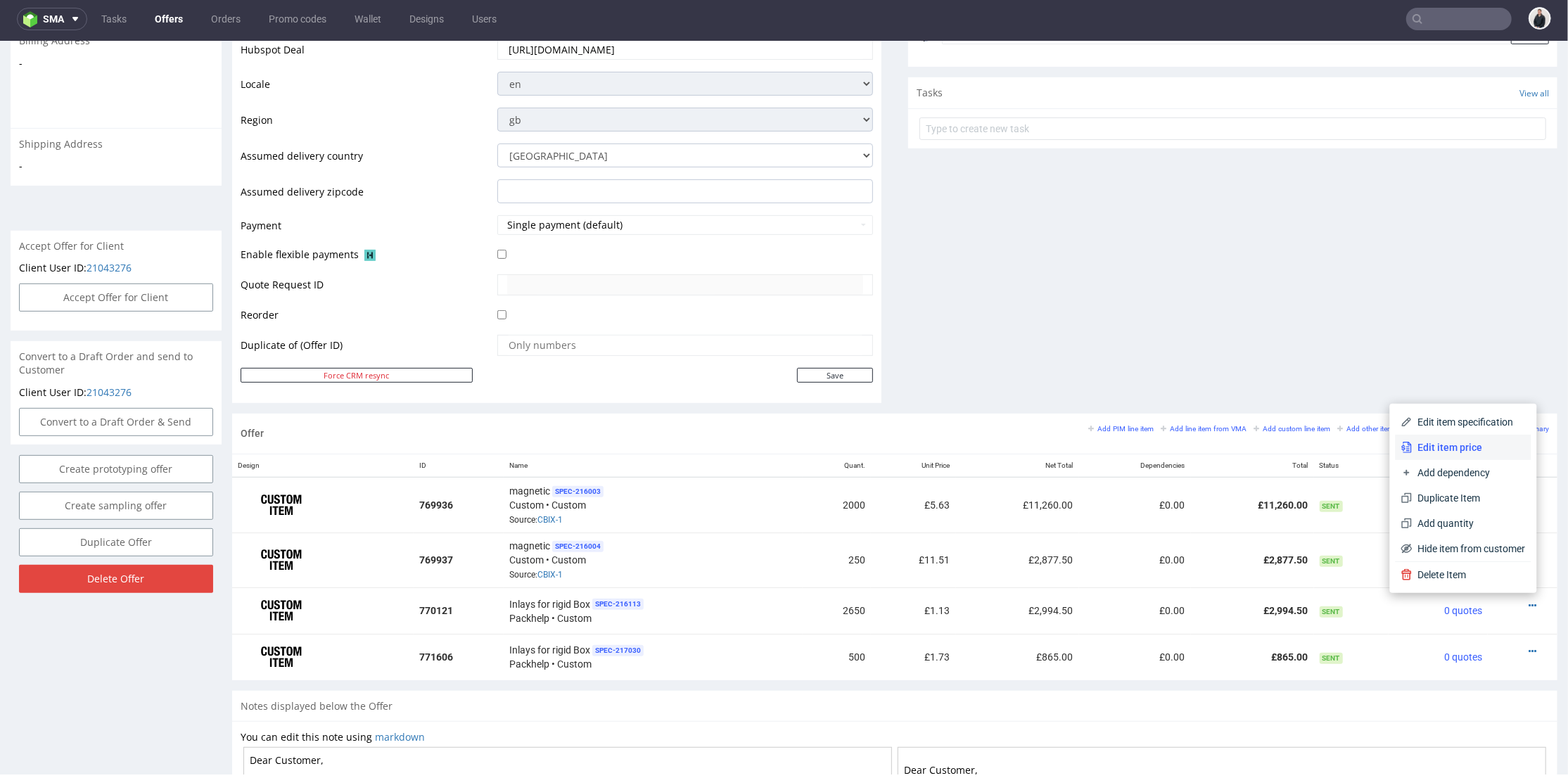
click at [1462, 446] on span "Edit item price" at bounding box center [1469, 447] width 113 height 14
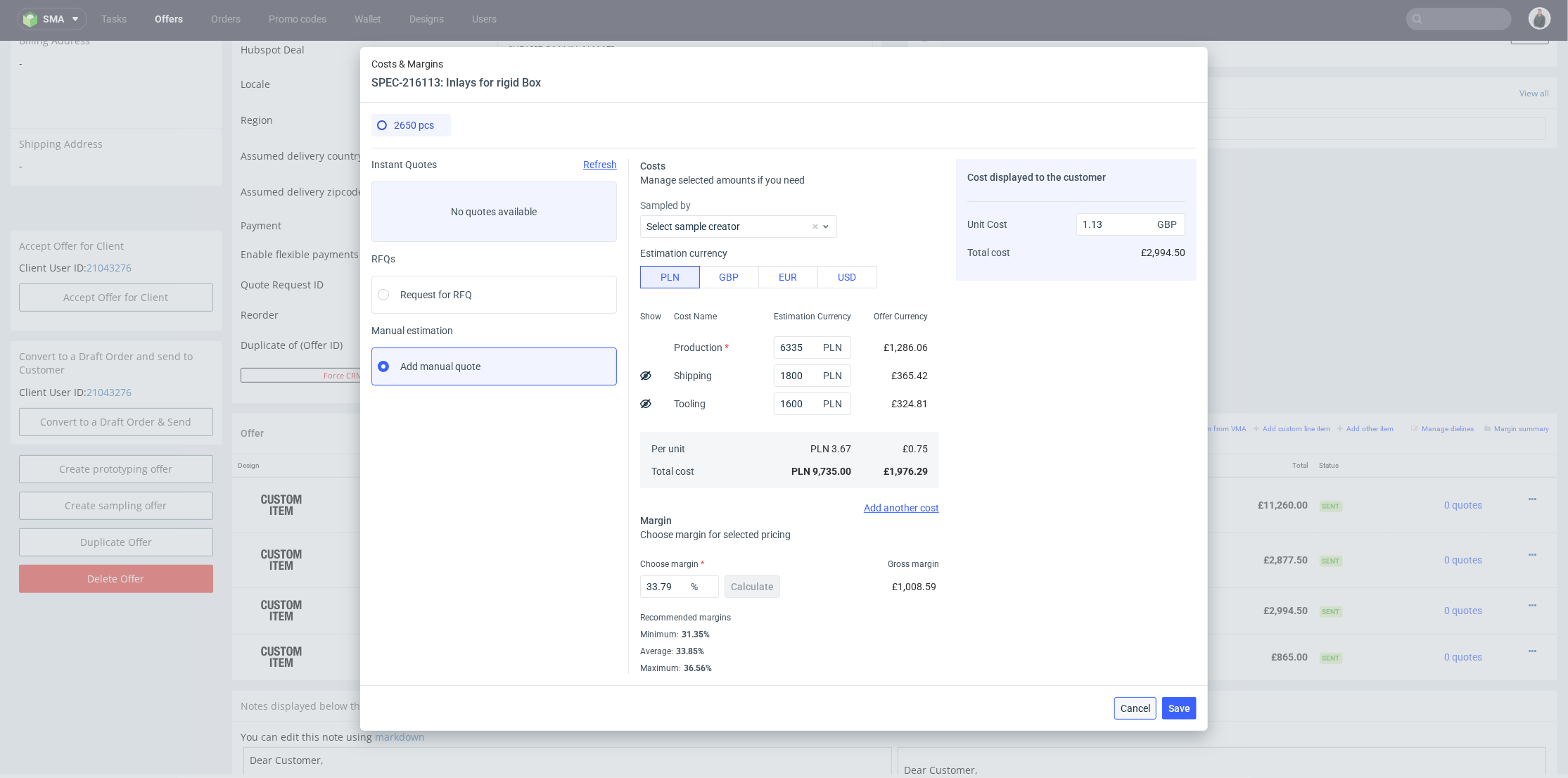
click at [1140, 713] on span "Cancel" at bounding box center [1135, 709] width 30 height 10
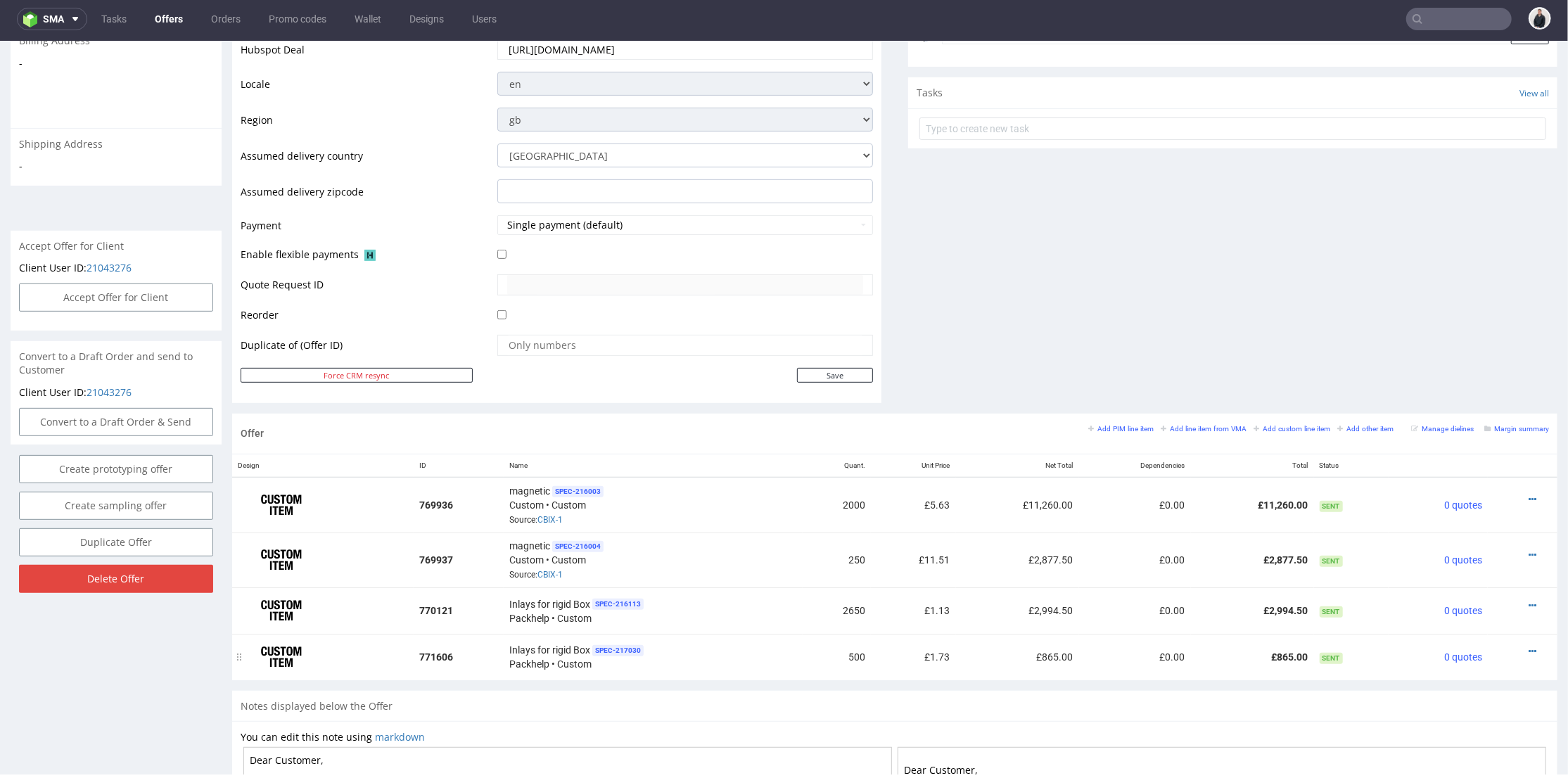
drag, startPoint x: 1513, startPoint y: 648, endPoint x: 1507, endPoint y: 639, distance: 10.8
click at [1528, 648] on icon at bounding box center [1532, 651] width 8 height 10
drag, startPoint x: 1461, startPoint y: 498, endPoint x: 1424, endPoint y: 486, distance: 38.9
click at [1461, 497] on span "Edit item price" at bounding box center [1469, 493] width 113 height 14
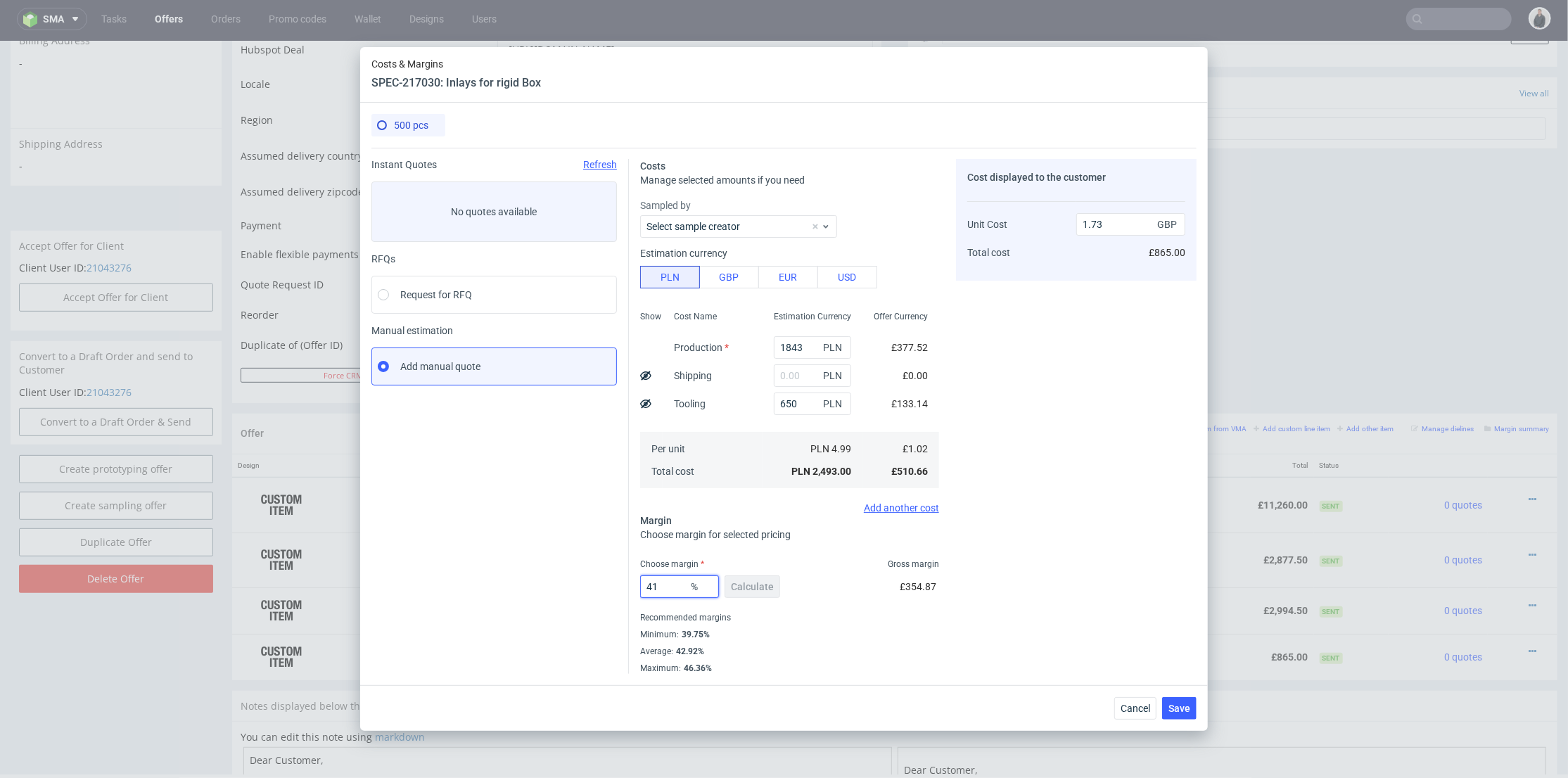
drag, startPoint x: 668, startPoint y: 577, endPoint x: 625, endPoint y: 578, distance: 43.0
click at [625, 578] on div "Instant Quotes Refresh No quotes available RFQs Request for RFQ Manual estimati…" at bounding box center [784, 411] width 825 height 527
type input "434"
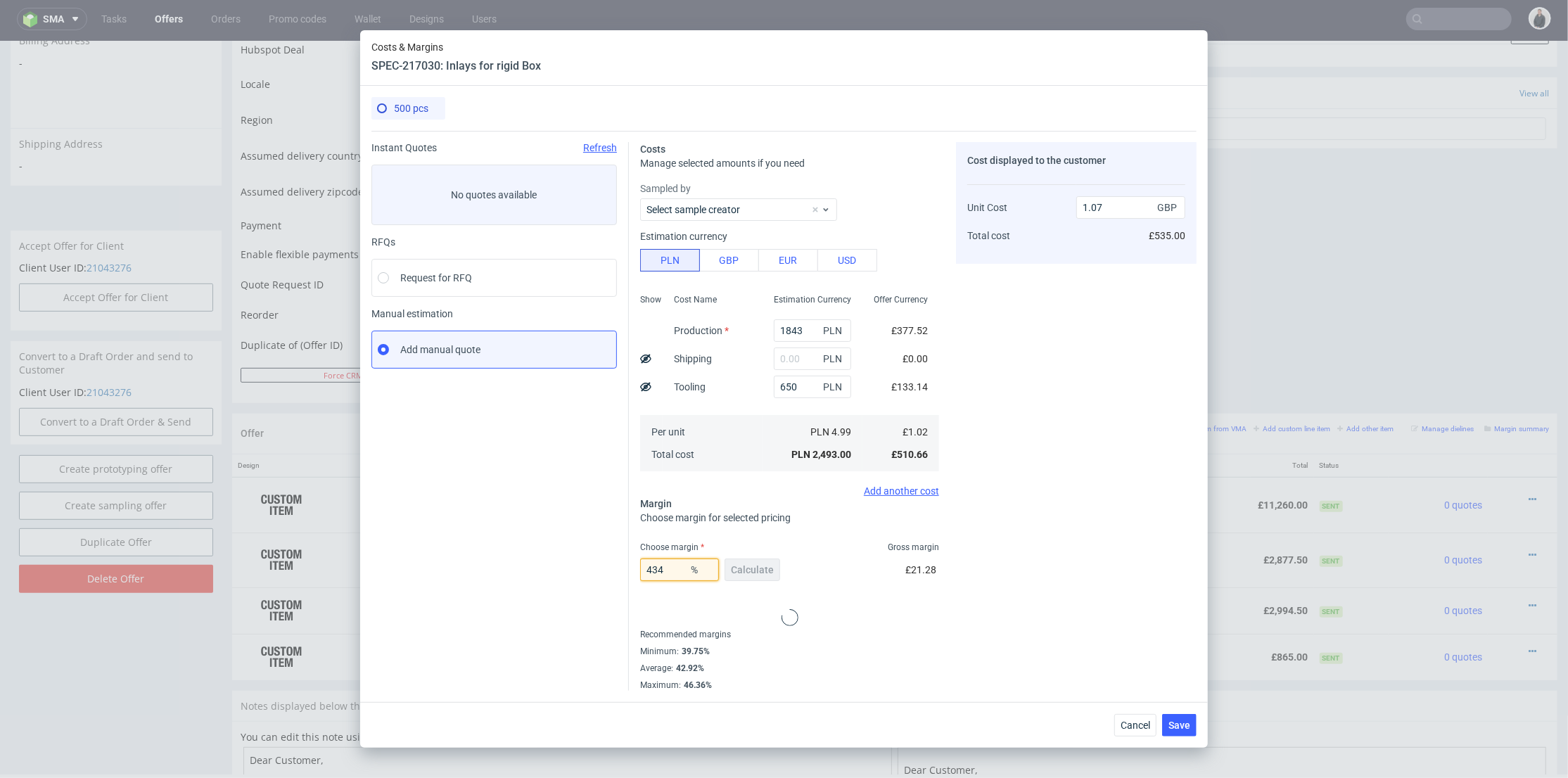
type input "-0.3"
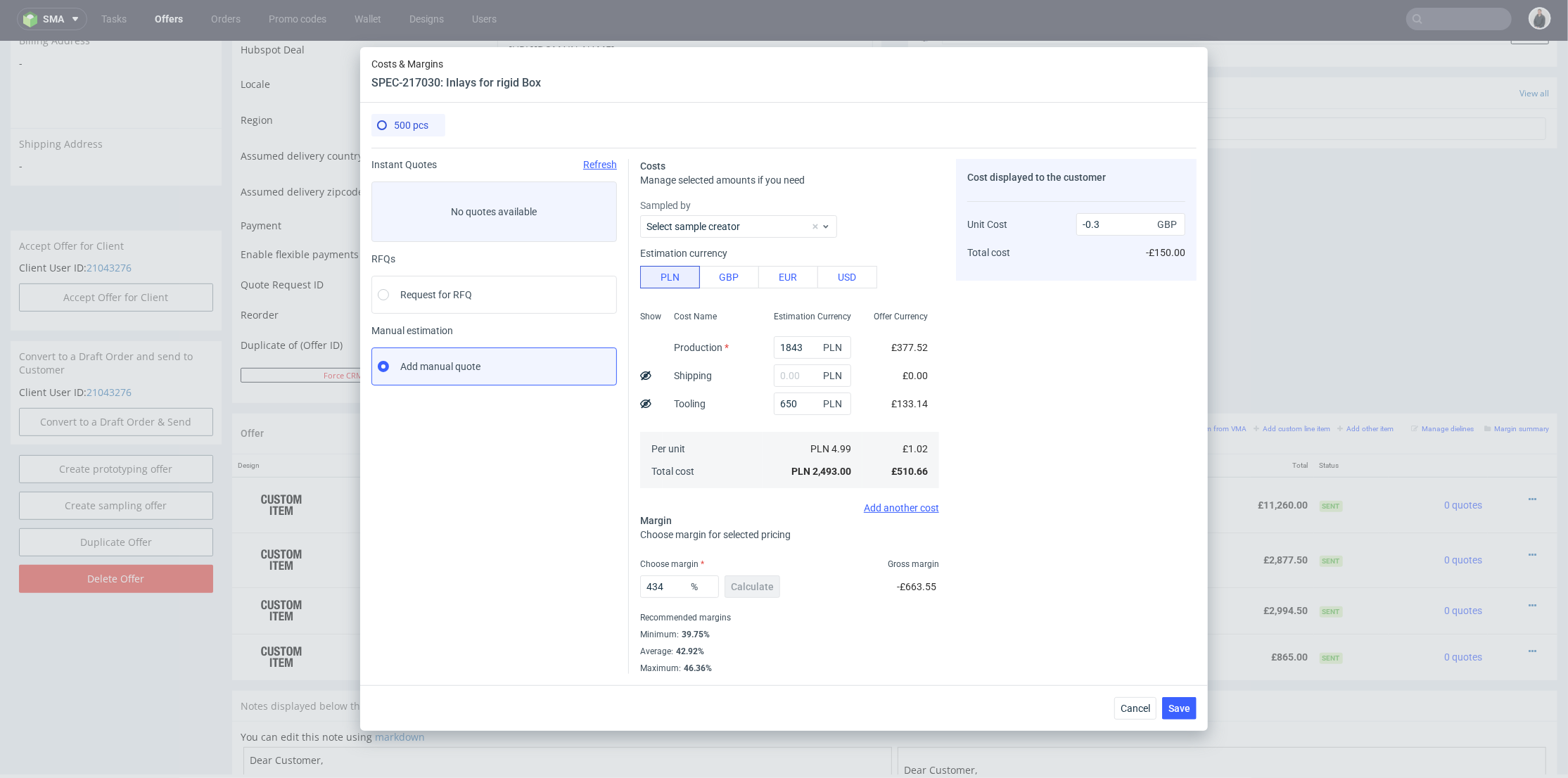
click at [793, 589] on div "434 % Calculate -£663.55" at bounding box center [789, 589] width 299 height 40
click at [667, 586] on input "434" at bounding box center [679, 587] width 79 height 23
type input "43"
click at [858, 588] on div "43 % Calculate -£663.55" at bounding box center [789, 589] width 299 height 40
type input "1.8"
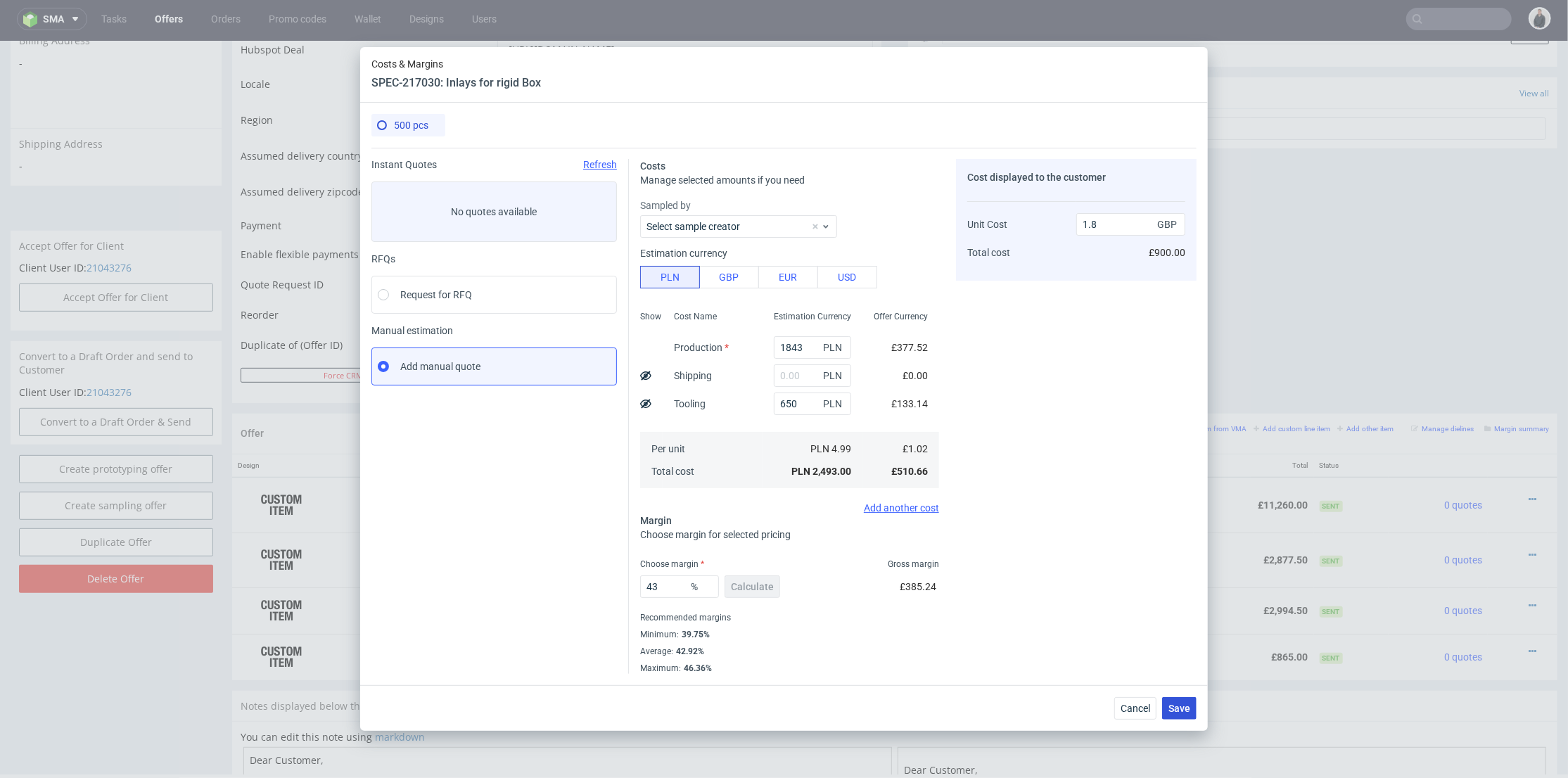
drag, startPoint x: 1177, startPoint y: 708, endPoint x: 1075, endPoint y: 604, distance: 145.7
click at [1177, 708] on span "Save" at bounding box center [1180, 709] width 22 height 10
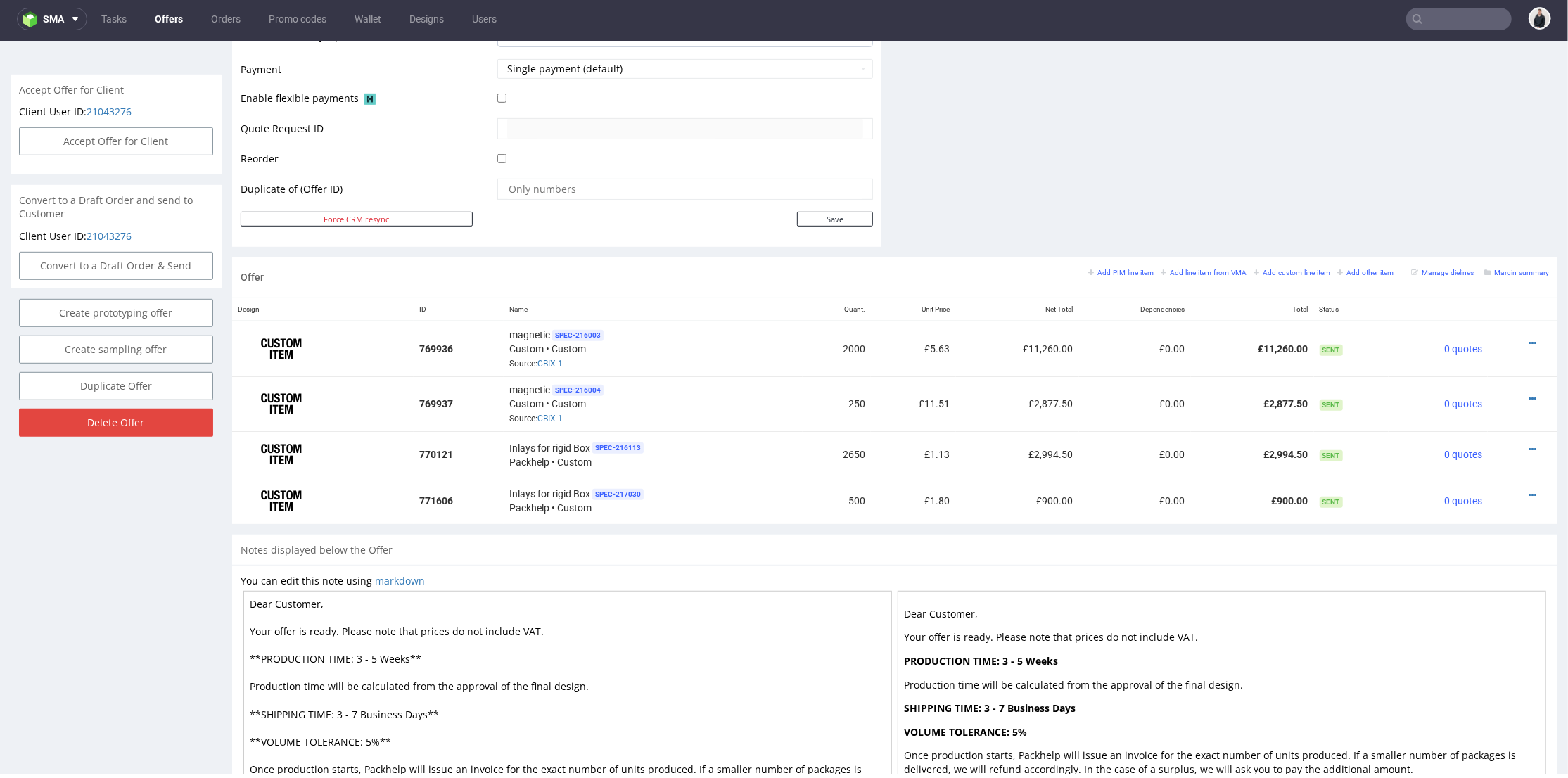
scroll to position [0, 0]
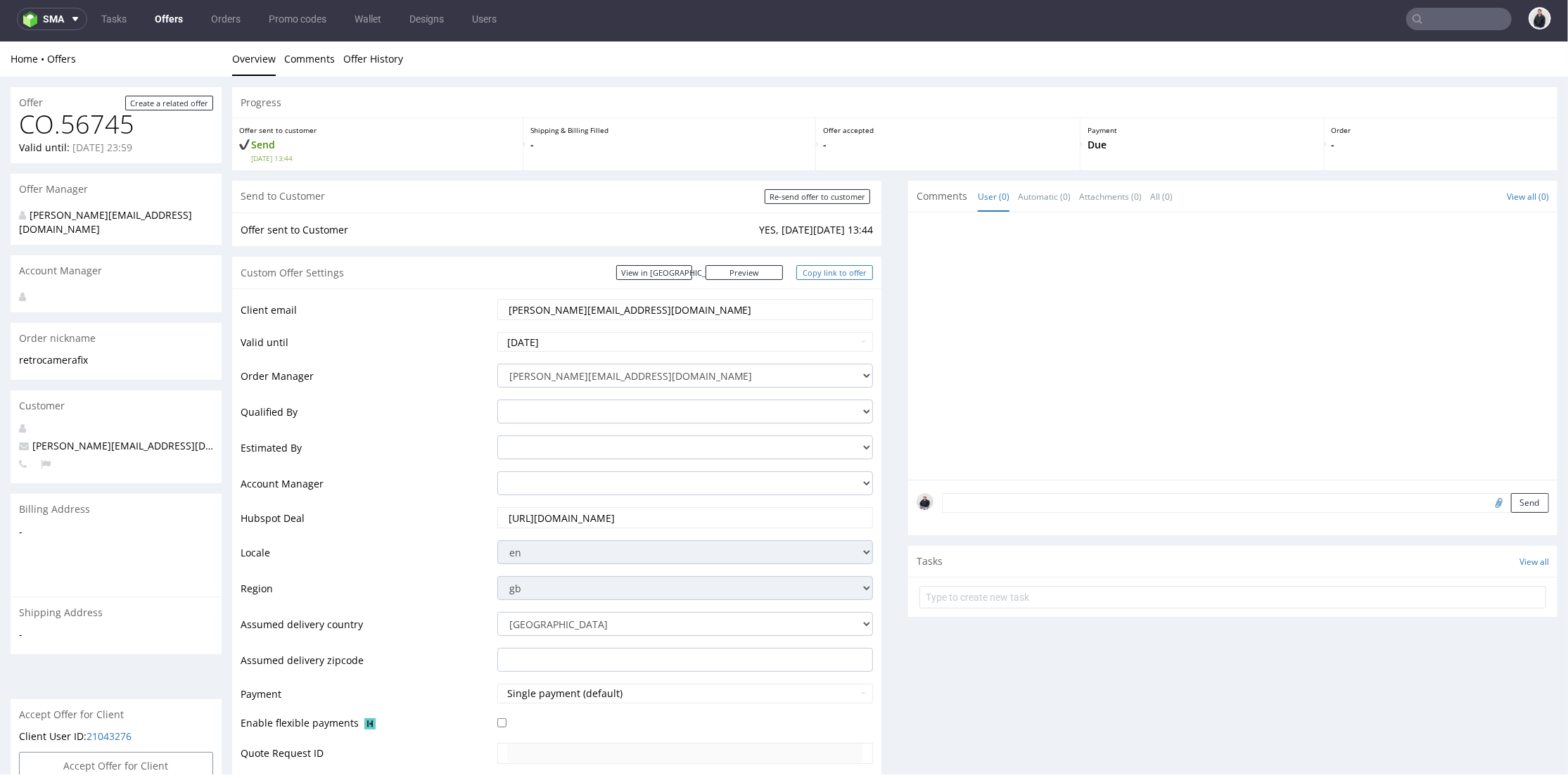
click at [828, 271] on link "Copy link to offer" at bounding box center [834, 272] width 77 height 14
click at [818, 200] on input "Re-send offer to customer" at bounding box center [817, 196] width 106 height 14
type input "In progress..."
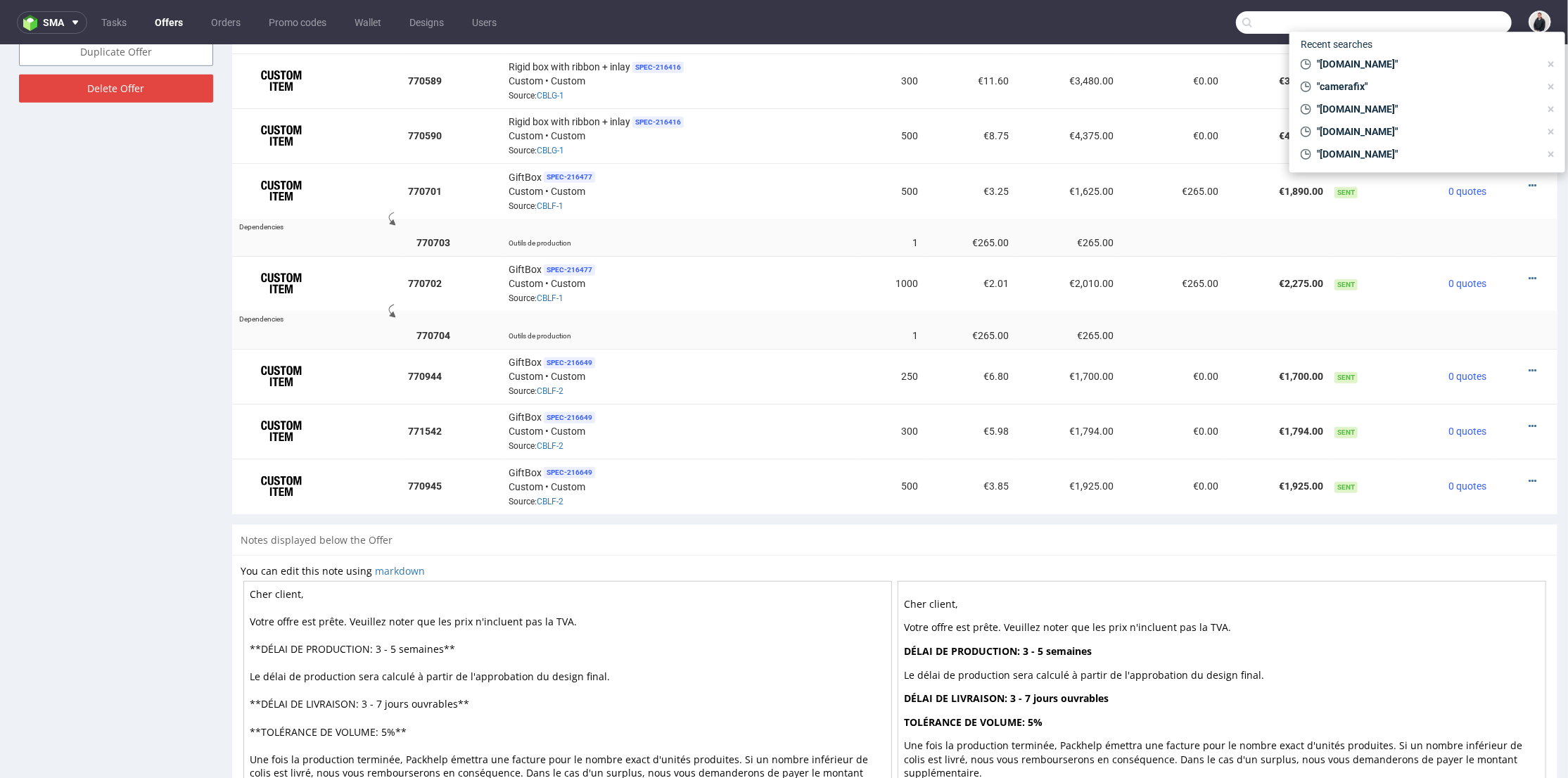
scroll to position [4, 0]
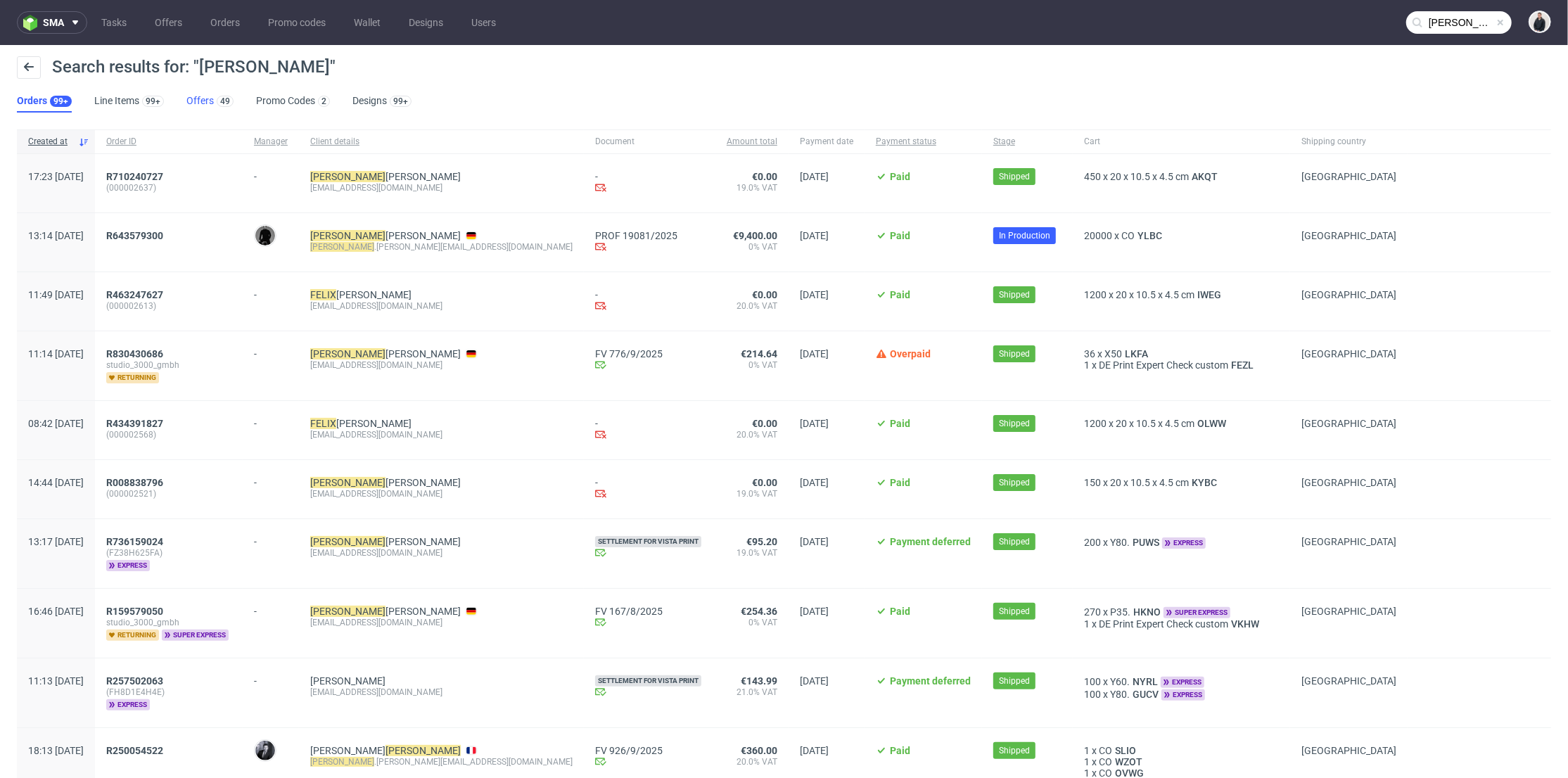
click at [208, 102] on link "Offers 49" at bounding box center [210, 101] width 47 height 23
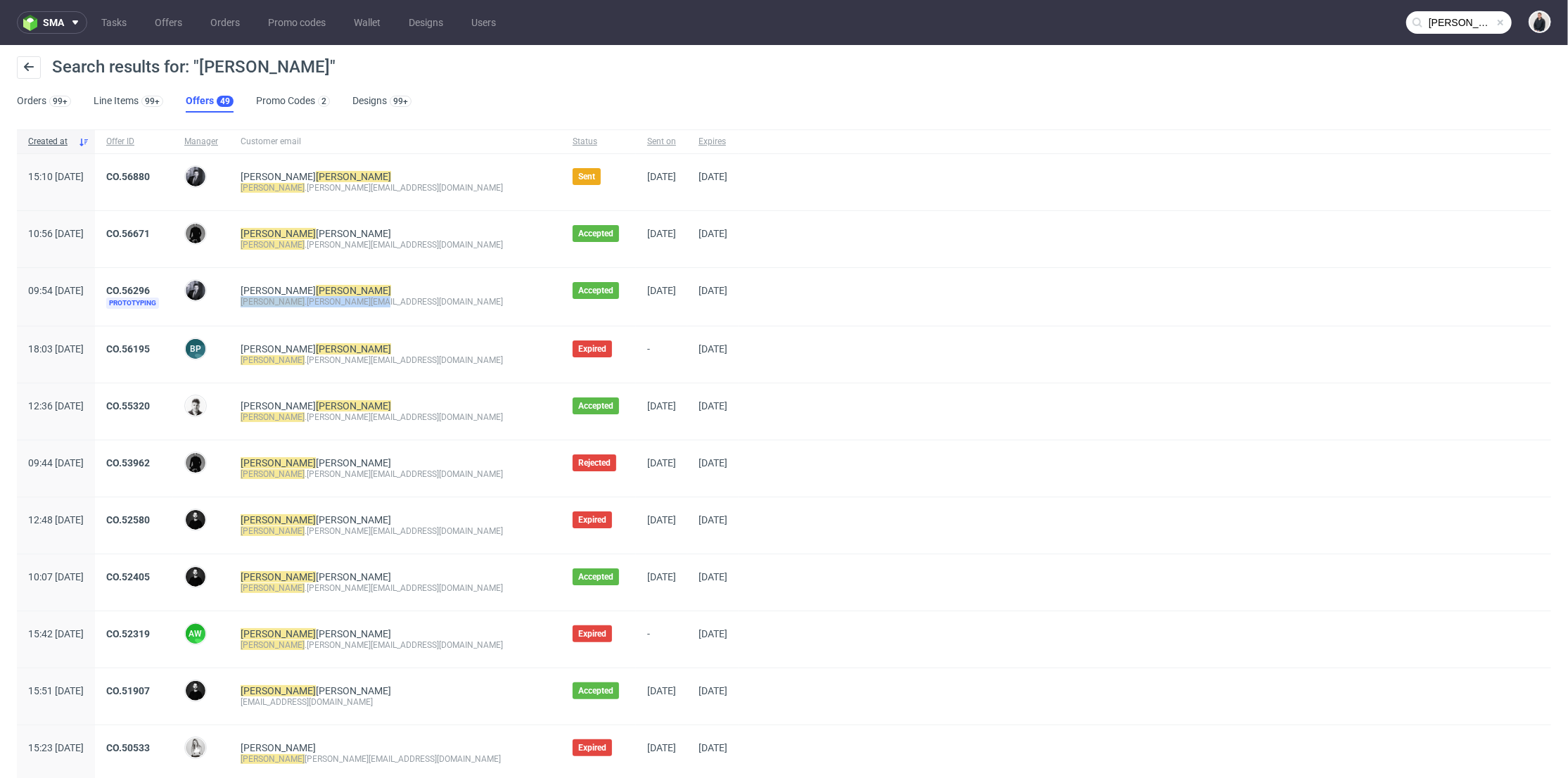
drag, startPoint x: 378, startPoint y: 303, endPoint x: 283, endPoint y: 305, distance: 95.0
click at [283, 305] on div "Le [PERSON_NAME] [PERSON_NAME] .[PERSON_NAME][EMAIL_ADDRESS][DOMAIN_NAME]" at bounding box center [395, 297] width 332 height 58
click at [361, 307] on span "Le [PERSON_NAME] [PERSON_NAME] .[PERSON_NAME][EMAIL_ADDRESS][DOMAIN_NAME]" at bounding box center [395, 297] width 310 height 24
click at [380, 302] on div "[PERSON_NAME] .[PERSON_NAME][EMAIL_ADDRESS][DOMAIN_NAME]" at bounding box center [395, 301] width 310 height 11
drag, startPoint x: 382, startPoint y: 302, endPoint x: 329, endPoint y: 302, distance: 53.0
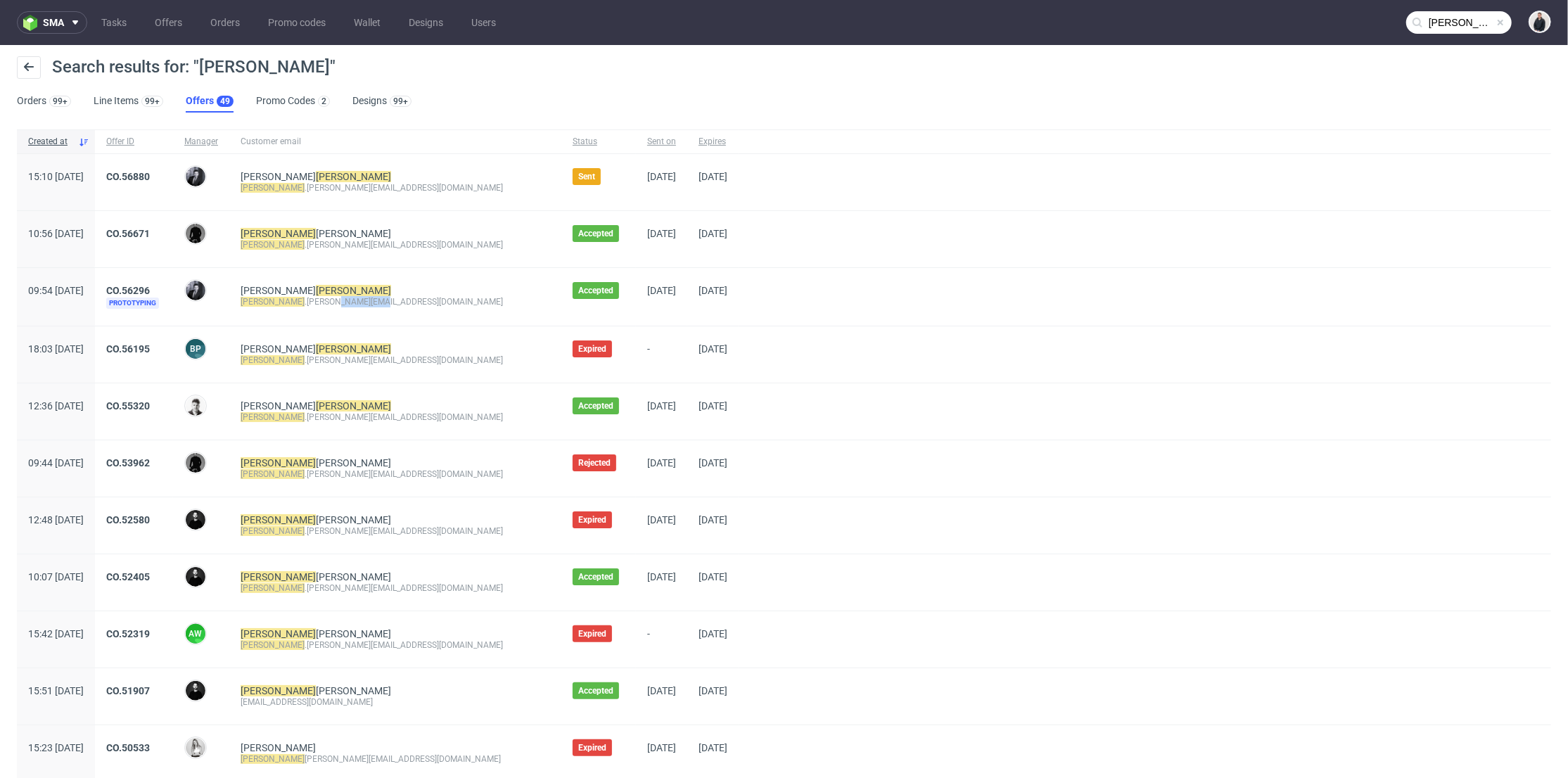
click at [329, 302] on div "[PERSON_NAME] .[PERSON_NAME][EMAIL_ADDRESS][DOMAIN_NAME]" at bounding box center [395, 301] width 310 height 11
copy div "[DOMAIN_NAME]"
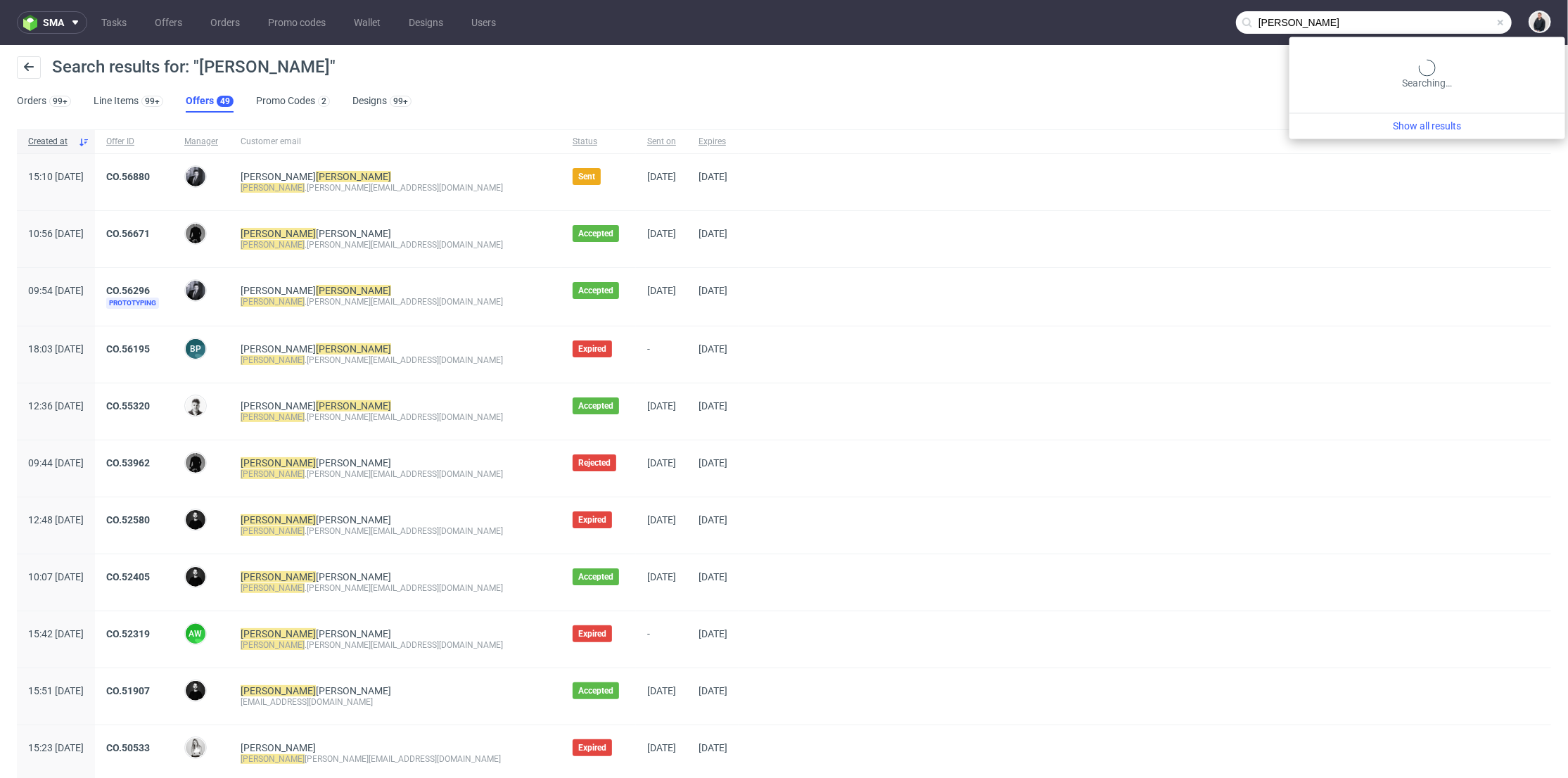
click at [1454, 24] on input "[PERSON_NAME]" at bounding box center [1373, 22] width 276 height 23
paste input "[DOMAIN_NAME]"
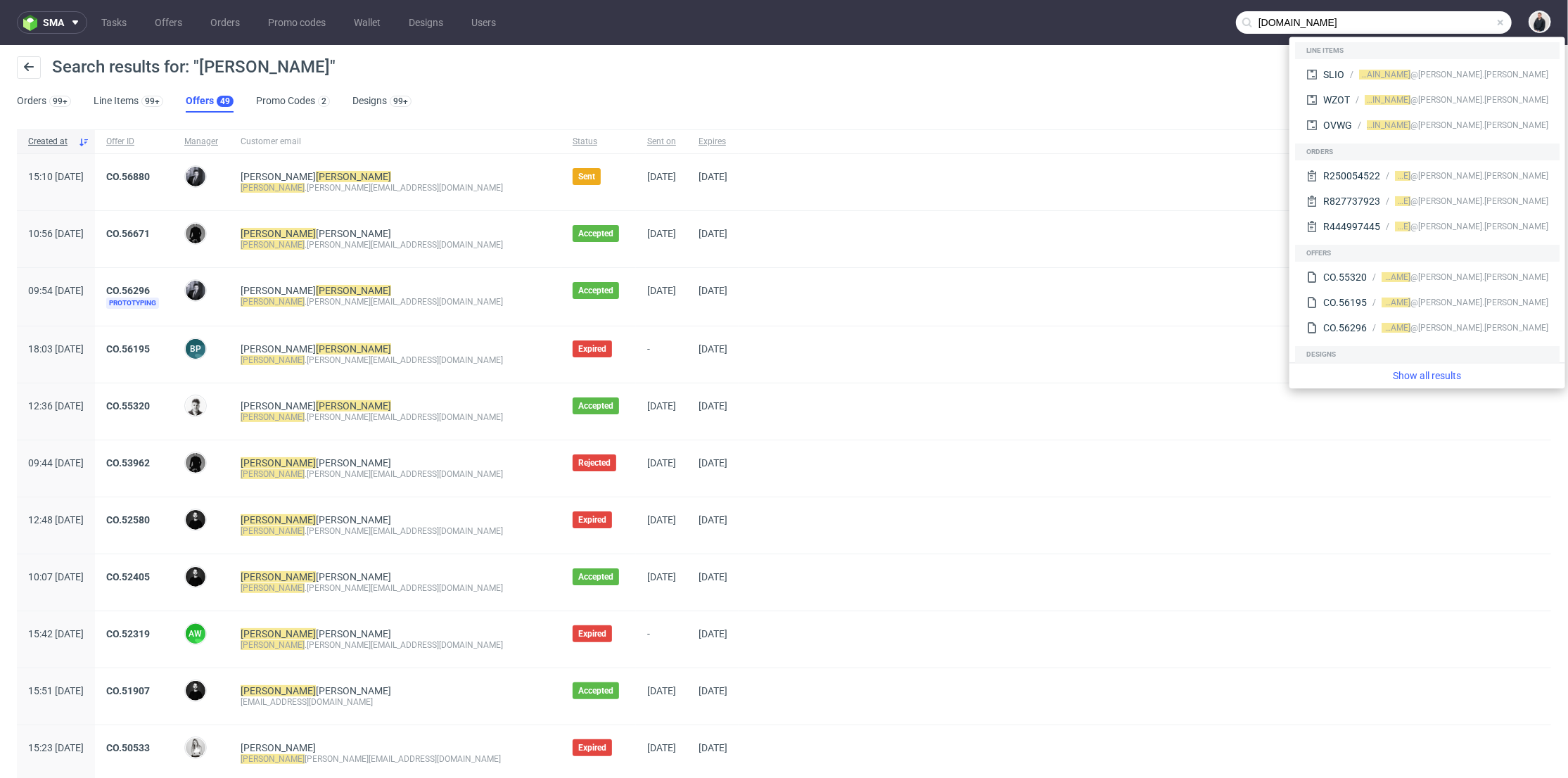
type input "[DOMAIN_NAME]"
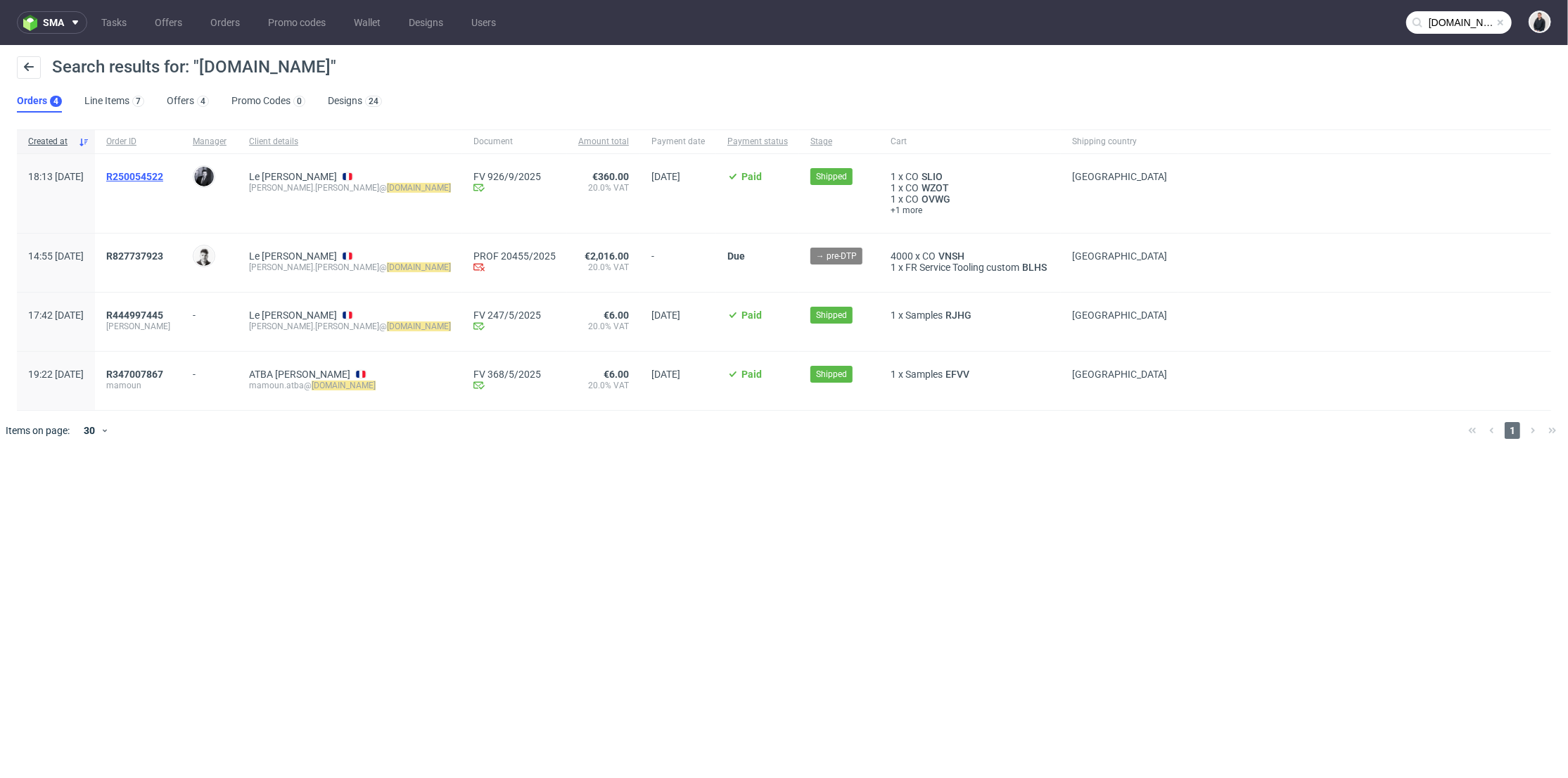
click at [163, 174] on span "R250054522" at bounding box center [135, 176] width 57 height 11
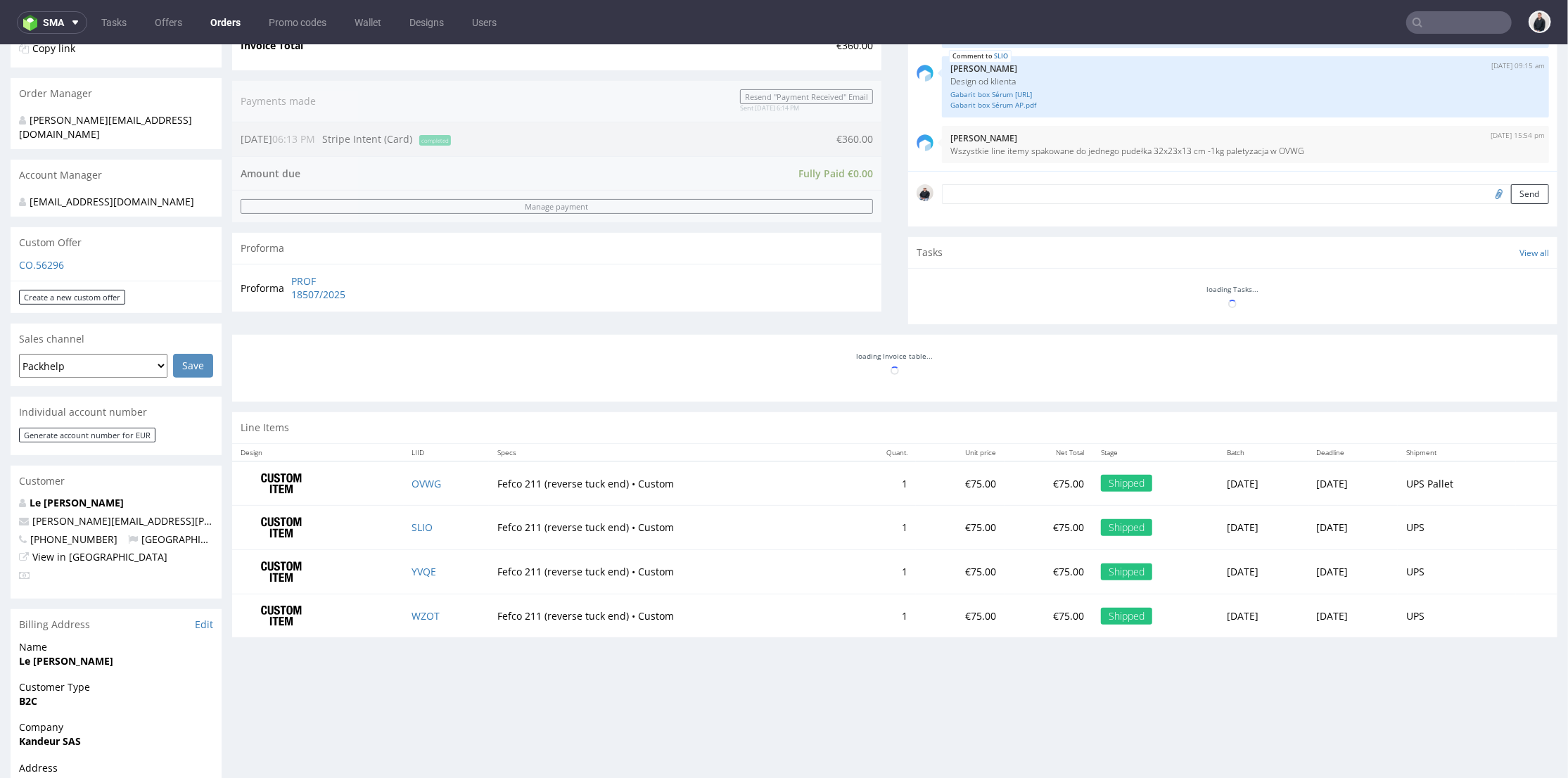
scroll to position [469, 0]
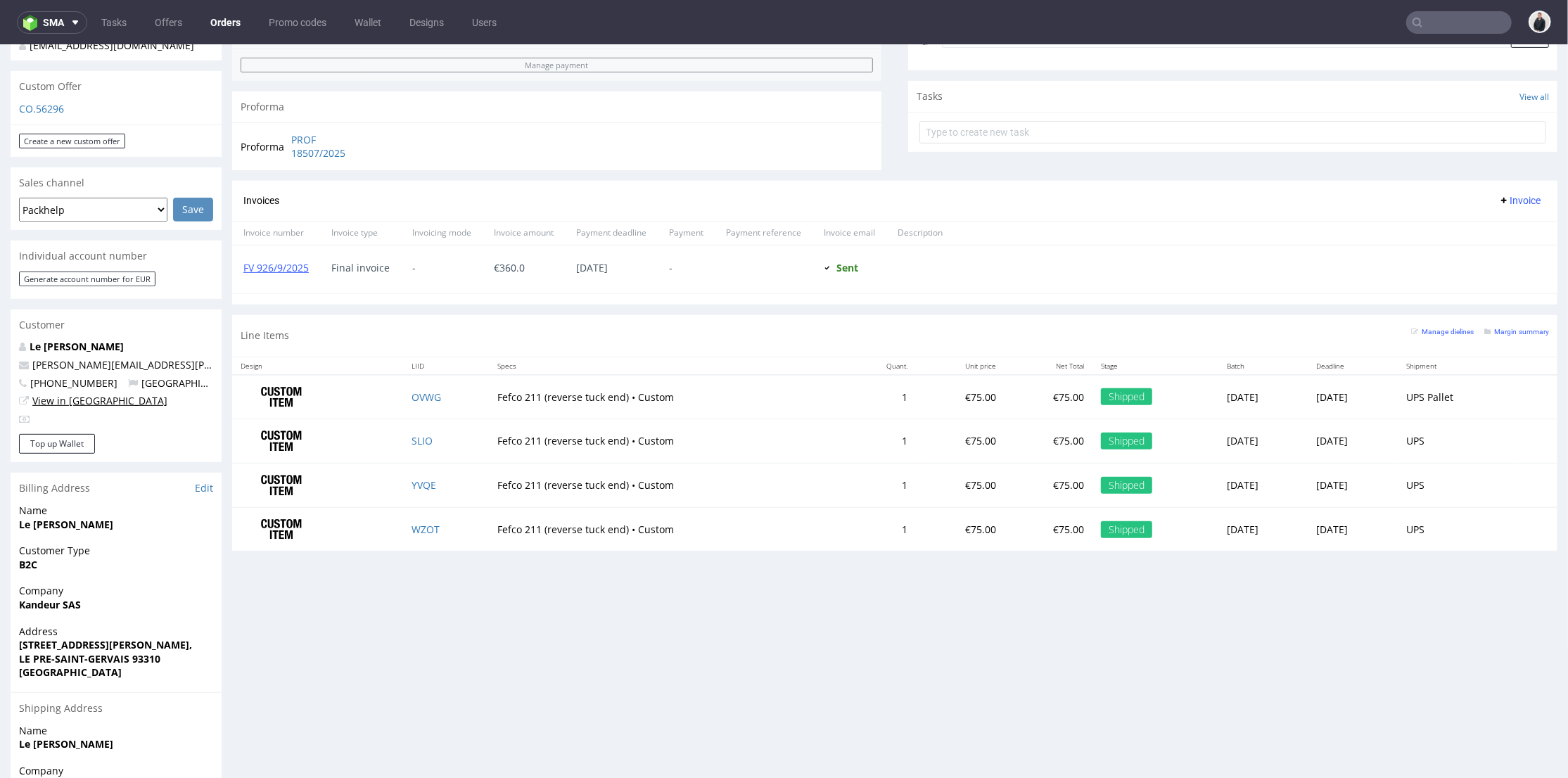
click at [70, 394] on link "View in [GEOGRAPHIC_DATA]" at bounding box center [100, 400] width 135 height 14
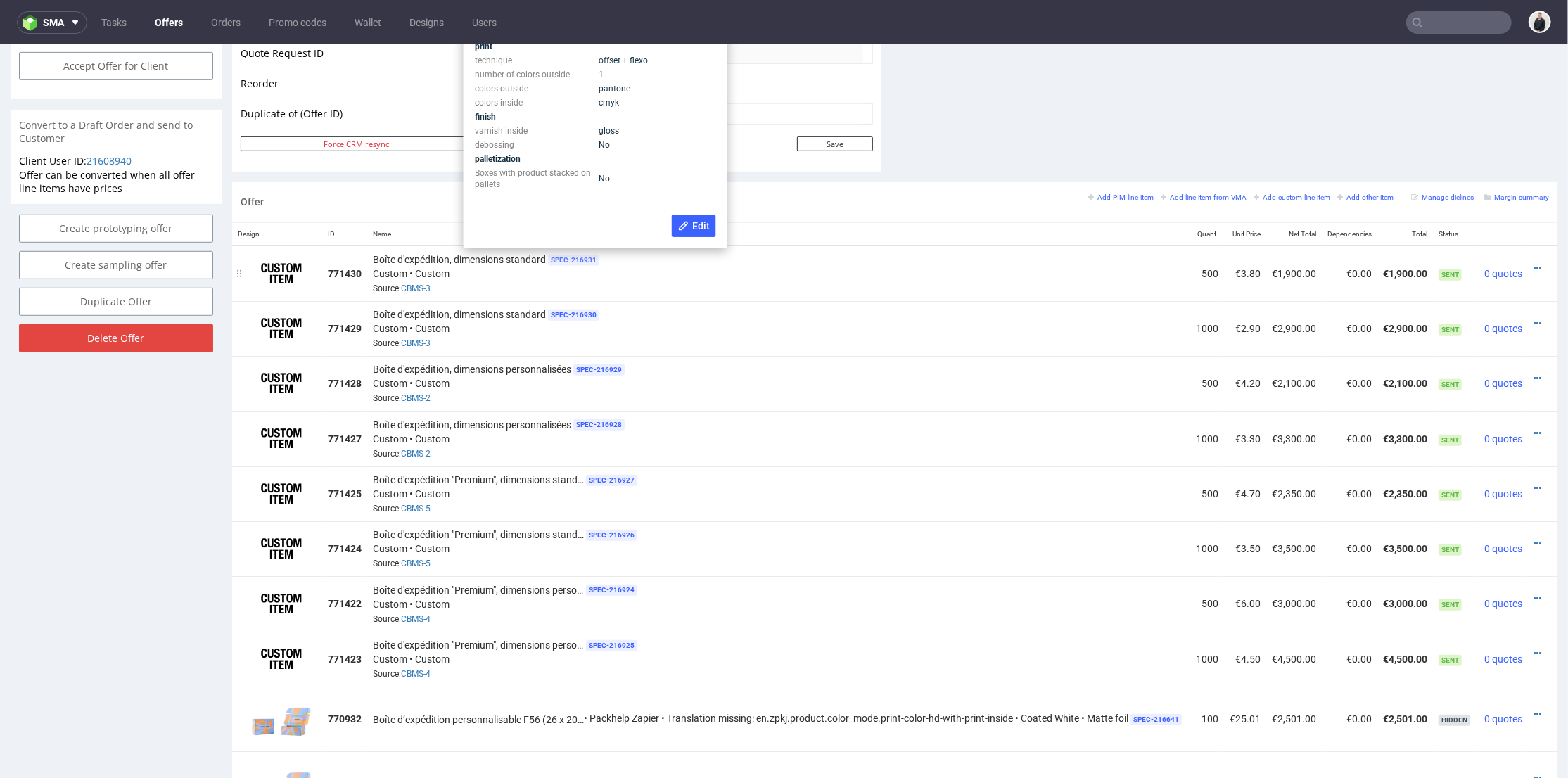
scroll to position [625, 0]
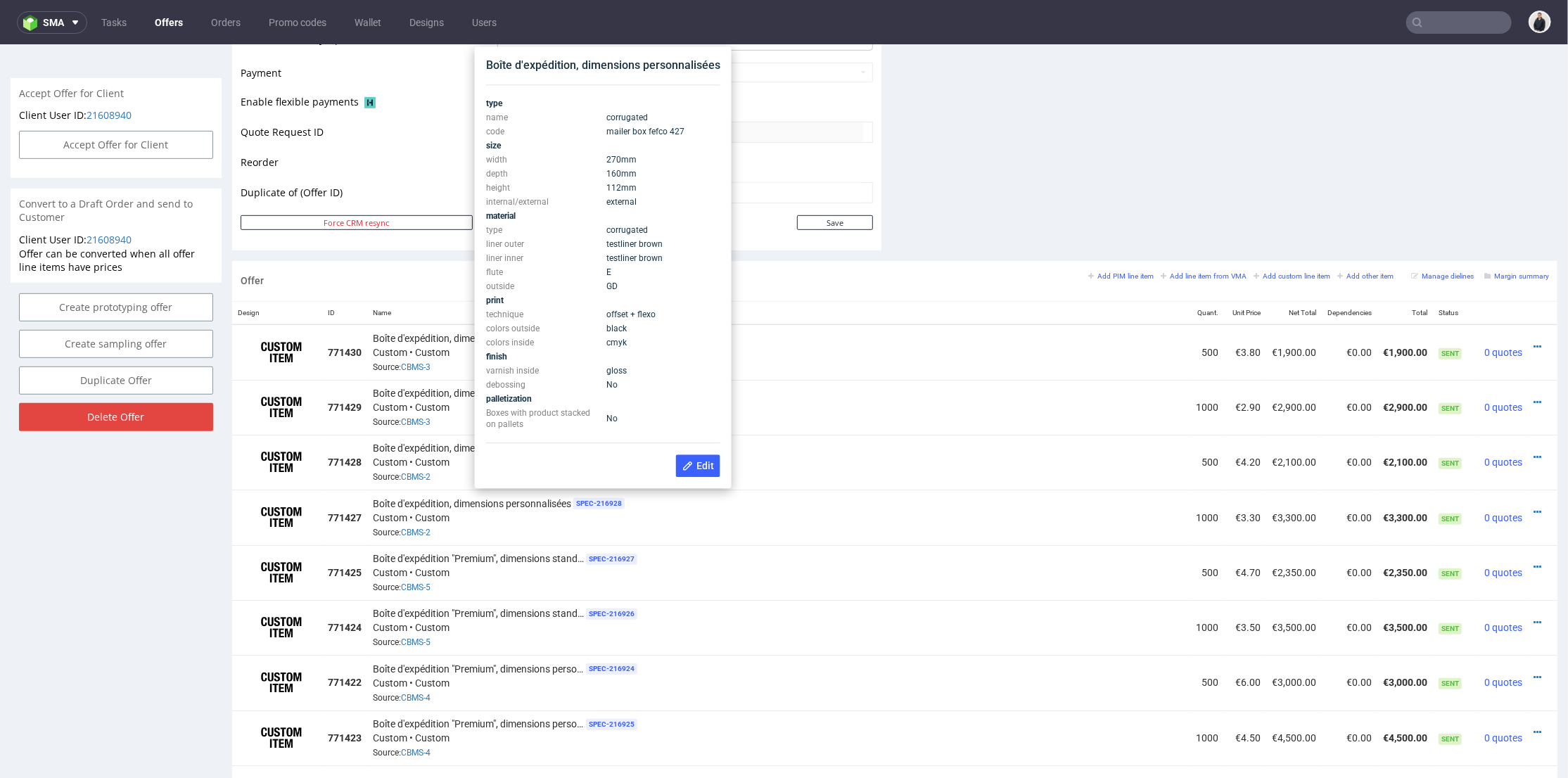
click at [811, 269] on div "Offer Add PIM line item Add line item from VMA Add custom line item Add other i…" at bounding box center [894, 280] width 1325 height 40
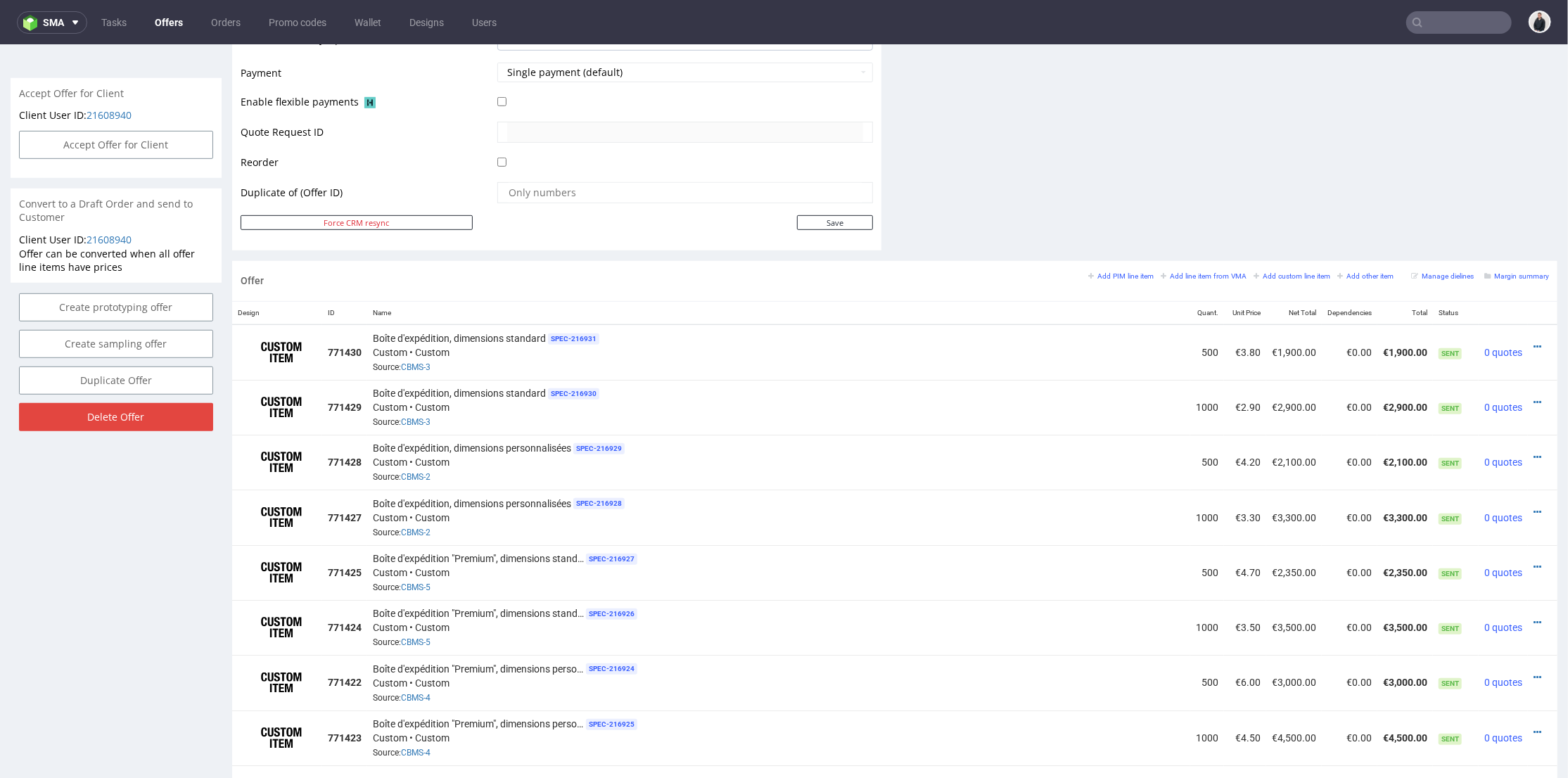
click at [694, 298] on div "Offer Add PIM line item Add line item from VMA Add custom line item Add other i…" at bounding box center [894, 280] width 1325 height 40
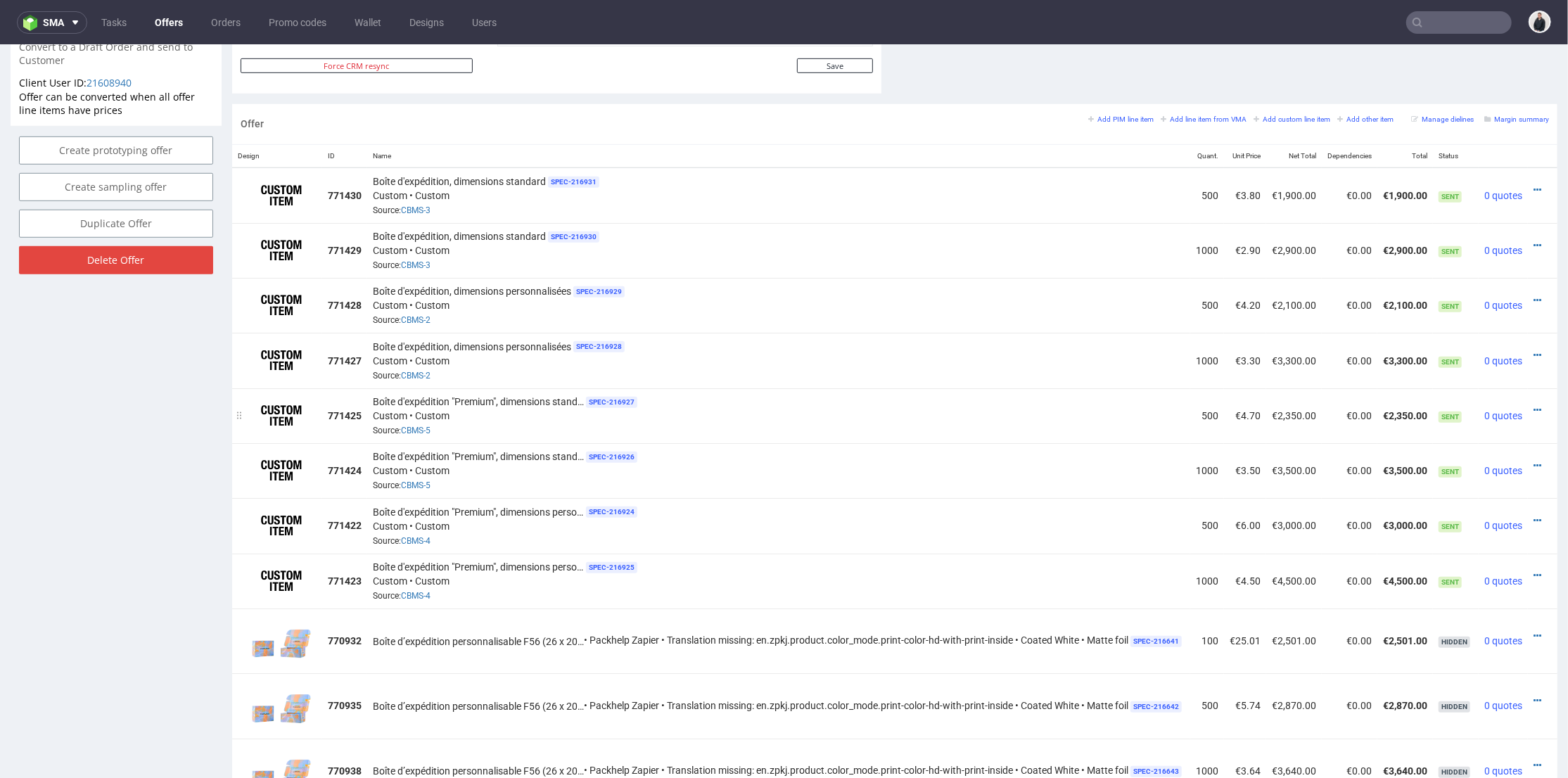
scroll to position [704, 0]
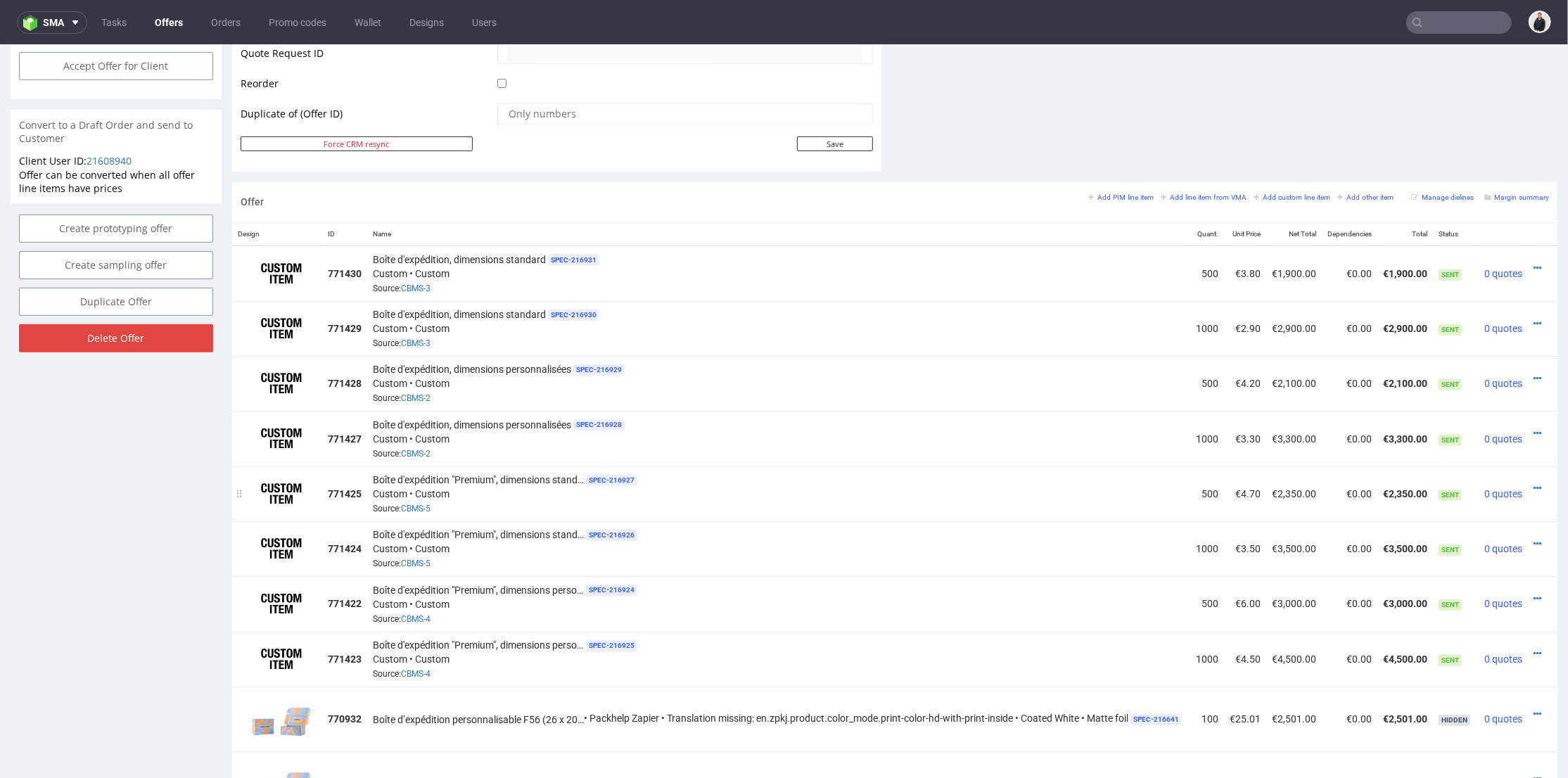
drag, startPoint x: 765, startPoint y: 480, endPoint x: 894, endPoint y: 472, distance: 129.2
click at [1528, 318] on icon at bounding box center [1532, 323] width 8 height 10
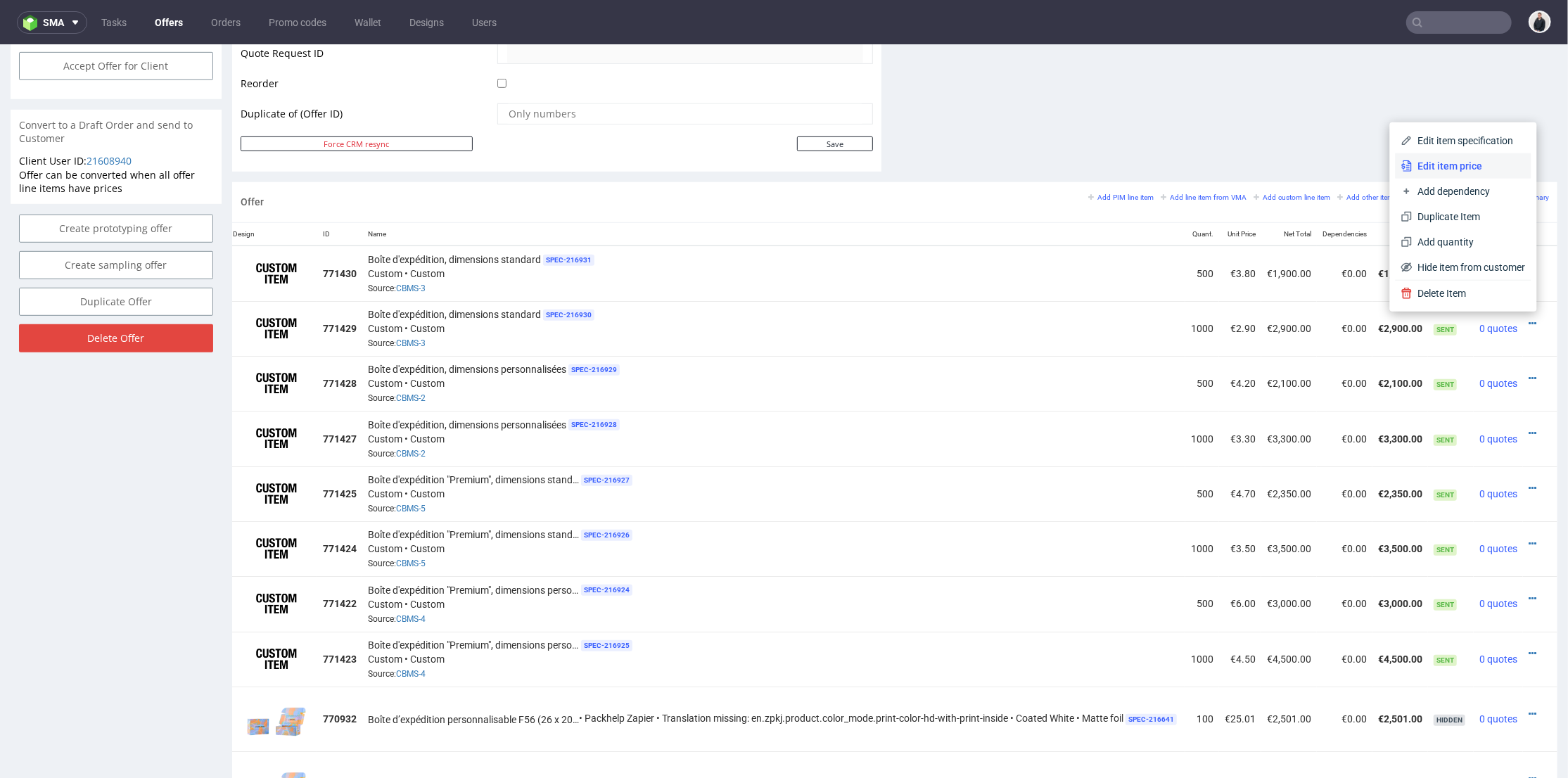
click at [1439, 172] on span "Edit item price" at bounding box center [1469, 165] width 113 height 14
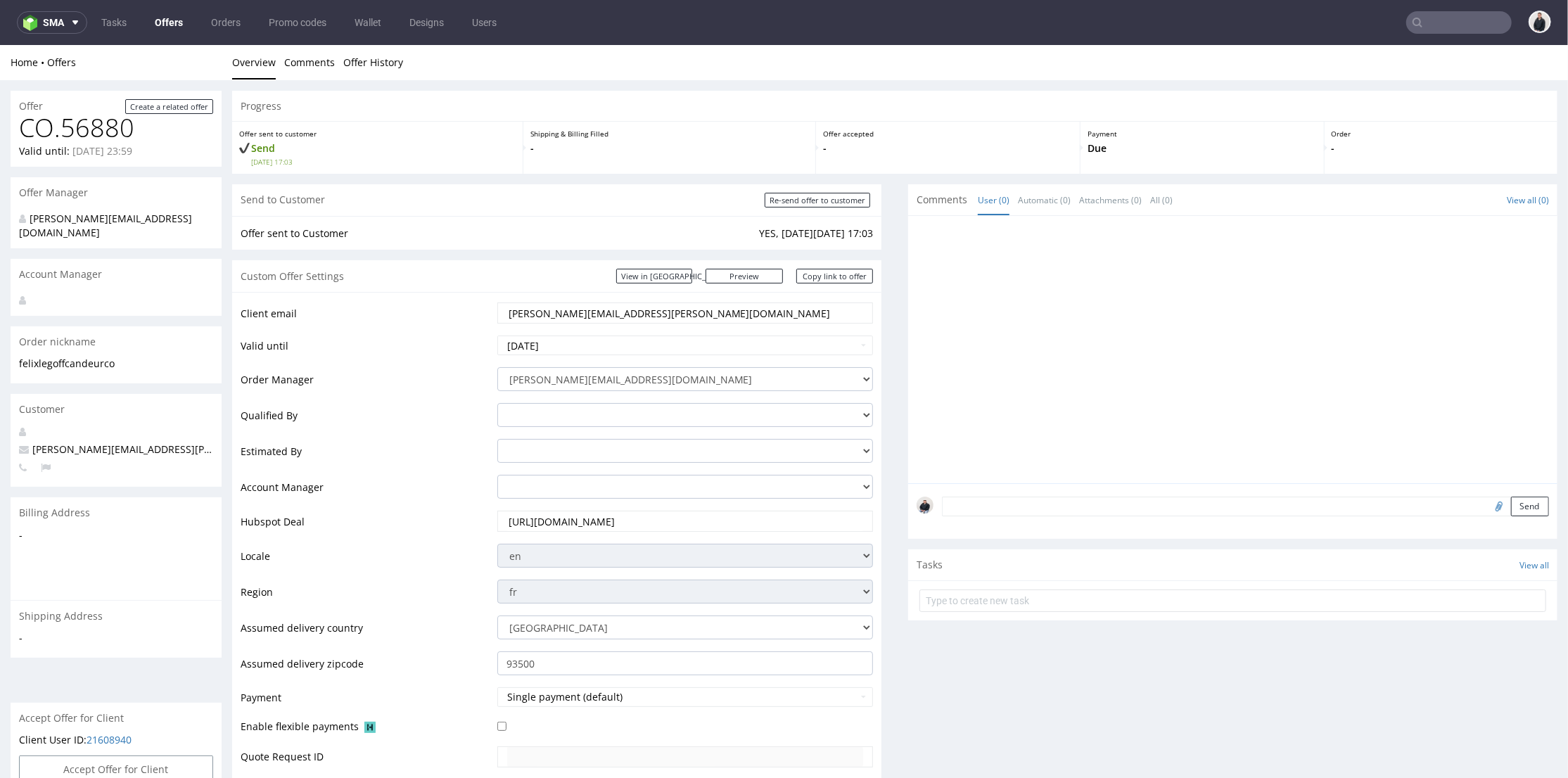
scroll to position [0, 18]
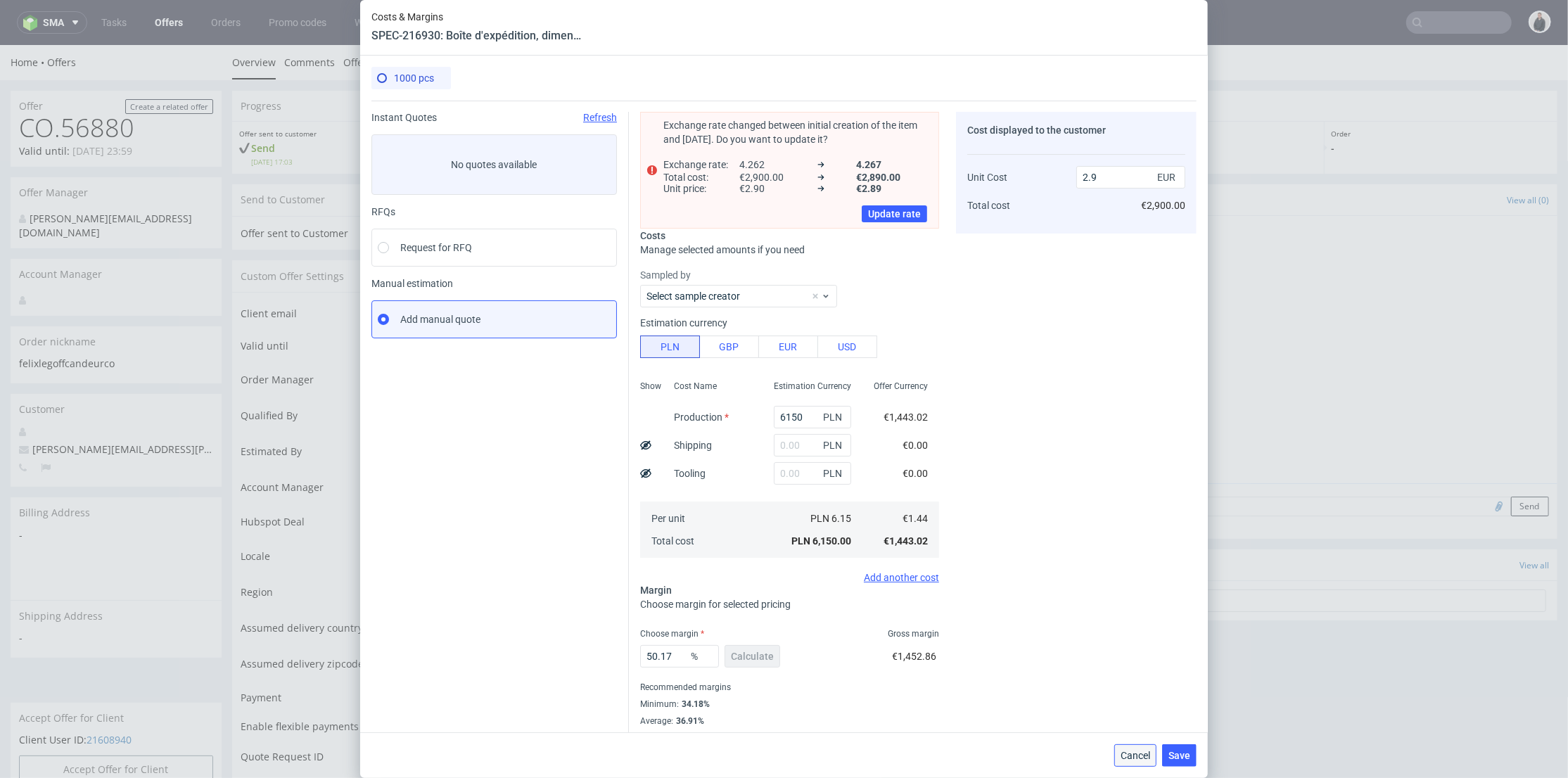
click at [1140, 756] on span "Cancel" at bounding box center [1135, 756] width 30 height 10
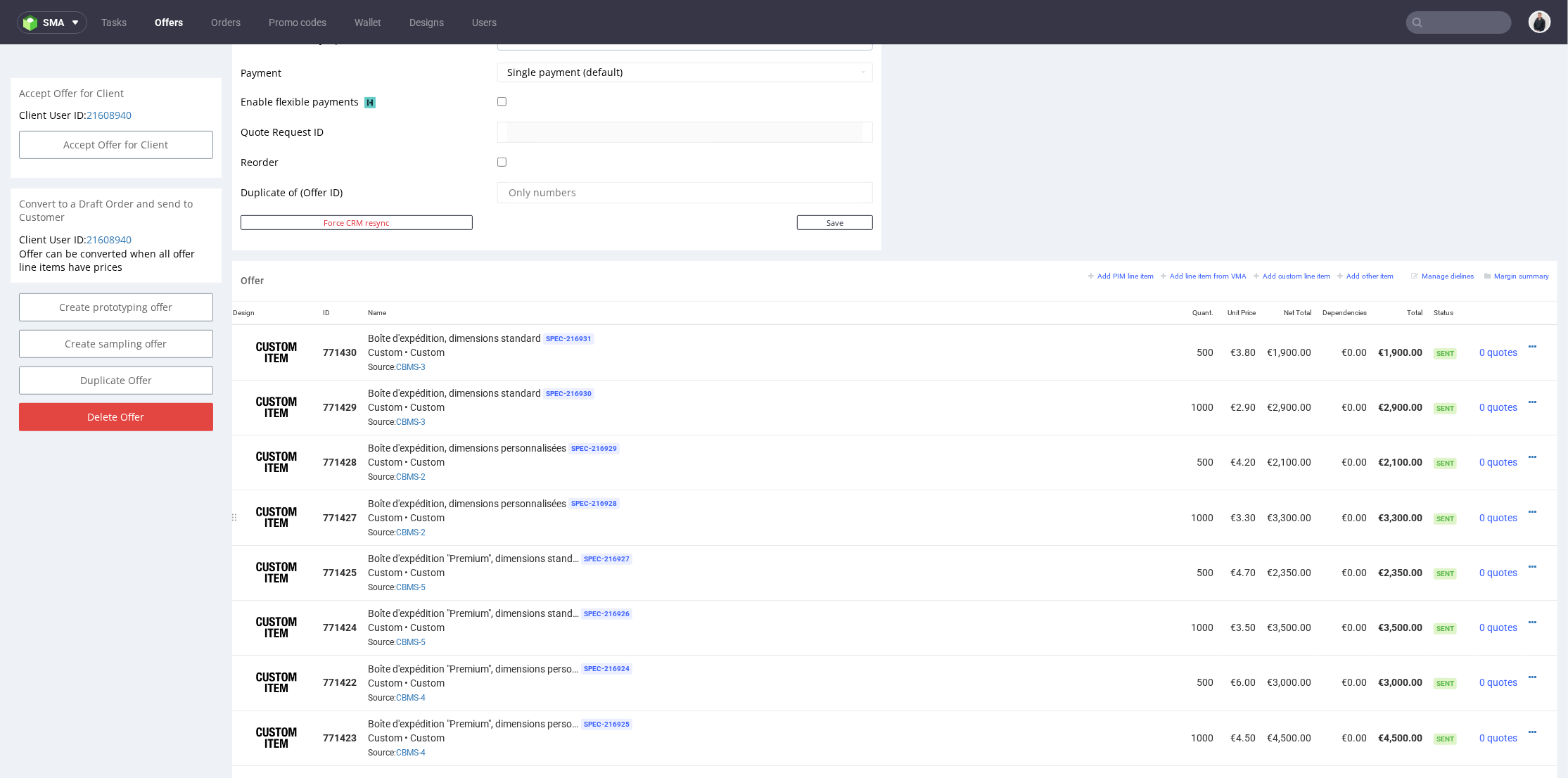
drag, startPoint x: 1084, startPoint y: 465, endPoint x: 1093, endPoint y: 510, distance: 45.9
click at [1085, 465] on div "Boîte d'expédition, dimensions personnalisées SPEC- 216929 Custom • Custom Sour…" at bounding box center [773, 462] width 812 height 44
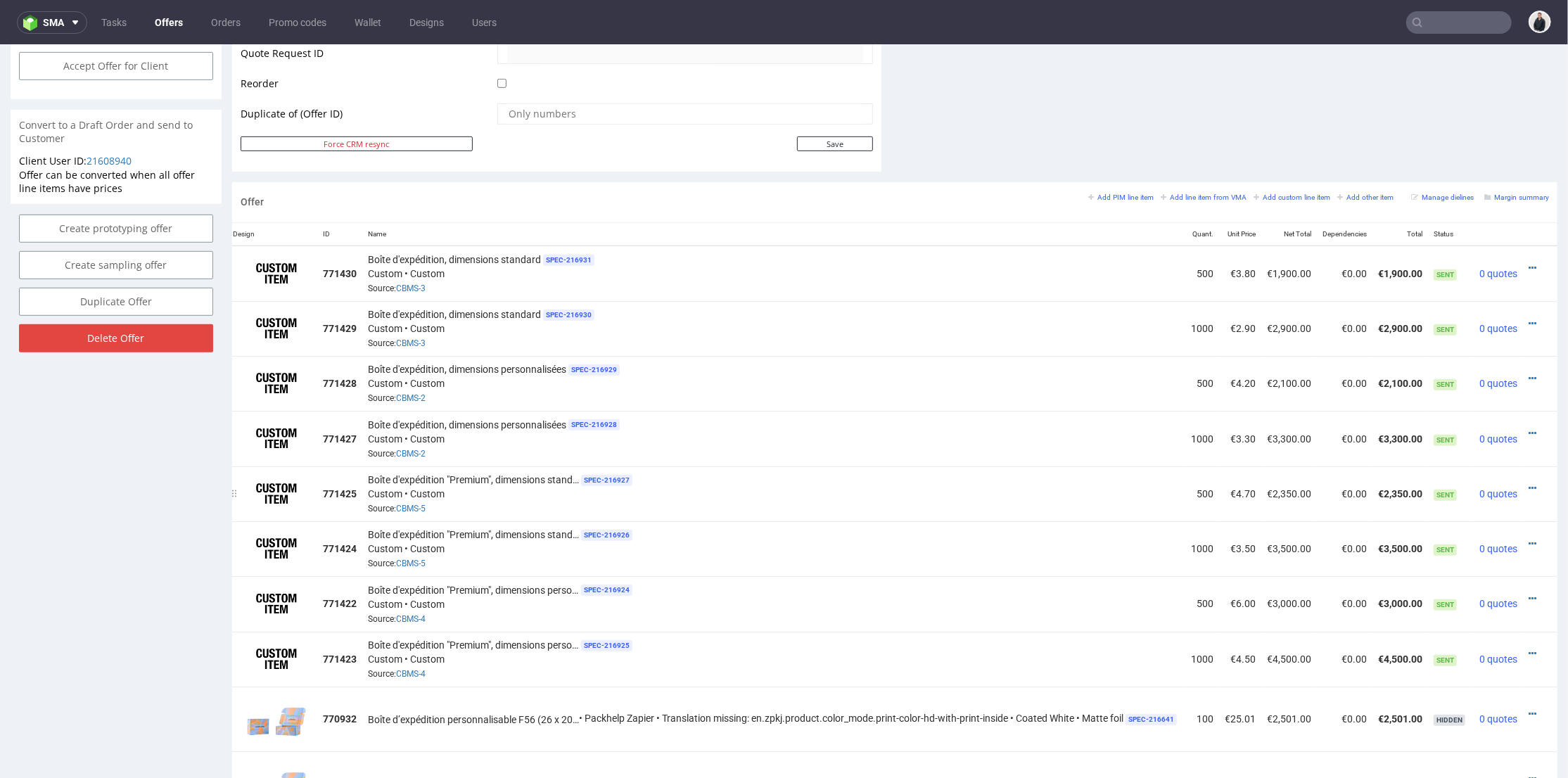
scroll to position [625, 0]
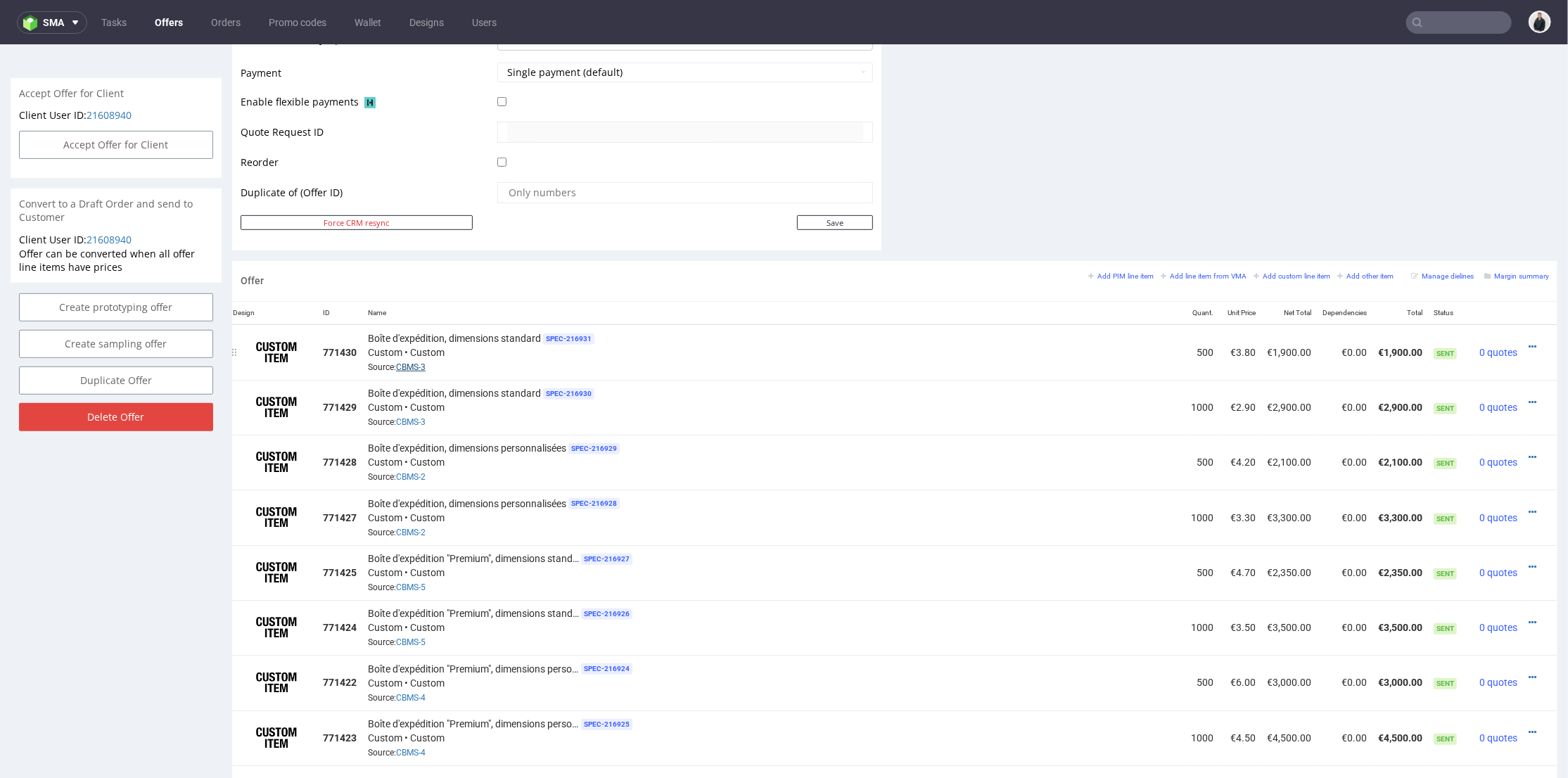
click at [404, 365] on link "CBMS-3" at bounding box center [410, 367] width 30 height 10
click at [1528, 397] on icon at bounding box center [1532, 402] width 8 height 10
click at [1473, 246] on span "Edit item price" at bounding box center [1480, 244] width 113 height 14
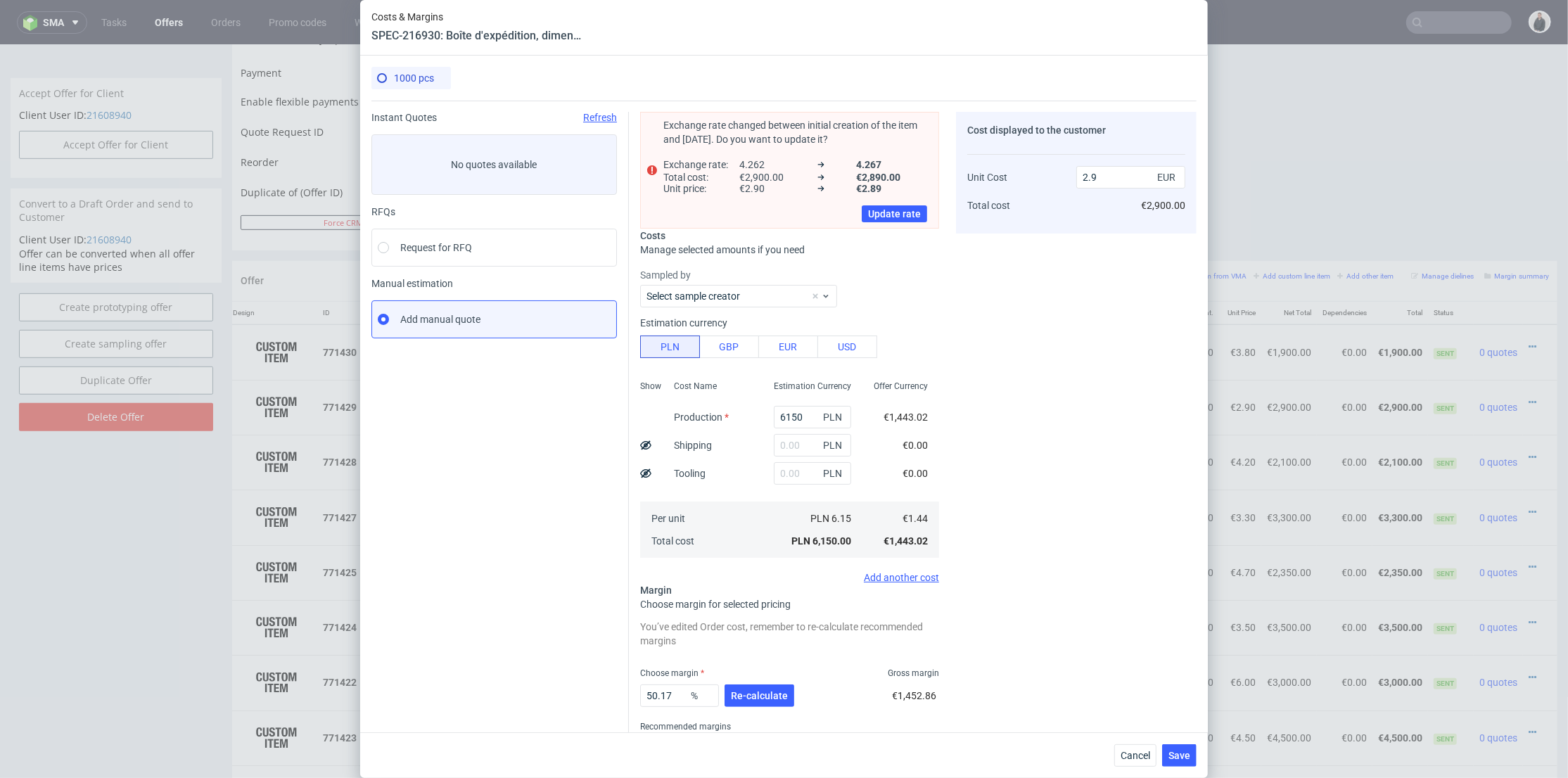
scroll to position [62, 0]
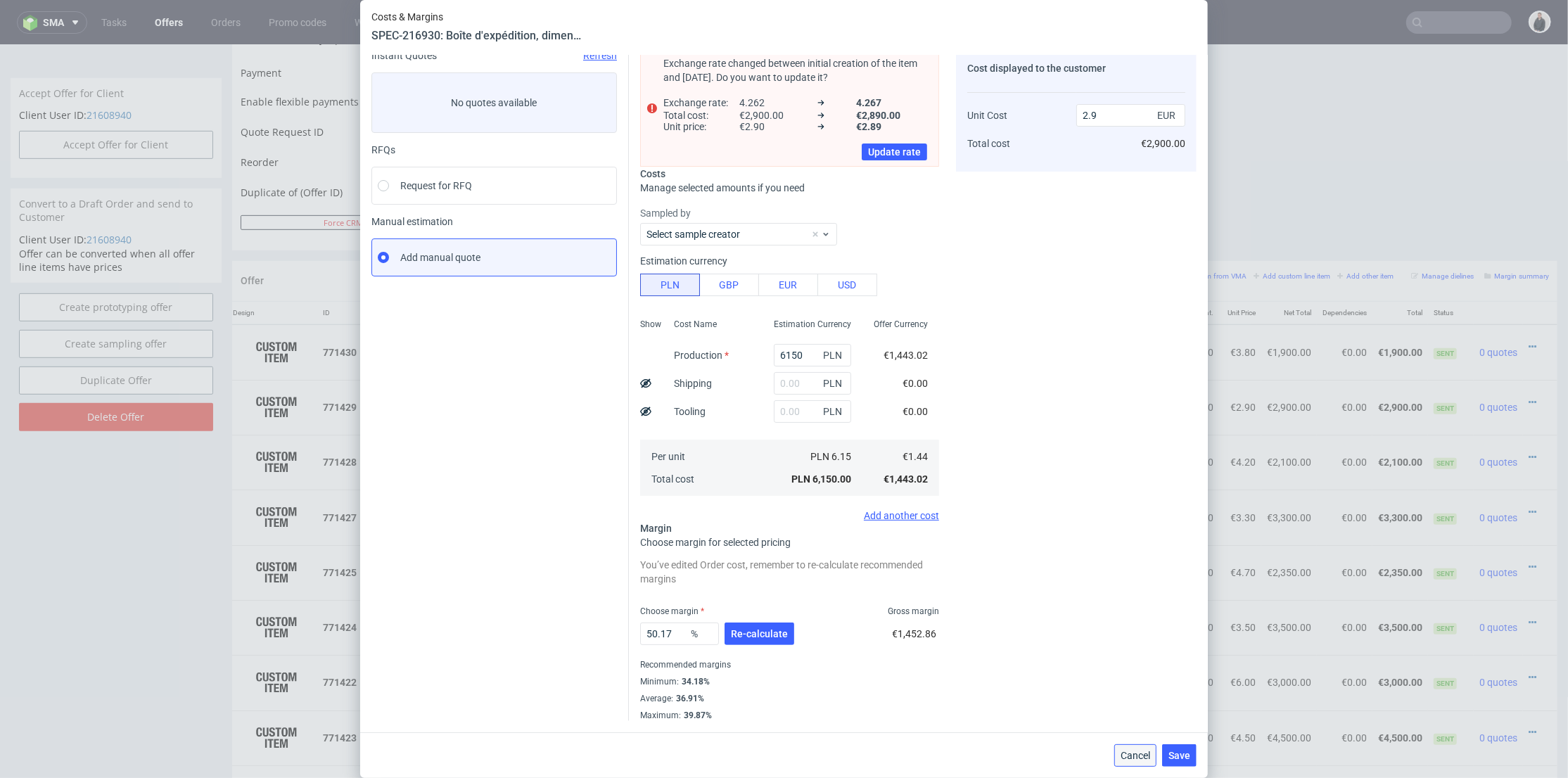
click at [1147, 759] on span "Cancel" at bounding box center [1135, 756] width 30 height 10
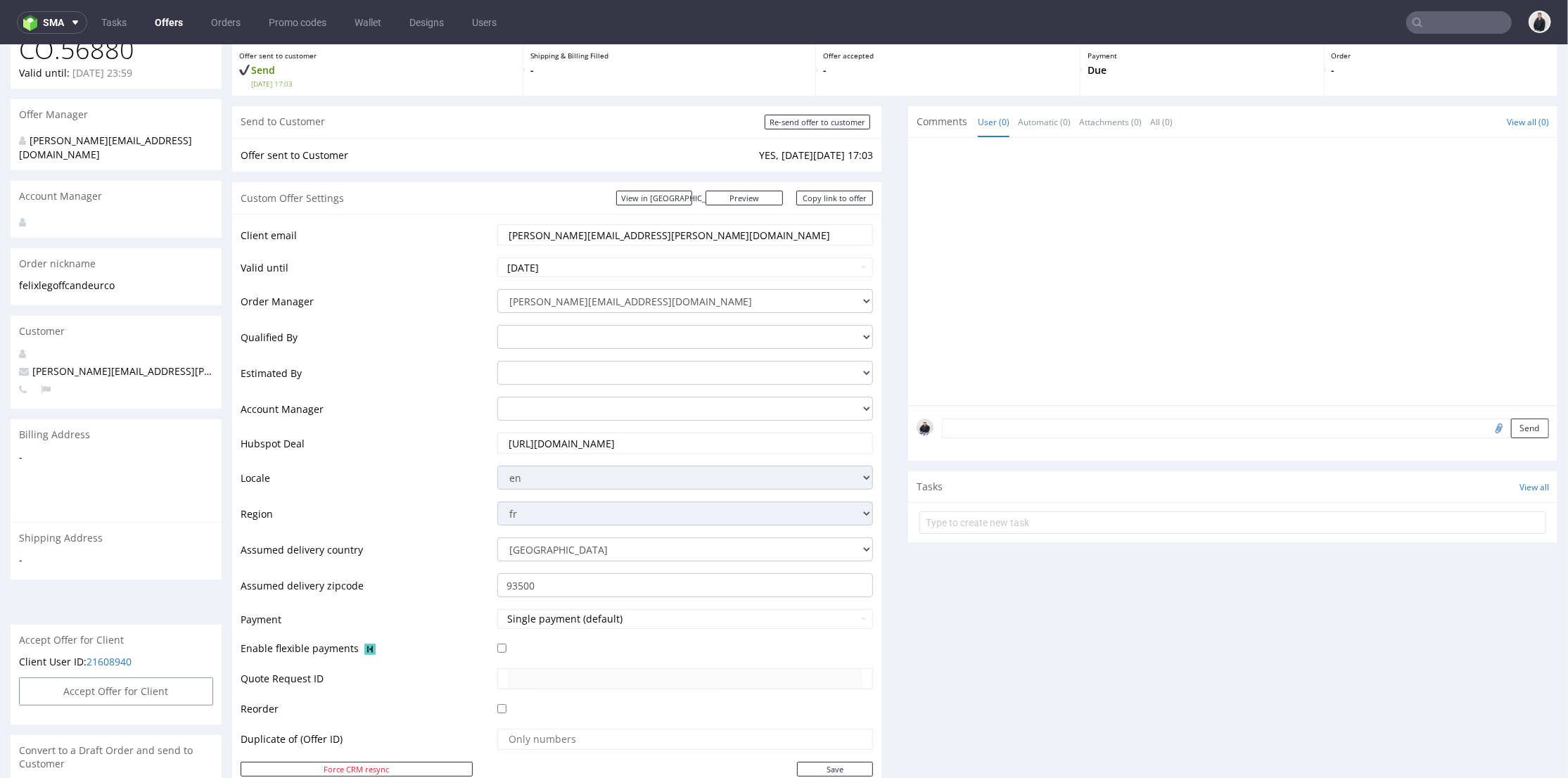
scroll to position [0, 0]
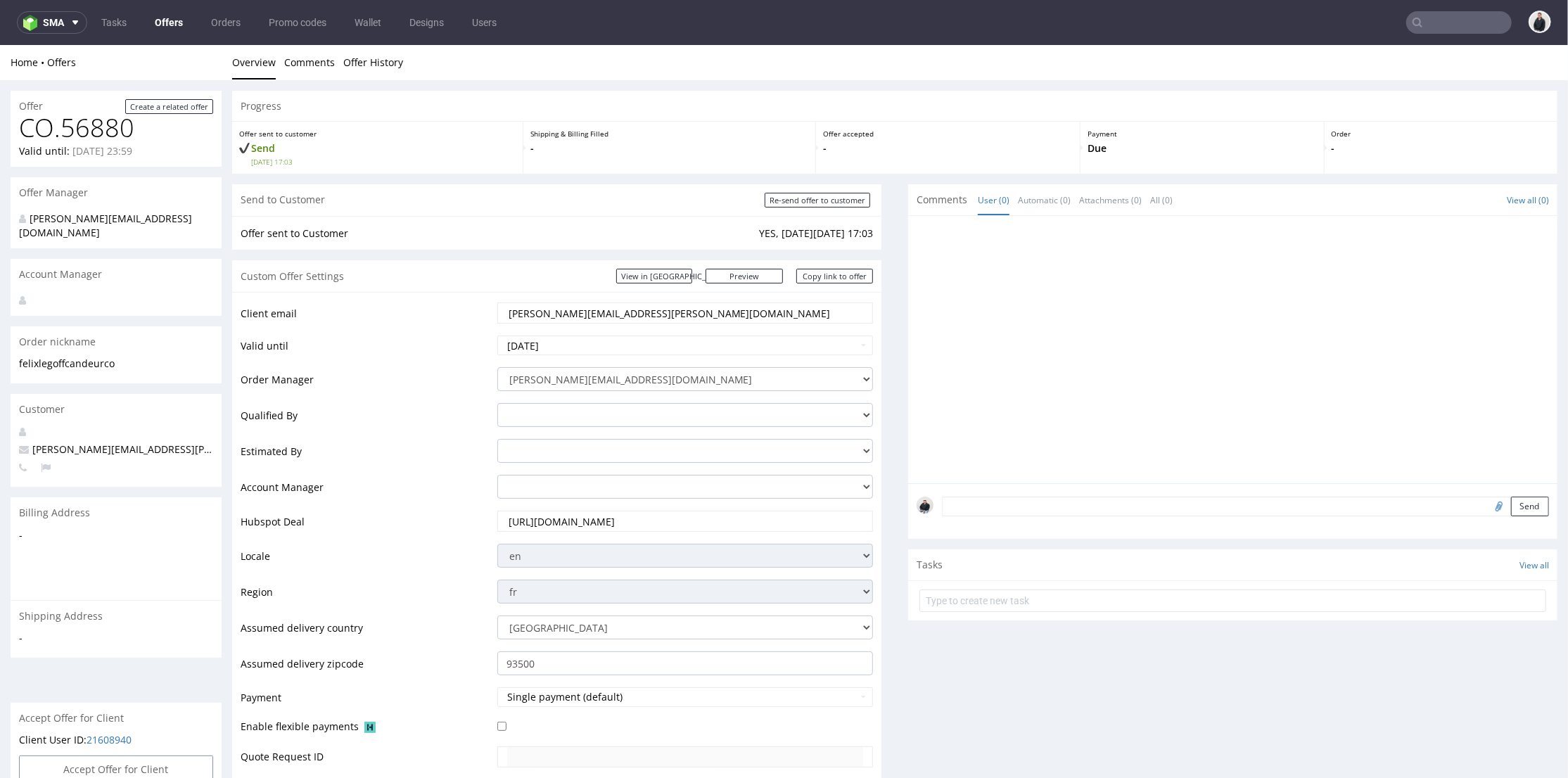
drag, startPoint x: 482, startPoint y: 319, endPoint x: 457, endPoint y: 312, distance: 26.0
click at [421, 312] on tr "Client email [PERSON_NAME][EMAIL_ADDRESS][PERSON_NAME][DOMAIN_NAME]" at bounding box center [556, 317] width 632 height 33
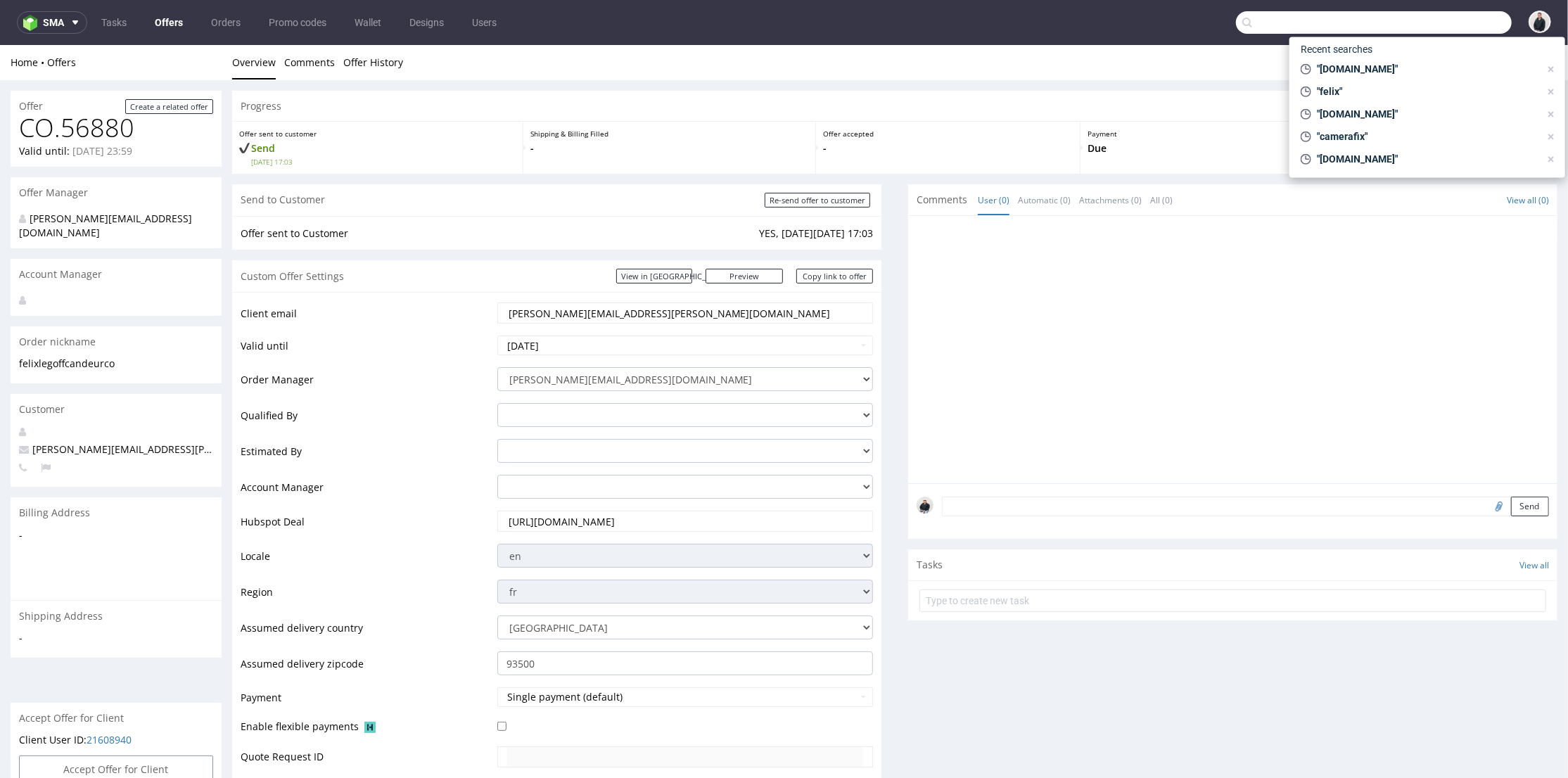
click at [1420, 19] on input "text" at bounding box center [1373, 22] width 276 height 23
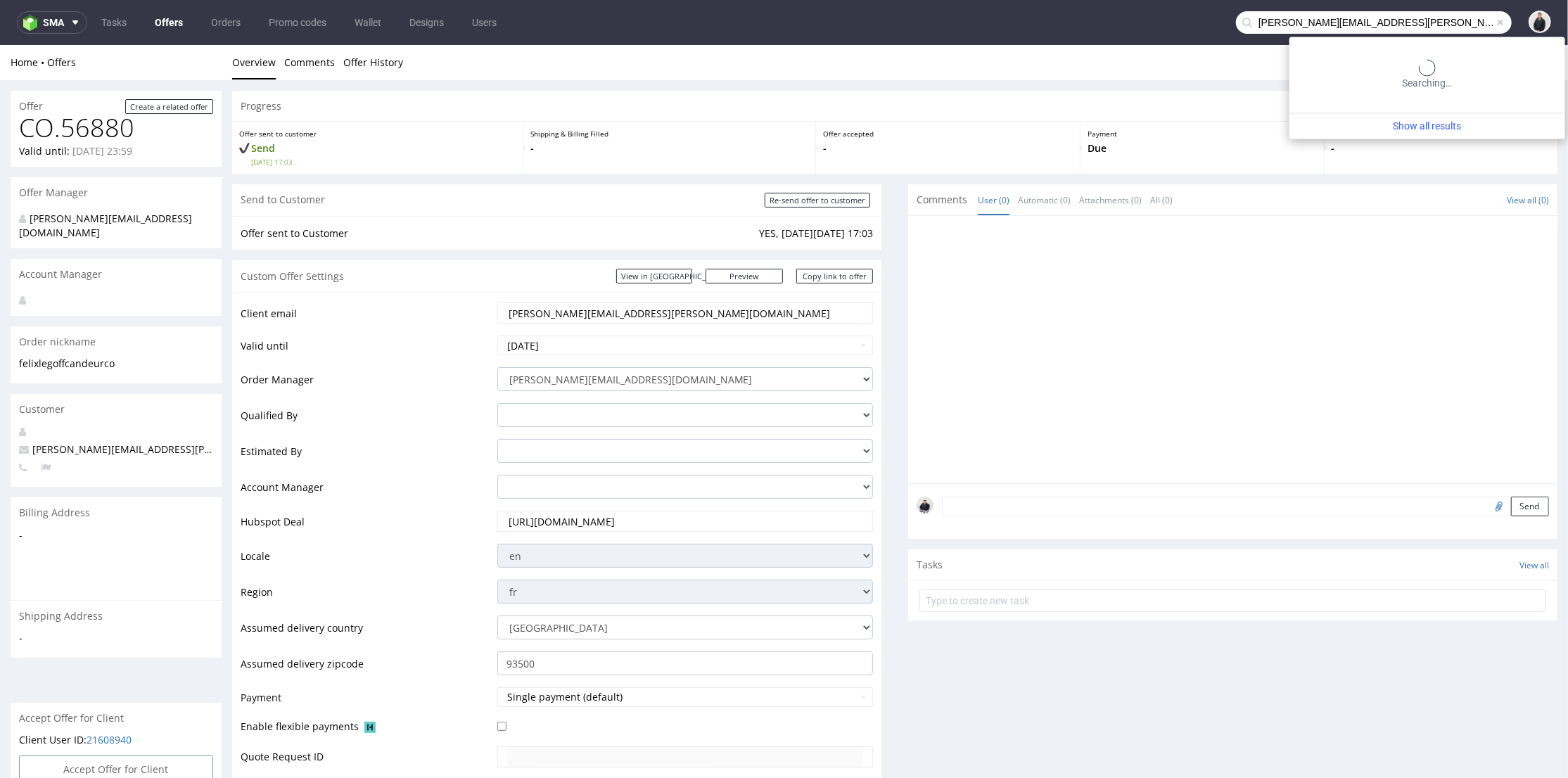
type input "[PERSON_NAME][EMAIL_ADDRESS][PERSON_NAME][DOMAIN_NAME]"
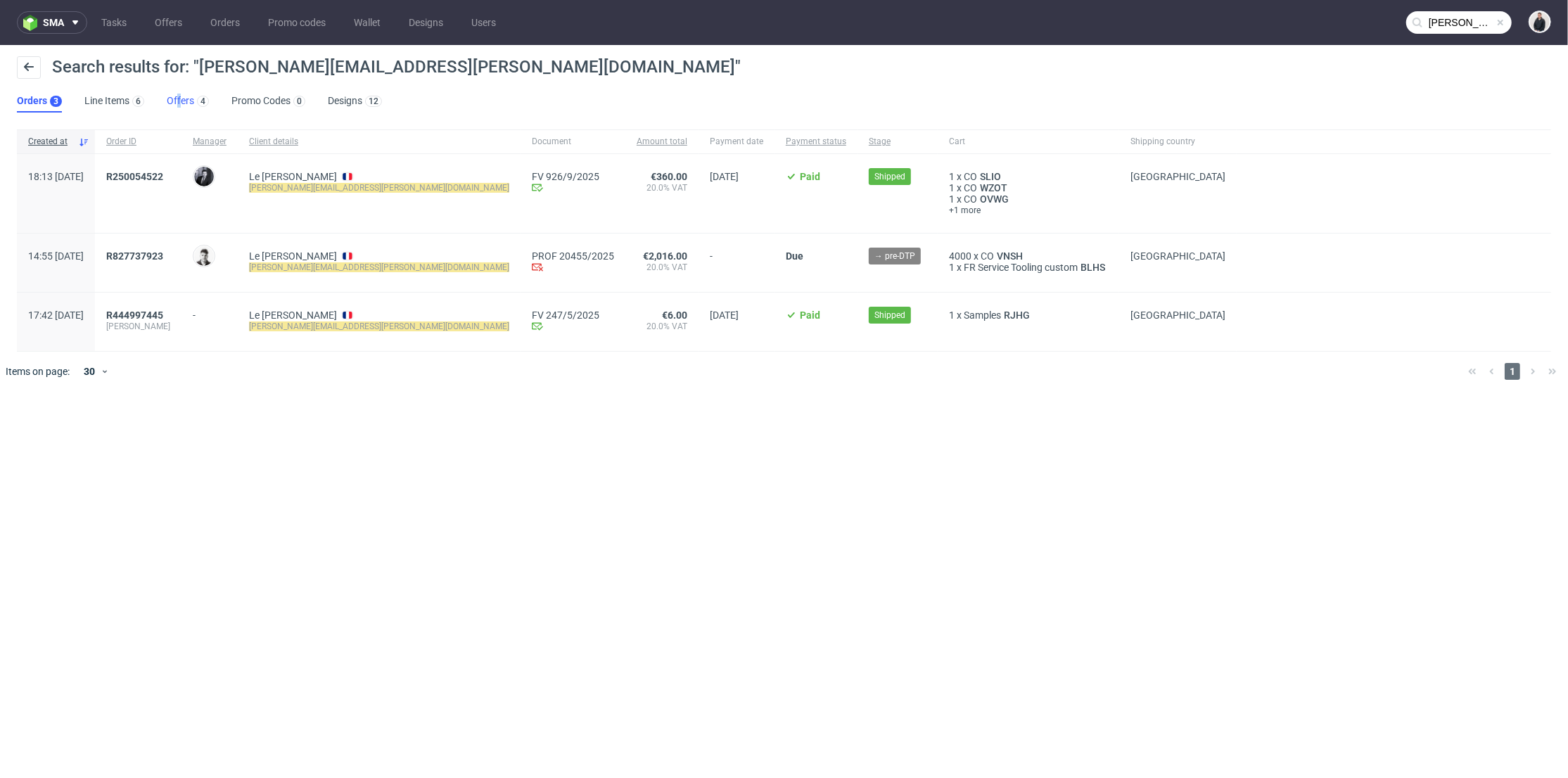
click at [192, 100] on link "Offers 4" at bounding box center [188, 101] width 42 height 23
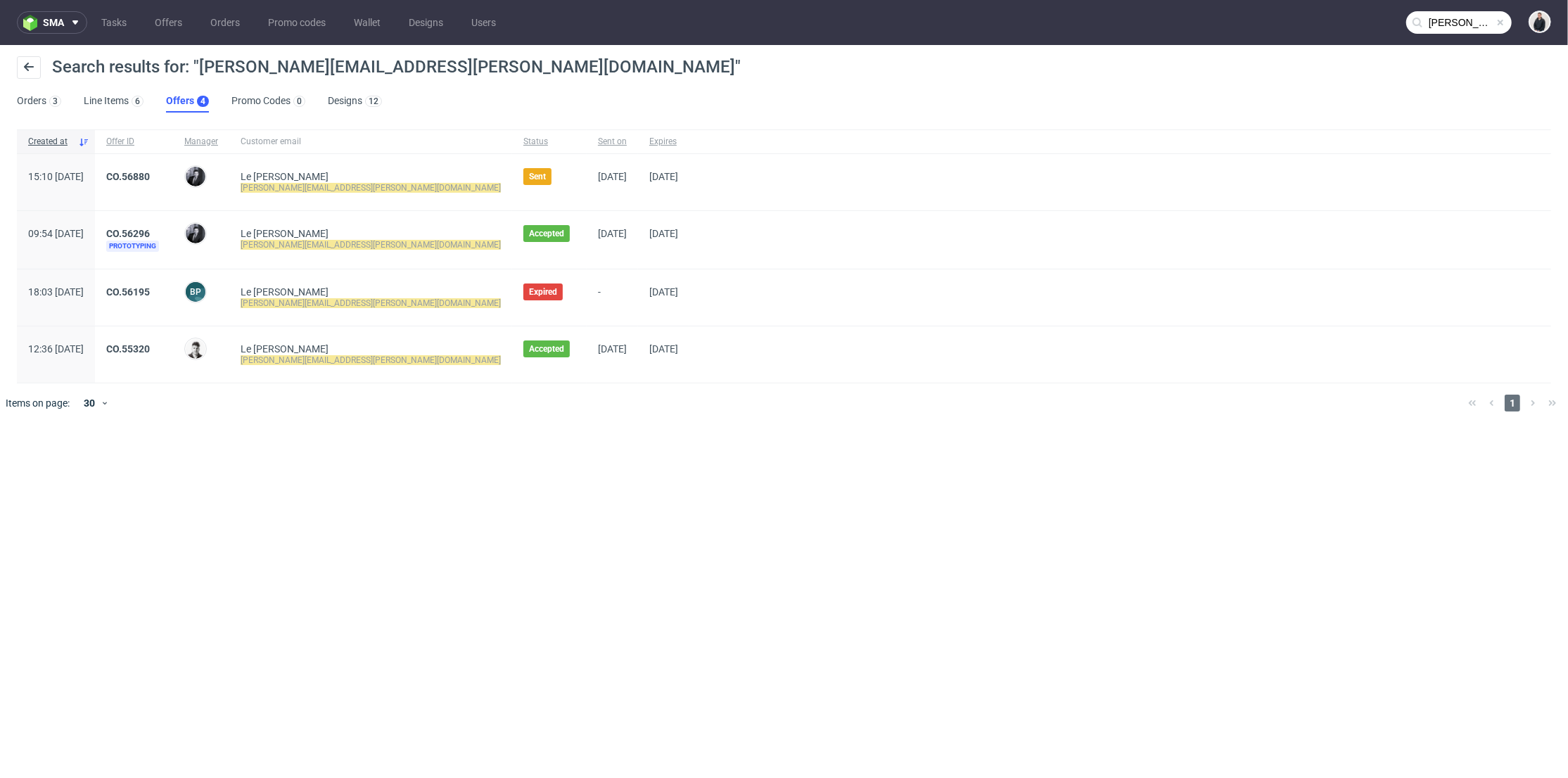
click at [512, 299] on div "Expired" at bounding box center [549, 297] width 74 height 56
click at [150, 290] on link "CO.56195" at bounding box center [129, 291] width 44 height 11
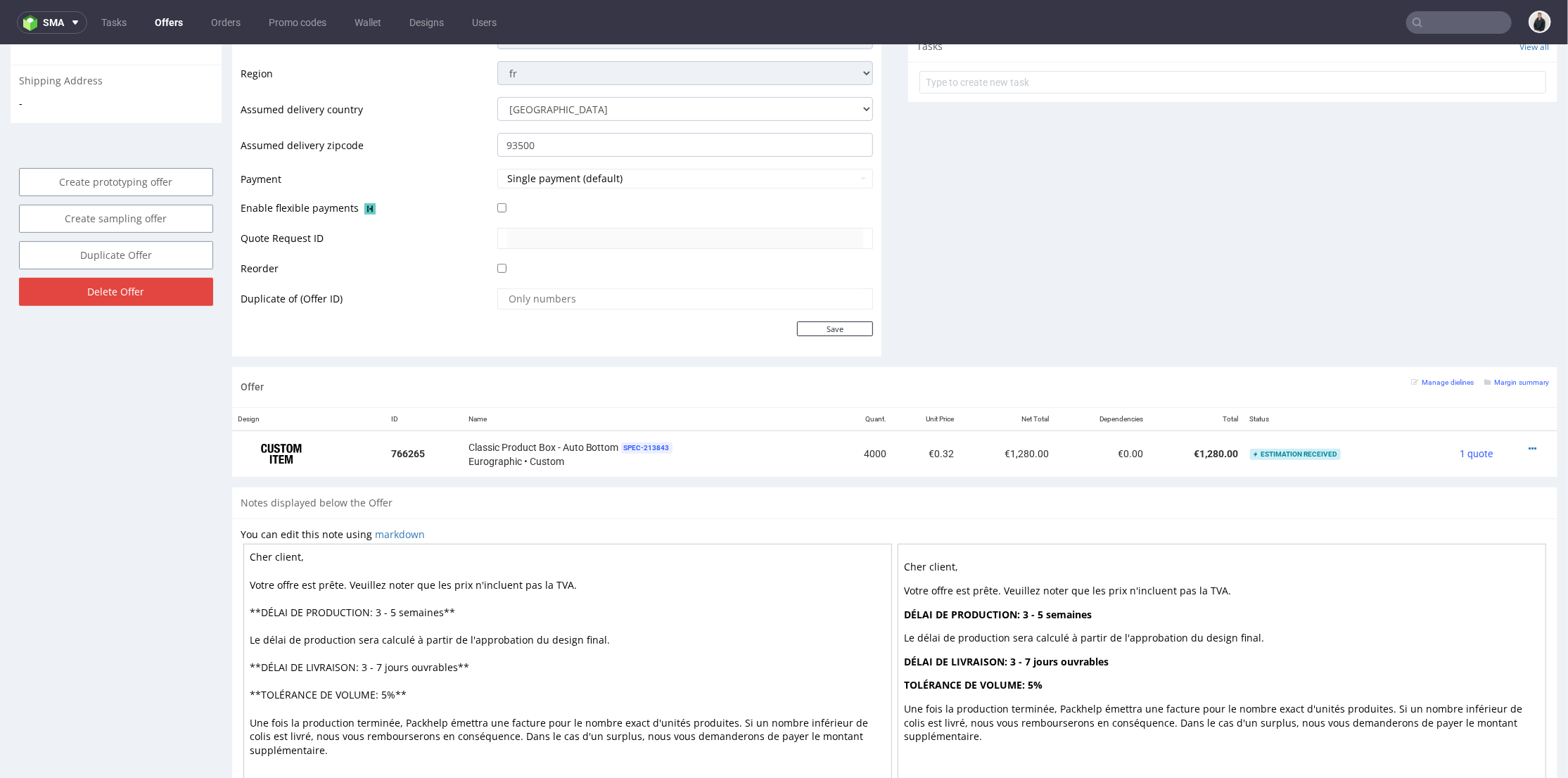
scroll to position [78, 0]
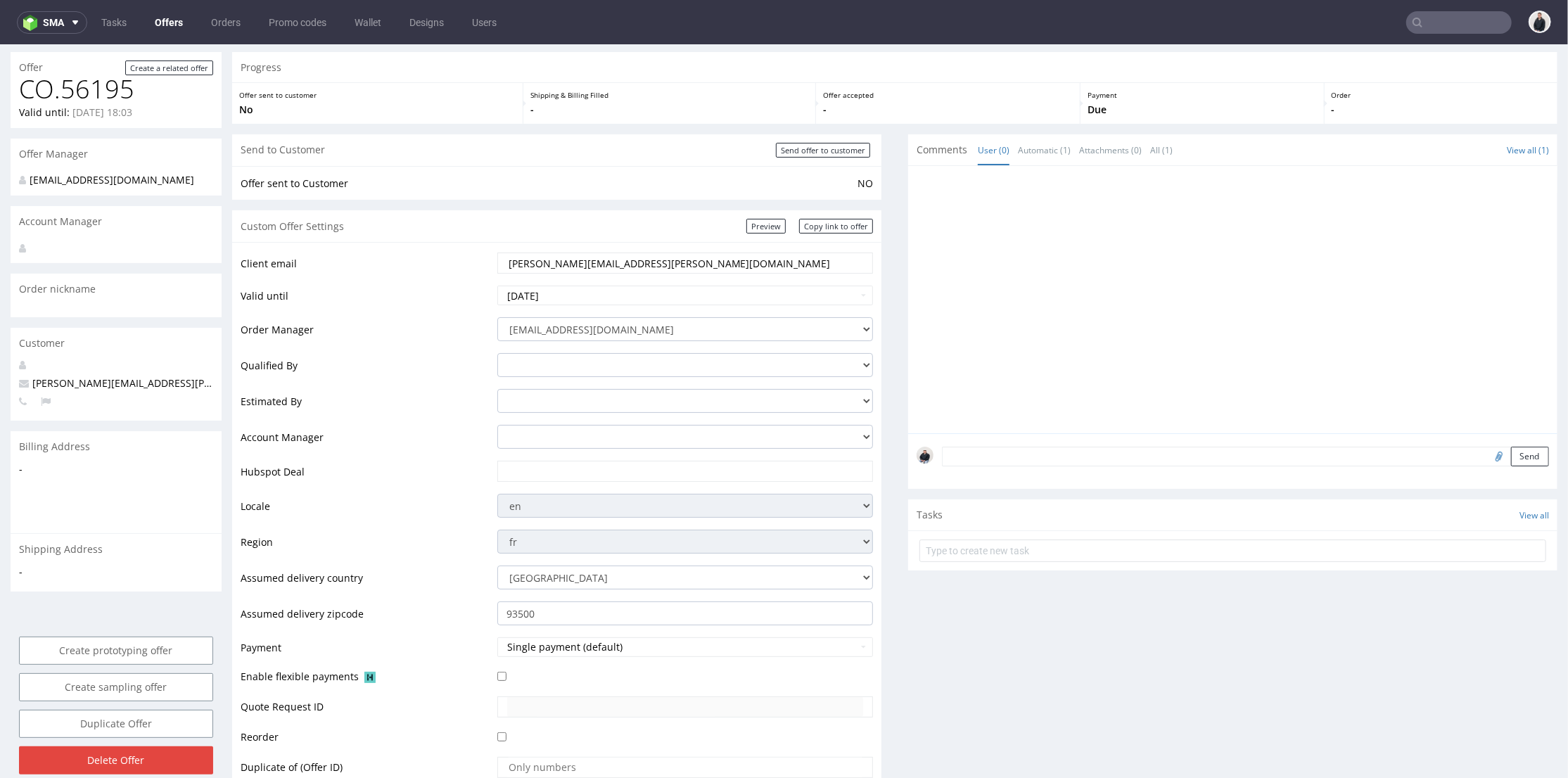
type input "[PERSON_NAME][EMAIL_ADDRESS][PERSON_NAME][DOMAIN_NAME]"
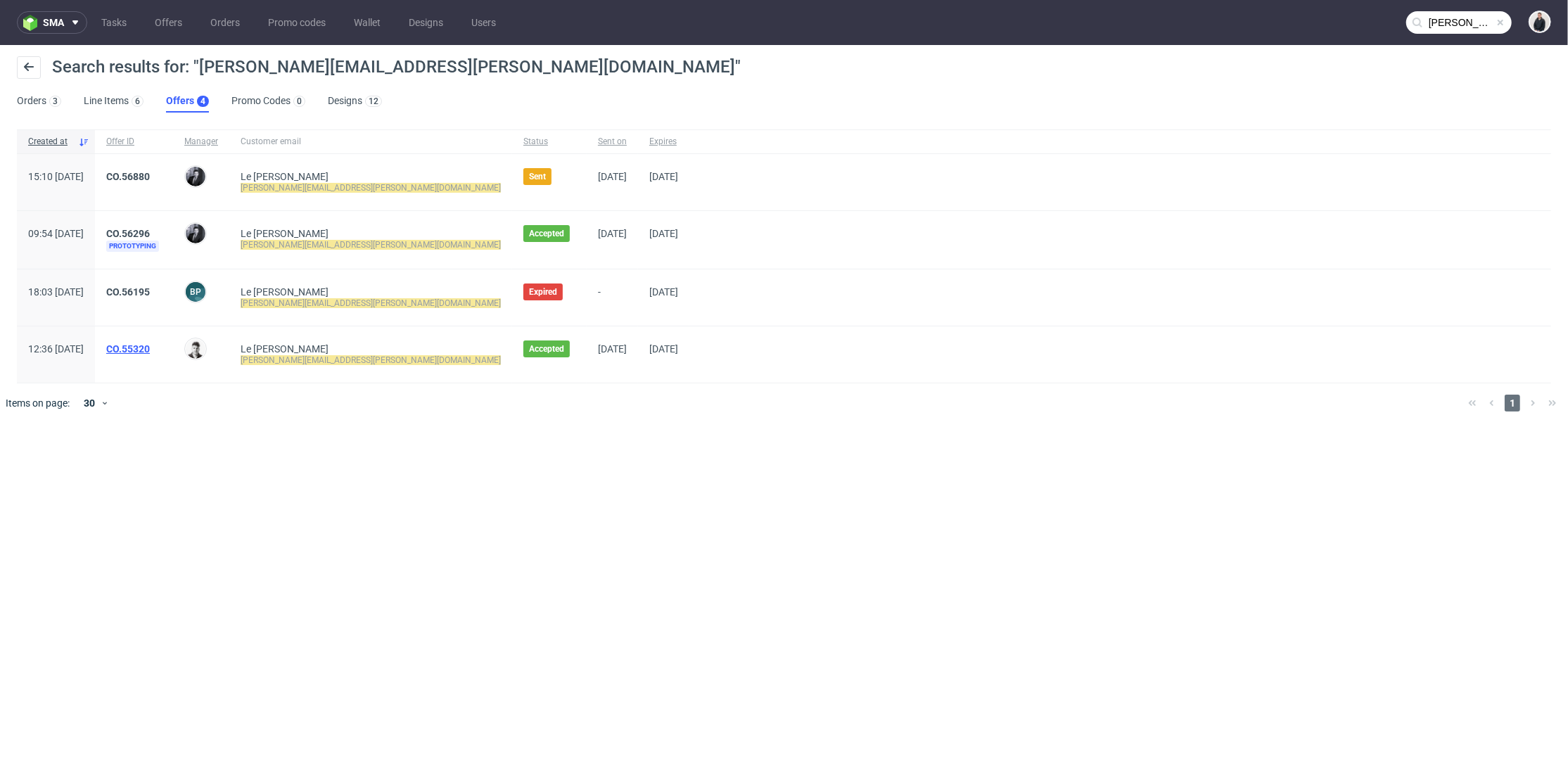
click at [150, 345] on link "CO.55320" at bounding box center [129, 349] width 44 height 11
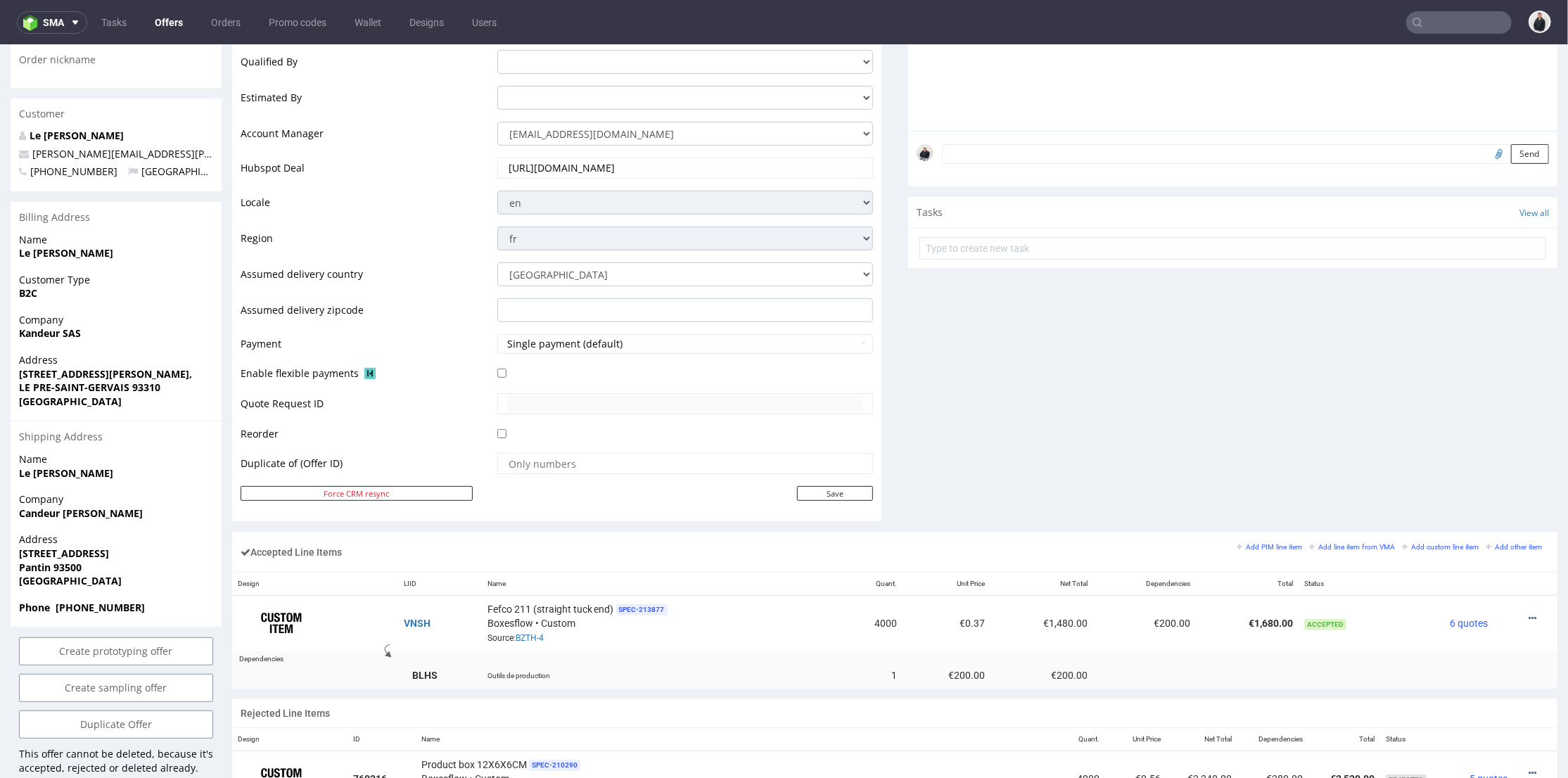
scroll to position [469, 0]
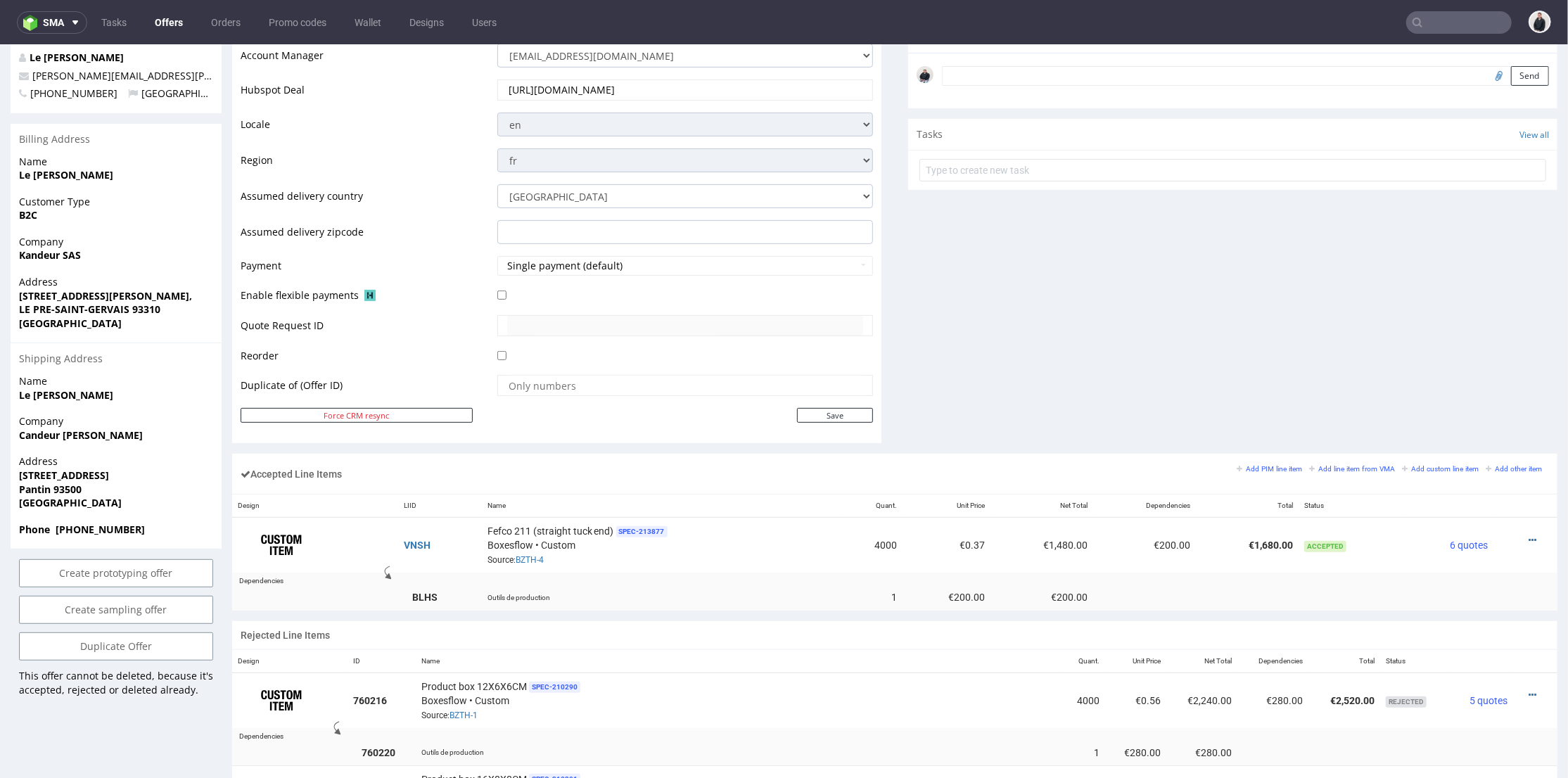
type input "[PERSON_NAME][EMAIL_ADDRESS][PERSON_NAME][DOMAIN_NAME]"
